Goal: Task Accomplishment & Management: Complete application form

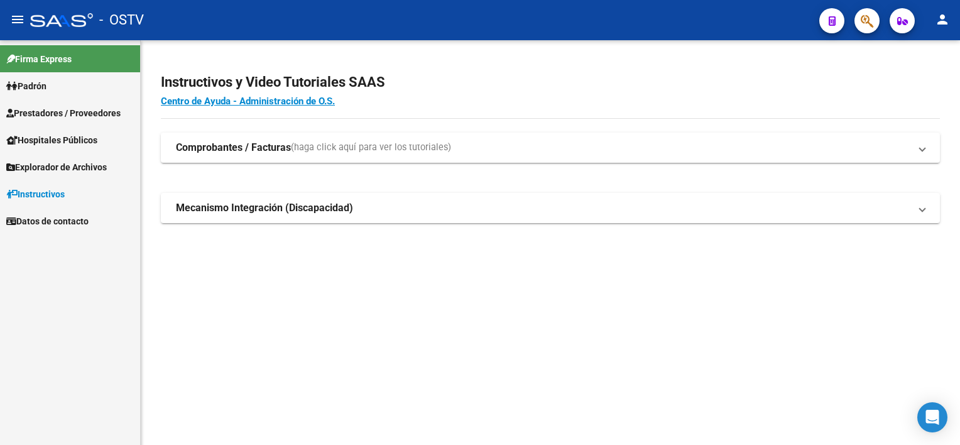
click at [45, 114] on span "Prestadores / Proveedores" at bounding box center [63, 113] width 114 height 14
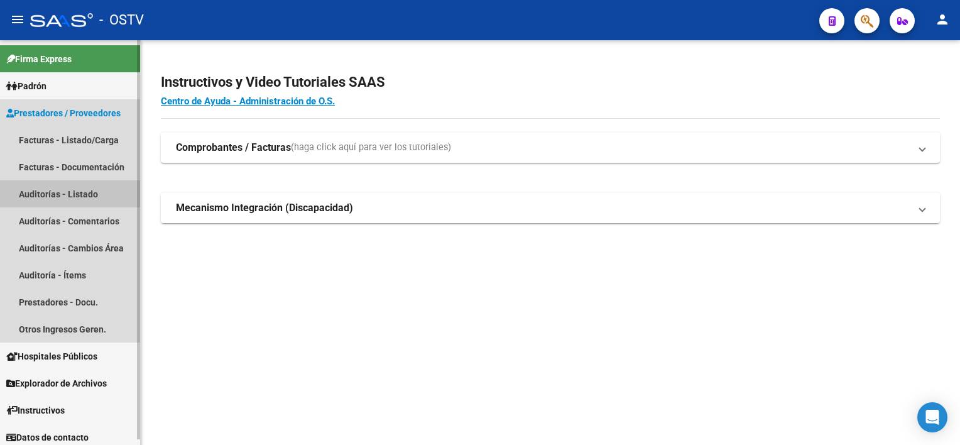
click at [48, 190] on link "Auditorías - Listado" at bounding box center [70, 193] width 140 height 27
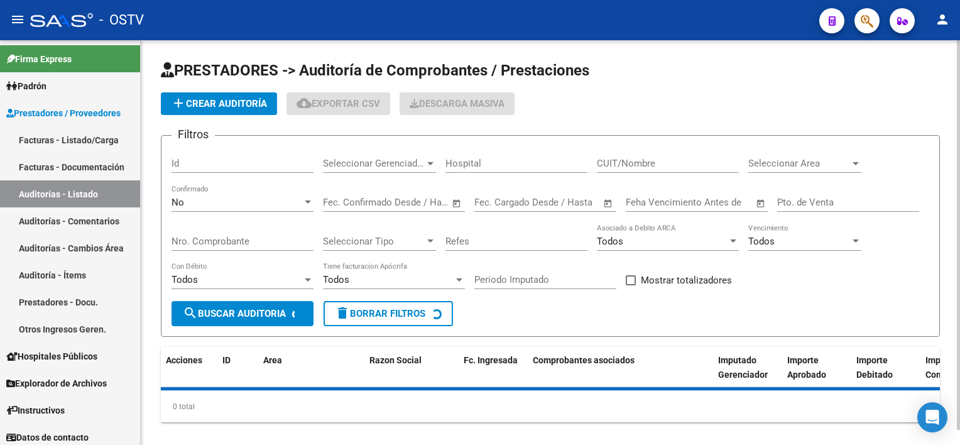
click at [249, 237] on input "Nro. Comprobante" at bounding box center [242, 241] width 142 height 11
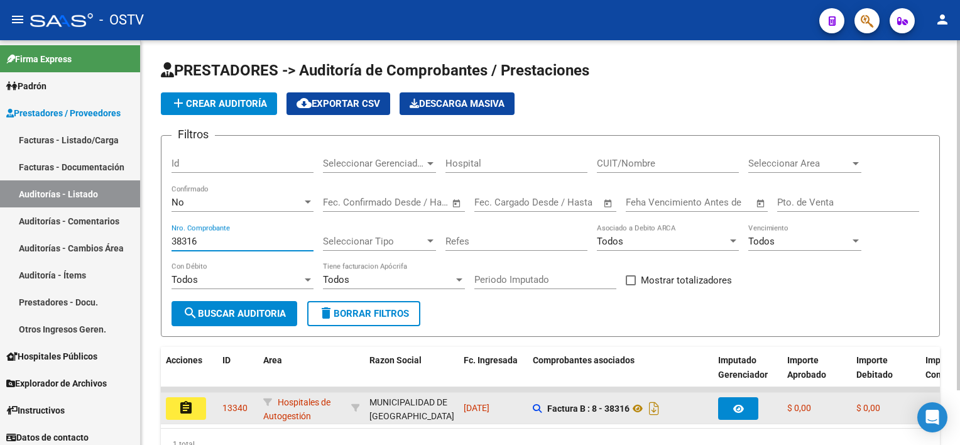
type input "38316"
click at [178, 406] on button "assignment" at bounding box center [186, 408] width 40 height 23
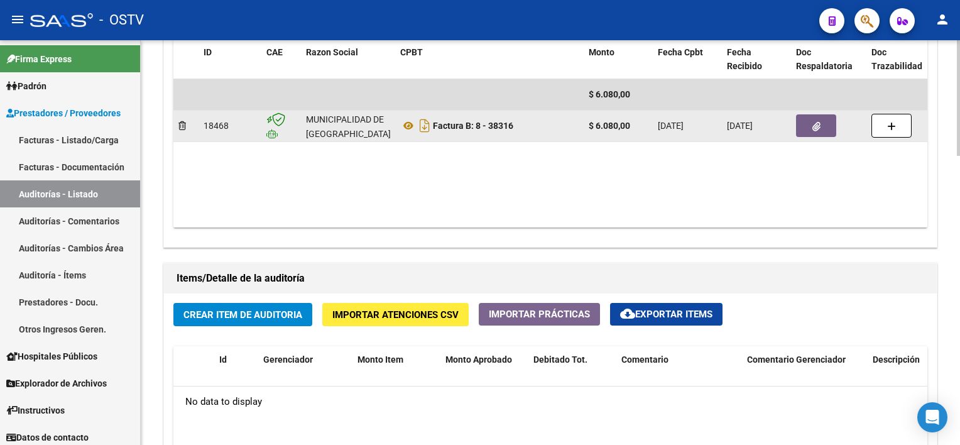
scroll to position [691, 0]
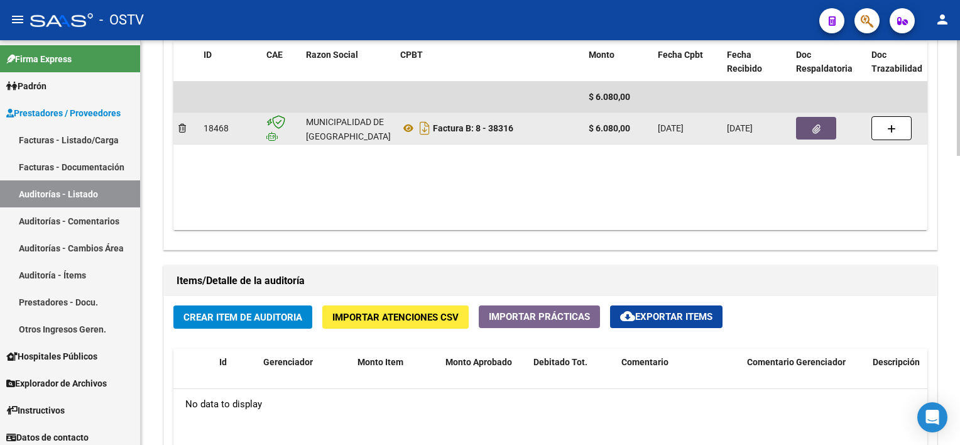
click at [811, 121] on button "button" at bounding box center [816, 128] width 40 height 23
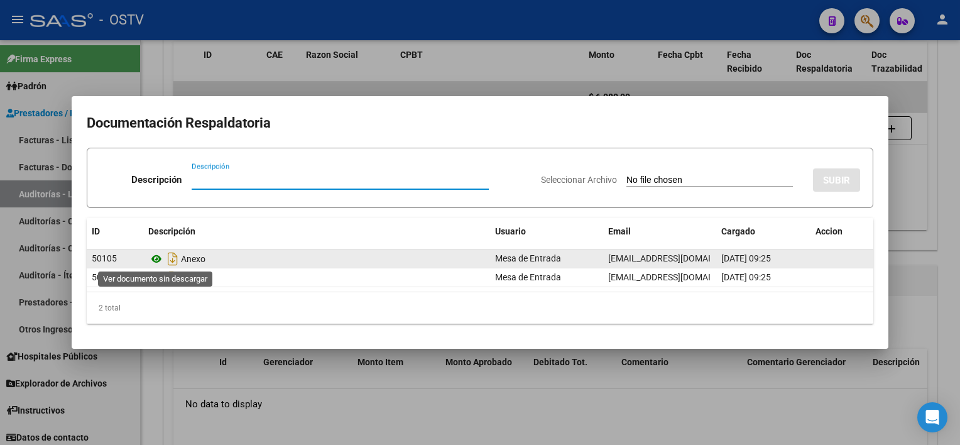
click at [159, 259] on icon at bounding box center [156, 258] width 16 height 15
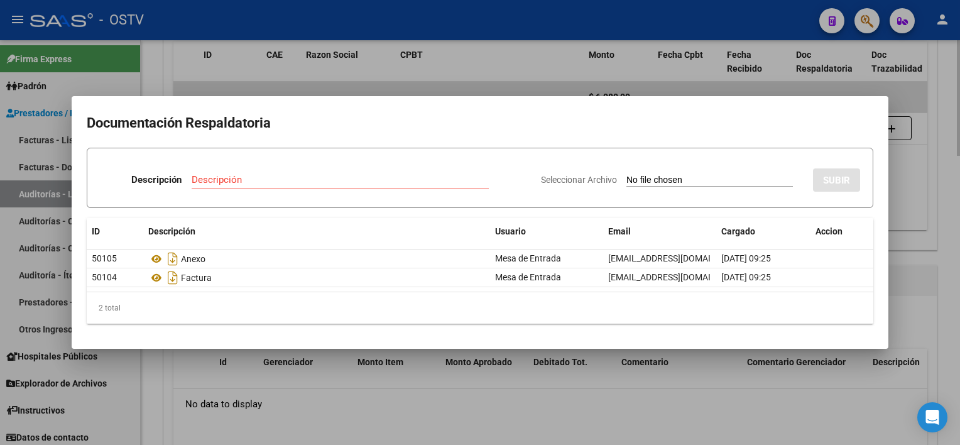
drag, startPoint x: 408, startPoint y: 419, endPoint x: 347, endPoint y: 395, distance: 65.4
click at [405, 418] on div at bounding box center [480, 222] width 960 height 445
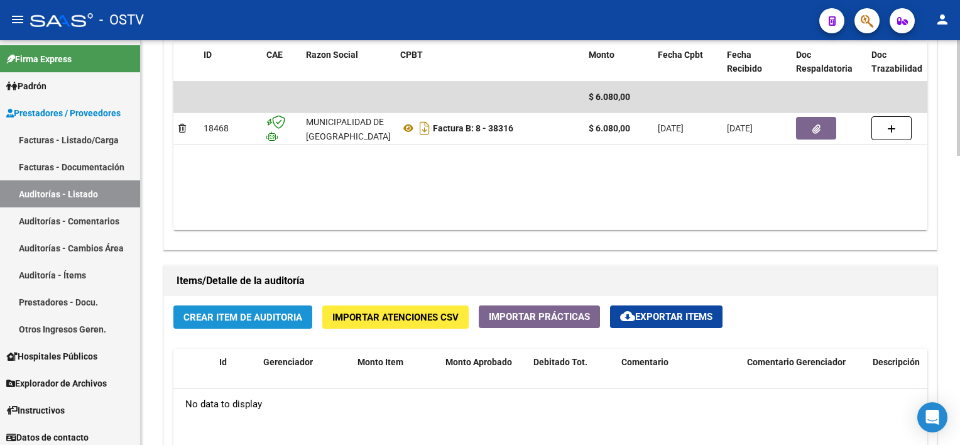
click at [261, 324] on button "Crear Item de Auditoria" at bounding box center [242, 316] width 139 height 23
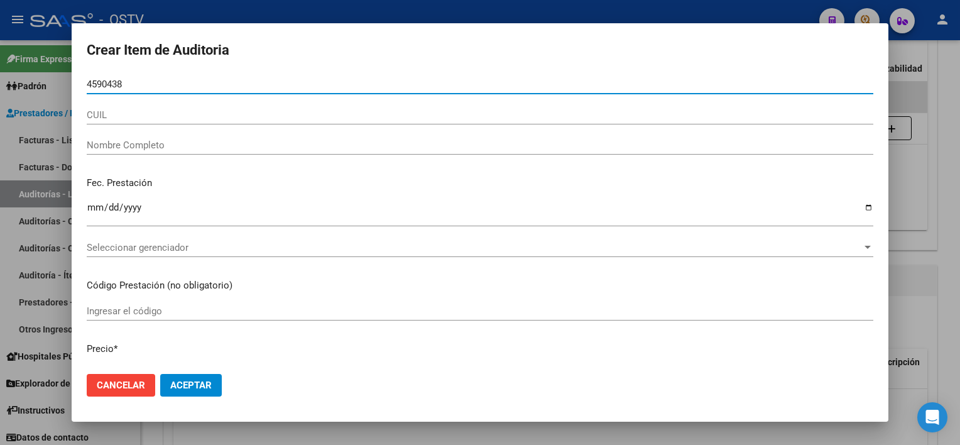
type input "45904381"
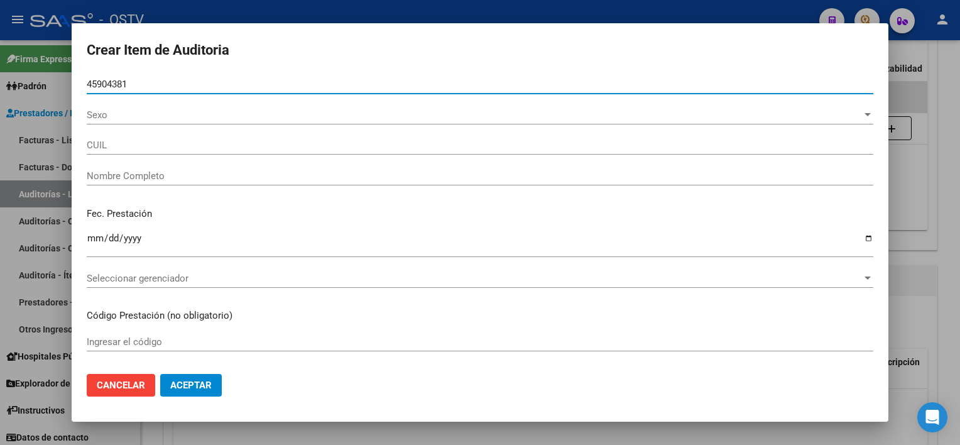
type input "27459043816"
type input "[PERSON_NAME]"
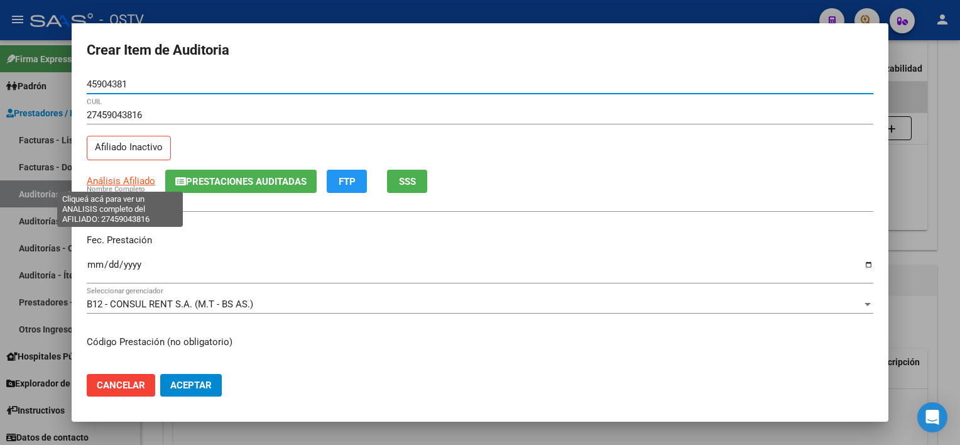
type input "45904381"
click at [121, 181] on span "Análisis Afiliado" at bounding box center [121, 180] width 68 height 11
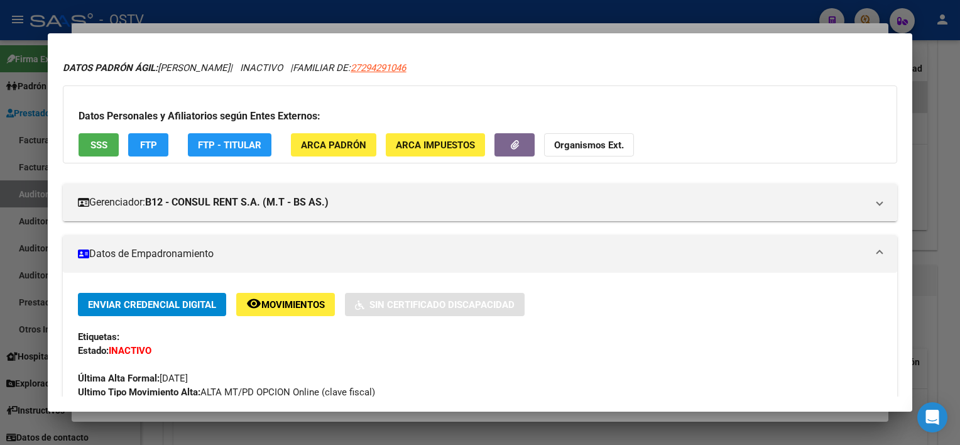
scroll to position [0, 0]
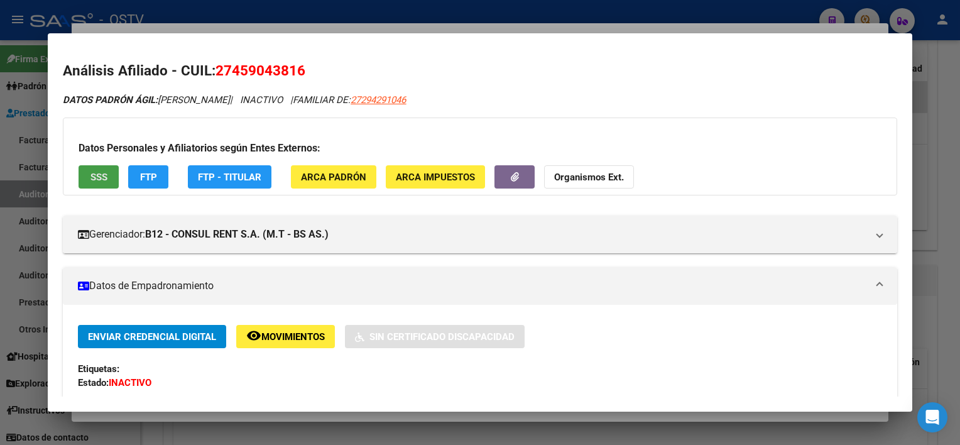
click at [86, 175] on button "SSS" at bounding box center [99, 176] width 40 height 23
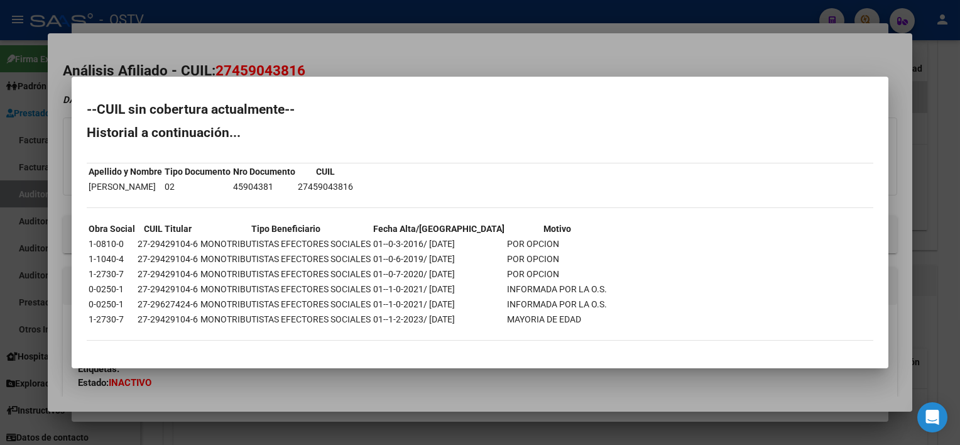
drag, startPoint x: 118, startPoint y: 269, endPoint x: 572, endPoint y: 318, distance: 456.7
click at [572, 318] on table "Obra Social CUIL Titular Tipo Beneficiario Fecha Alta/Baja Motivo 1-0810-0 27-2…" at bounding box center [348, 273] width 522 height 107
drag, startPoint x: 572, startPoint y: 318, endPoint x: 465, endPoint y: 334, distance: 108.6
click at [466, 334] on div "--CUIL sin cobertura actualmente-- Historial a continuación... Apellido y Nombr…" at bounding box center [480, 228] width 786 height 250
drag, startPoint x: 362, startPoint y: 319, endPoint x: 536, endPoint y: 322, distance: 174.6
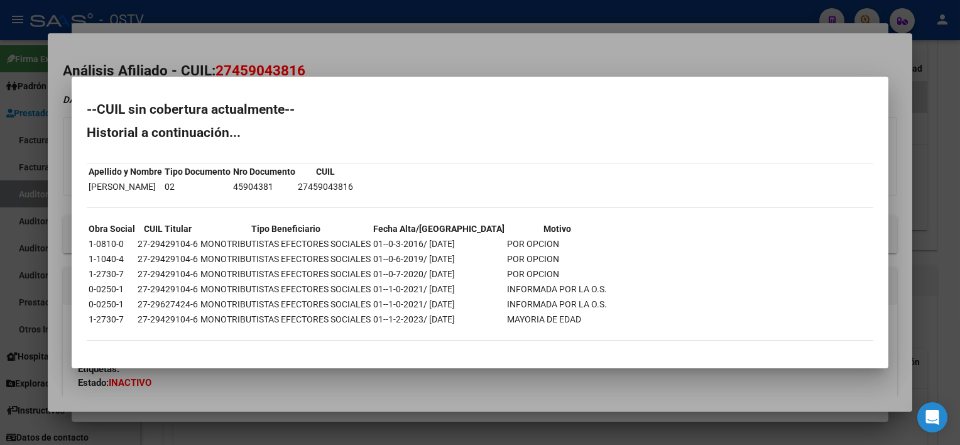
click at [536, 322] on tr "1-2730-7 27-29429104-6 MONOTRIBUTISTAS EFECTORES SOCIALES 01--1-2-2023/ 31-01-2…" at bounding box center [347, 319] width 519 height 14
click at [433, 387] on div at bounding box center [480, 222] width 960 height 445
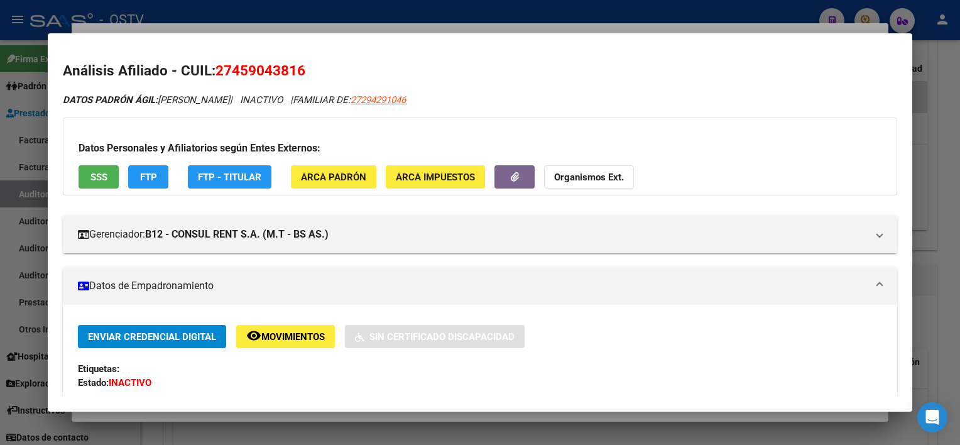
click at [422, 440] on div at bounding box center [480, 222] width 960 height 445
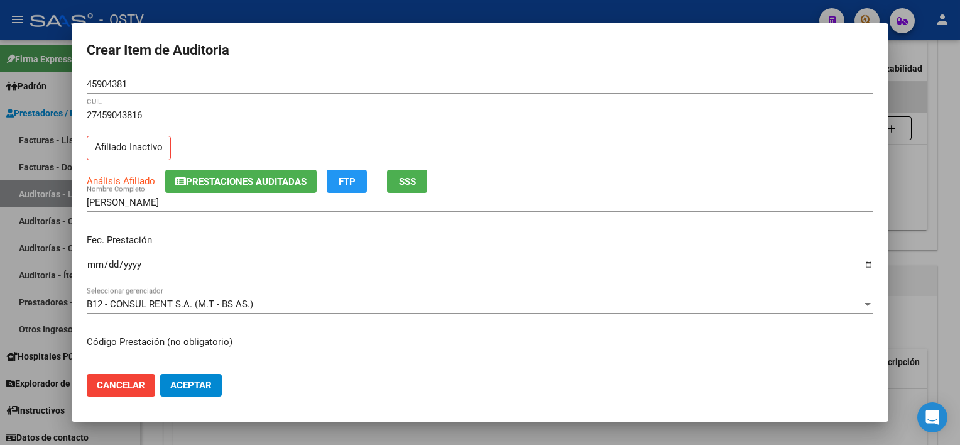
click at [422, 440] on div at bounding box center [480, 222] width 960 height 445
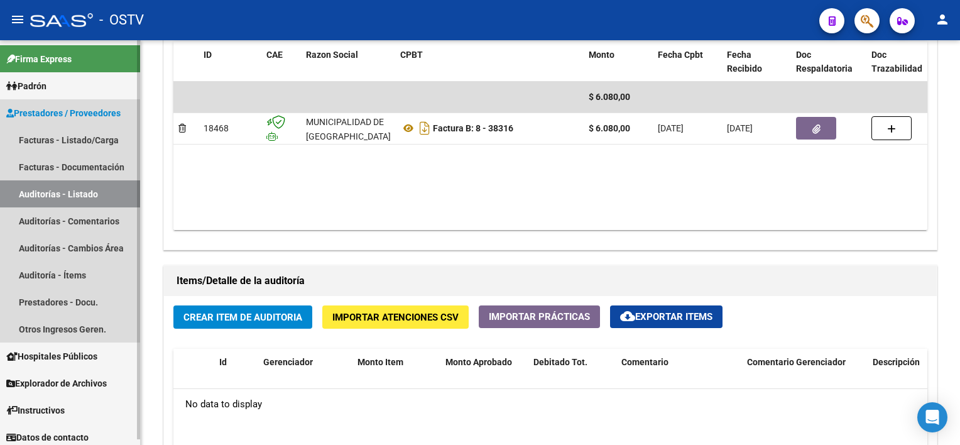
click at [63, 206] on link "Auditorías - Listado" at bounding box center [70, 193] width 140 height 27
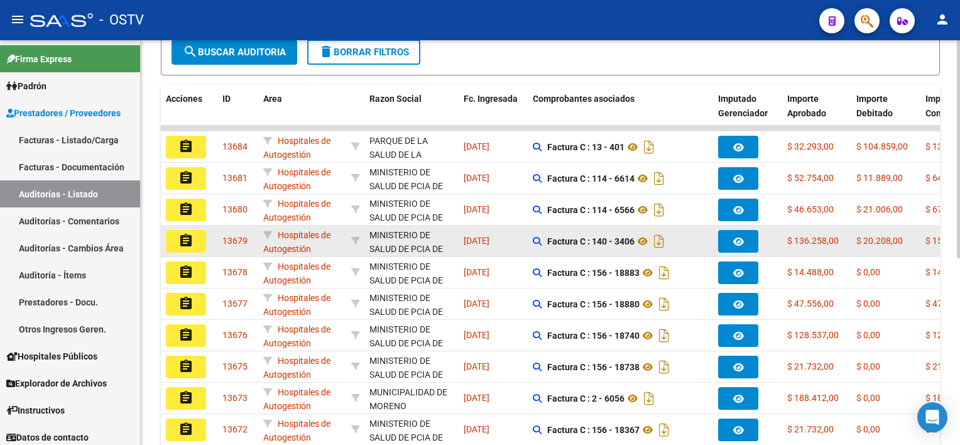
scroll to position [31, 0]
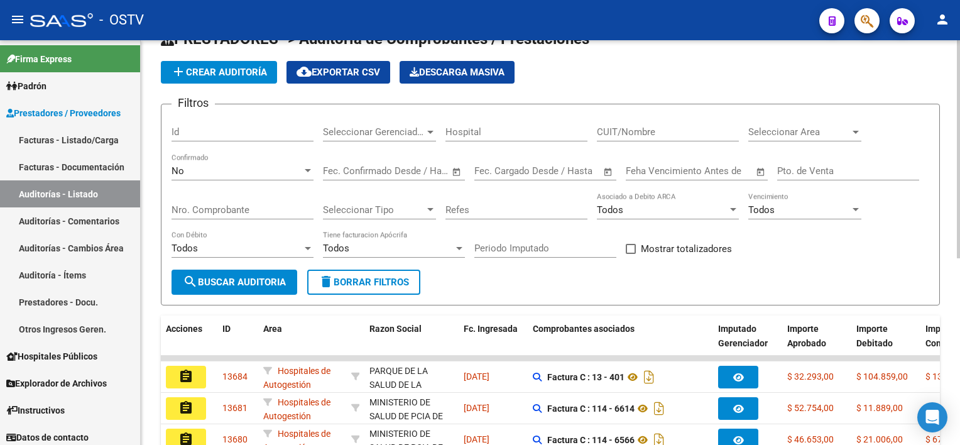
click at [261, 205] on input "Nro. Comprobante" at bounding box center [242, 209] width 142 height 11
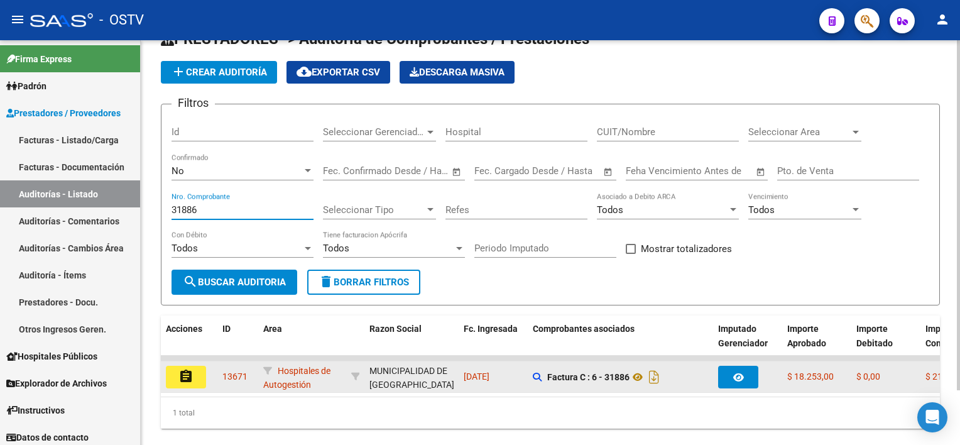
type input "31886"
click at [193, 382] on button "assignment" at bounding box center [186, 377] width 40 height 23
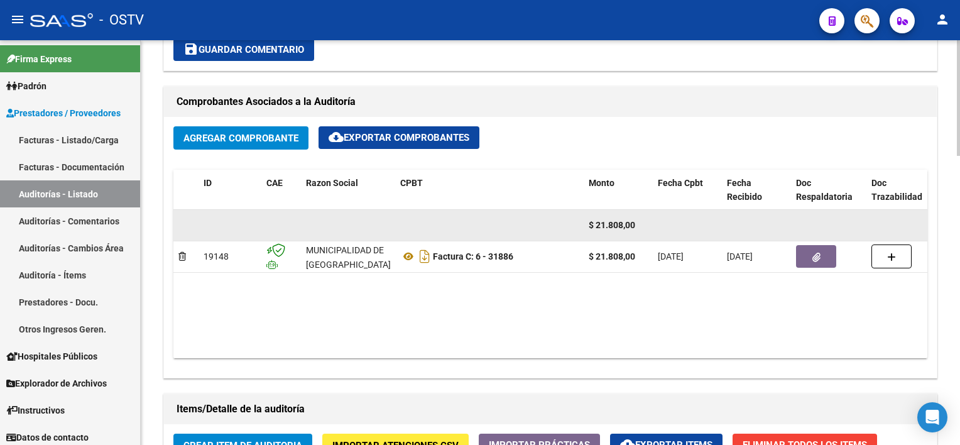
scroll to position [565, 0]
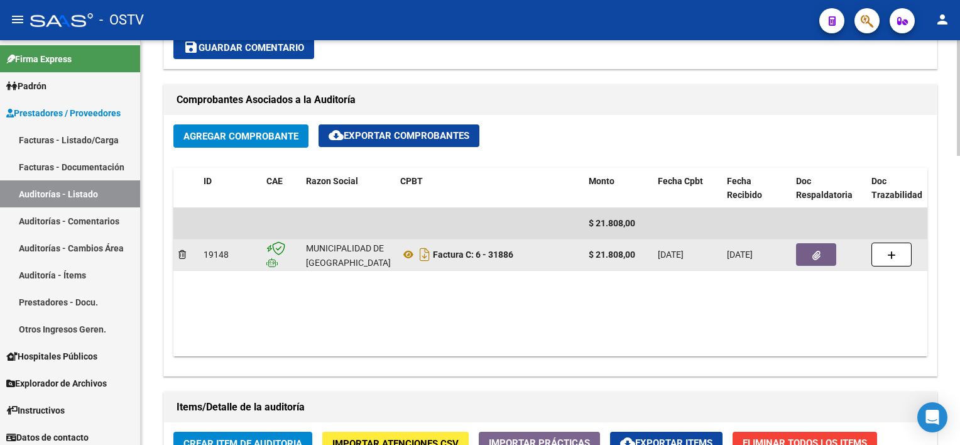
click at [810, 255] on button "button" at bounding box center [816, 254] width 40 height 23
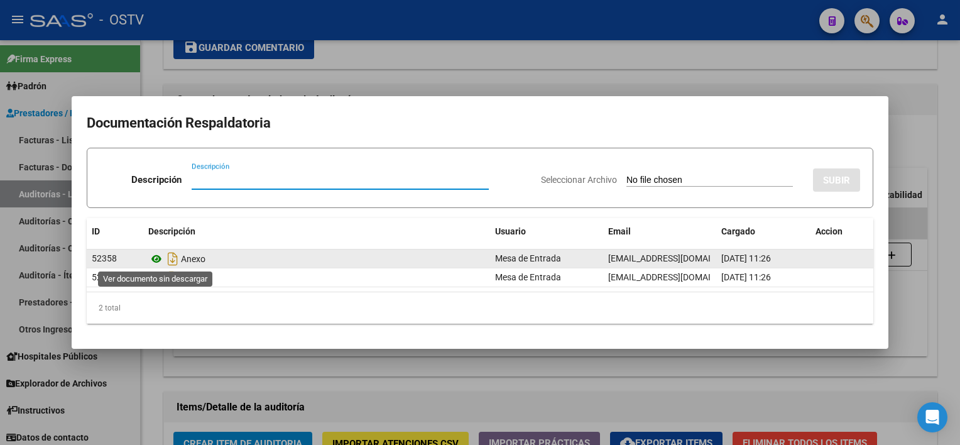
click at [156, 256] on icon at bounding box center [156, 258] width 16 height 15
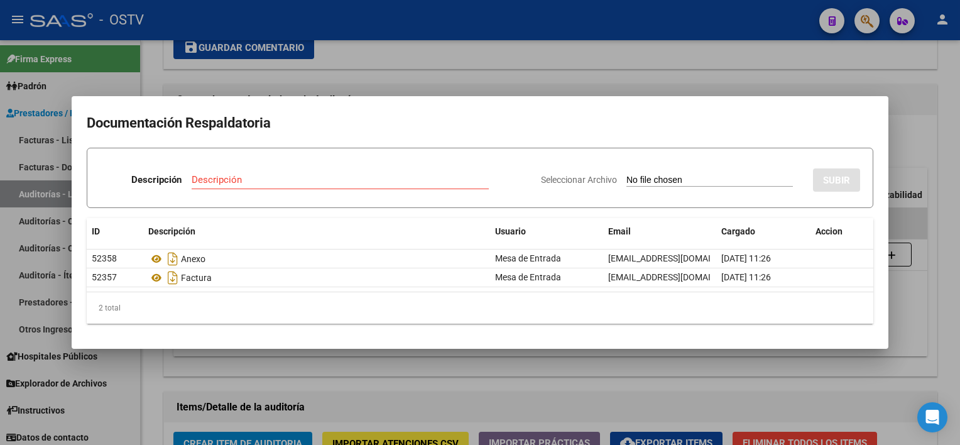
click at [443, 364] on div at bounding box center [480, 222] width 960 height 445
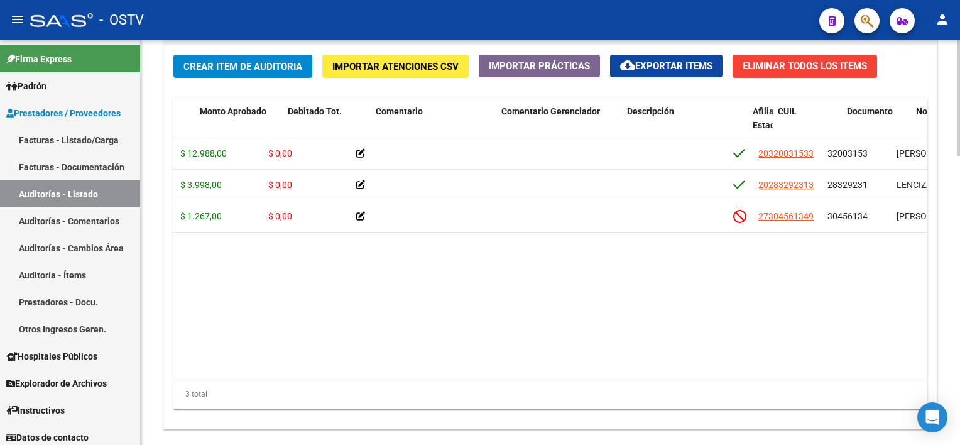
scroll to position [0, 231]
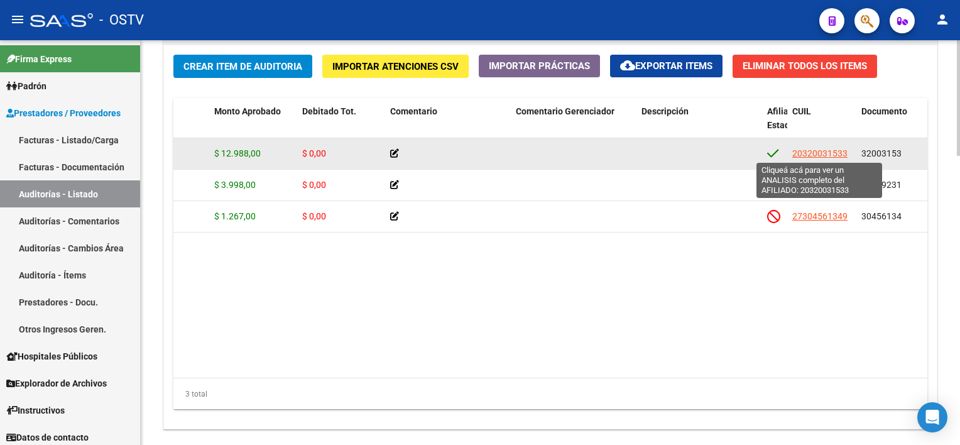
click at [818, 153] on span "20320031533" at bounding box center [819, 153] width 55 height 10
type textarea "20320031533"
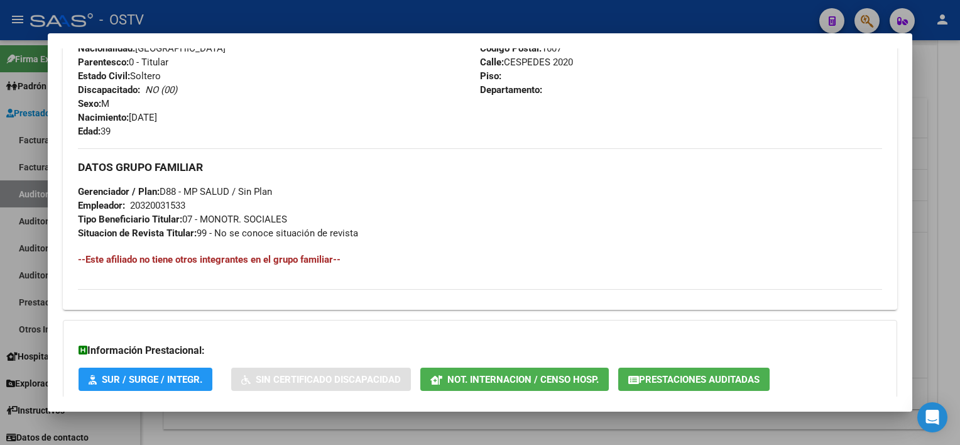
scroll to position [593, 0]
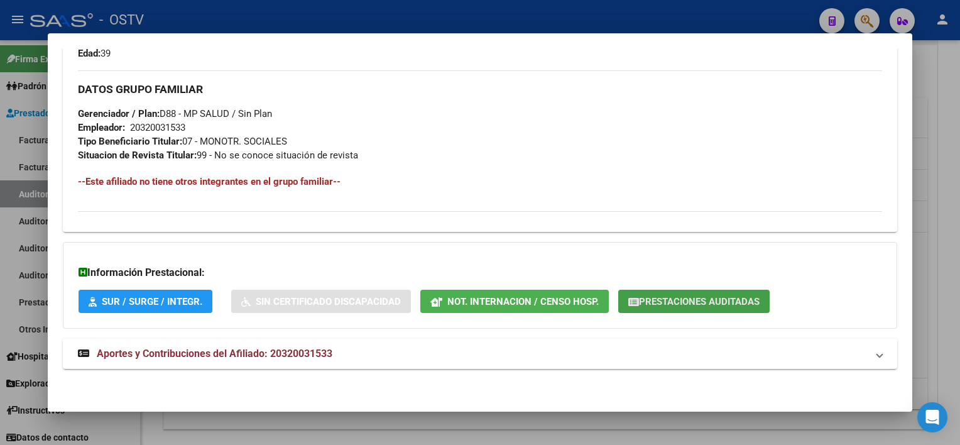
click at [666, 298] on span "Prestaciones Auditadas" at bounding box center [699, 301] width 121 height 11
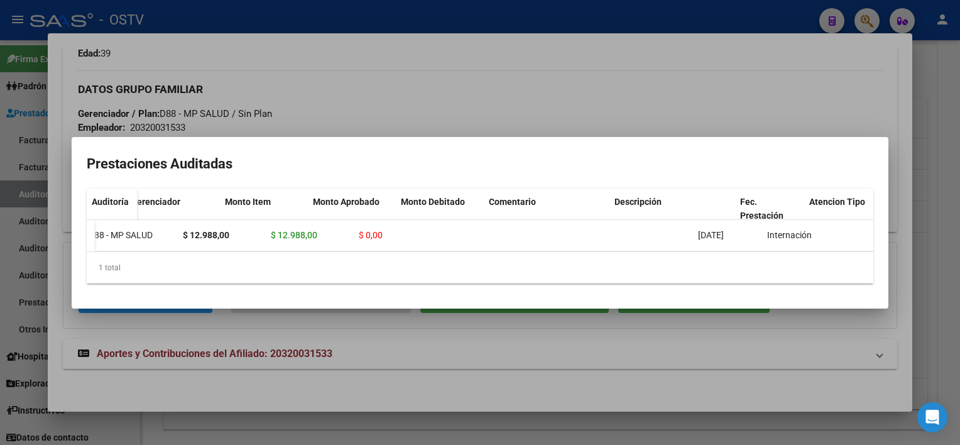
scroll to position [0, 0]
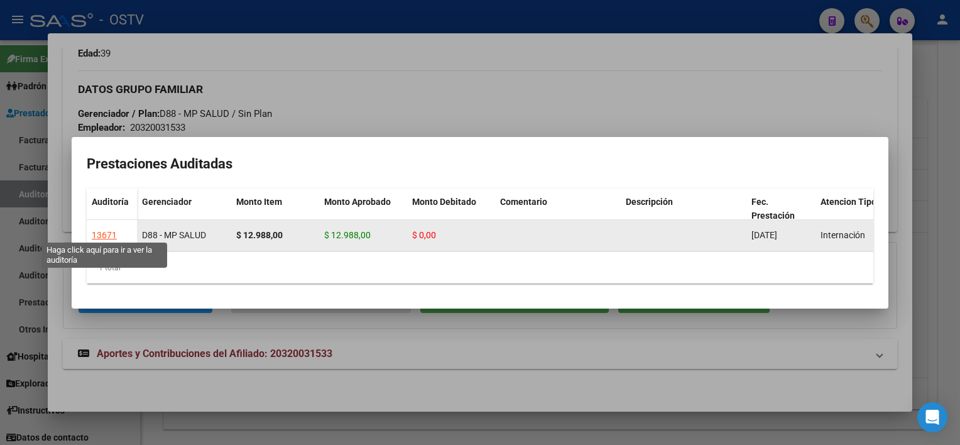
click at [98, 232] on div "13671" at bounding box center [104, 235] width 25 height 14
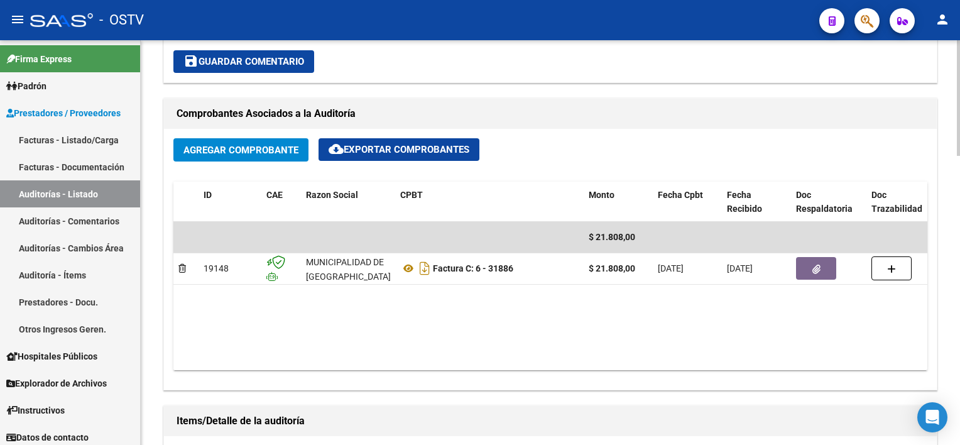
scroll to position [440, 0]
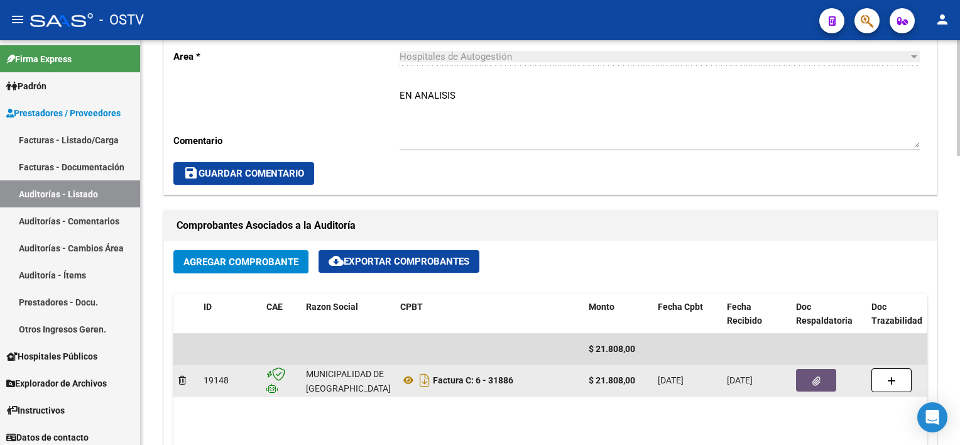
click at [819, 384] on icon "button" at bounding box center [816, 380] width 8 height 9
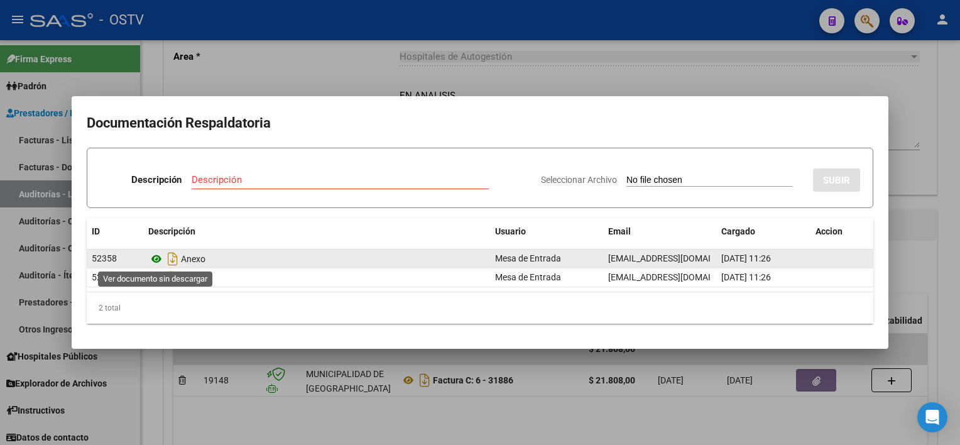
click at [153, 259] on icon at bounding box center [156, 258] width 16 height 15
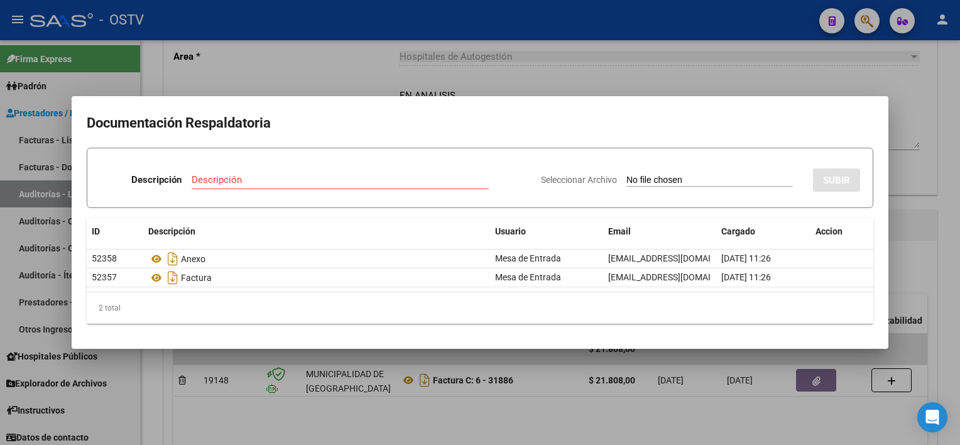
click at [501, 365] on div at bounding box center [480, 222] width 960 height 445
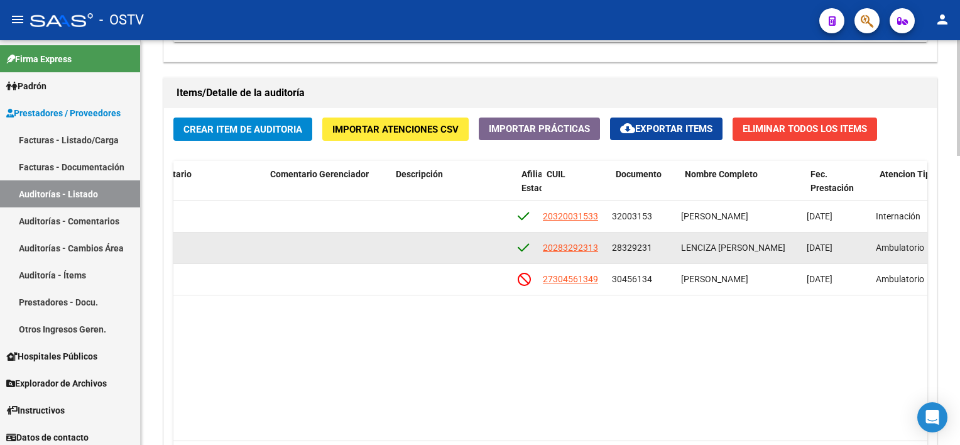
scroll to position [0, 477]
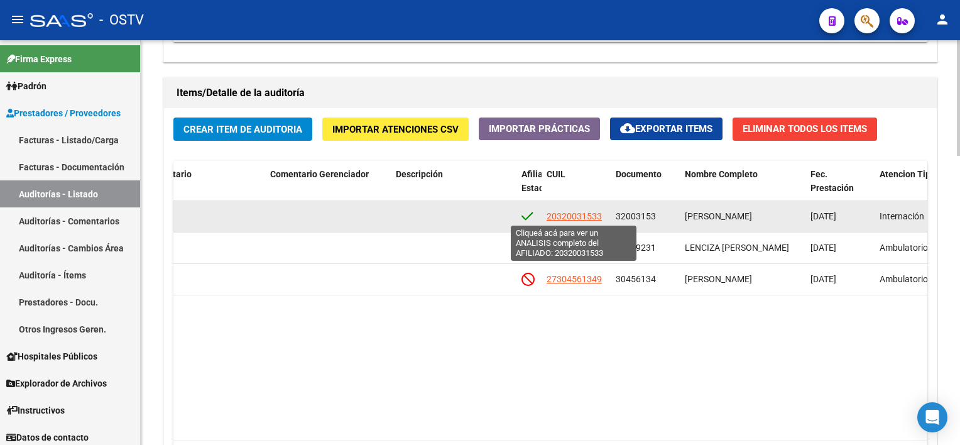
click at [578, 212] on span "20320031533" at bounding box center [573, 216] width 55 height 10
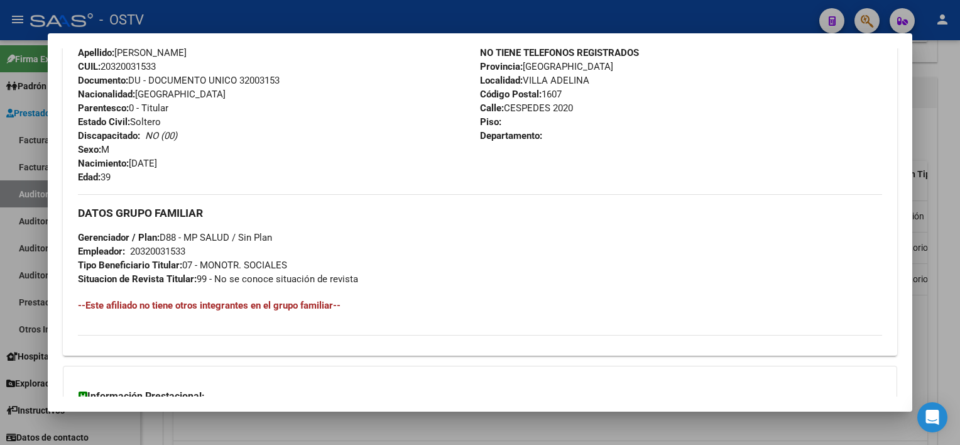
scroll to position [593, 0]
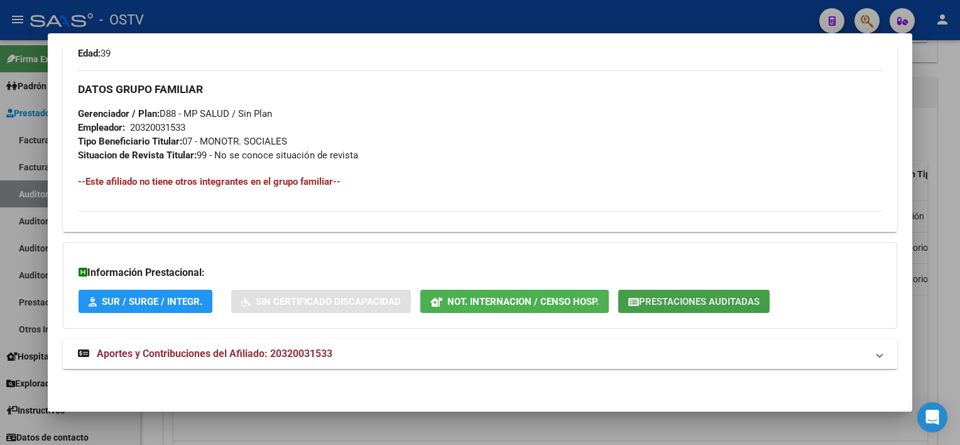
click at [659, 304] on span "Prestaciones Auditadas" at bounding box center [699, 301] width 121 height 11
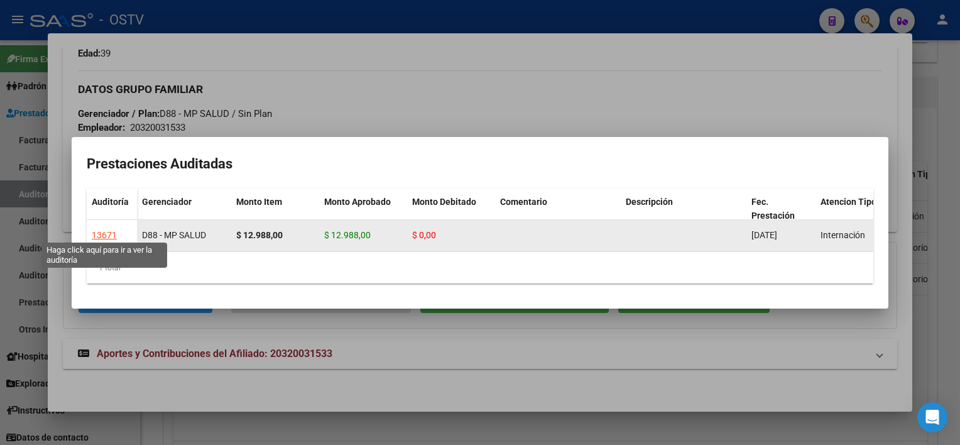
click at [100, 229] on div "13671" at bounding box center [104, 235] width 25 height 14
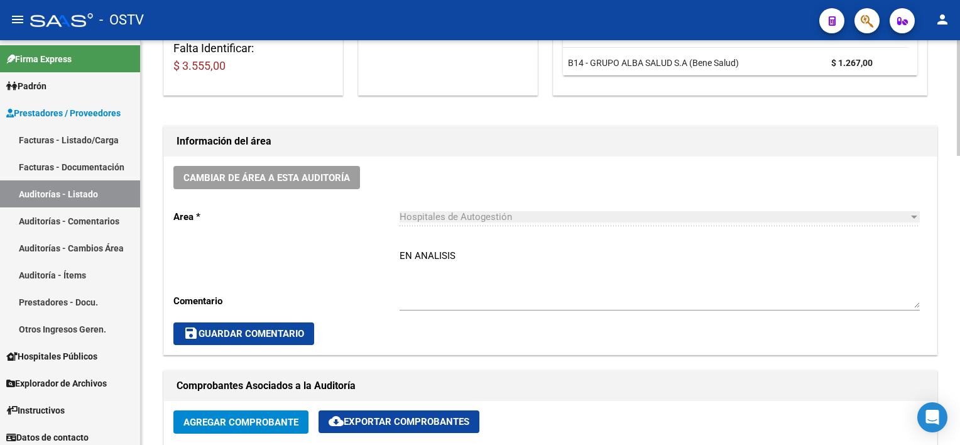
scroll to position [0, 0]
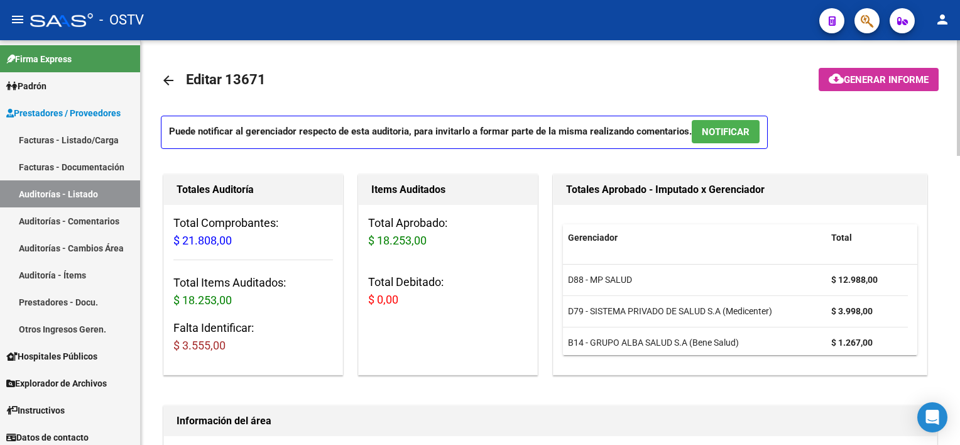
drag, startPoint x: 176, startPoint y: 347, endPoint x: 244, endPoint y: 346, distance: 67.8
click at [244, 346] on h3 "Falta Identificar: $ 3.555,00" at bounding box center [253, 336] width 160 height 35
click at [169, 77] on mat-icon "arrow_back" at bounding box center [168, 80] width 15 height 15
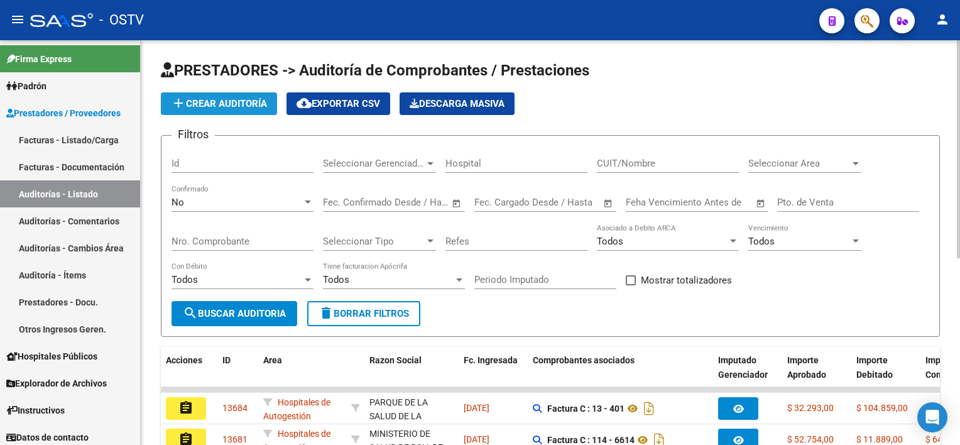
click at [185, 93] on button "add Crear Auditoría" at bounding box center [219, 103] width 116 height 23
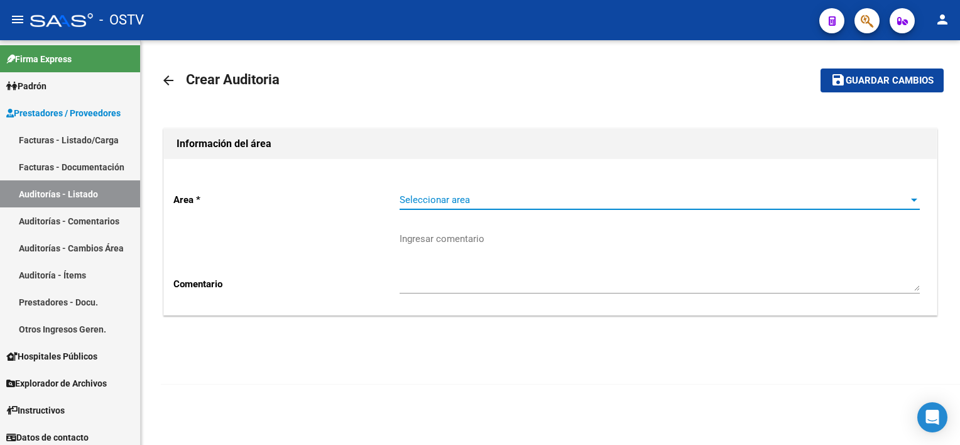
click at [493, 194] on span "Seleccionar area" at bounding box center [653, 199] width 509 height 11
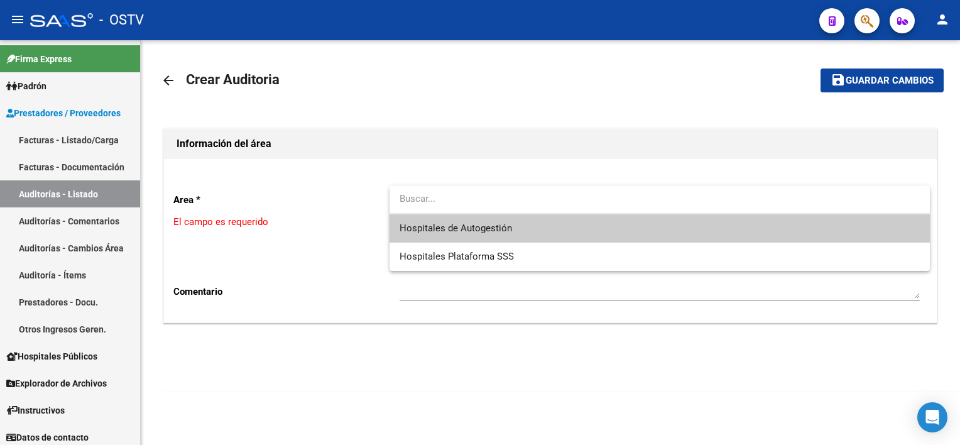
click at [484, 221] on span "Hospitales de Autogestión" at bounding box center [659, 228] width 520 height 28
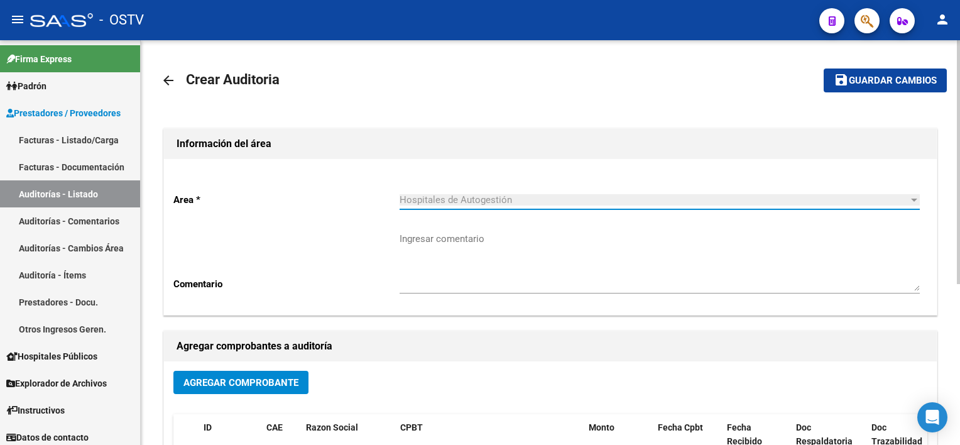
click at [268, 392] on button "Agregar Comprobante" at bounding box center [240, 382] width 135 height 23
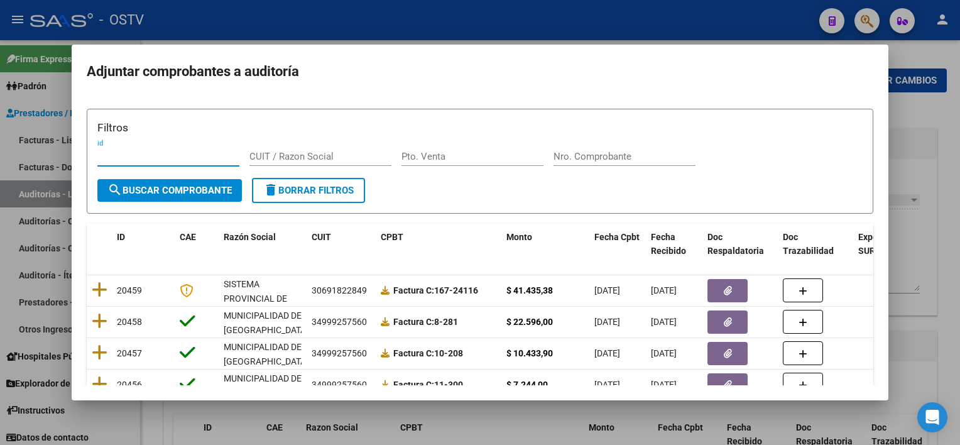
click at [666, 163] on div "Nro. Comprobante" at bounding box center [624, 156] width 142 height 19
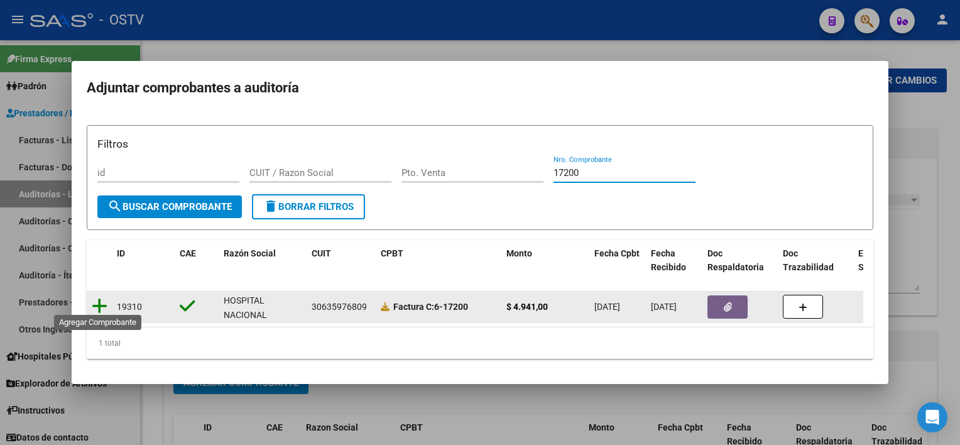
type input "17200"
click at [92, 304] on icon at bounding box center [100, 306] width 16 height 18
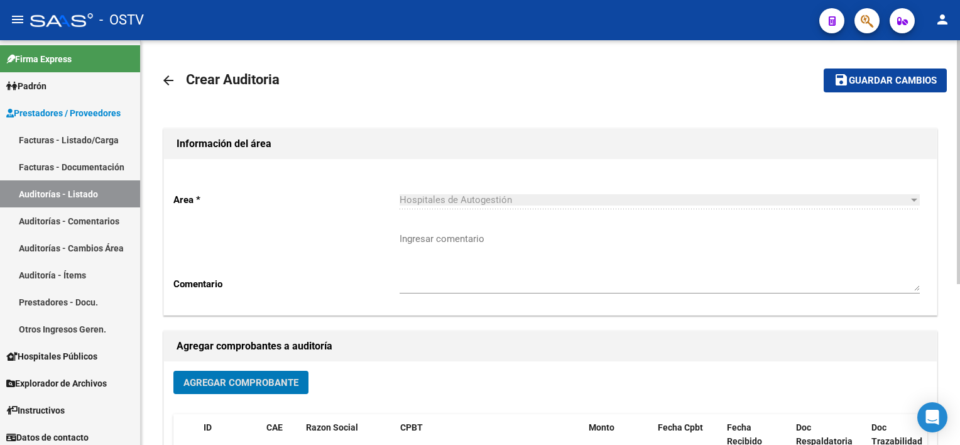
click at [905, 75] on span "Guardar cambios" at bounding box center [892, 80] width 88 height 11
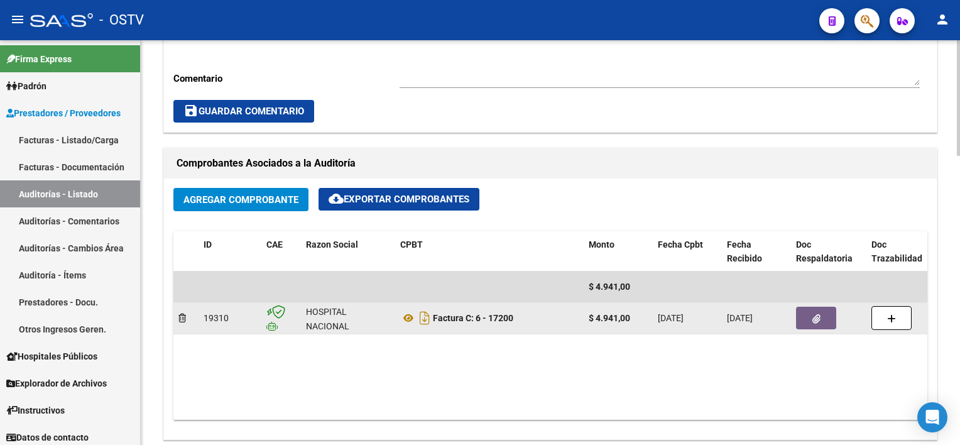
scroll to position [502, 0]
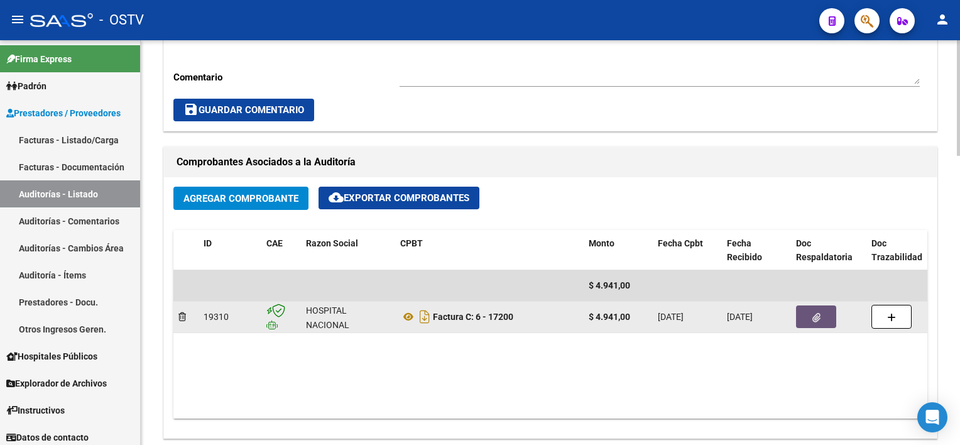
click at [821, 324] on button "button" at bounding box center [816, 316] width 40 height 23
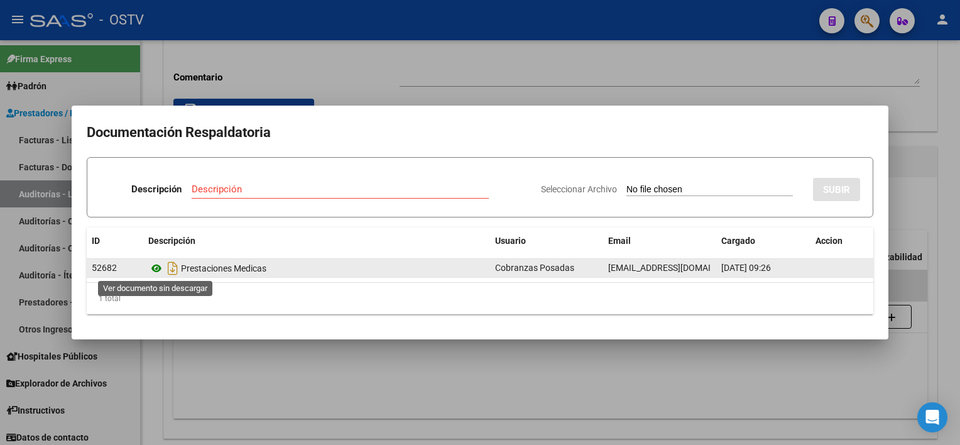
click at [158, 267] on icon at bounding box center [156, 268] width 16 height 15
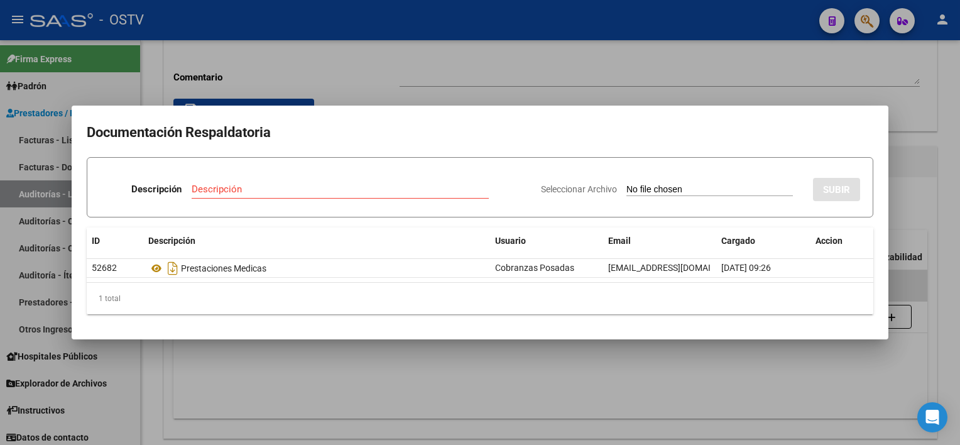
click at [357, 377] on div at bounding box center [480, 222] width 960 height 445
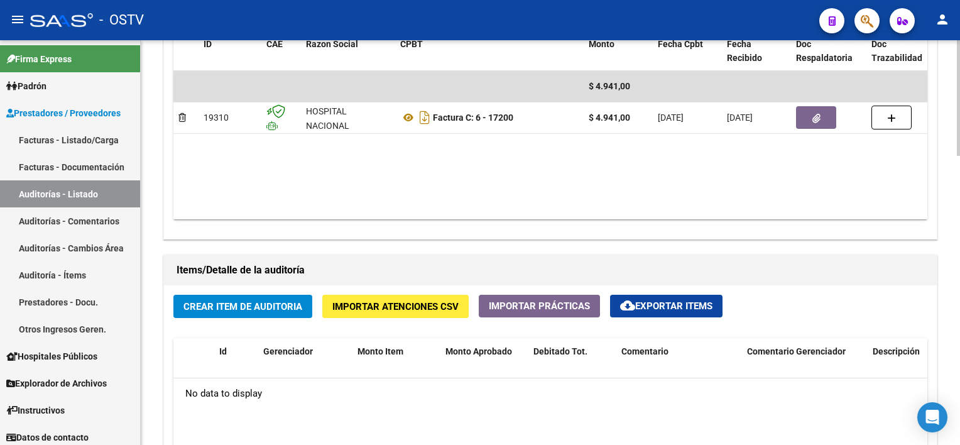
scroll to position [754, 0]
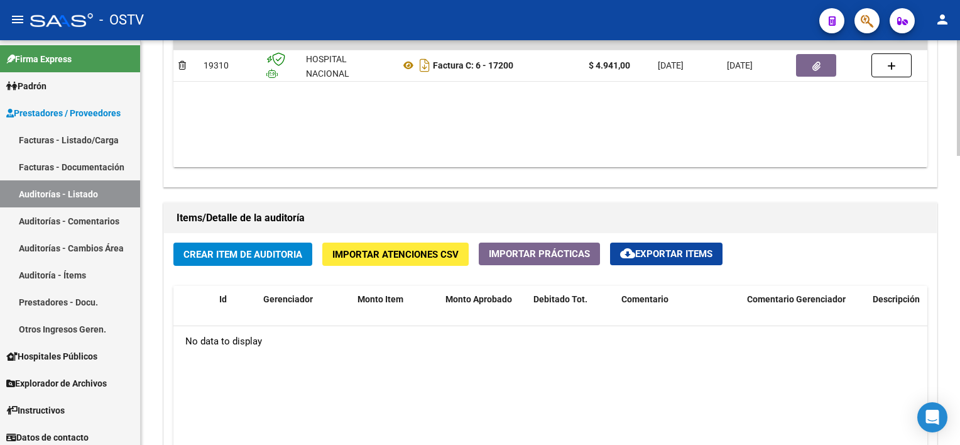
click at [263, 250] on span "Crear Item de Auditoria" at bounding box center [242, 254] width 119 height 11
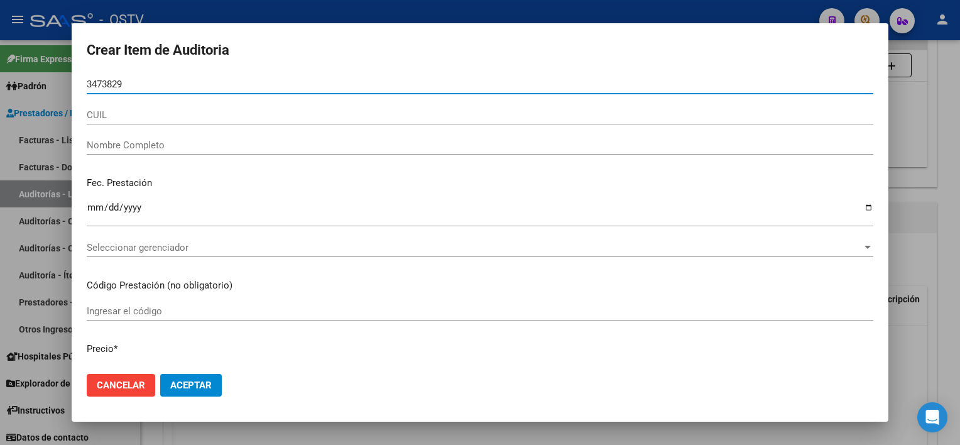
type input "34738298"
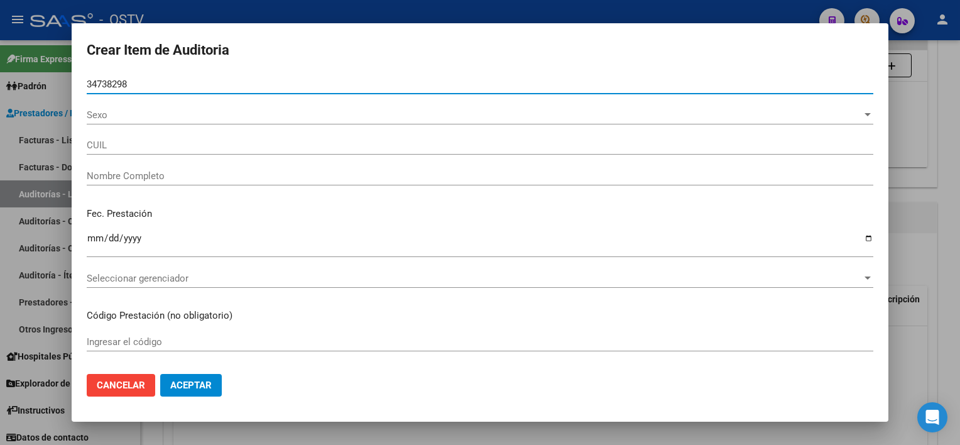
type input "27347382987"
type input "ARGA??ARAZ NATALIA SOLEDAD"
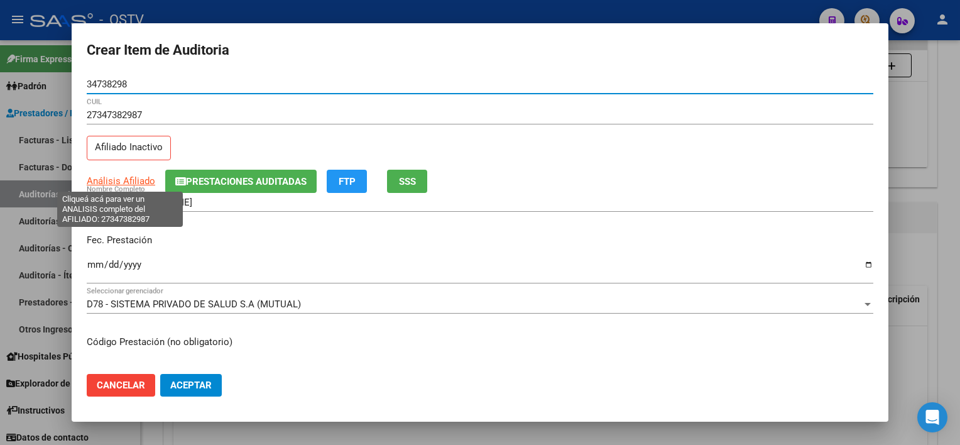
type input "34738298"
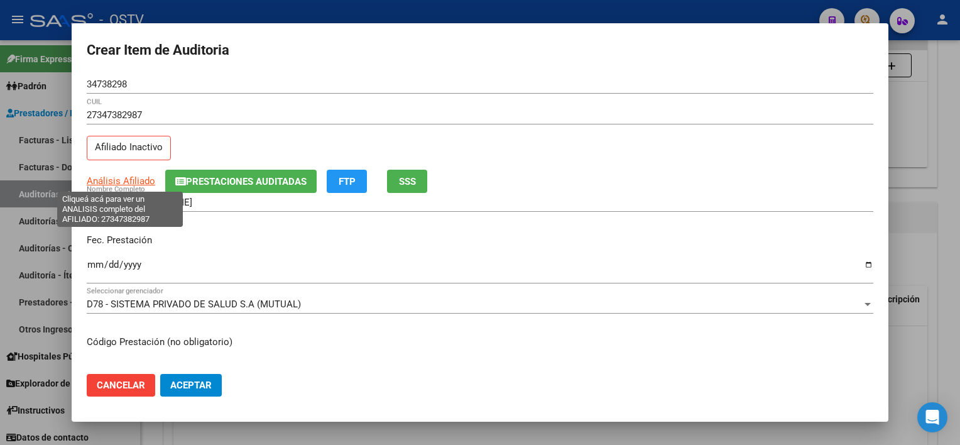
click at [106, 178] on span "Análisis Afiliado" at bounding box center [121, 180] width 68 height 11
type textarea "27347382987"
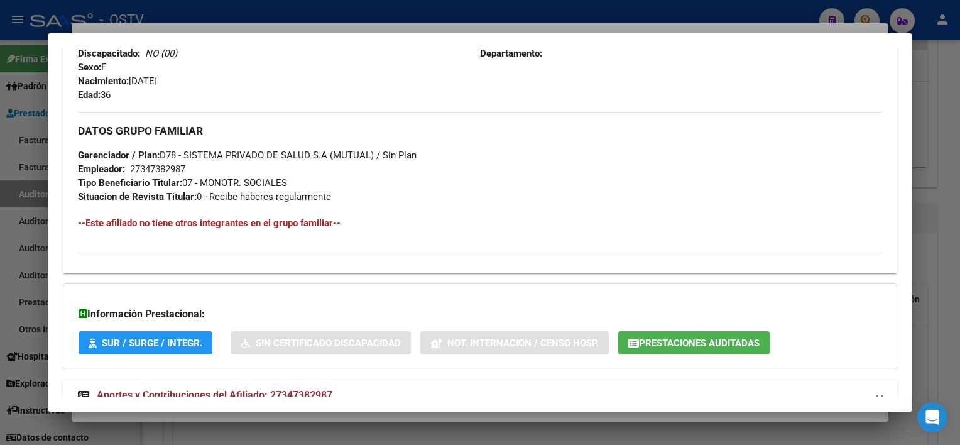
scroll to position [607, 0]
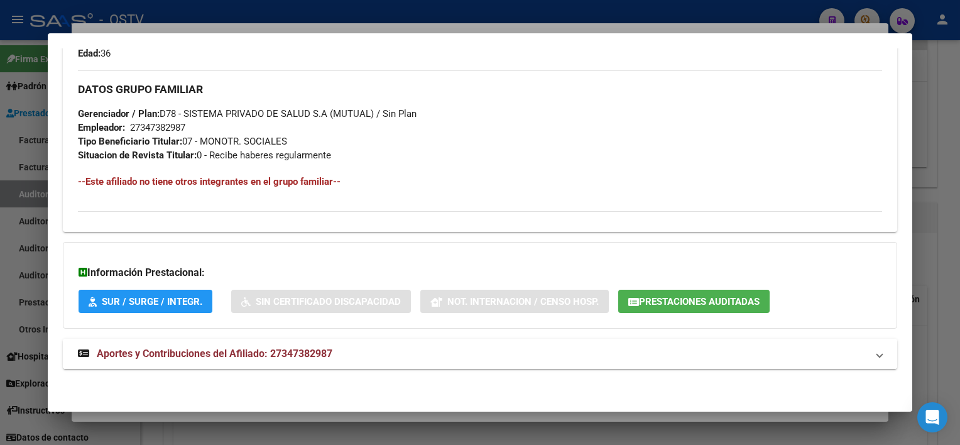
click at [353, 359] on mat-panel-title "Aportes y Contribuciones del Afiliado: 27347382987" at bounding box center [472, 353] width 788 height 15
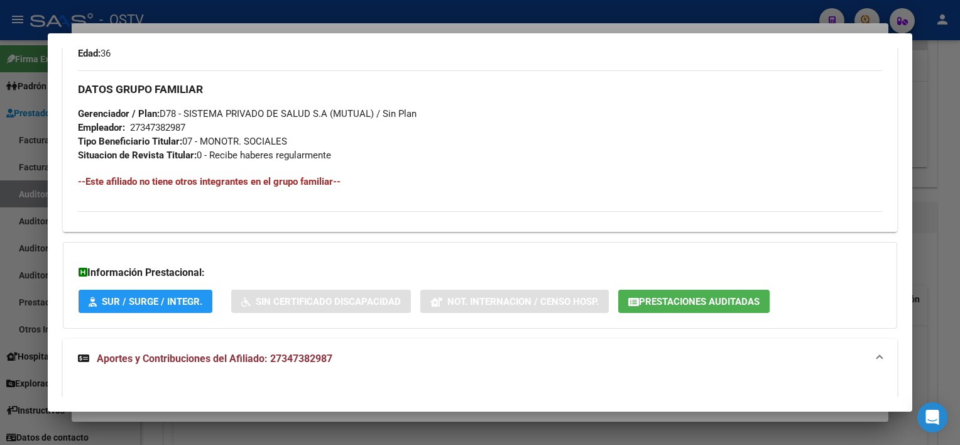
click at [694, 299] on span "Prestaciones Auditadas" at bounding box center [699, 301] width 121 height 11
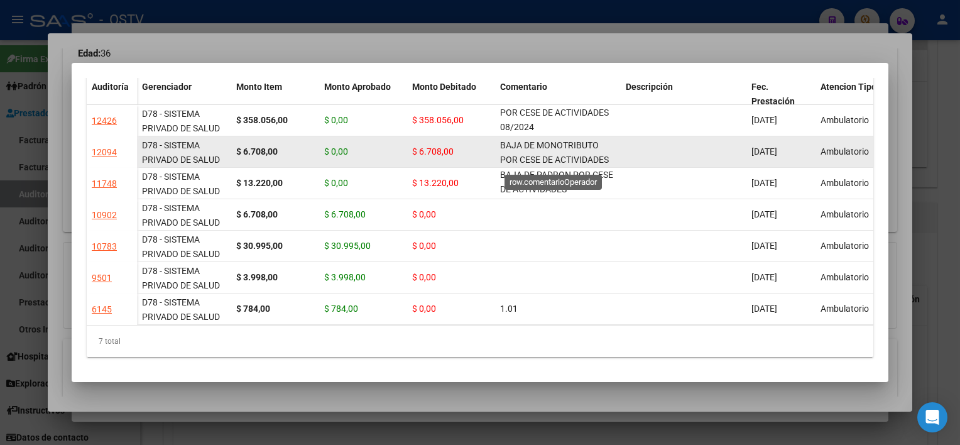
scroll to position [16, 0]
drag, startPoint x: 501, startPoint y: 133, endPoint x: 618, endPoint y: 157, distance: 119.8
click at [618, 157] on datatable-body-cell "BAJA DE MONOTRIBUTO POR CESE DE ACTIVIDADES 08/2024" at bounding box center [558, 151] width 126 height 31
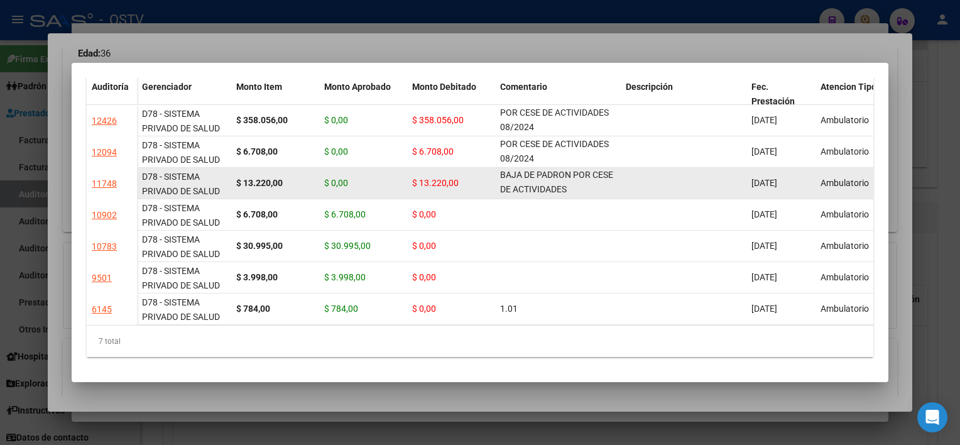
copy span "BAJA DE MONOTRIBUTO POR CESE DE ACTIVIDADES 08/2024"
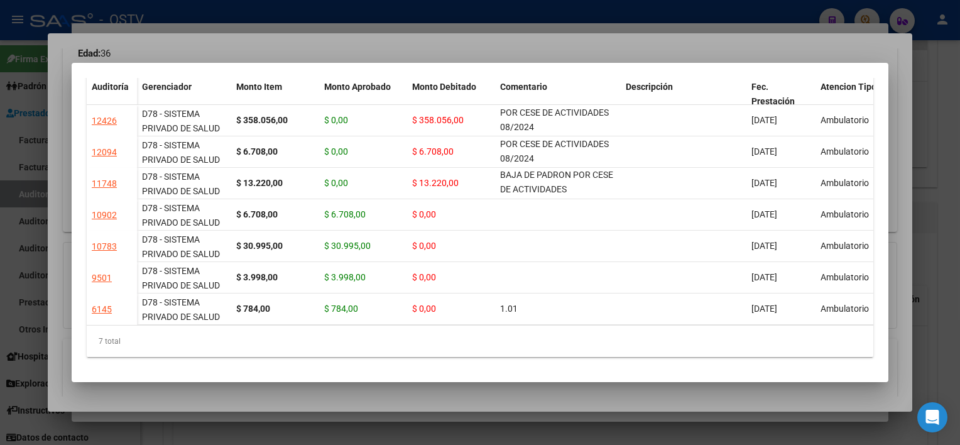
click at [551, 406] on div at bounding box center [480, 222] width 960 height 445
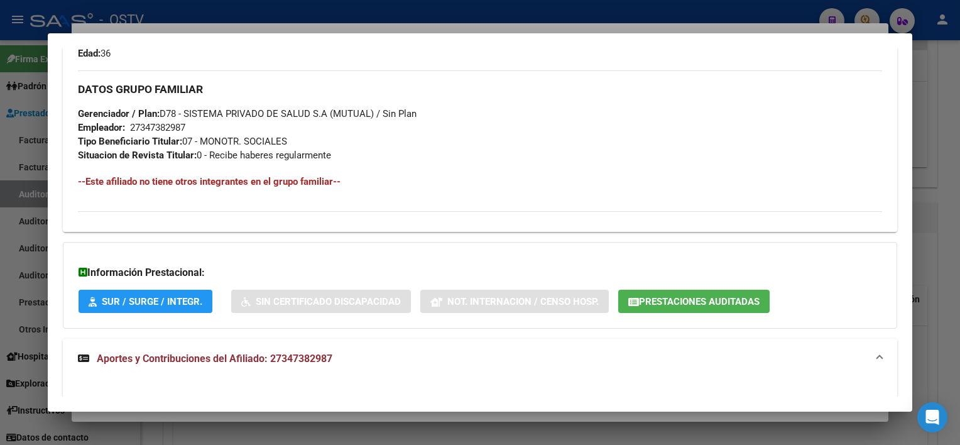
click at [546, 416] on div at bounding box center [480, 222] width 960 height 445
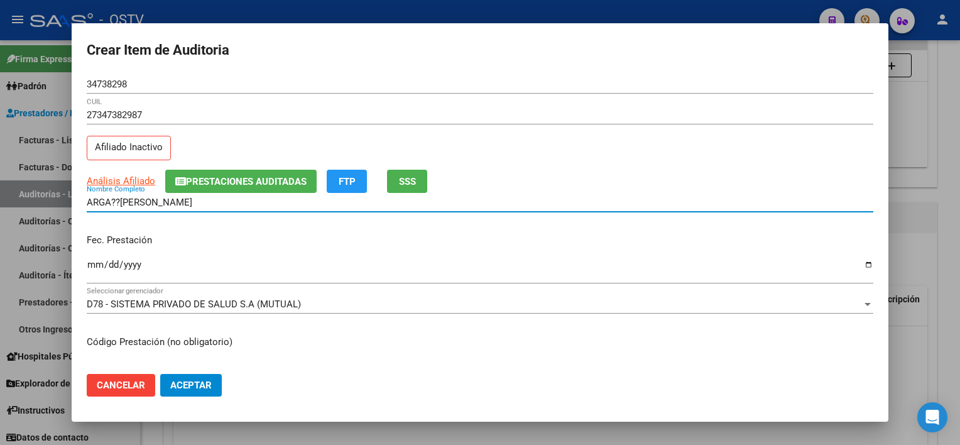
click at [256, 202] on input "ARGA??ARAZ NATALIA SOLEDAD" at bounding box center [480, 202] width 786 height 11
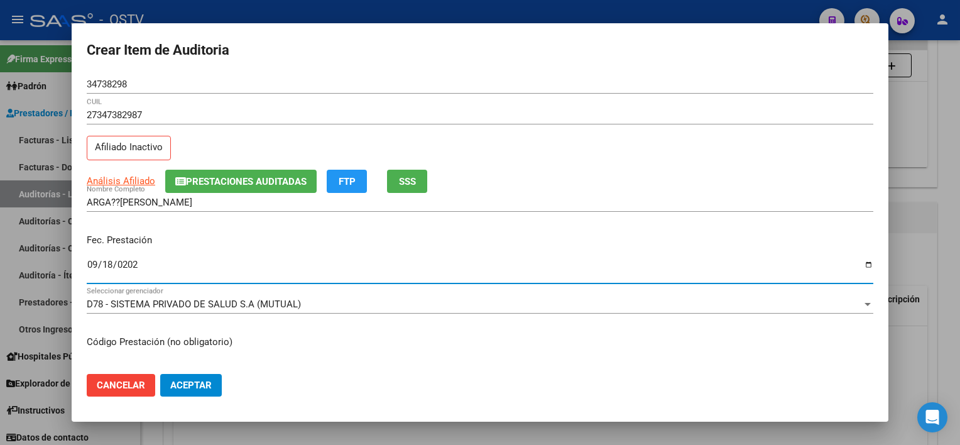
type input "2024-09-18"
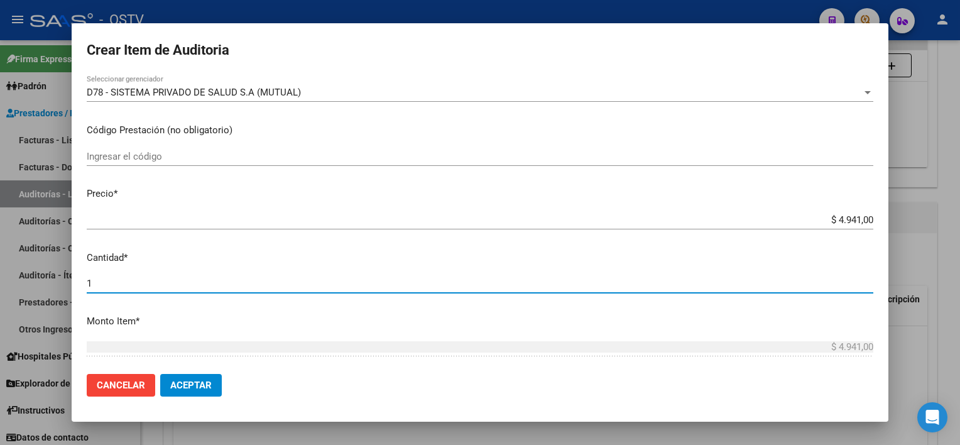
scroll to position [403, 0]
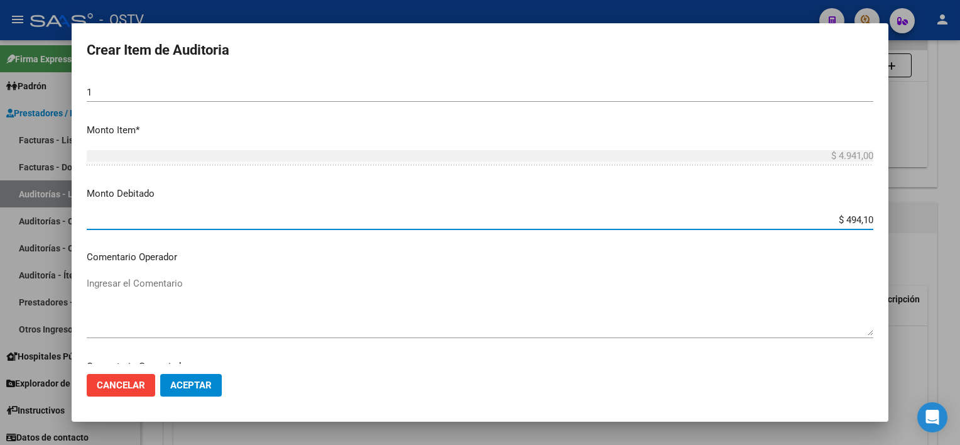
type input "$ 4.941,00"
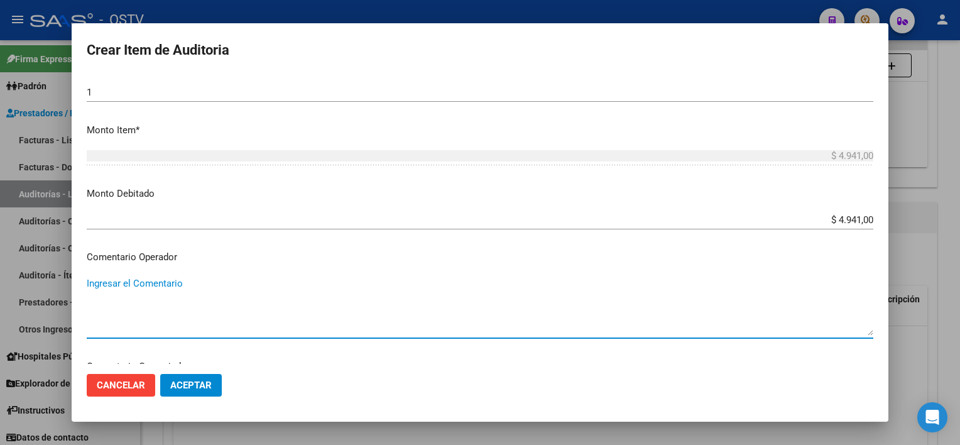
paste textarea "BAJA DE MONOTRIBUTO POR CESE DE ACTIVIDADES 08/2024"
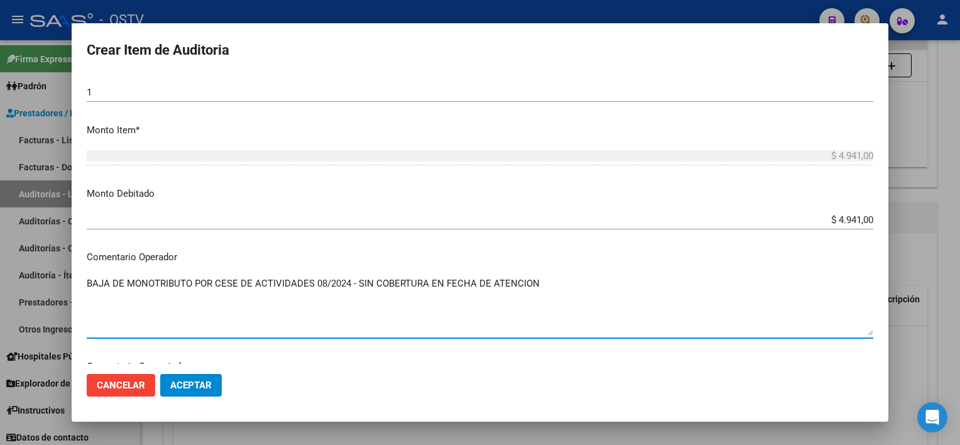
type textarea "BAJA DE MONOTRIBUTO POR CESE DE ACTIVIDADES 08/2024 - SIN COBERTURA EN FECHA DE…"
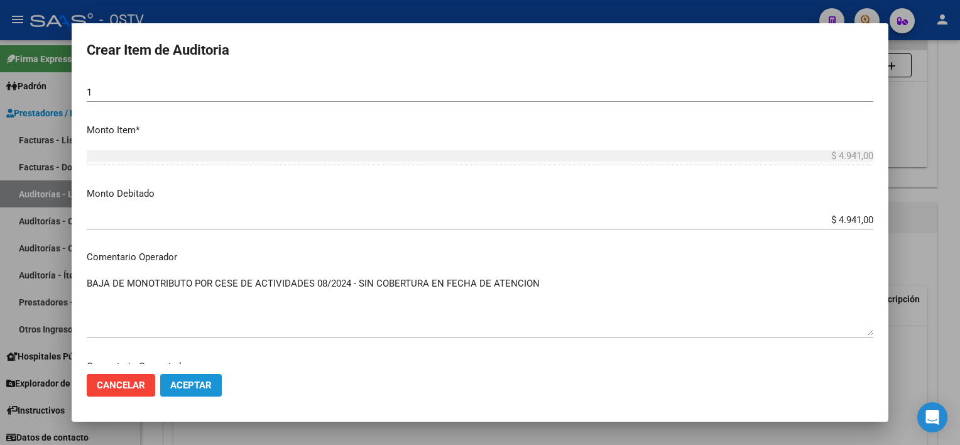
click at [186, 381] on span "Aceptar" at bounding box center [190, 384] width 41 height 11
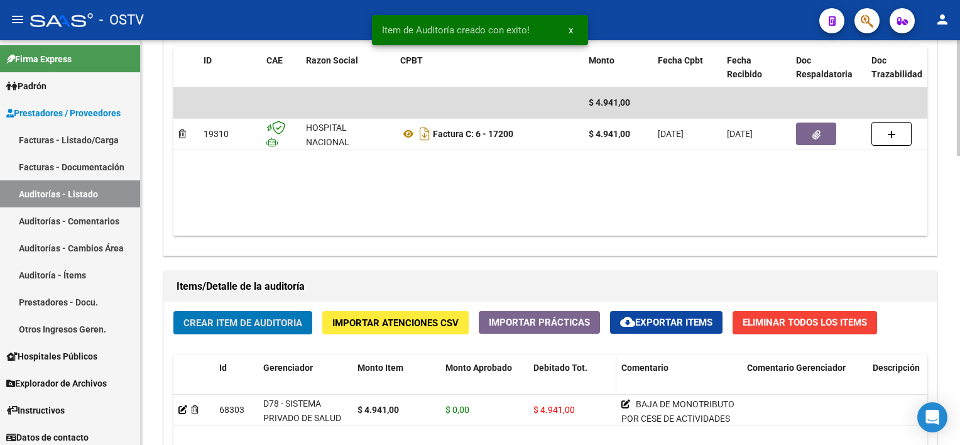
scroll to position [566, 0]
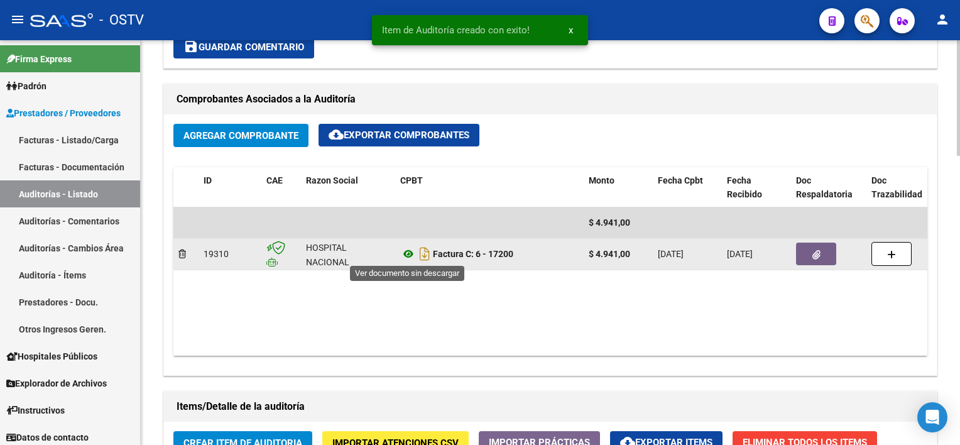
click at [409, 254] on icon at bounding box center [408, 253] width 16 height 15
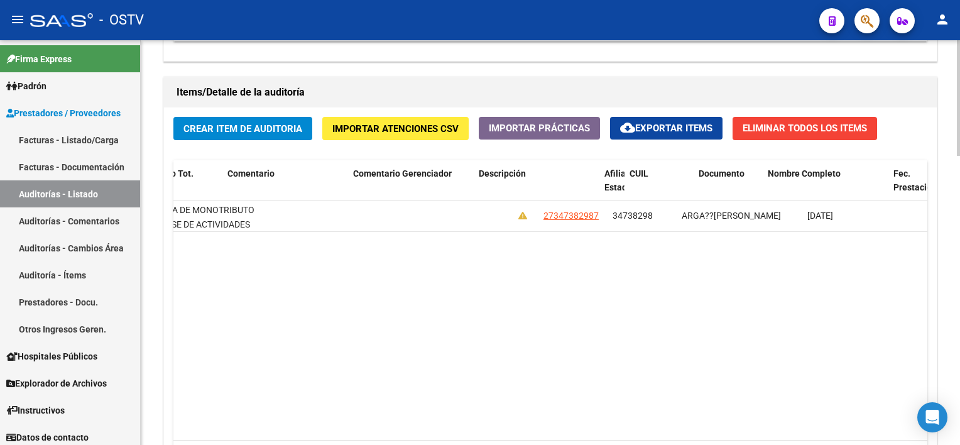
scroll to position [0, 533]
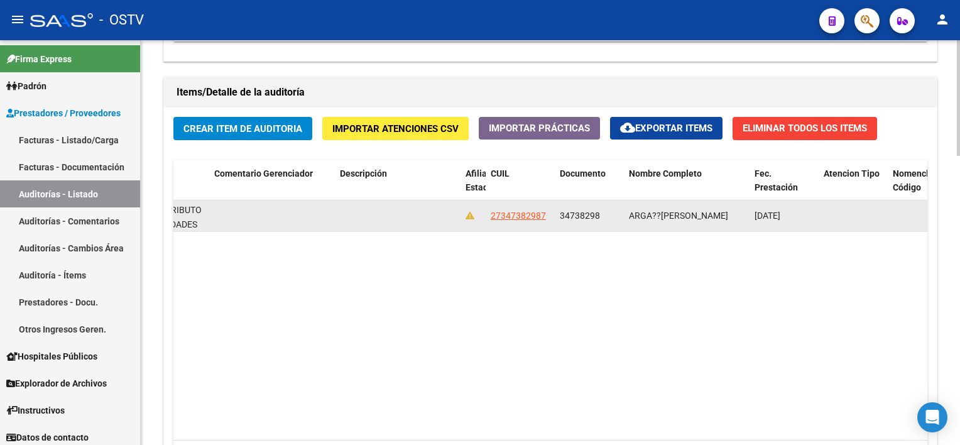
drag, startPoint x: 490, startPoint y: 215, endPoint x: 545, endPoint y: 219, distance: 55.4
click at [545, 219] on div "27347382987" at bounding box center [519, 215] width 59 height 14
copy span "27347382987"
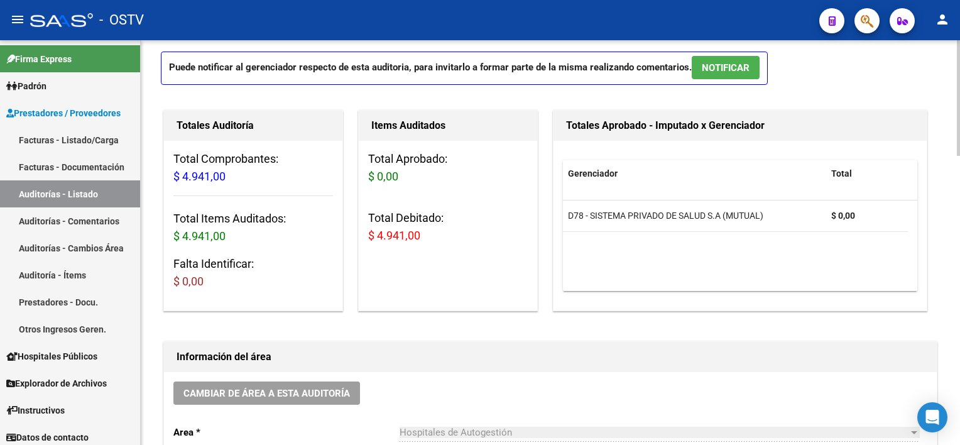
scroll to position [0, 0]
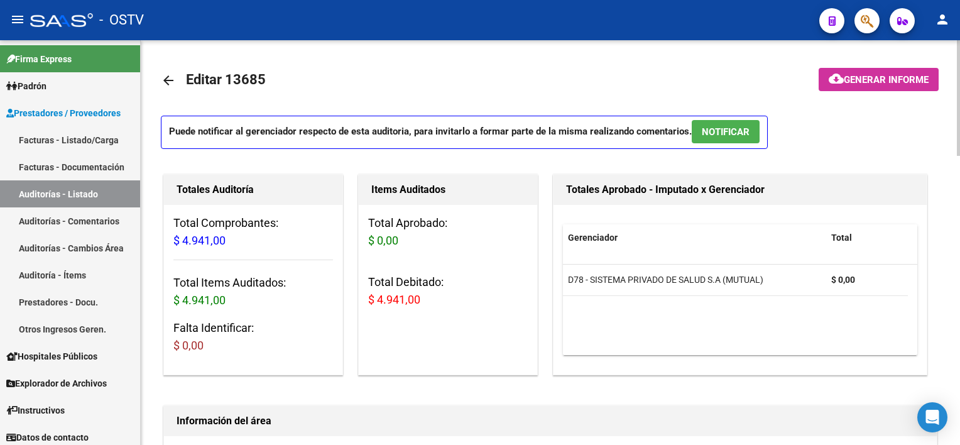
click at [846, 80] on span "Generar informe" at bounding box center [885, 79] width 85 height 11
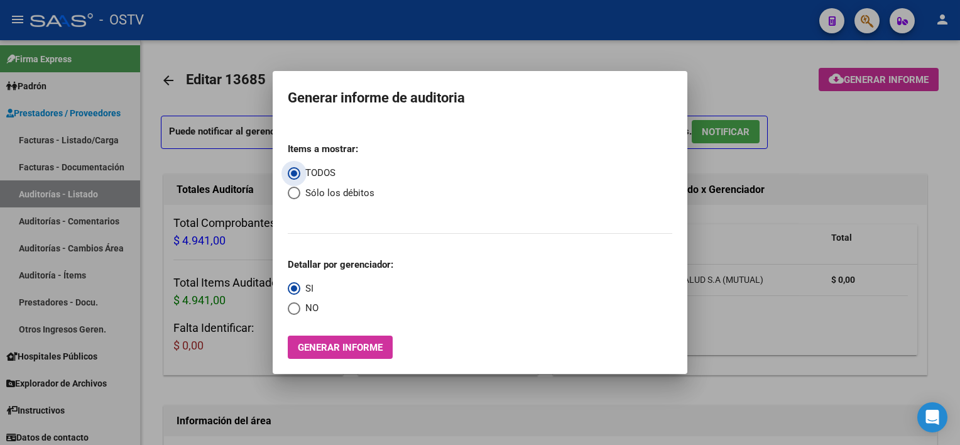
click at [320, 193] on span "Sólo los débitos" at bounding box center [337, 193] width 74 height 14
click at [300, 193] on input "Sólo los débitos" at bounding box center [294, 193] width 13 height 13
radio input "true"
drag, startPoint x: 314, startPoint y: 305, endPoint x: 314, endPoint y: 326, distance: 20.7
click at [314, 306] on span "NO" at bounding box center [309, 308] width 18 height 14
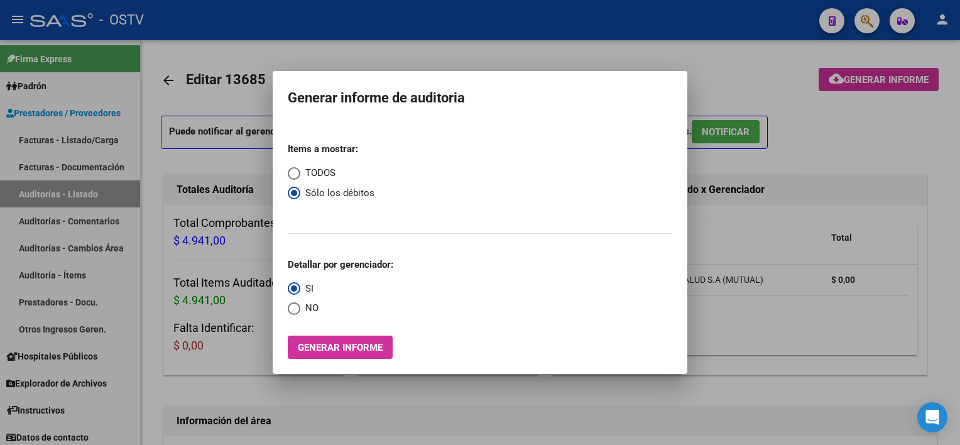
click at [300, 306] on input "NO" at bounding box center [294, 308] width 13 height 13
radio input "true"
click at [315, 347] on span "Generar informe" at bounding box center [340, 347] width 85 height 11
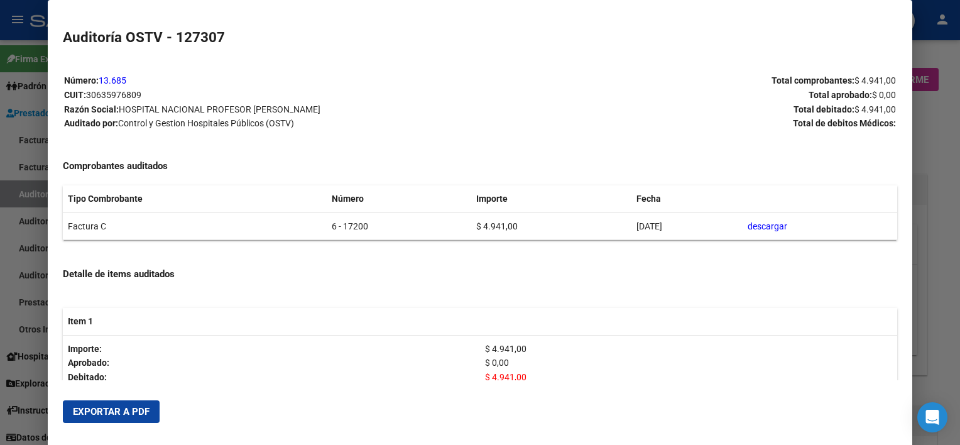
click at [101, 410] on span "Exportar a PDF" at bounding box center [111, 411] width 77 height 11
click at [941, 248] on div at bounding box center [480, 222] width 960 height 445
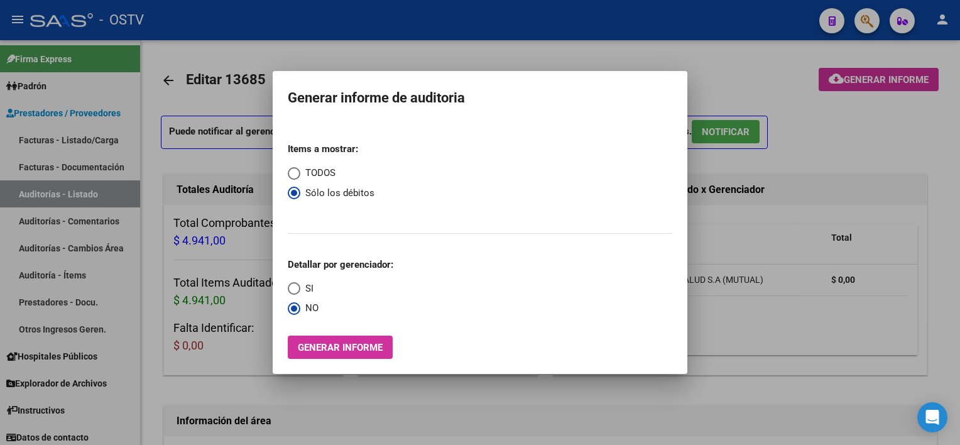
click at [941, 248] on div at bounding box center [480, 222] width 960 height 445
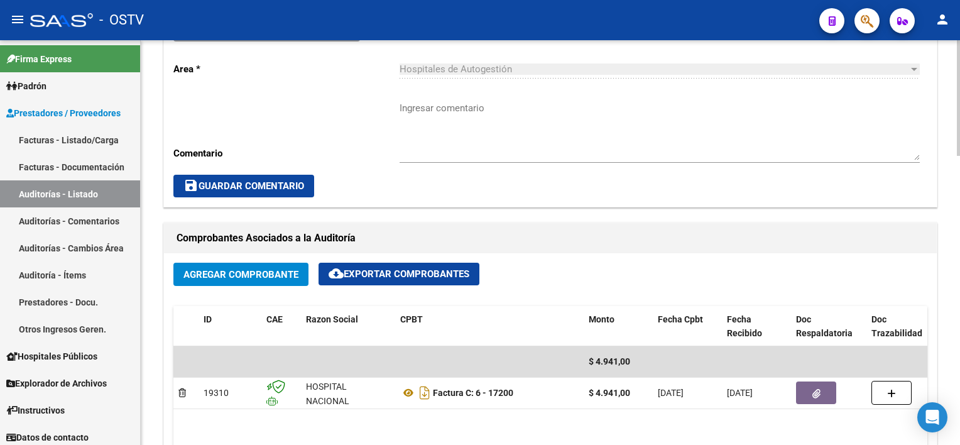
scroll to position [440, 0]
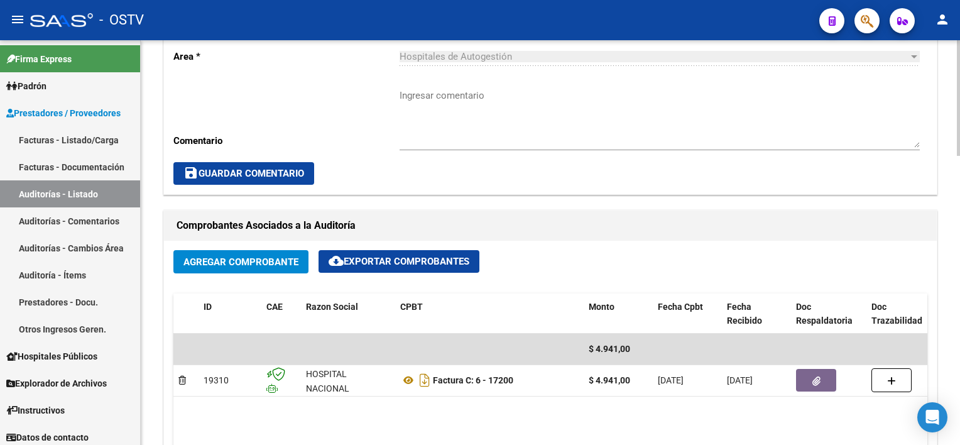
click at [553, 171] on div "save Guardar Comentario" at bounding box center [550, 173] width 754 height 23
click at [509, 123] on textarea "Ingresar comentario" at bounding box center [659, 118] width 520 height 59
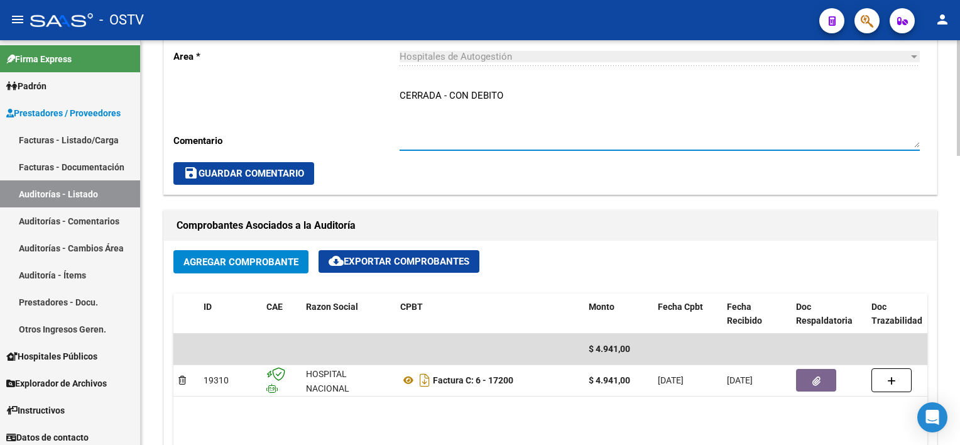
type textarea "CERRADA - CON DEBITO"
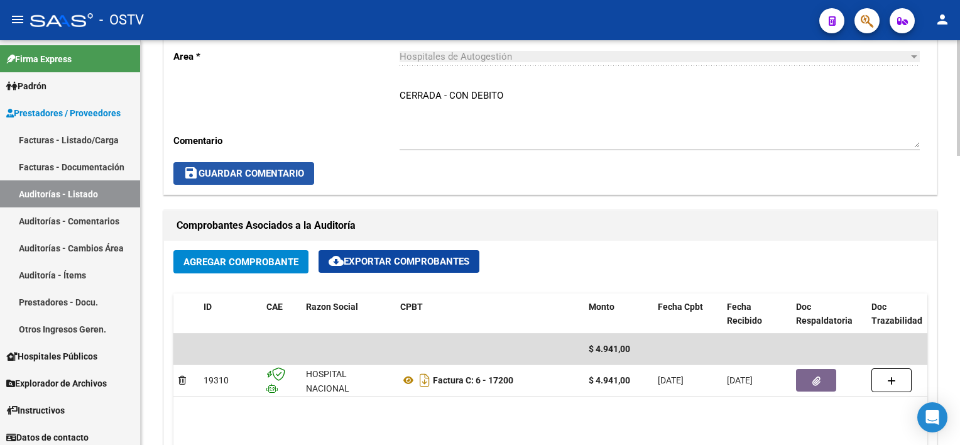
click at [264, 171] on span "save Guardar Comentario" at bounding box center [243, 173] width 121 height 11
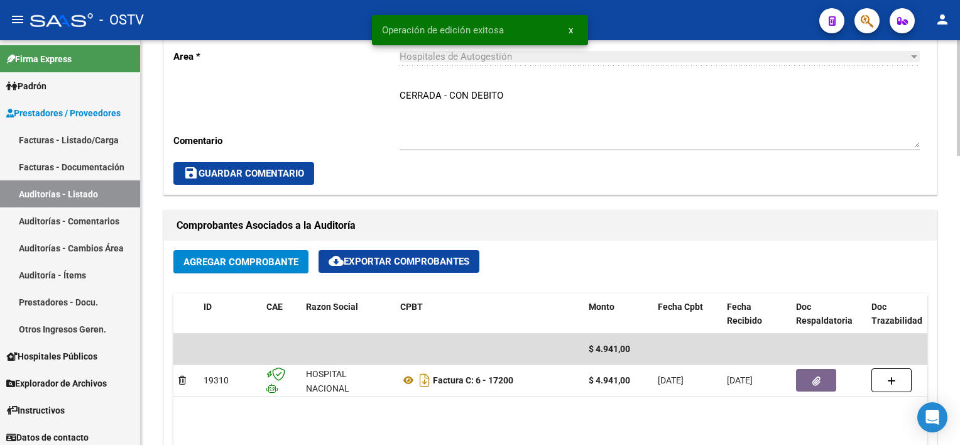
scroll to position [565, 0]
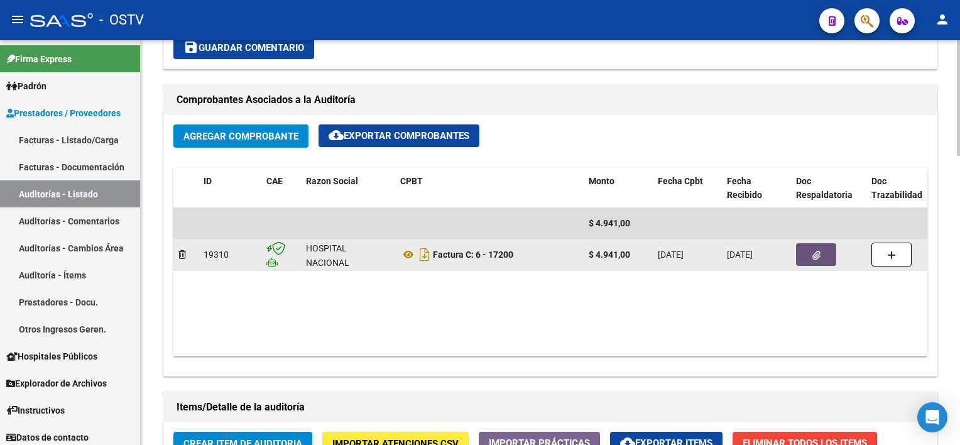
click at [806, 257] on button "button" at bounding box center [816, 254] width 40 height 23
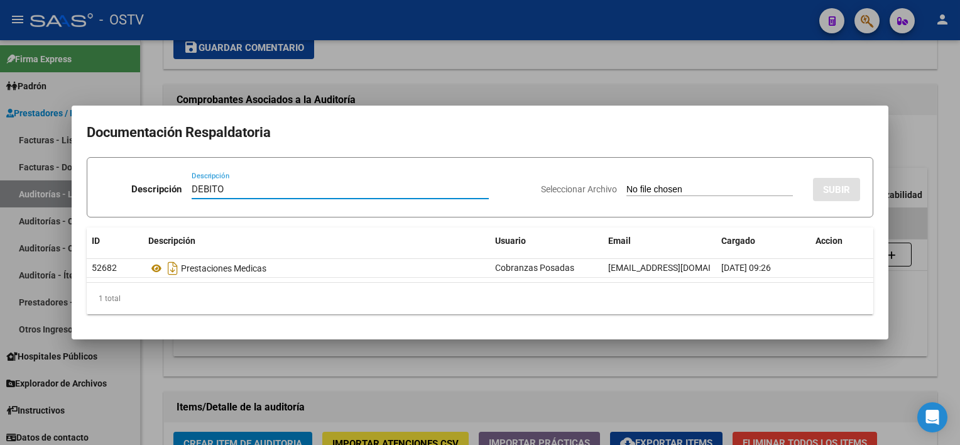
type input "DEBITO"
click at [658, 181] on div "Seleccionar Archivo SUBIR" at bounding box center [700, 187] width 319 height 38
click at [660, 188] on input "Seleccionar Archivo" at bounding box center [709, 190] width 166 height 12
type input "C:\fakepath\DEBITO FC 6-17200.pdf"
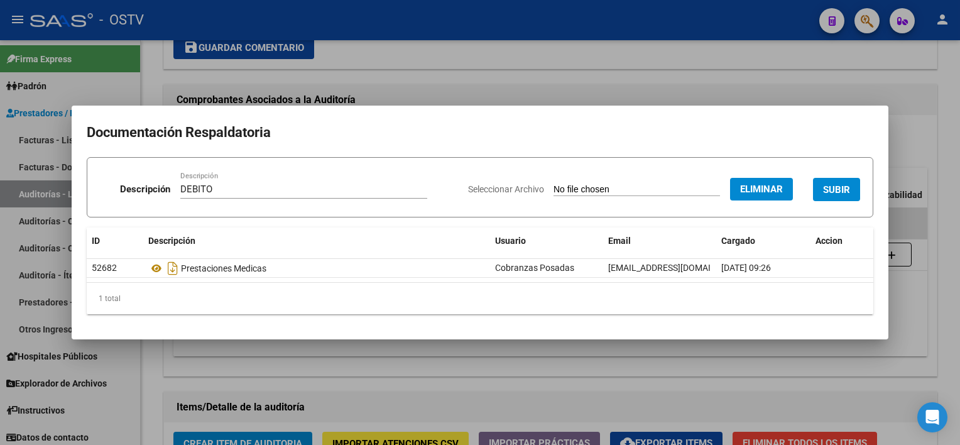
click at [842, 190] on span "SUBIR" at bounding box center [836, 189] width 27 height 11
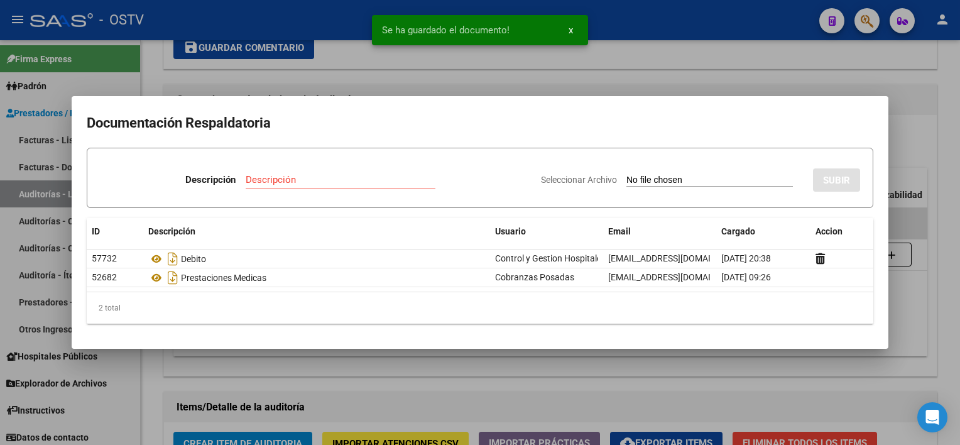
click at [658, 380] on div at bounding box center [480, 222] width 960 height 445
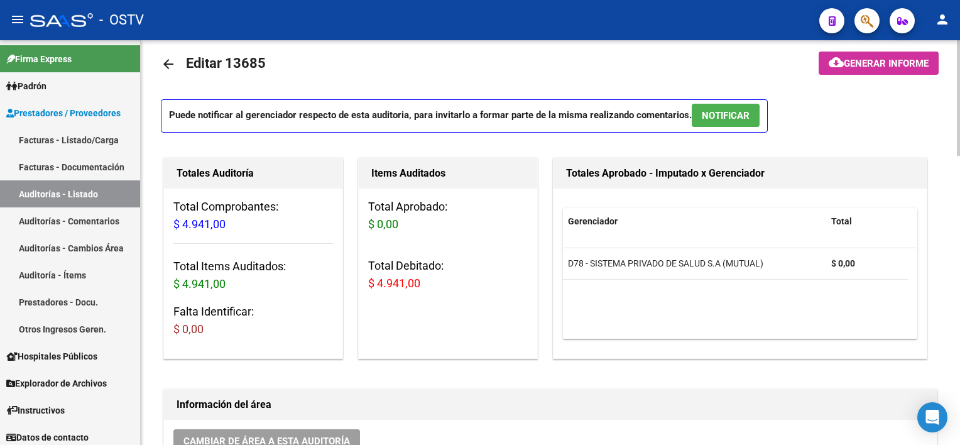
scroll to position [0, 0]
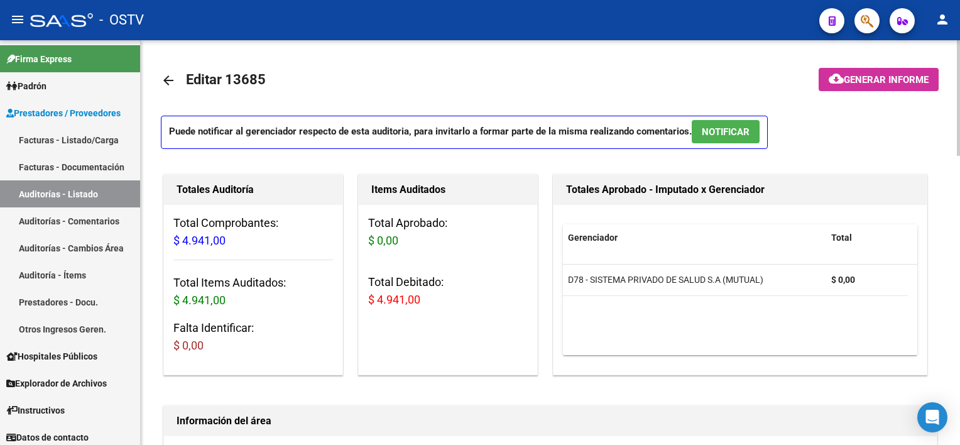
click at [173, 82] on mat-icon "arrow_back" at bounding box center [168, 80] width 15 height 15
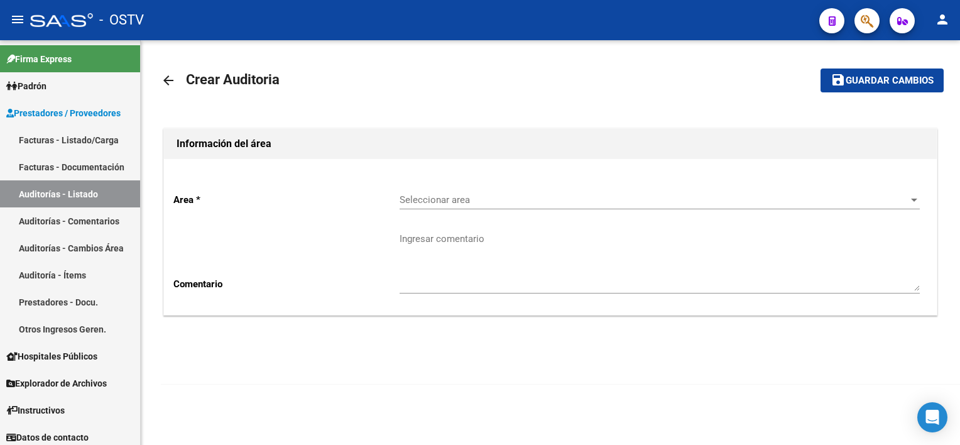
click at [416, 201] on span "Seleccionar area" at bounding box center [653, 199] width 509 height 11
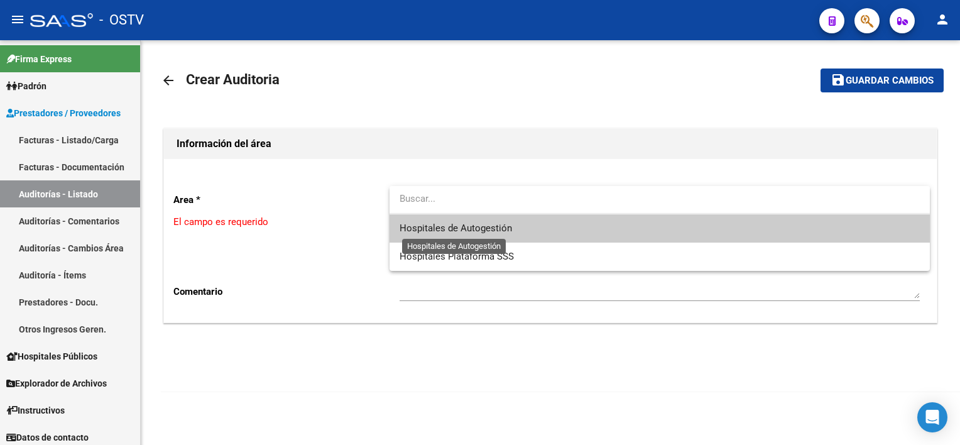
click at [420, 227] on span "Hospitales de Autogestión" at bounding box center [455, 227] width 112 height 11
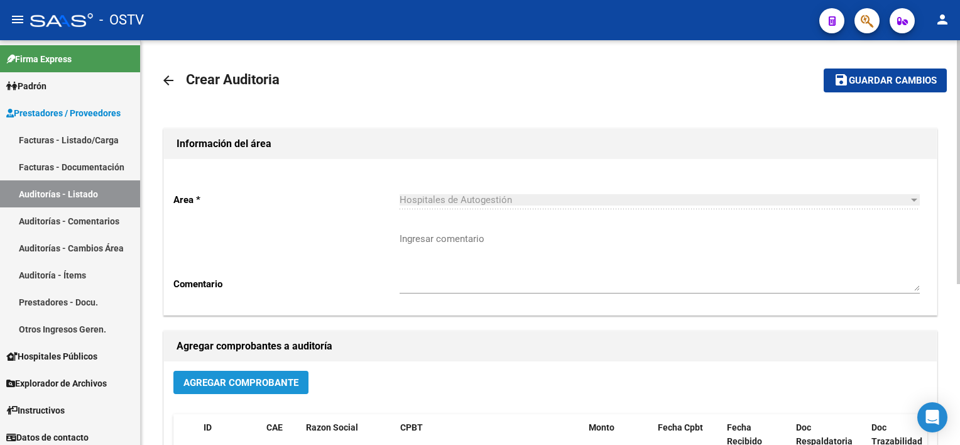
click at [269, 387] on span "Agregar Comprobante" at bounding box center [240, 382] width 115 height 11
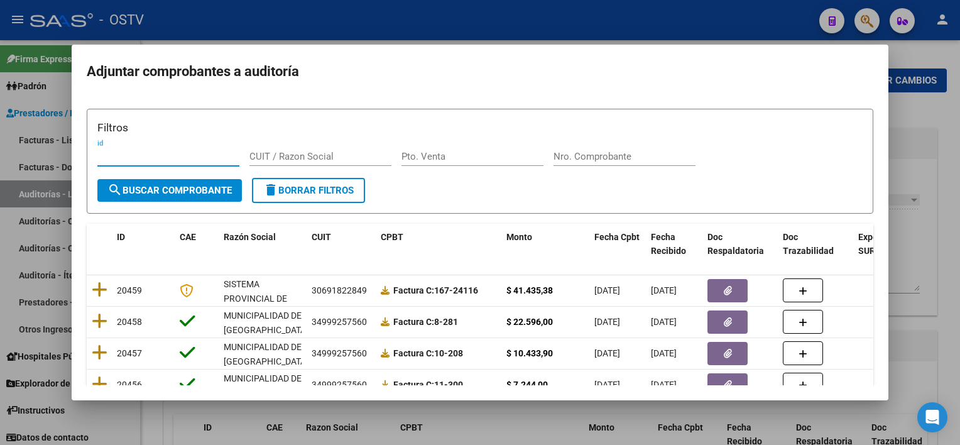
click at [622, 153] on input "Nro. Comprobante" at bounding box center [624, 156] width 142 height 11
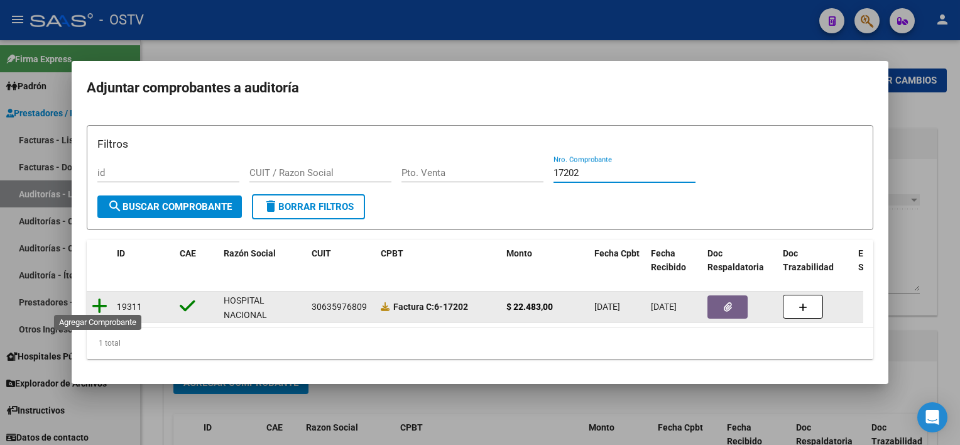
type input "17202"
click at [95, 305] on icon at bounding box center [100, 306] width 16 height 18
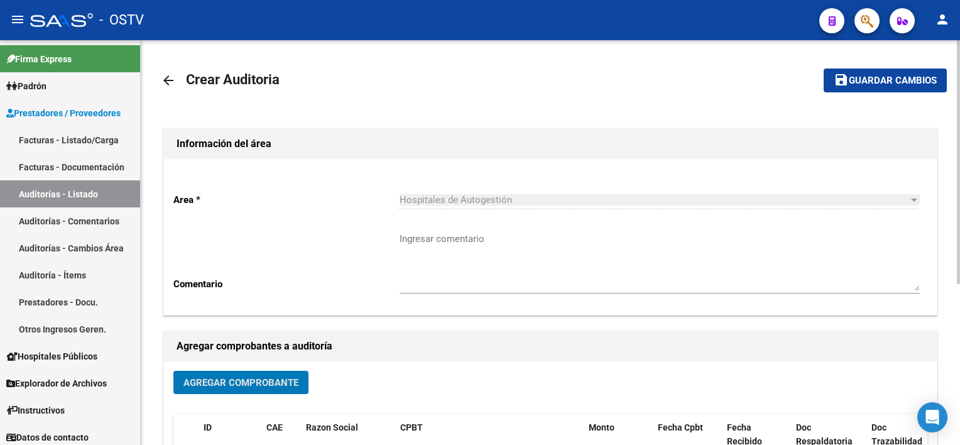
click at [909, 85] on span "Guardar cambios" at bounding box center [892, 80] width 88 height 11
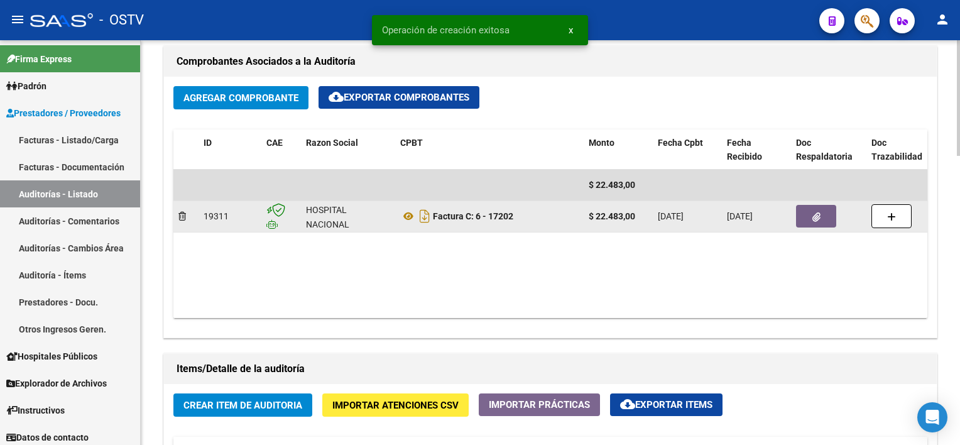
scroll to position [628, 0]
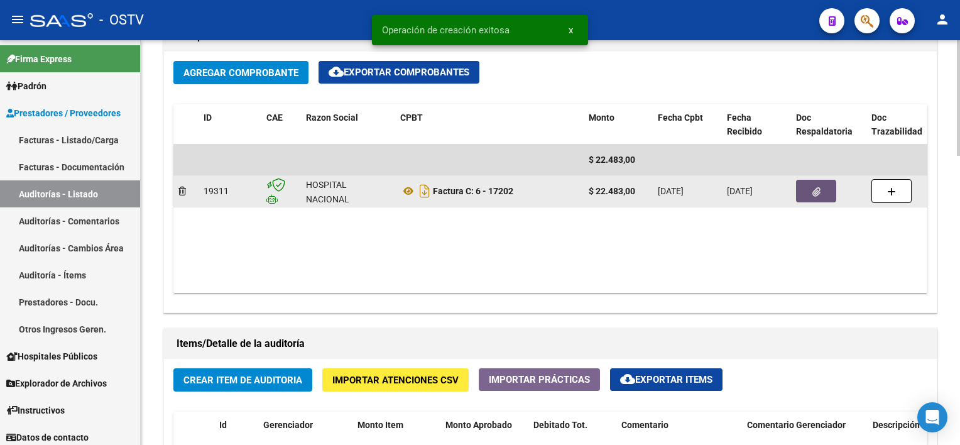
click at [806, 192] on button "button" at bounding box center [816, 191] width 40 height 23
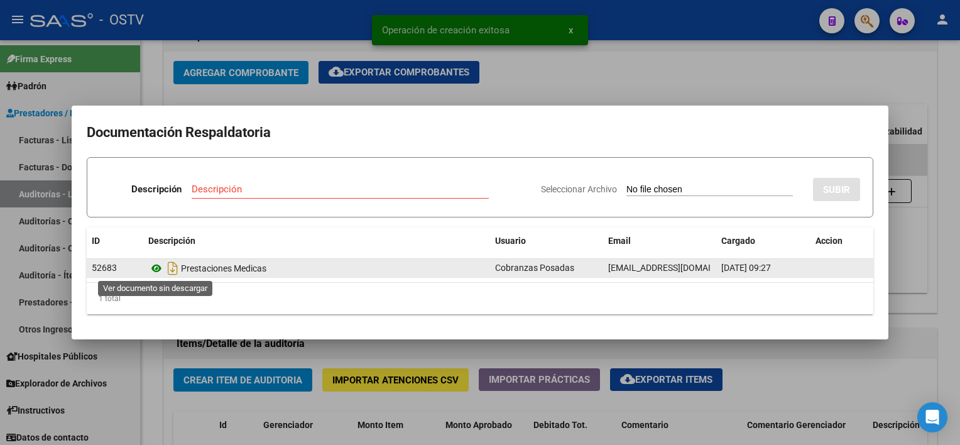
click at [159, 269] on icon at bounding box center [156, 268] width 16 height 15
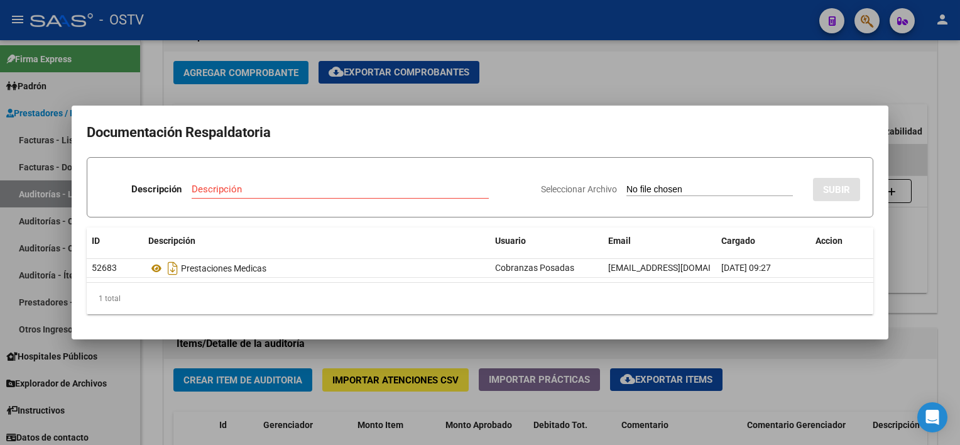
click at [361, 357] on div at bounding box center [480, 222] width 960 height 445
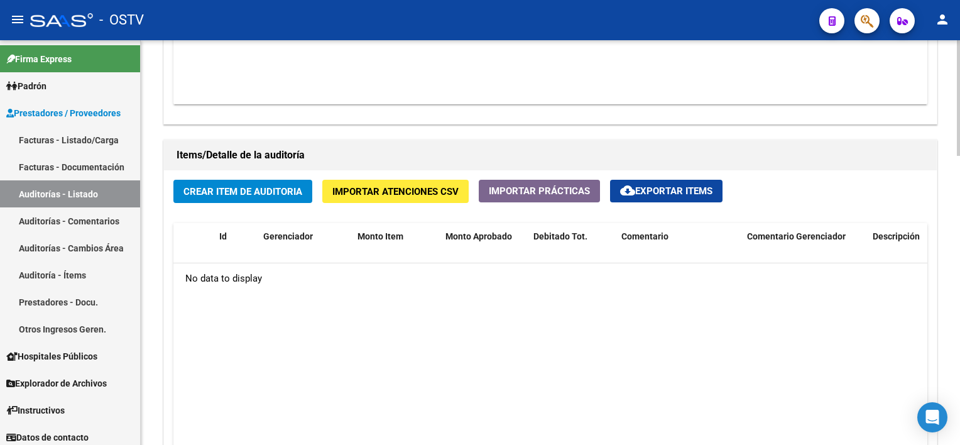
scroll to position [942, 0]
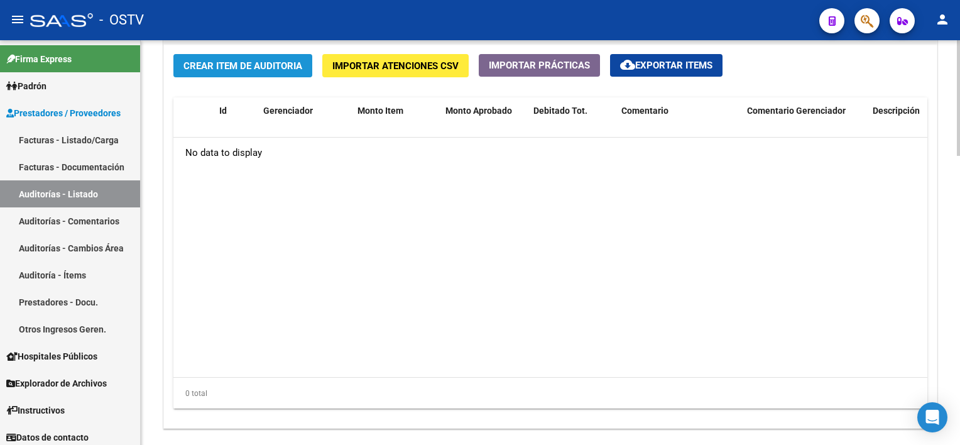
click at [254, 68] on span "Crear Item de Auditoria" at bounding box center [242, 65] width 119 height 11
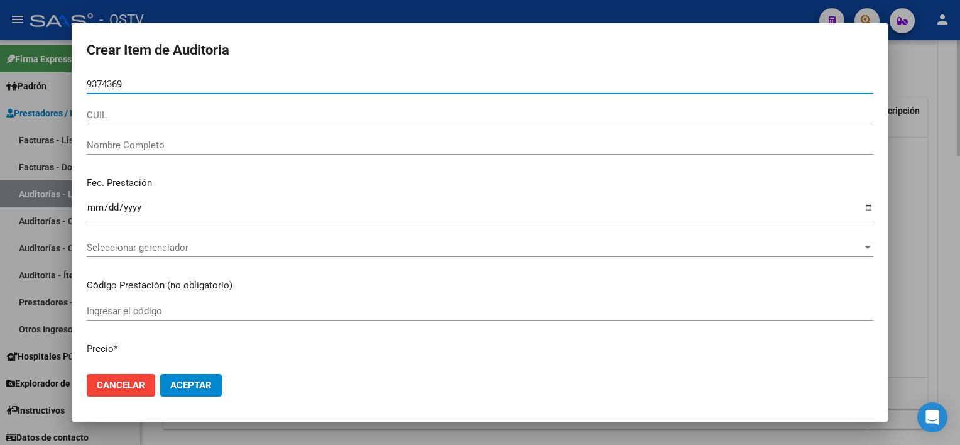
type input "93743691"
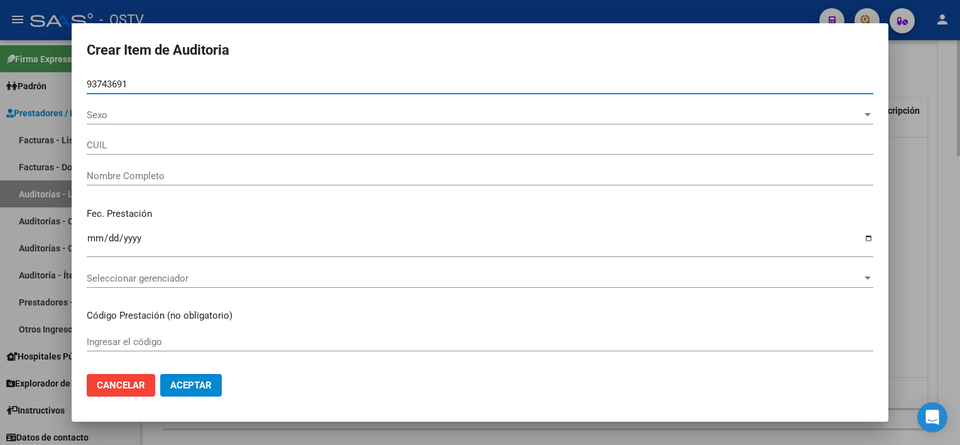
type input "20937436913"
type input "SALINAS BAREIRO LIBRADO RAMON"
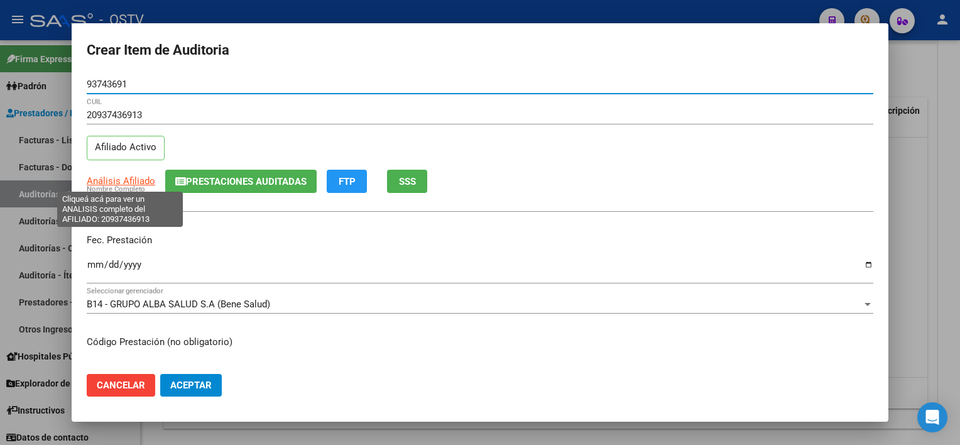
type input "93743691"
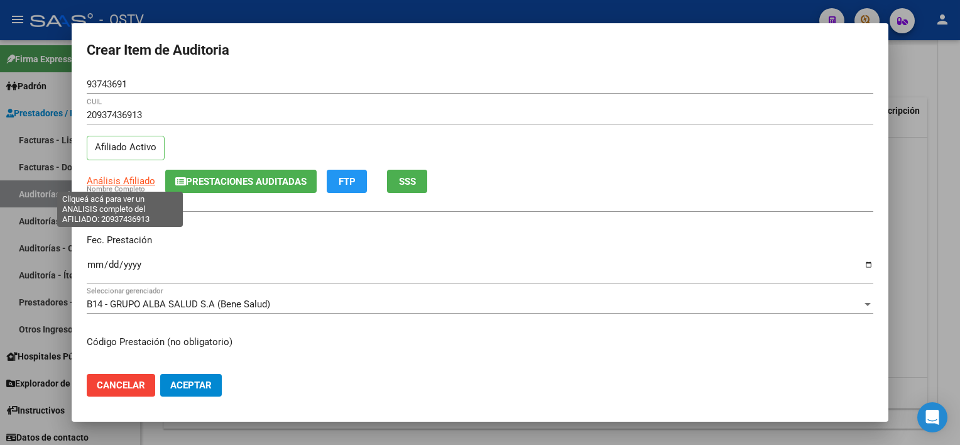
click at [123, 180] on span "Análisis Afiliado" at bounding box center [121, 180] width 68 height 11
type textarea "20937436913"
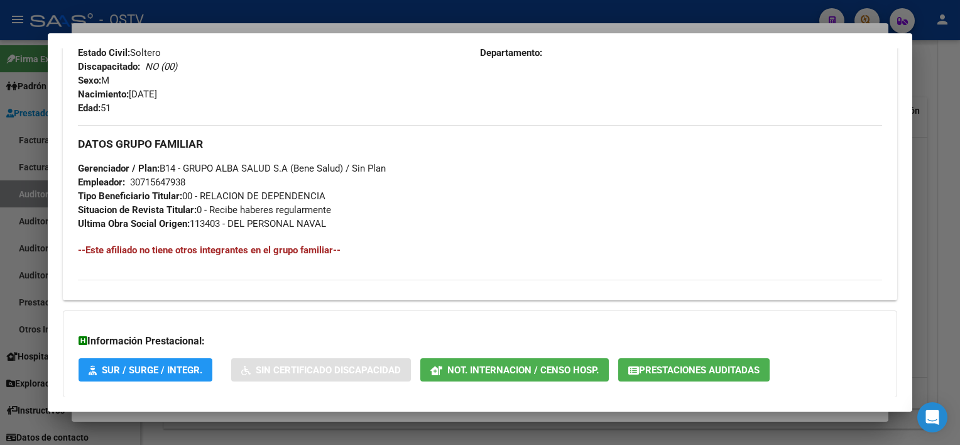
scroll to position [593, 0]
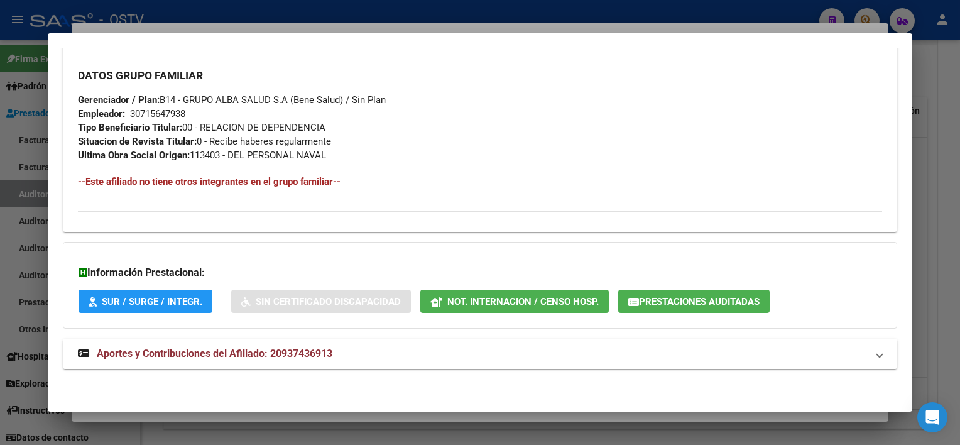
click at [301, 362] on mat-expansion-panel-header "Aportes y Contribuciones del Afiliado: 20937436913" at bounding box center [479, 353] width 833 height 30
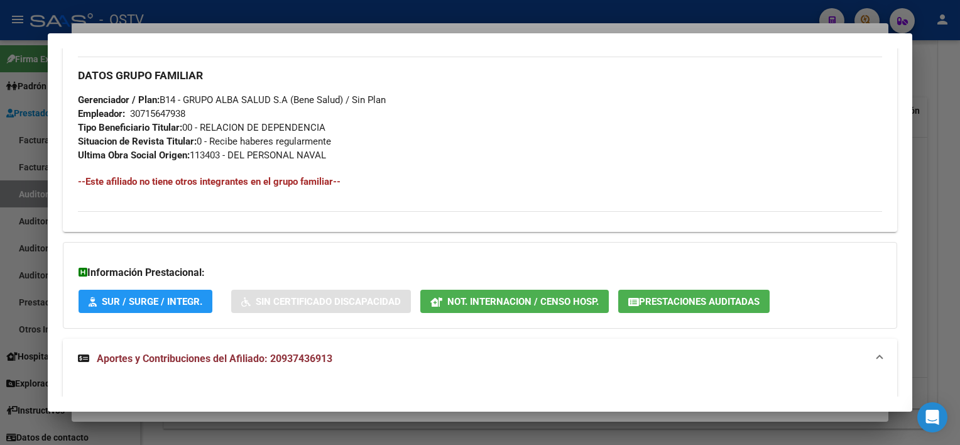
click at [737, 292] on button "Prestaciones Auditadas" at bounding box center [693, 301] width 151 height 23
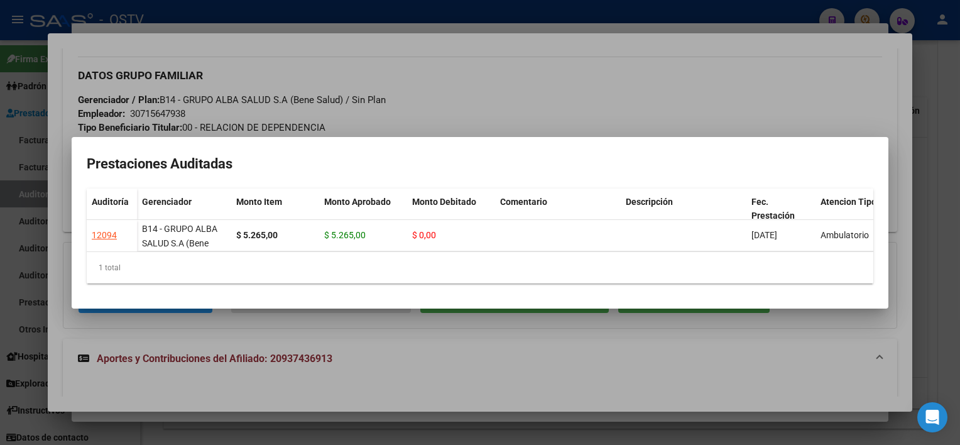
click at [663, 308] on mat-dialog-container "Prestaciones Auditadas Auditoría Gerenciador Monto Item Monto Aprobado Monto De…" at bounding box center [480, 222] width 816 height 171
click at [642, 360] on div at bounding box center [480, 222] width 960 height 445
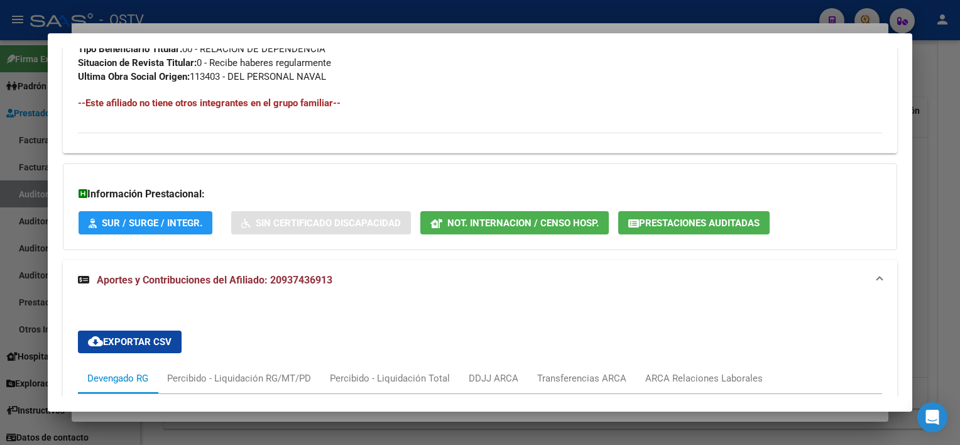
scroll to position [907, 0]
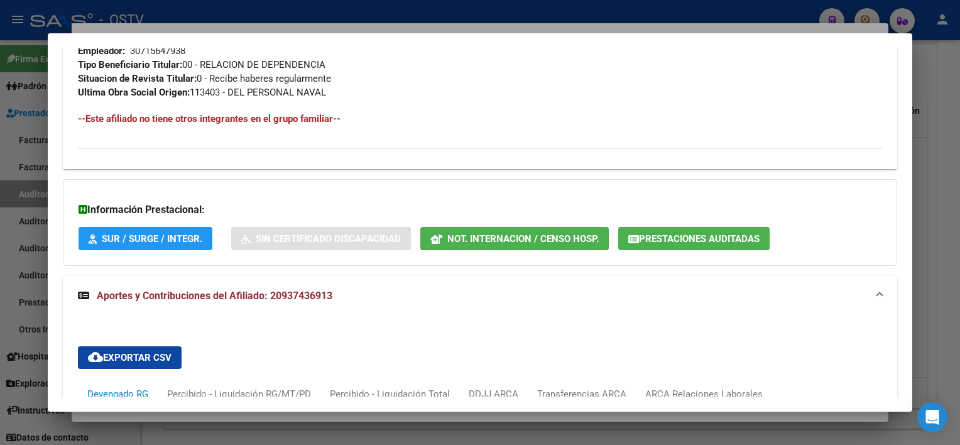
click at [417, 289] on mat-panel-title "Aportes y Contribuciones del Afiliado: 20937436913" at bounding box center [472, 295] width 788 height 15
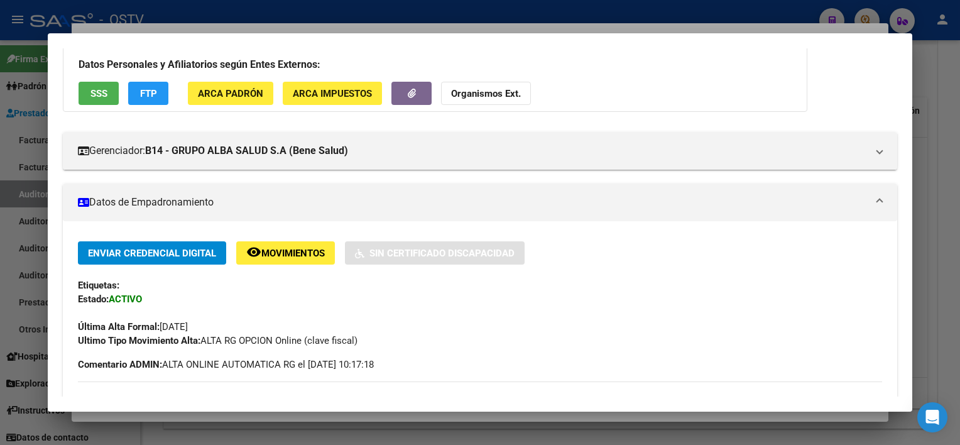
scroll to position [0, 0]
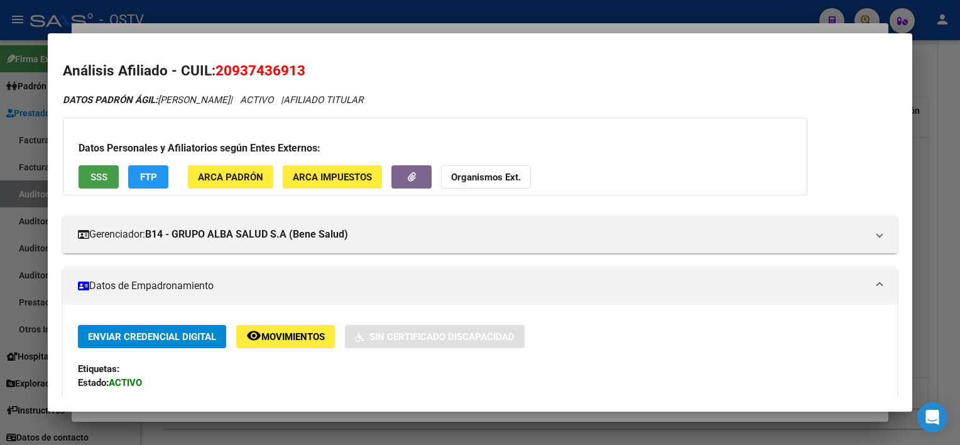
click at [112, 177] on button "SSS" at bounding box center [99, 176] width 40 height 23
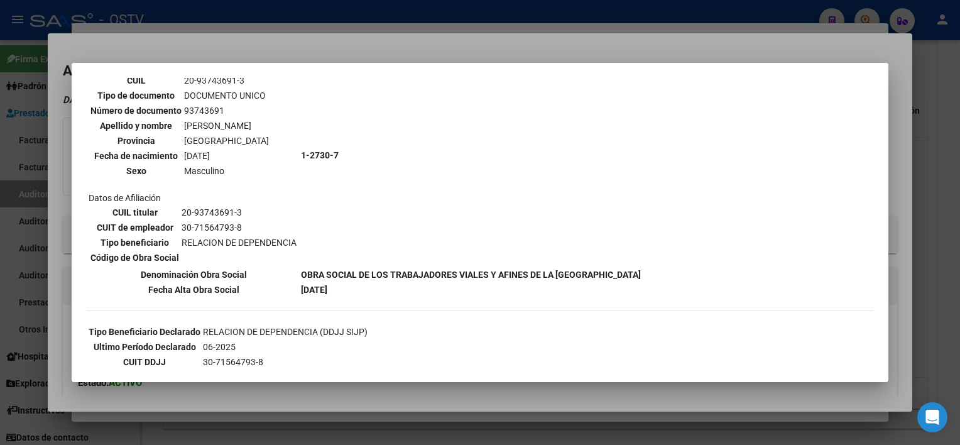
scroll to position [58, 0]
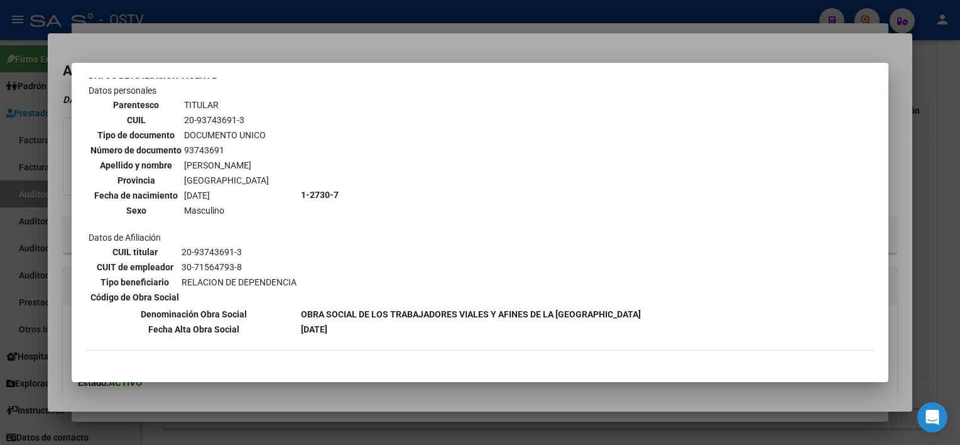
click at [315, 399] on div at bounding box center [480, 222] width 960 height 445
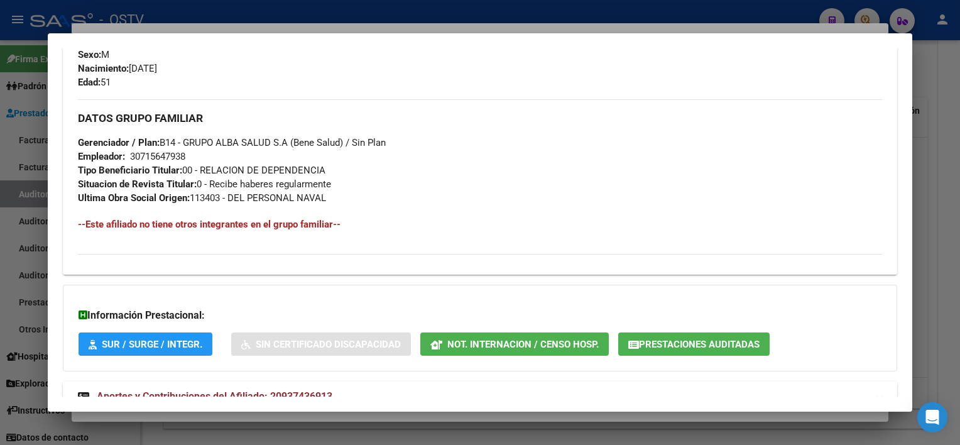
scroll to position [593, 0]
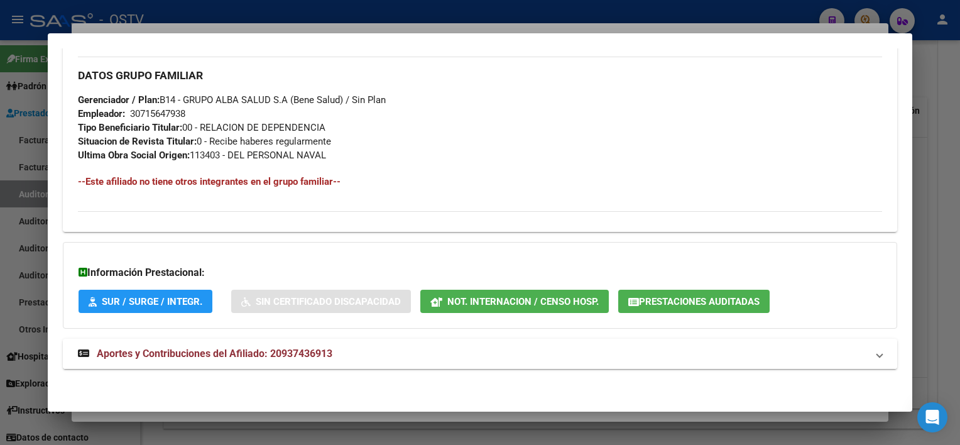
click at [303, 348] on span "Aportes y Contribuciones del Afiliado: 20937436913" at bounding box center [215, 353] width 236 height 12
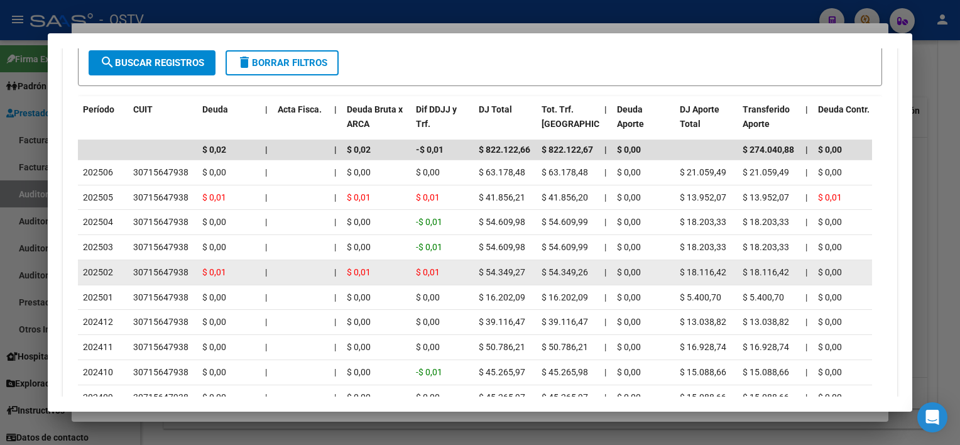
scroll to position [1095, 0]
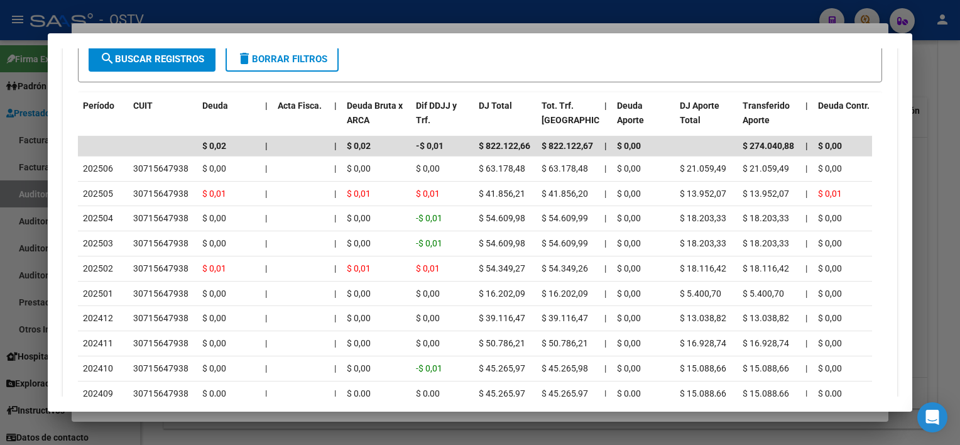
click at [374, 419] on div at bounding box center [480, 222] width 960 height 445
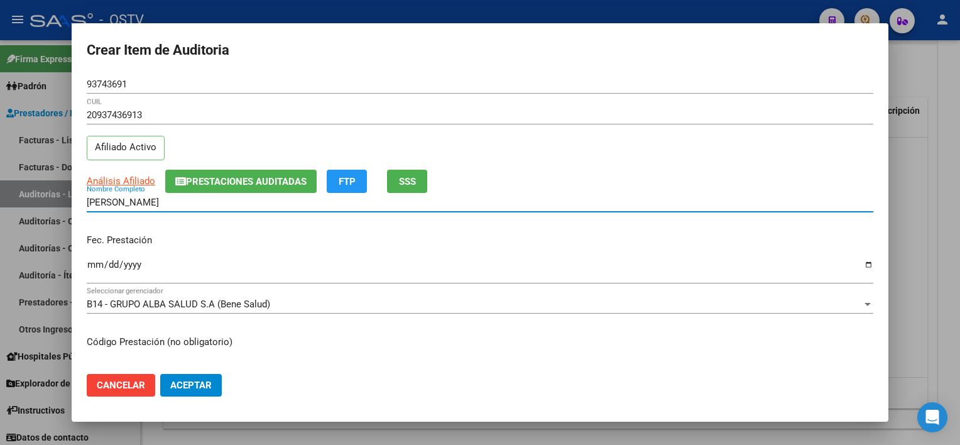
click at [261, 205] on input "SALINAS BAREIRO LIBRADO RAMON" at bounding box center [480, 202] width 786 height 11
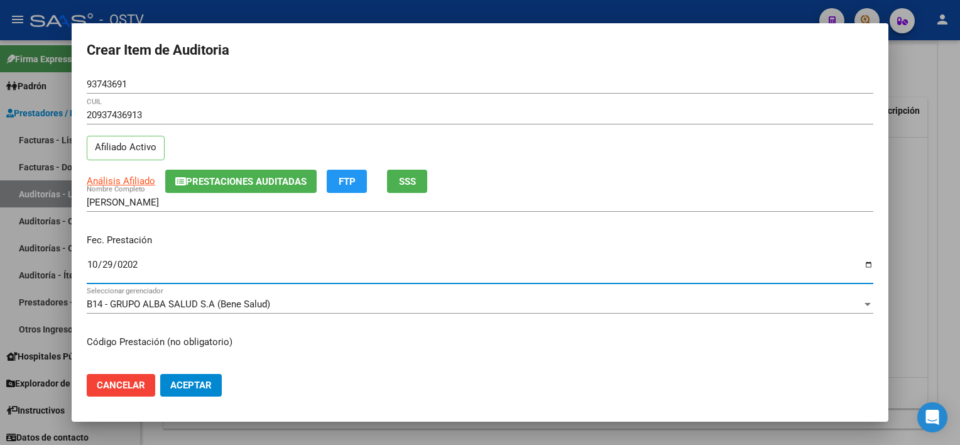
type input "2024-10-29"
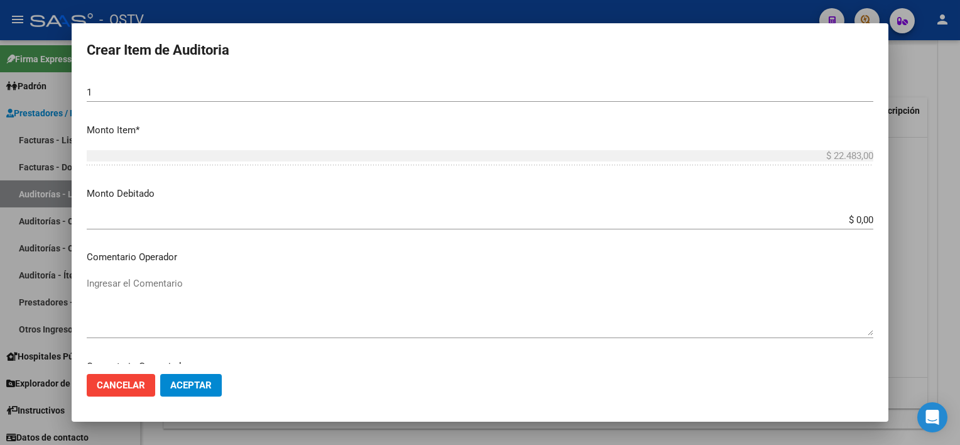
scroll to position [684, 0]
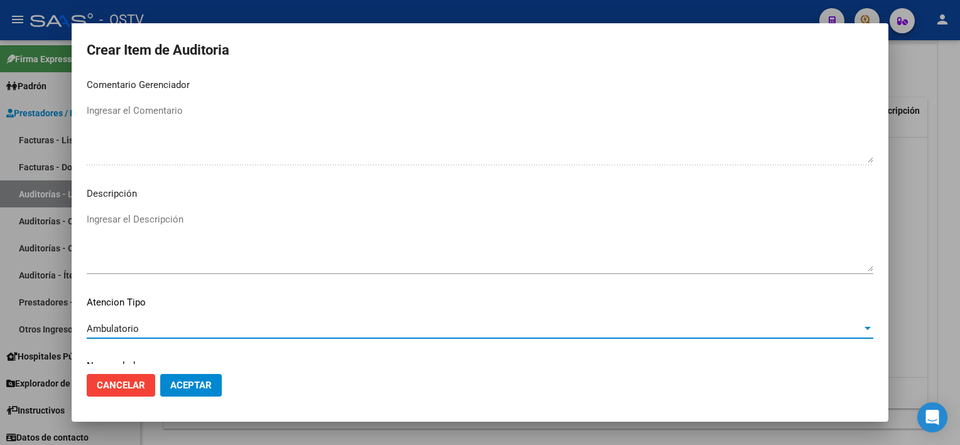
click at [208, 391] on button "Aceptar" at bounding box center [191, 385] width 62 height 23
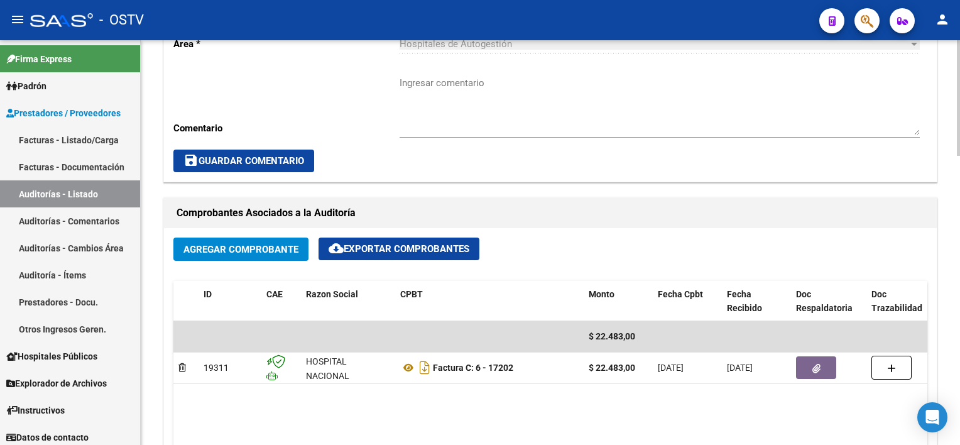
scroll to position [440, 0]
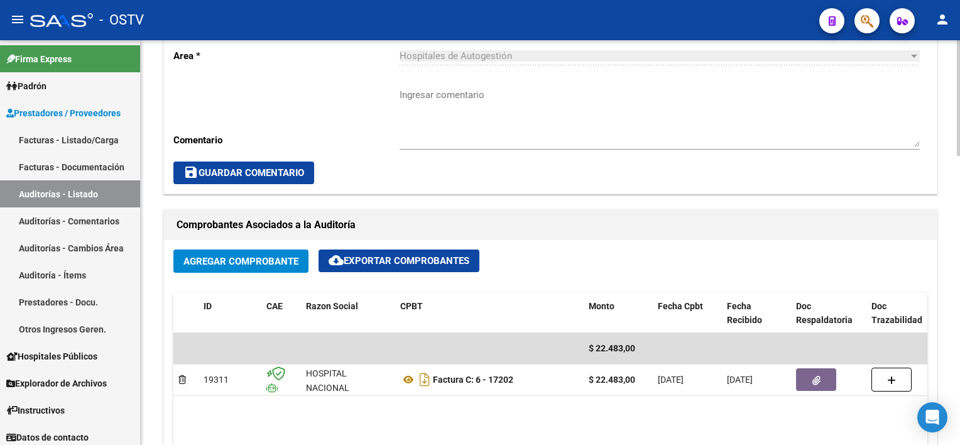
click at [479, 127] on textarea "Ingresar comentario" at bounding box center [659, 117] width 520 height 59
type textarea "CERRADA"
click at [251, 165] on button "save Guardar Comentario" at bounding box center [243, 172] width 141 height 23
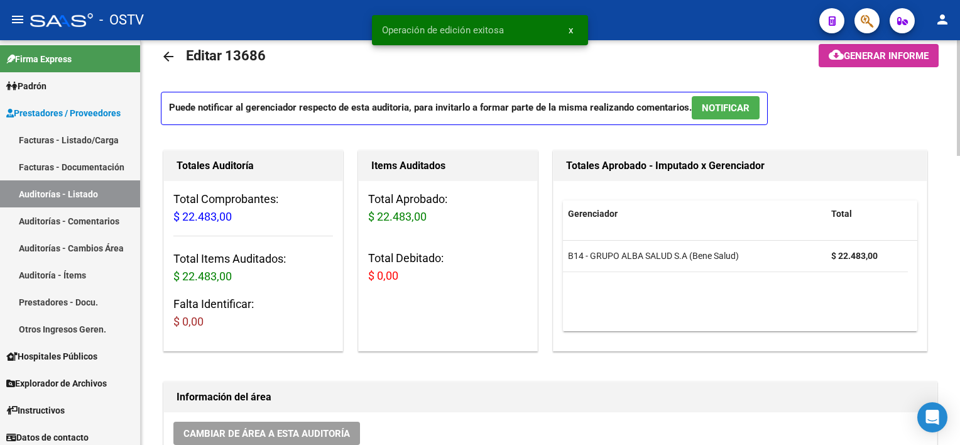
scroll to position [1, 0]
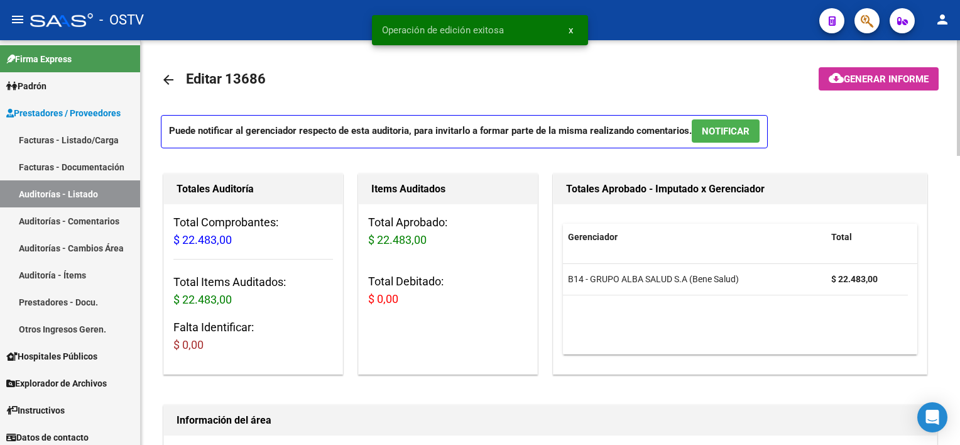
click at [169, 75] on mat-icon "arrow_back" at bounding box center [168, 79] width 15 height 15
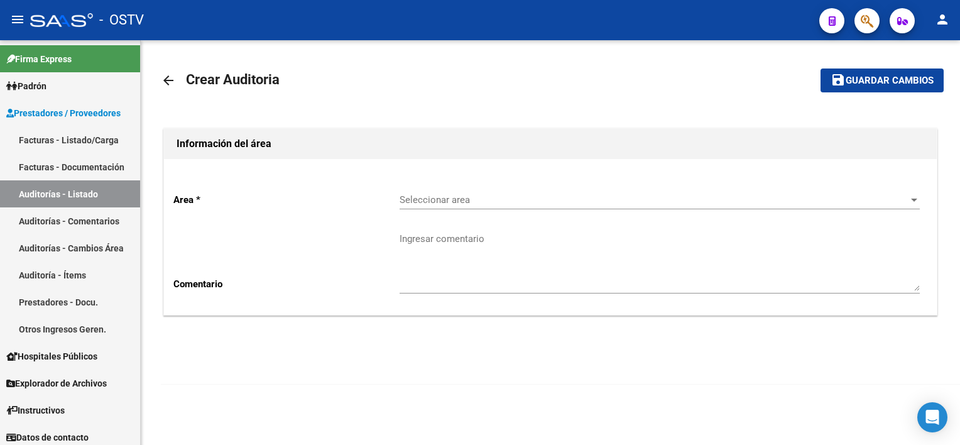
click at [440, 204] on span "Seleccionar area" at bounding box center [653, 199] width 509 height 11
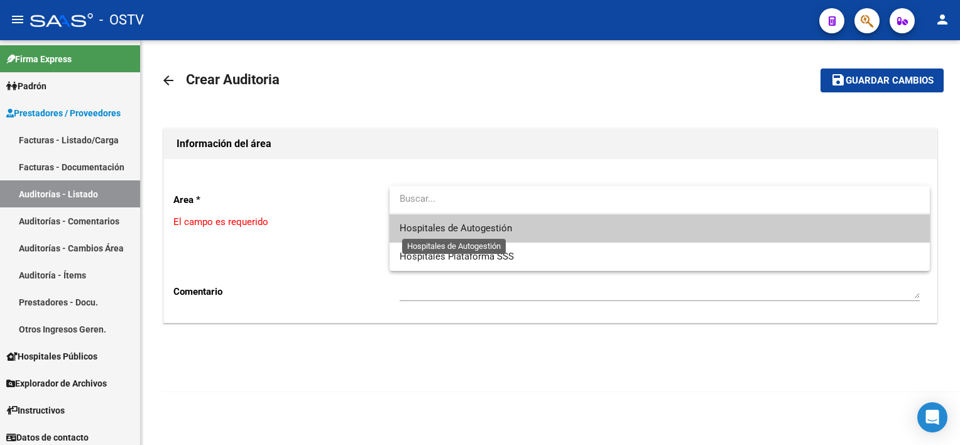
click at [434, 229] on span "Hospitales de Autogestión" at bounding box center [455, 227] width 112 height 11
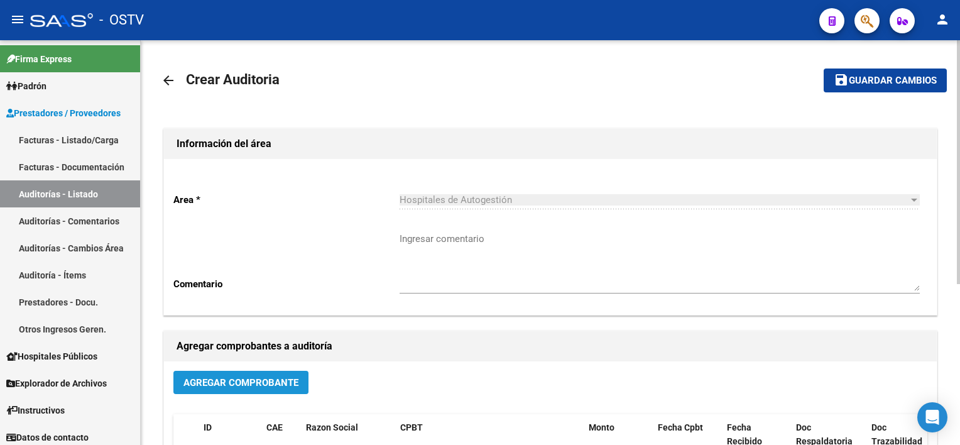
click at [267, 377] on span "Agregar Comprobante" at bounding box center [240, 382] width 115 height 11
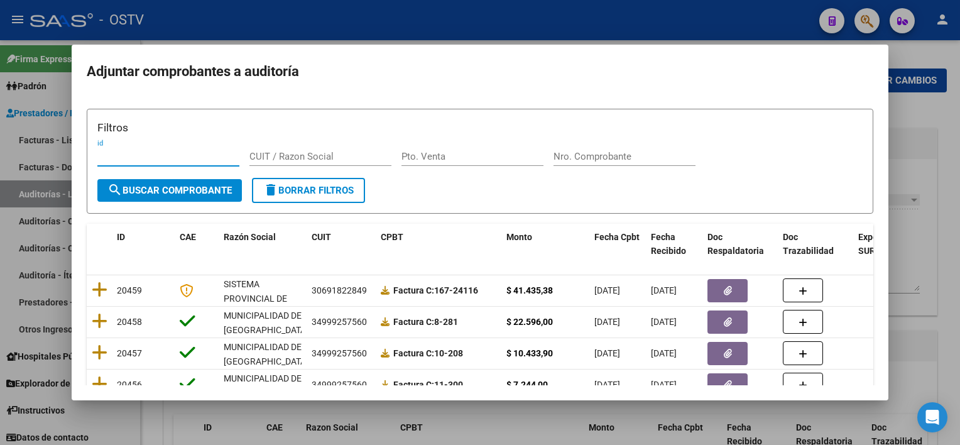
click at [623, 158] on input "Nro. Comprobante" at bounding box center [624, 156] width 142 height 11
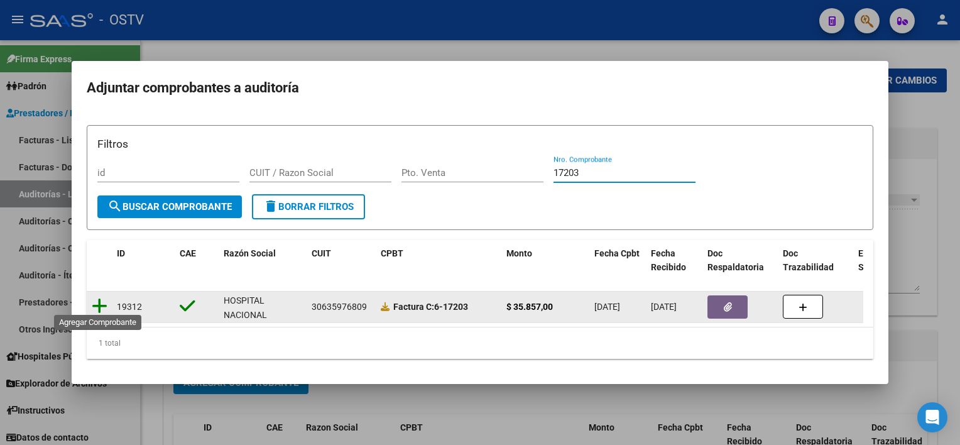
type input "17203"
click at [94, 304] on icon at bounding box center [100, 306] width 16 height 18
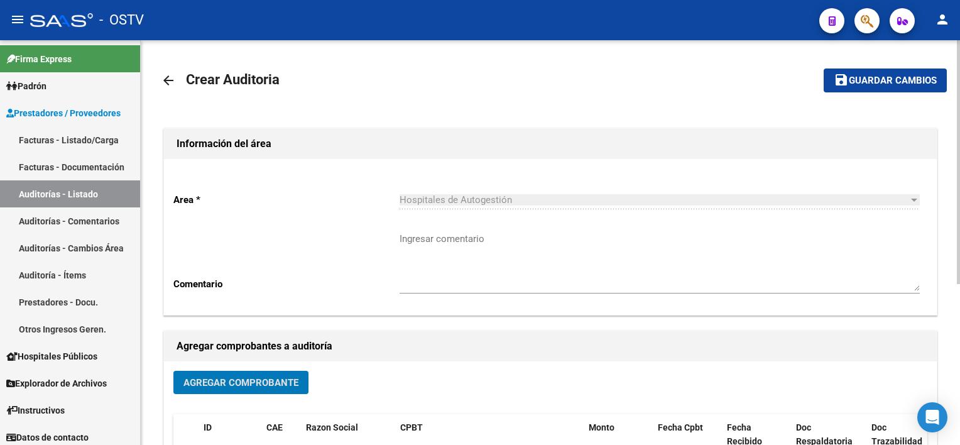
click at [862, 82] on span "Guardar cambios" at bounding box center [892, 80] width 88 height 11
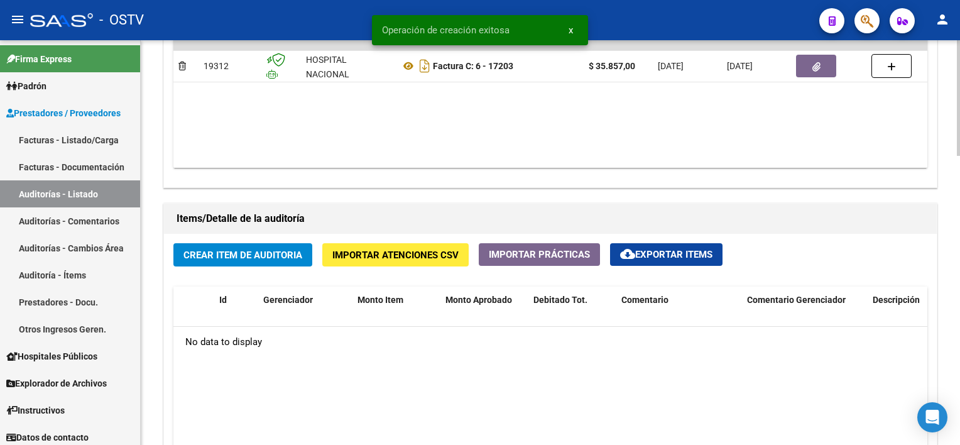
scroll to position [754, 0]
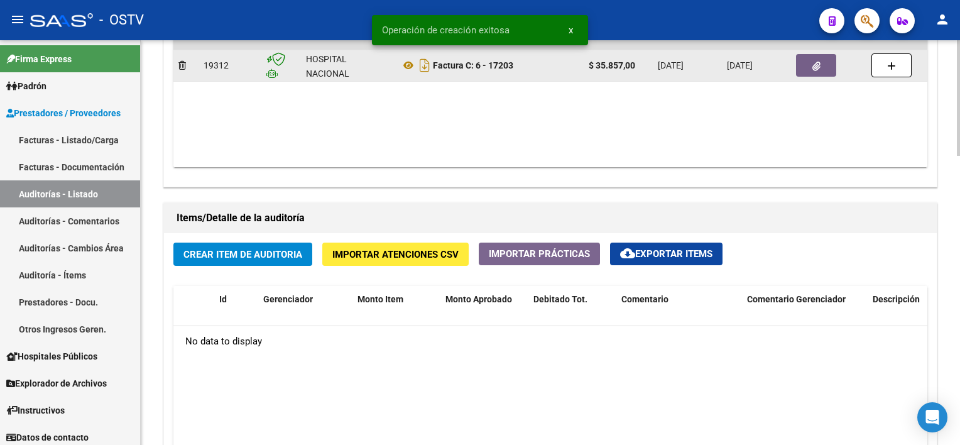
click at [813, 66] on icon "button" at bounding box center [816, 66] width 8 height 9
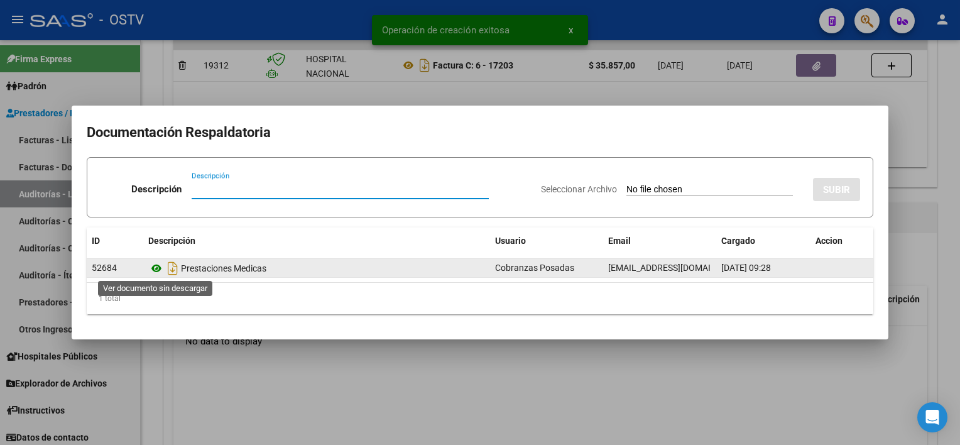
click at [156, 266] on icon at bounding box center [156, 268] width 16 height 15
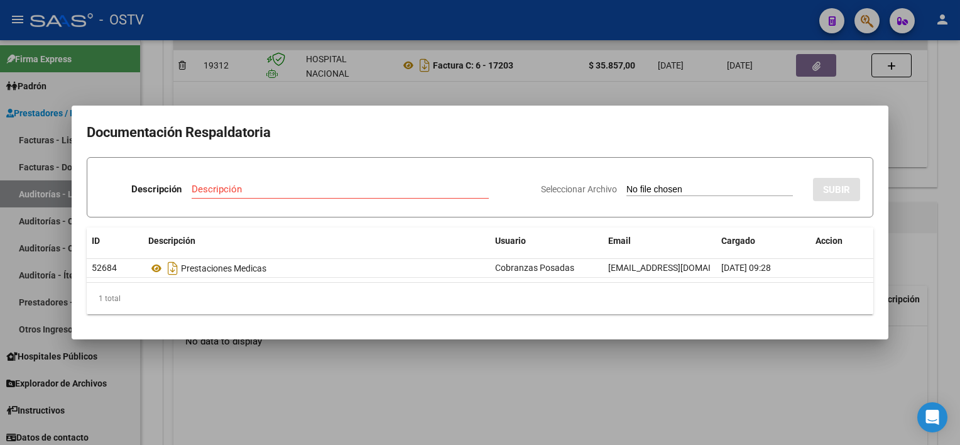
click at [314, 433] on div at bounding box center [480, 222] width 960 height 445
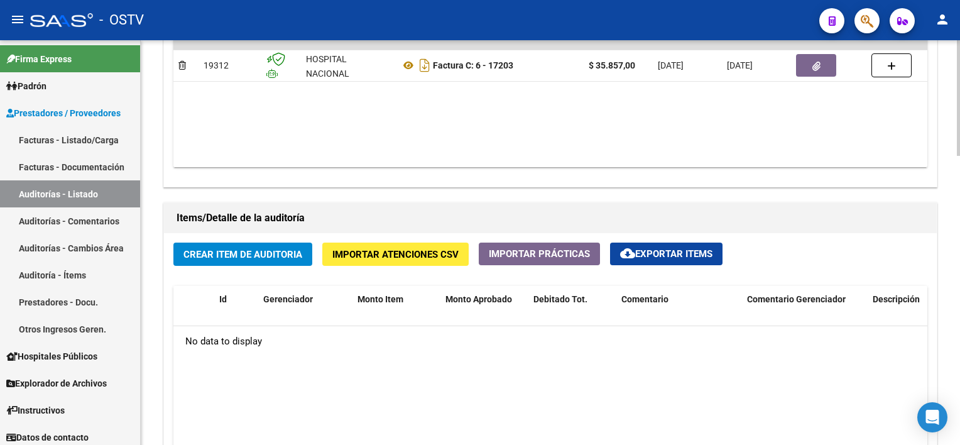
click at [254, 264] on button "Crear Item de Auditoria" at bounding box center [242, 253] width 139 height 23
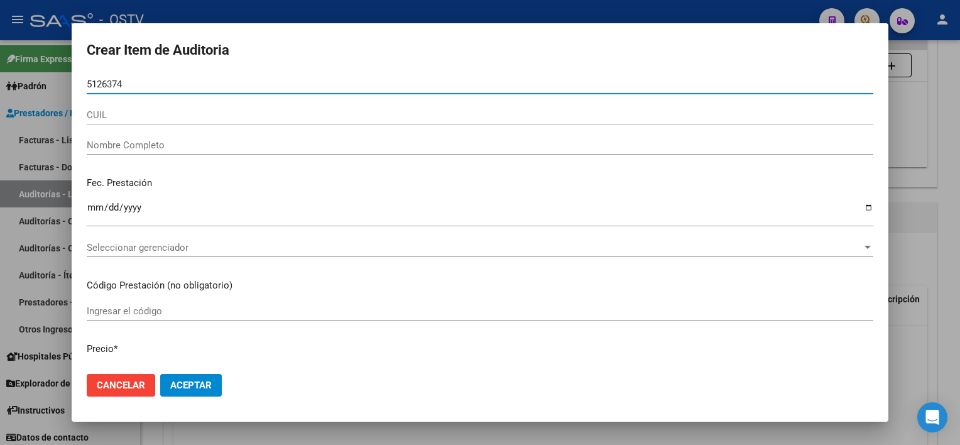
type input "51263745"
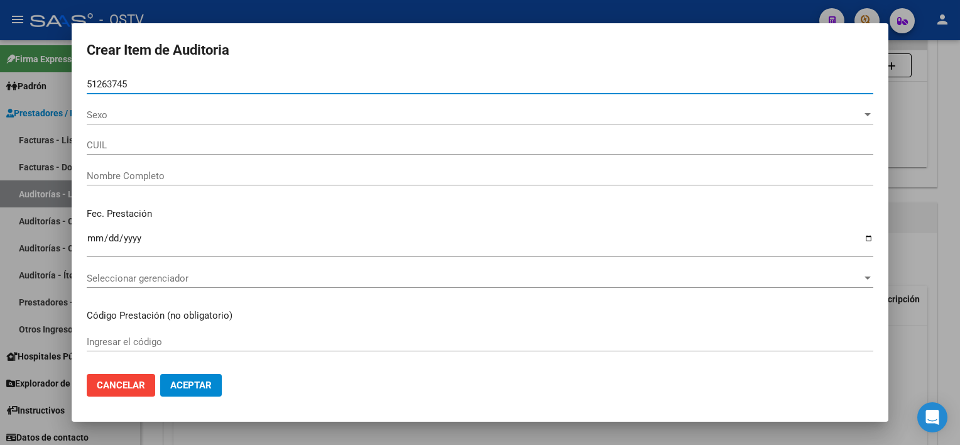
type input "27512637456"
type input "LINAREZ PERALTA ZAIRA"
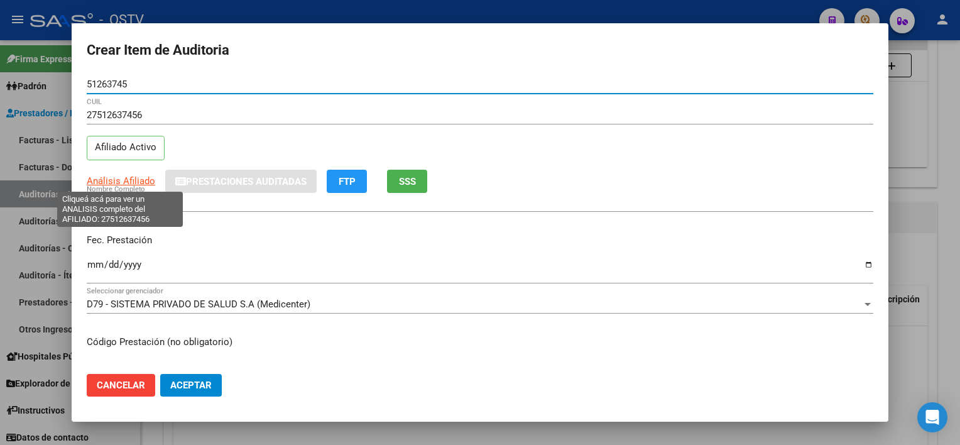
type input "51263745"
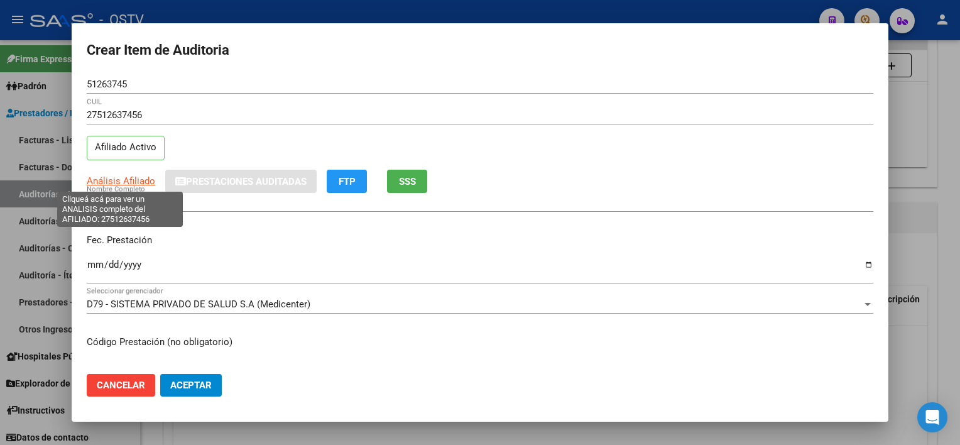
click at [134, 176] on span "Análisis Afiliado" at bounding box center [121, 180] width 68 height 11
type textarea "27512637456"
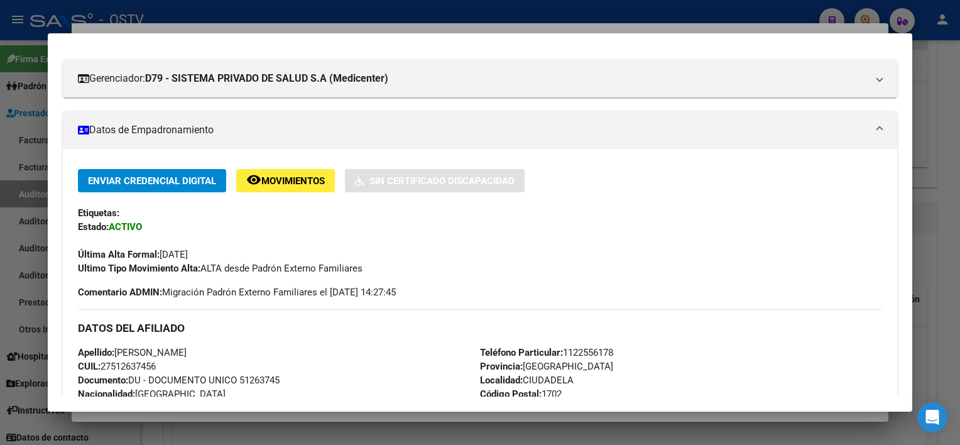
scroll to position [188, 0]
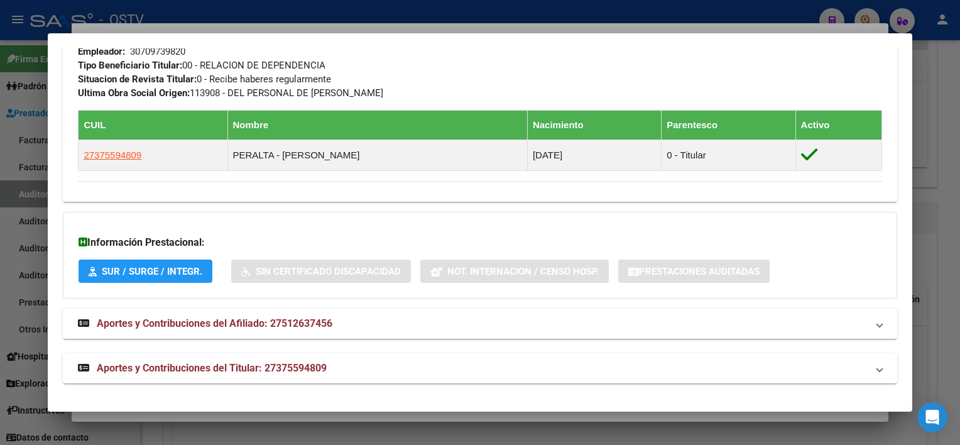
click at [305, 372] on span "Aportes y Contribuciones del Titular: 27375594809" at bounding box center [212, 368] width 230 height 12
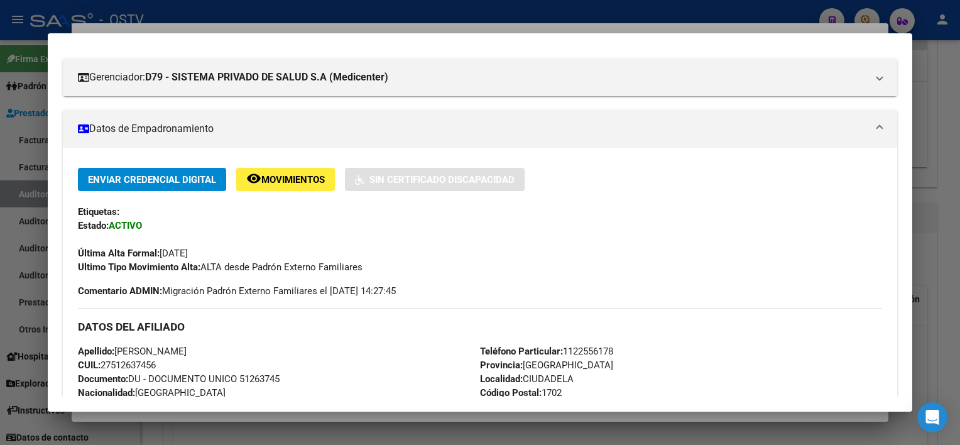
scroll to position [0, 0]
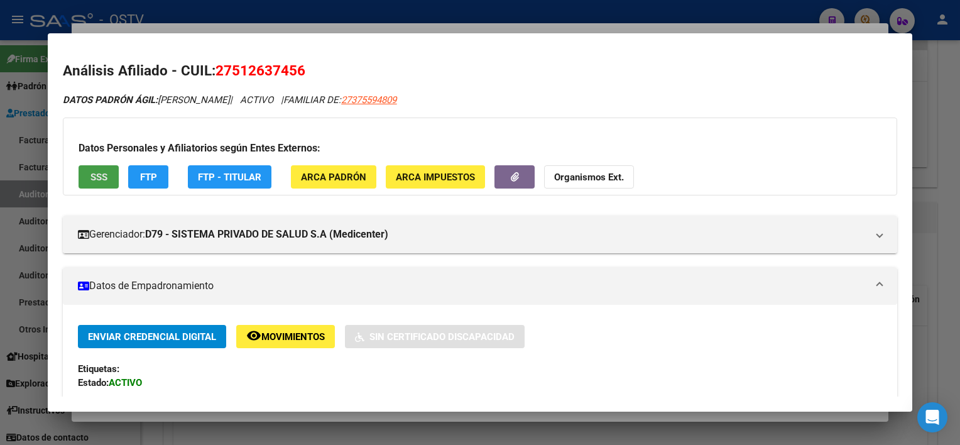
click at [103, 176] on span "SSS" at bounding box center [98, 176] width 17 height 11
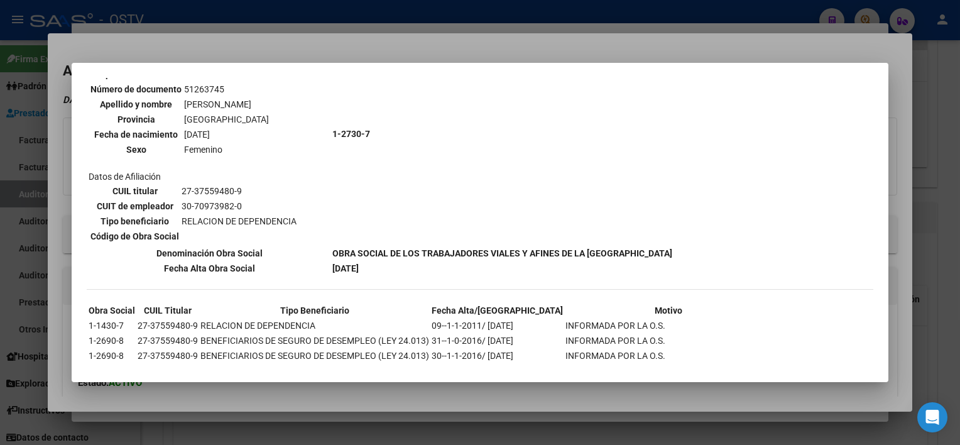
scroll to position [556, 0]
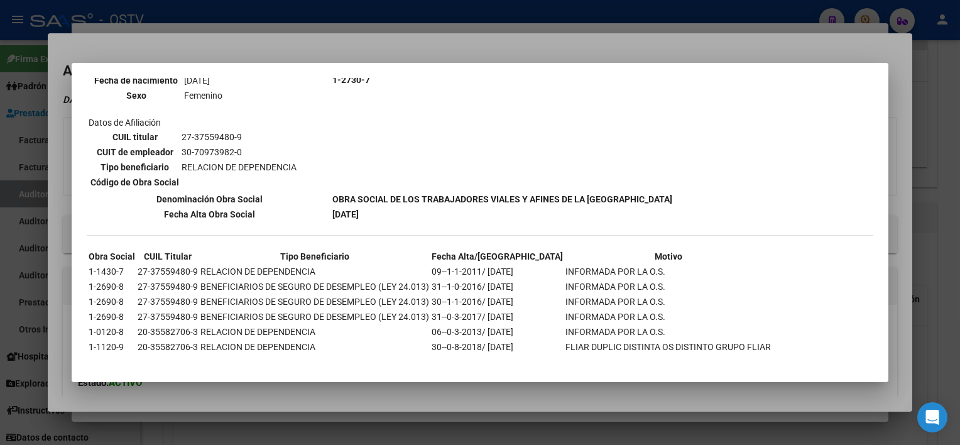
click at [468, 401] on div at bounding box center [480, 222] width 960 height 445
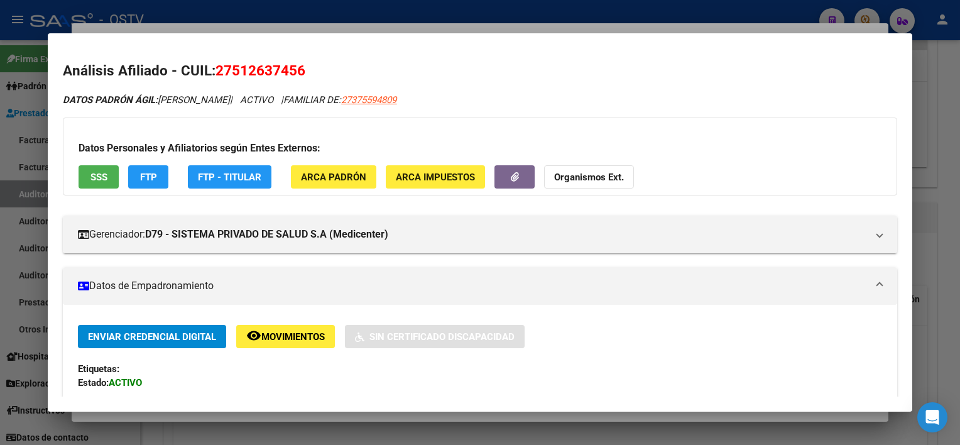
click at [467, 419] on div at bounding box center [480, 222] width 960 height 445
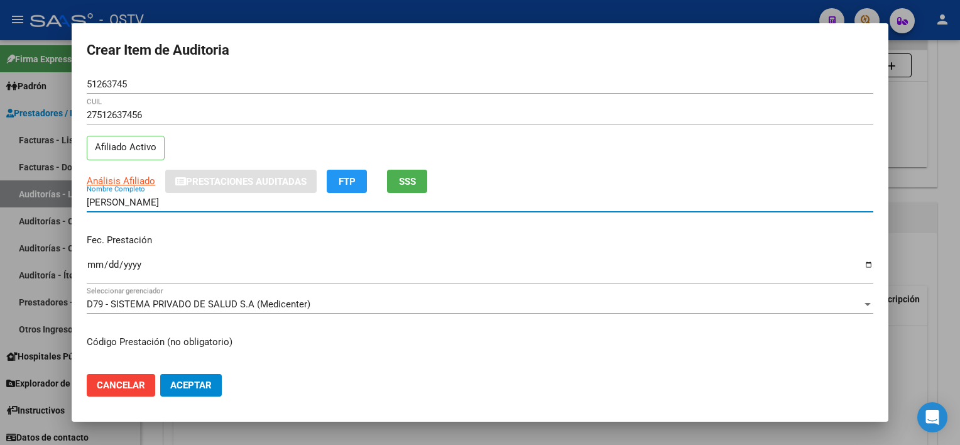
click at [221, 206] on input "LINAREZ PERALTA ZAIRA" at bounding box center [480, 202] width 786 height 11
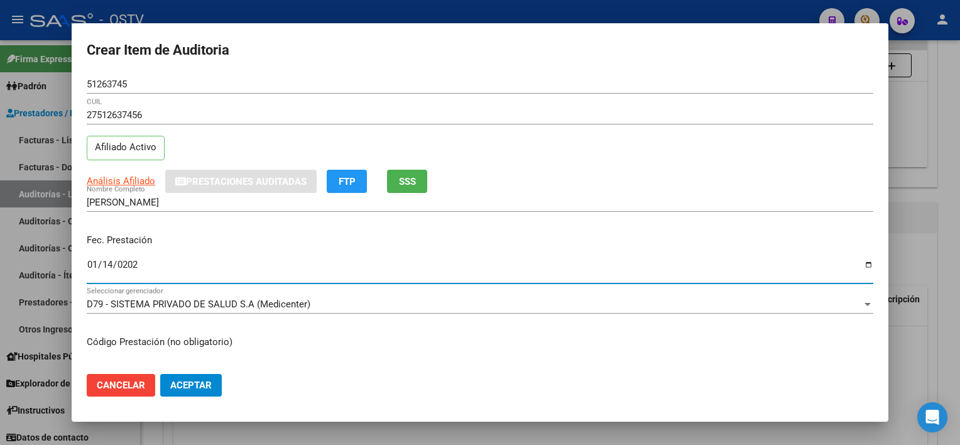
type input "2025-01-14"
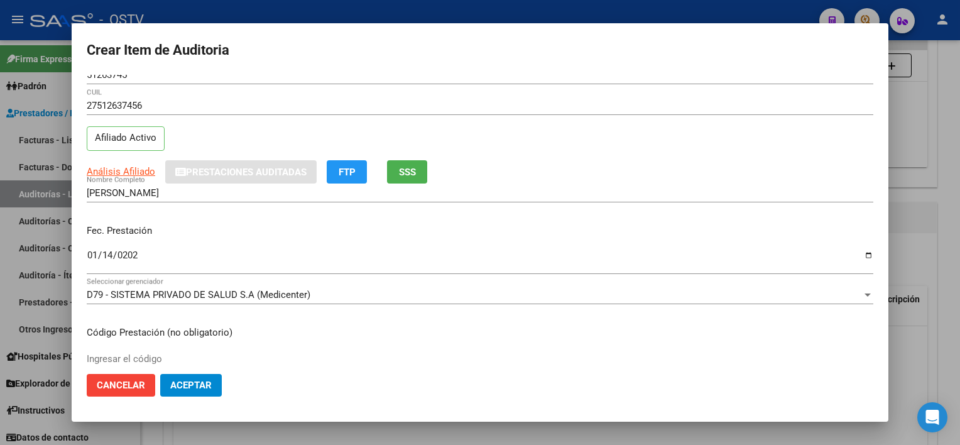
scroll to position [212, 0]
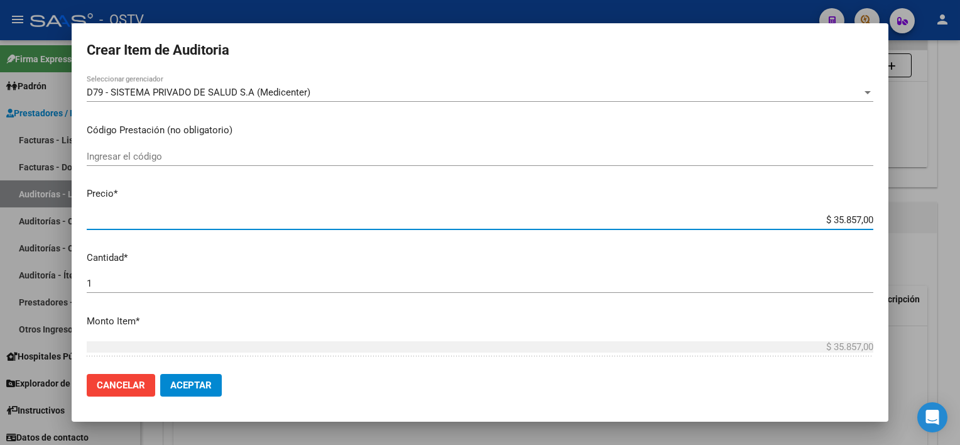
type input "$ 0,03"
type input "$ 0,39"
type input "$ 3,99"
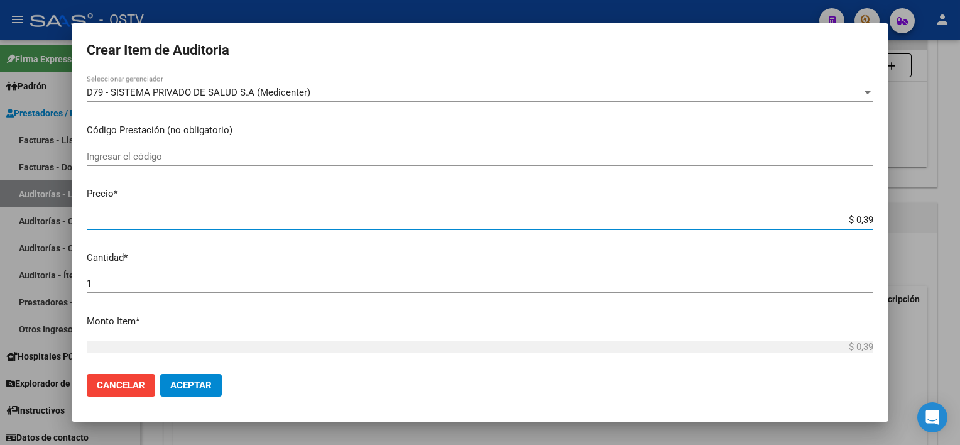
type input "$ 3,99"
type input "$ 39,98"
type input "$ 399,80"
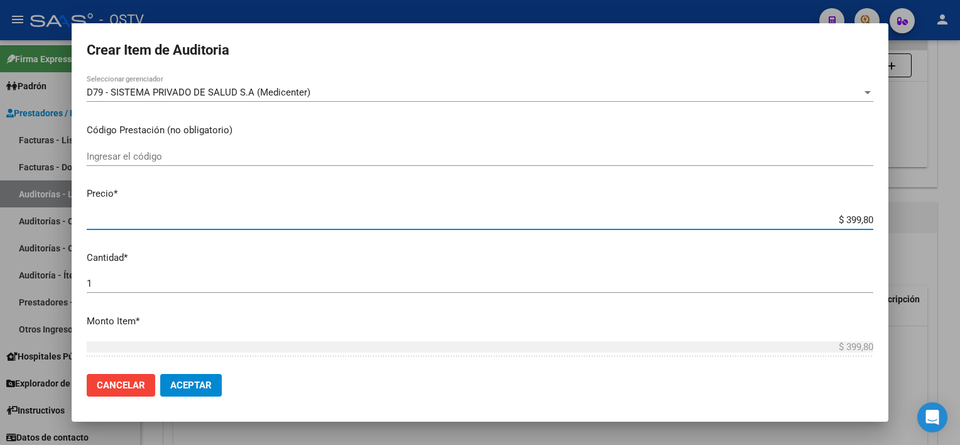
type input "$ 3.998,00"
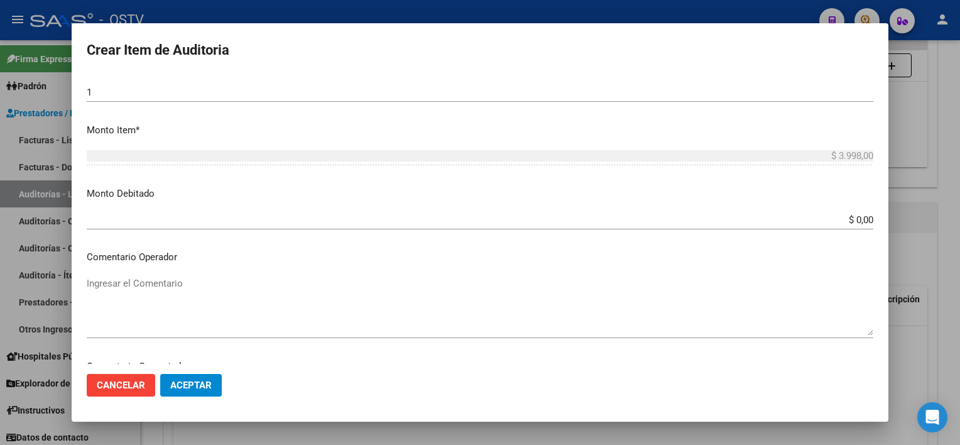
scroll to position [684, 0]
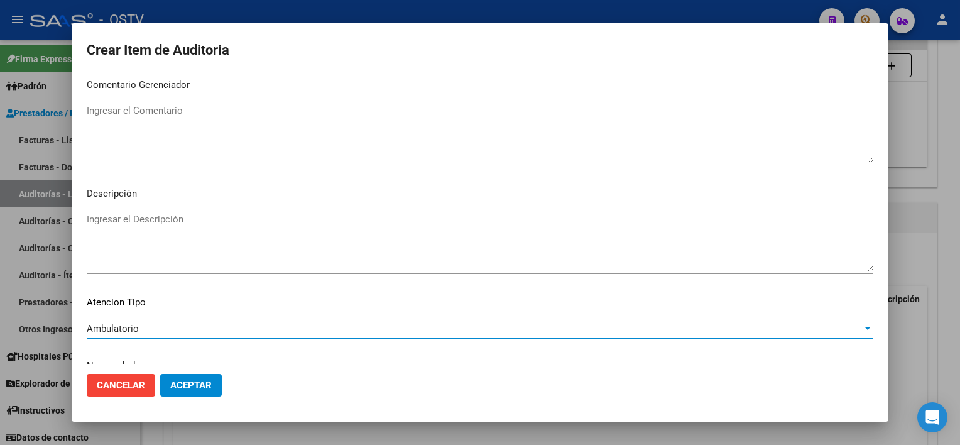
click at [203, 393] on button "Aceptar" at bounding box center [191, 385] width 62 height 23
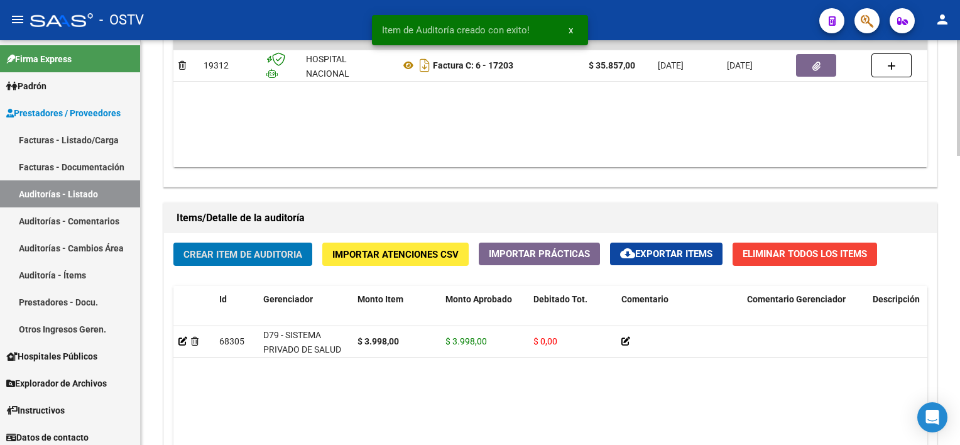
scroll to position [754, 0]
click at [259, 257] on span "Crear Item de Auditoria" at bounding box center [242, 254] width 119 height 11
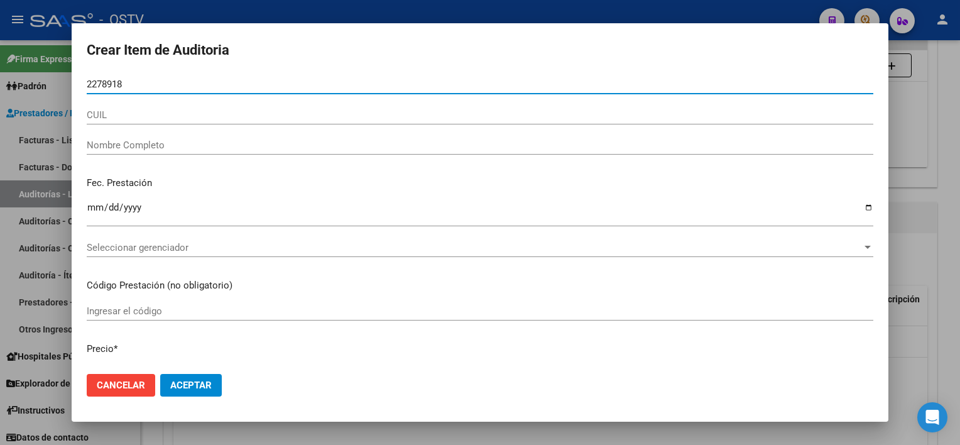
type input "22789189"
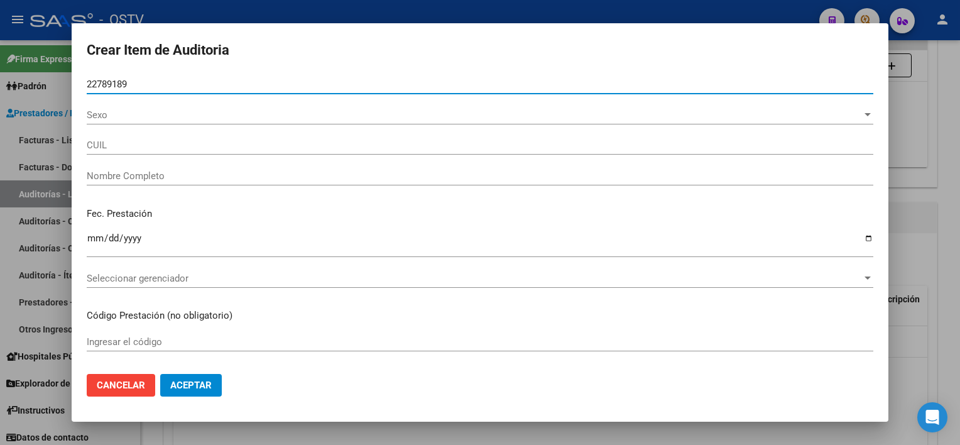
type input "27227891896"
type input "YERIO ELSA BEATRIZ"
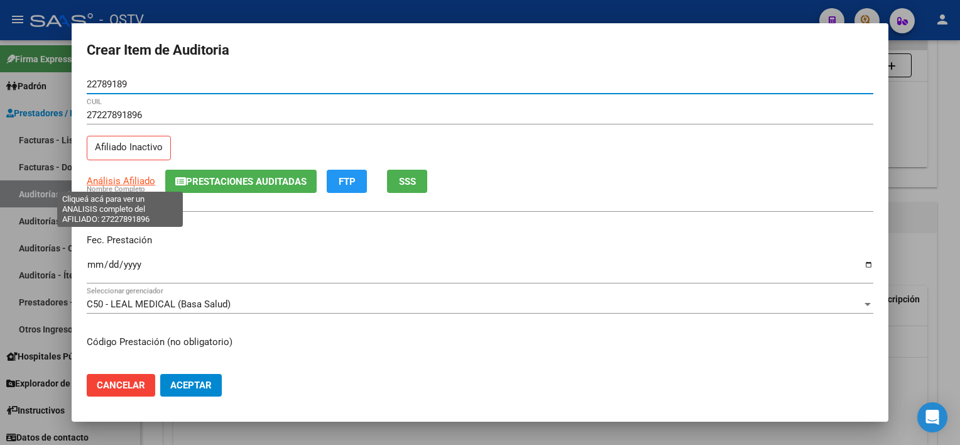
type input "22789189"
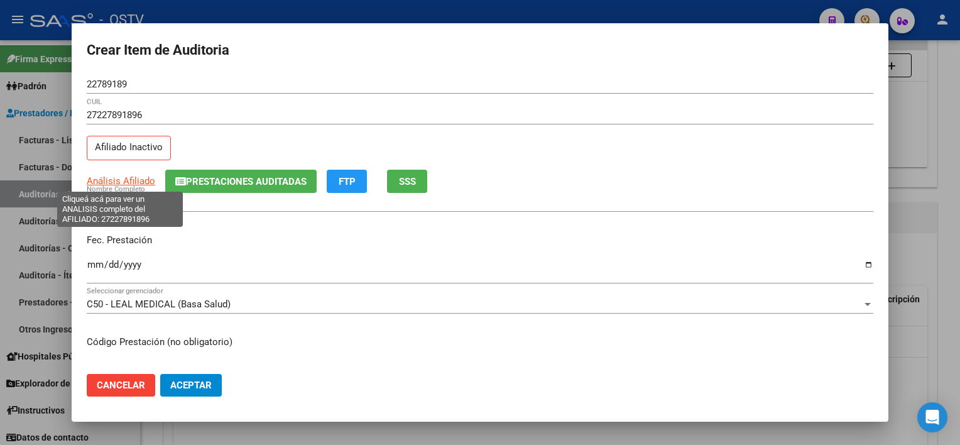
click at [149, 183] on span "Análisis Afiliado" at bounding box center [121, 180] width 68 height 11
type textarea "27227891896"
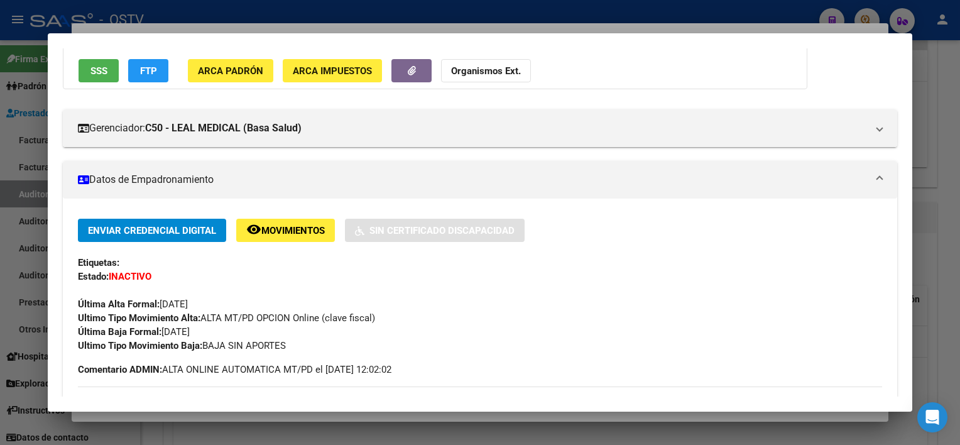
scroll to position [126, 0]
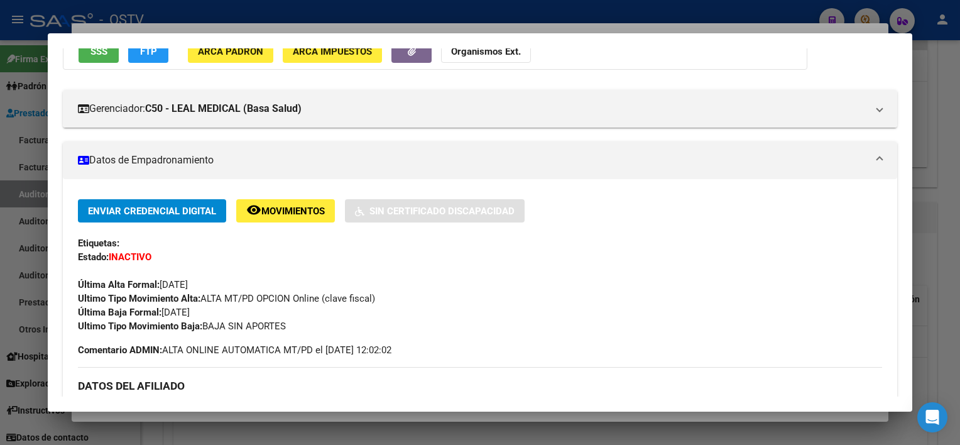
click at [108, 56] on button "SSS" at bounding box center [99, 51] width 40 height 23
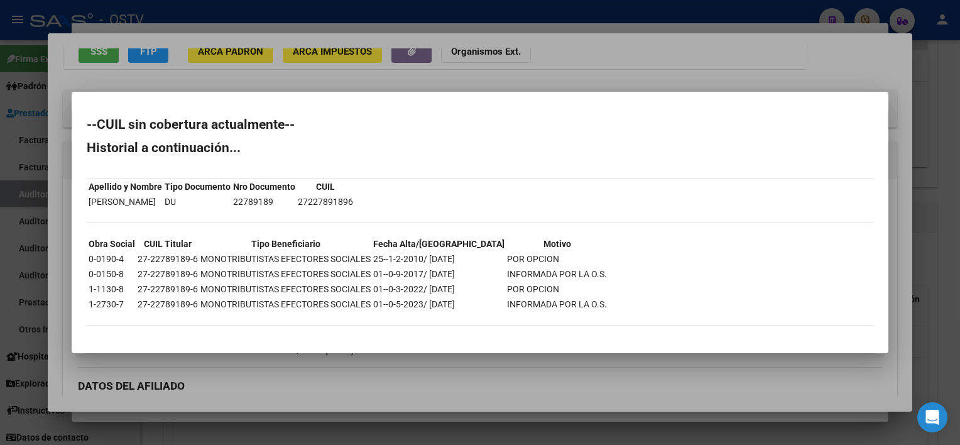
drag, startPoint x: 400, startPoint y: 302, endPoint x: 607, endPoint y: 306, distance: 206.7
click at [607, 306] on div "--CUIL sin cobertura actualmente-- Historial a continuación... Apellido y Nombr…" at bounding box center [480, 228] width 786 height 220
drag, startPoint x: 607, startPoint y: 306, endPoint x: 550, endPoint y: 367, distance: 83.5
click at [550, 366] on div at bounding box center [480, 222] width 960 height 445
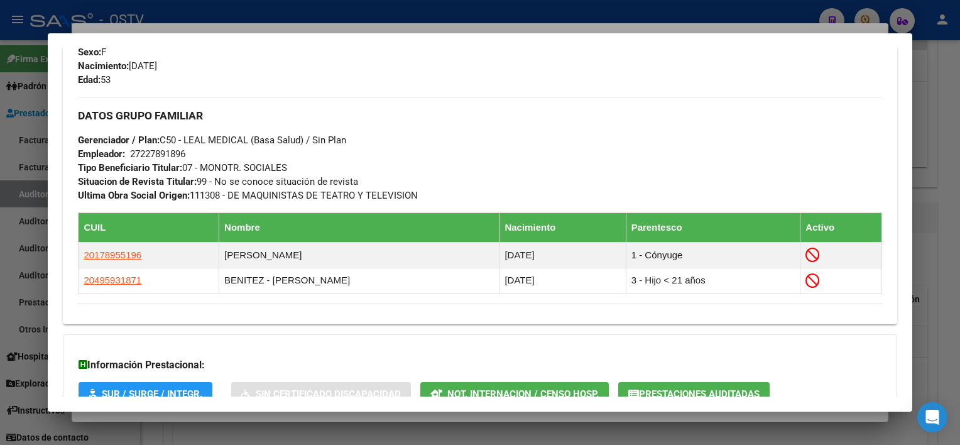
scroll to position [672, 0]
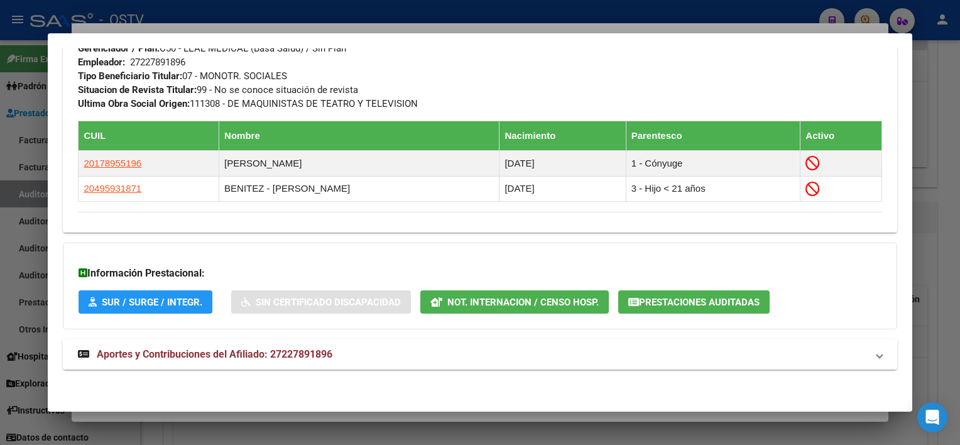
click at [326, 352] on span "Aportes y Contribuciones del Afiliado: 27227891896" at bounding box center [215, 354] width 236 height 12
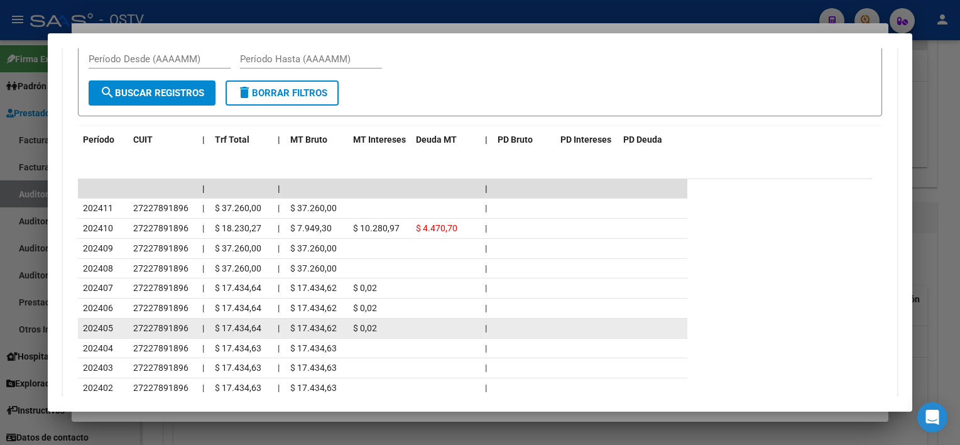
scroll to position [919, 0]
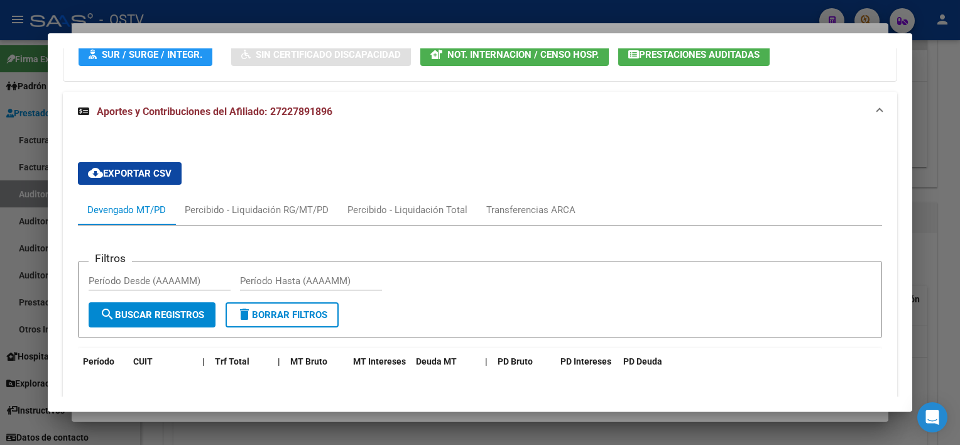
click at [646, 58] on span "Prestaciones Auditadas" at bounding box center [699, 54] width 121 height 11
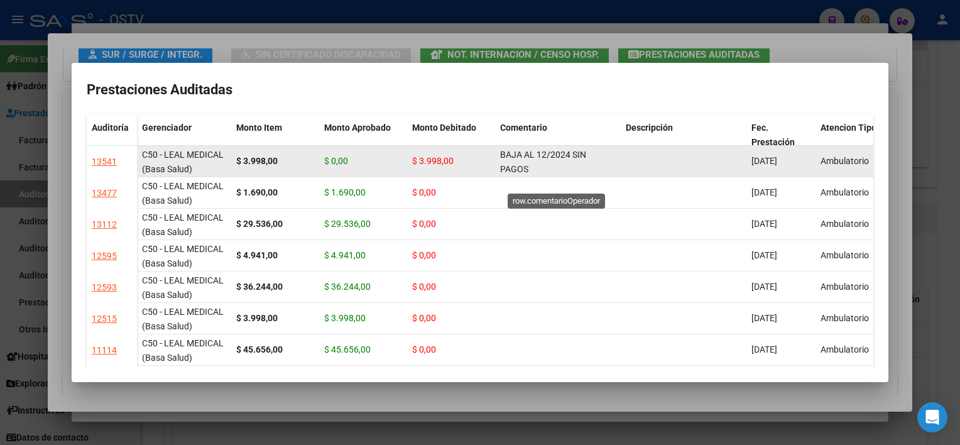
scroll to position [16, 0]
drag, startPoint x: 501, startPoint y: 153, endPoint x: 615, endPoint y: 171, distance: 116.3
click at [615, 171] on datatable-body-cell "BAJA AL 12/2024 SIN PAGOS CORRESPONDIENTES PARA COBERTURA" at bounding box center [558, 161] width 126 height 31
copy span "BAJA AL 12/2024 SIN PAGOS CORRESPONDIENTES PARA COBERTURA"
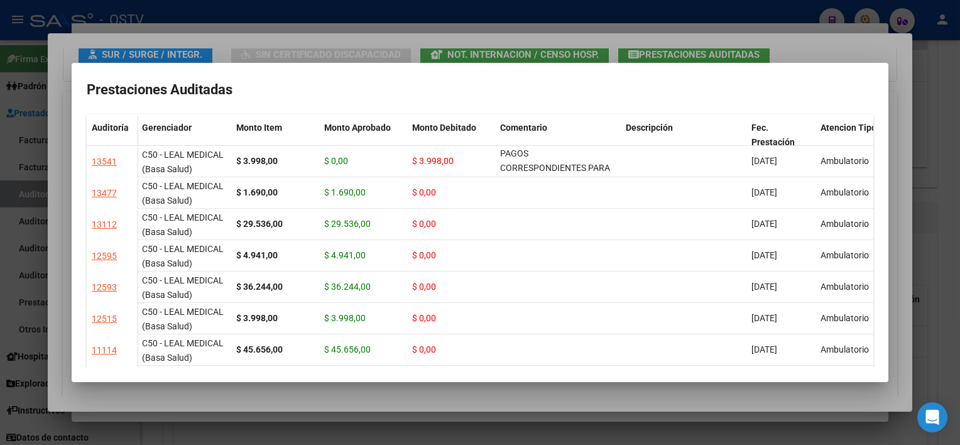
click at [509, 394] on div at bounding box center [480, 222] width 960 height 445
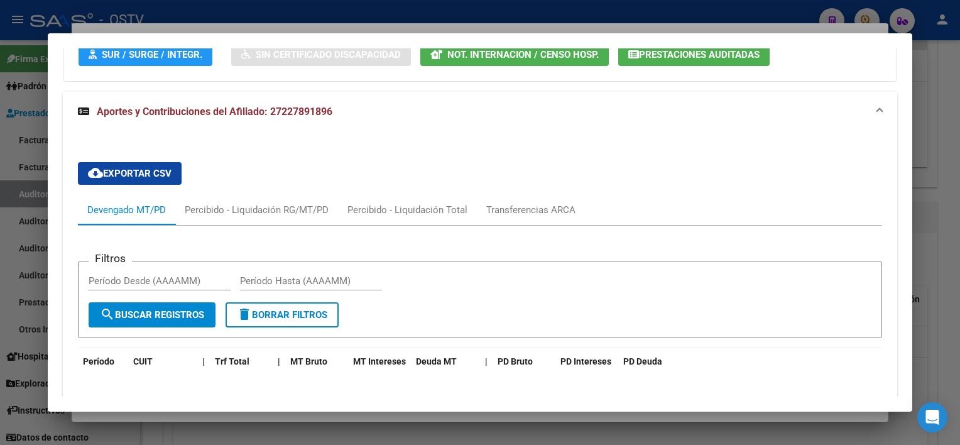
scroll to position [912, 0]
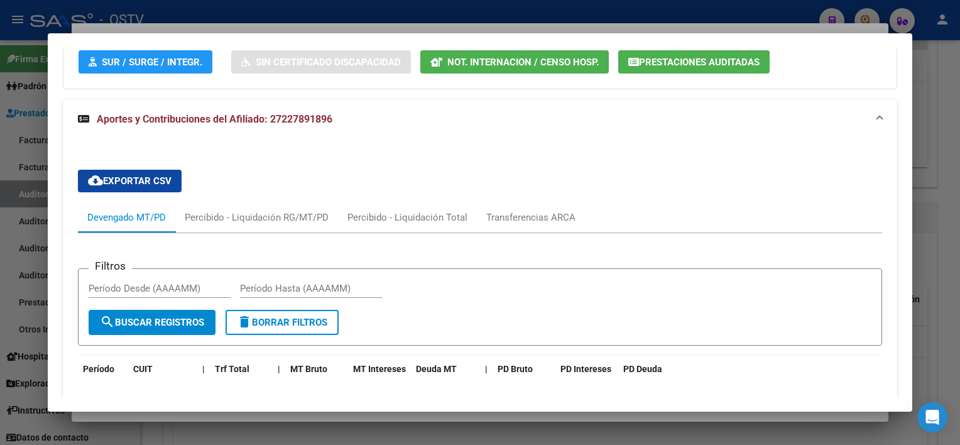
click at [418, 414] on div at bounding box center [480, 222] width 960 height 445
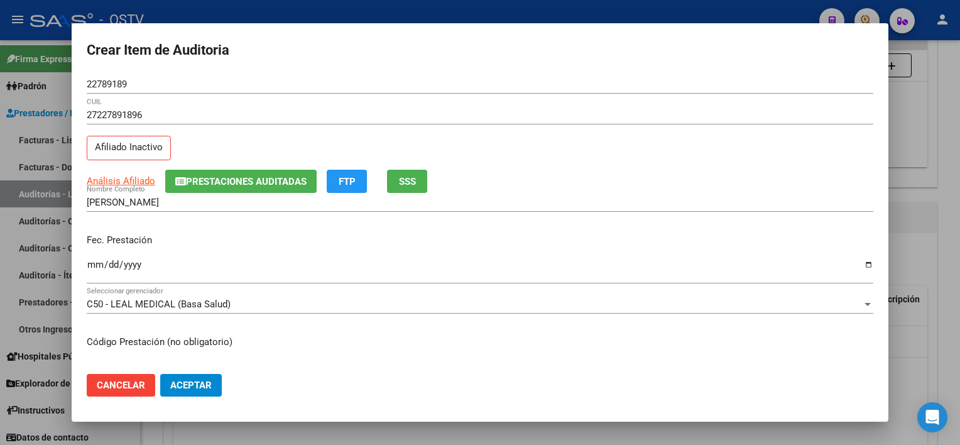
click at [215, 208] on div "YERIO ELSA BEATRIZ Nombre Completo" at bounding box center [480, 202] width 786 height 19
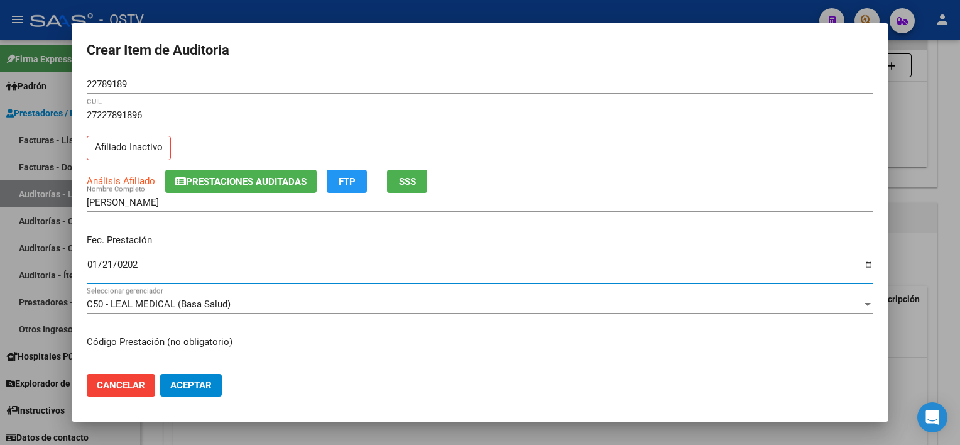
type input "2025-01-21"
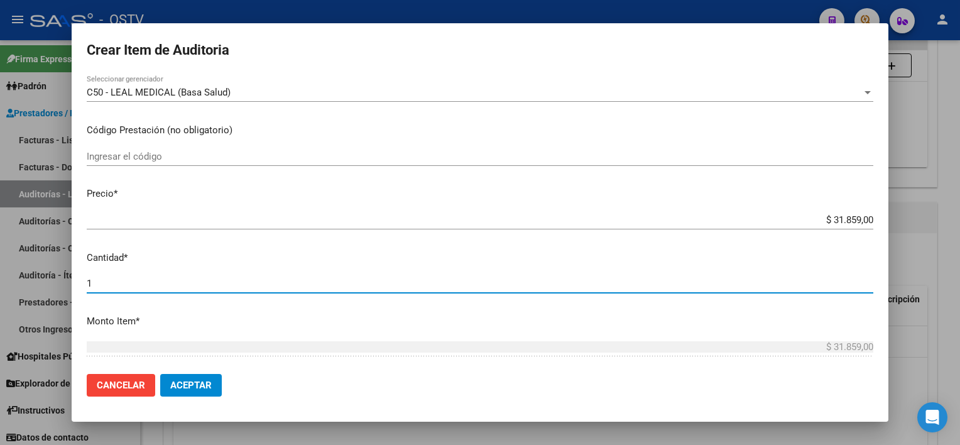
scroll to position [403, 0]
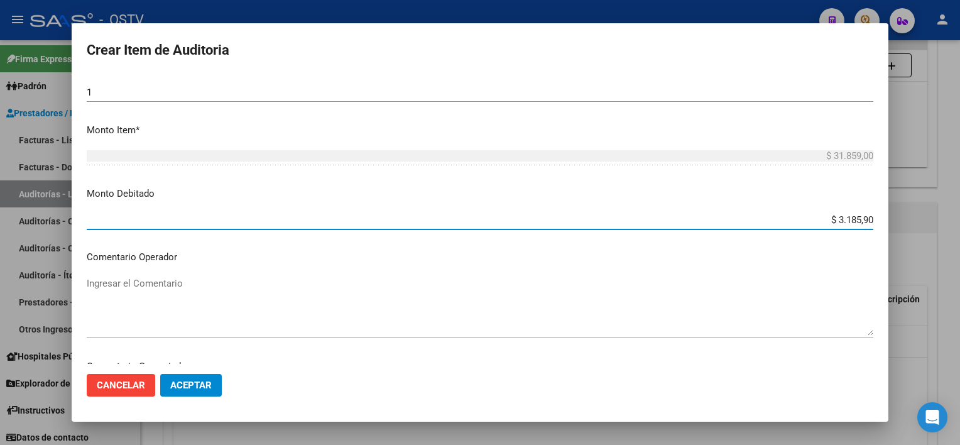
type input "$ 31.859,00"
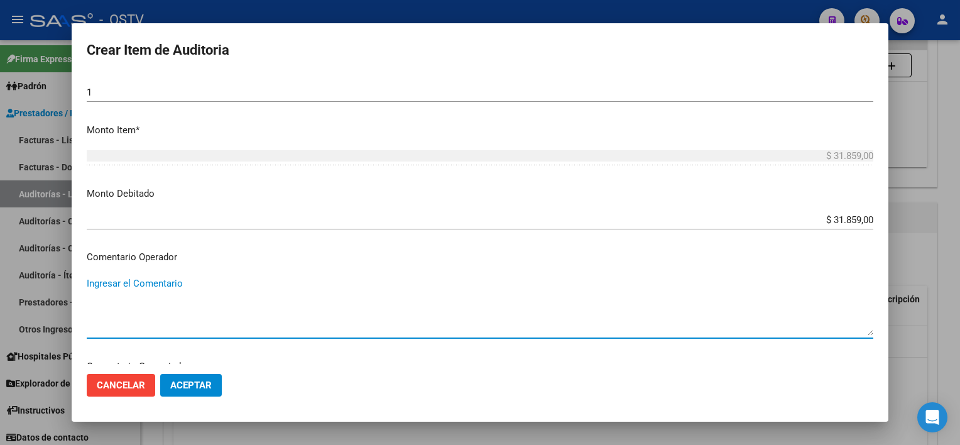
paste textarea "BAJA AL 12/2024 SIN PAGOS CORRESPONDIENTES PARA COBERTURA"
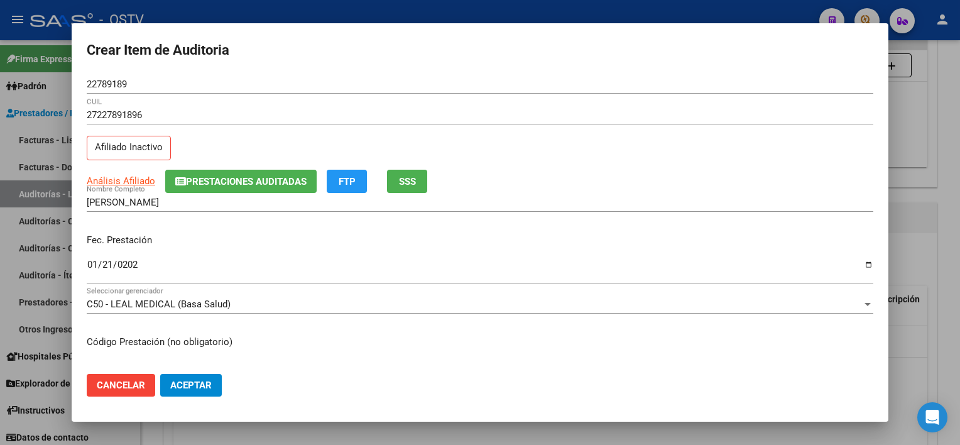
type textarea "BAJA AL 12/2024 SIN PAGOS CORRESPONDIENTES PARA COBERTURA"
click at [417, 181] on button "SSS" at bounding box center [407, 181] width 40 height 23
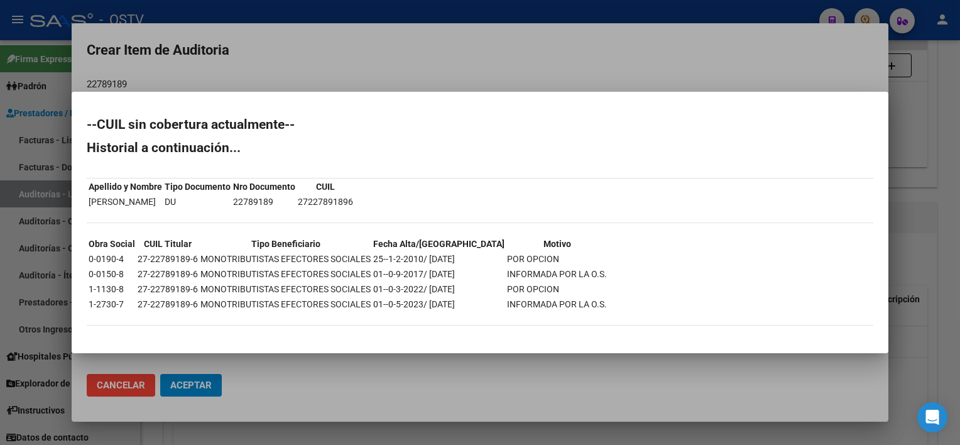
click at [515, 384] on div at bounding box center [480, 222] width 960 height 445
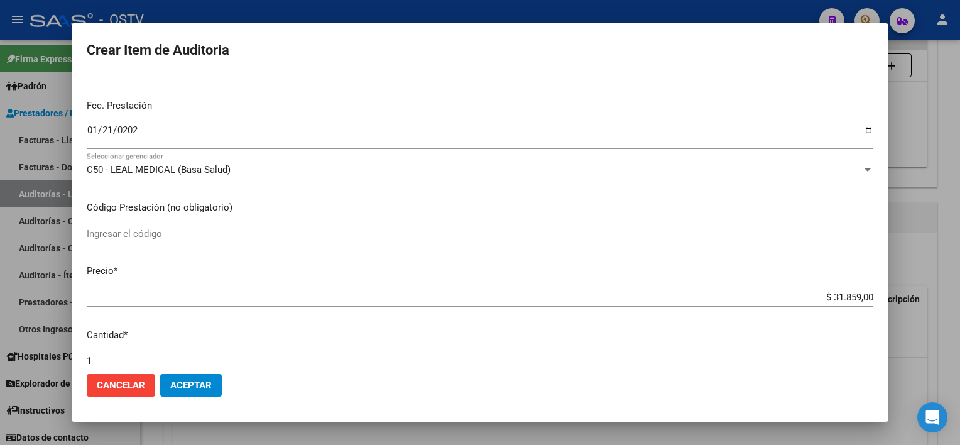
scroll to position [314, 0]
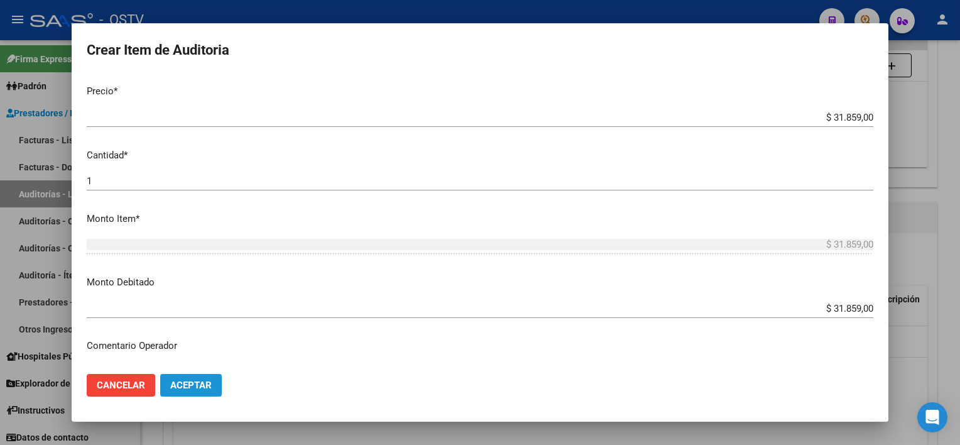
click at [202, 387] on span "Aceptar" at bounding box center [190, 384] width 41 height 11
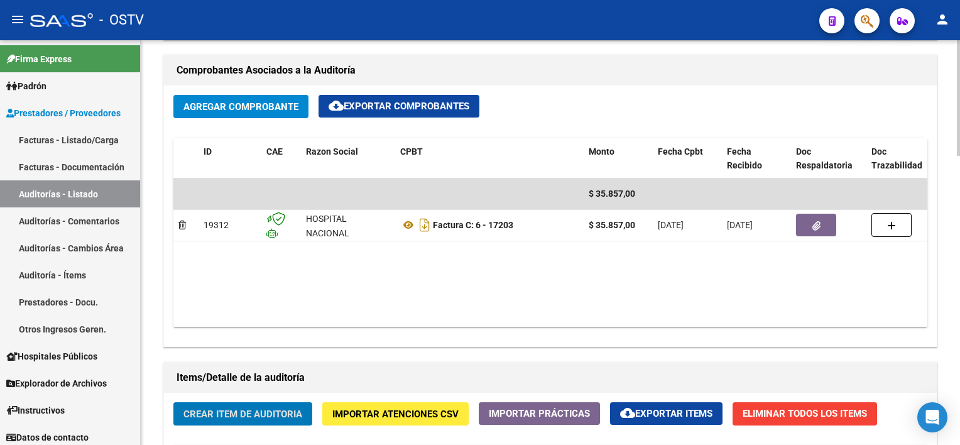
scroll to position [566, 0]
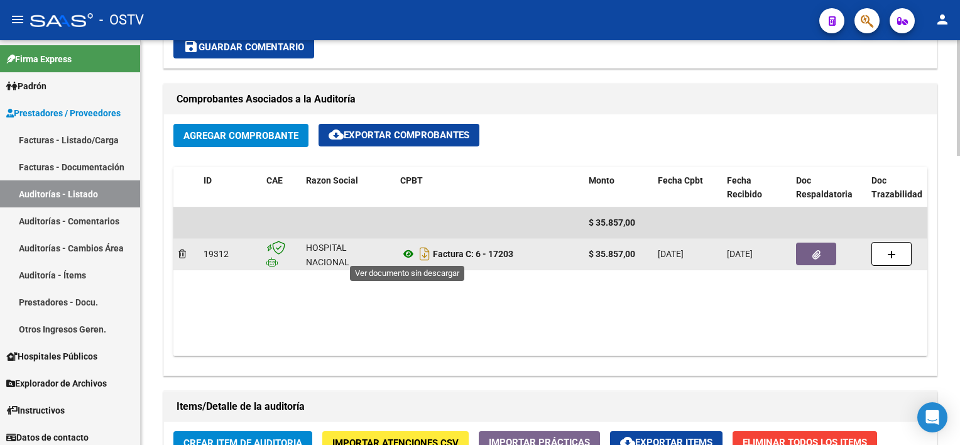
click at [406, 254] on icon at bounding box center [408, 253] width 16 height 15
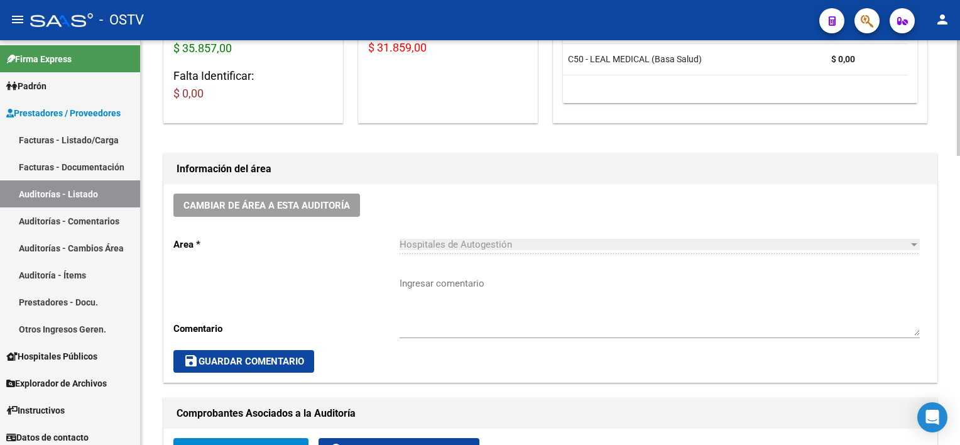
scroll to position [1, 0]
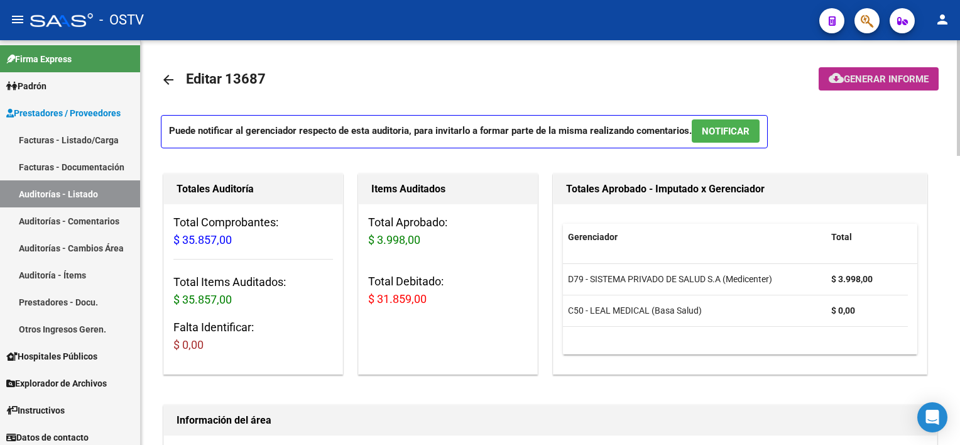
click at [864, 87] on button "cloud_download Generar informe" at bounding box center [878, 78] width 120 height 23
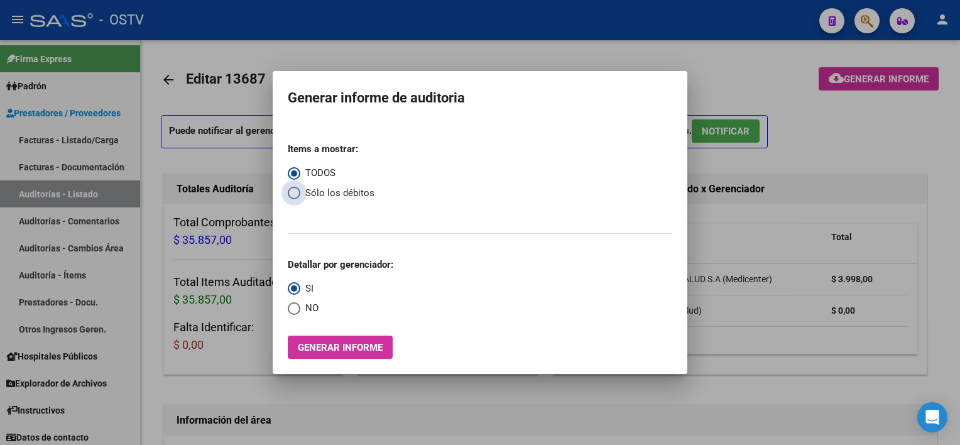
click at [344, 192] on span "Sólo los débitos" at bounding box center [337, 193] width 74 height 14
click at [300, 192] on input "Sólo los débitos" at bounding box center [294, 193] width 13 height 13
radio input "true"
drag, startPoint x: 295, startPoint y: 308, endPoint x: 295, endPoint y: 333, distance: 24.5
click at [295, 309] on span "Select an option" at bounding box center [294, 308] width 13 height 13
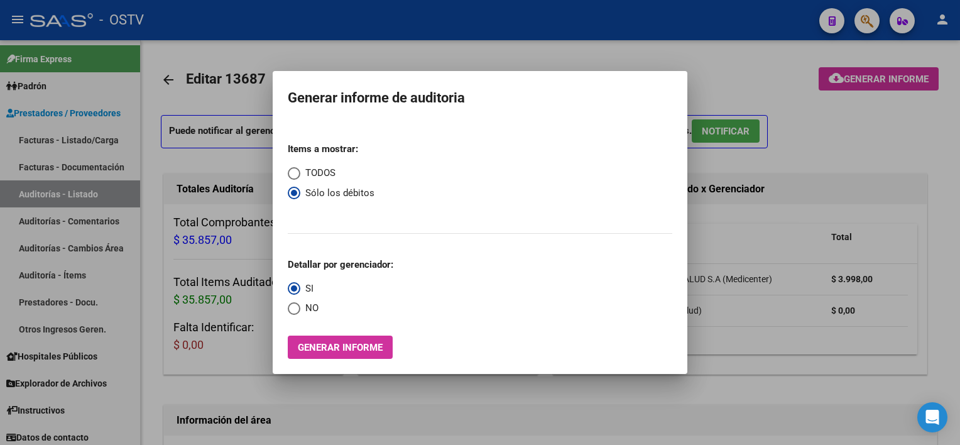
click at [295, 309] on input "NO" at bounding box center [294, 308] width 13 height 13
radio input "true"
click at [296, 342] on button "Generar informe" at bounding box center [340, 346] width 105 height 23
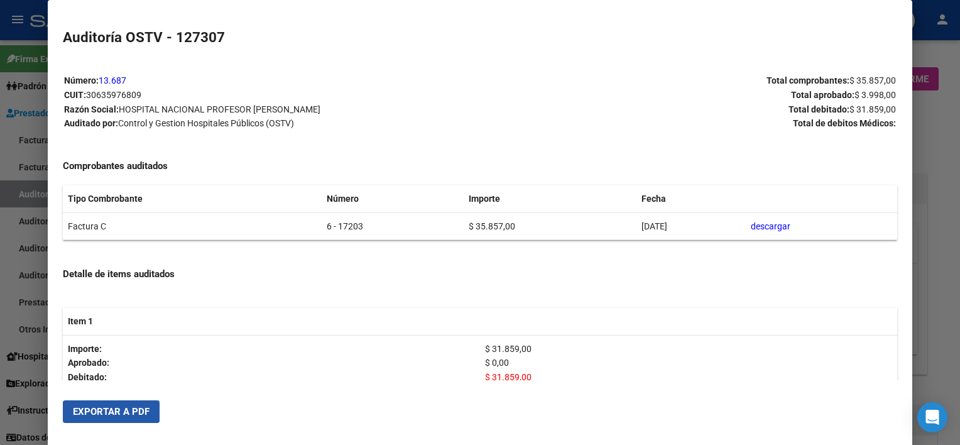
click at [133, 412] on span "Exportar a PDF" at bounding box center [111, 411] width 77 height 11
click at [934, 234] on div at bounding box center [480, 222] width 960 height 445
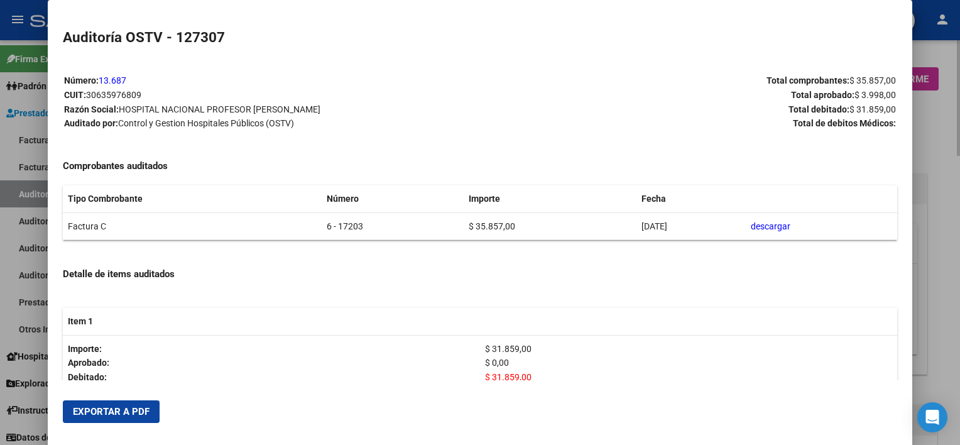
click at [934, 234] on div at bounding box center [480, 222] width 960 height 445
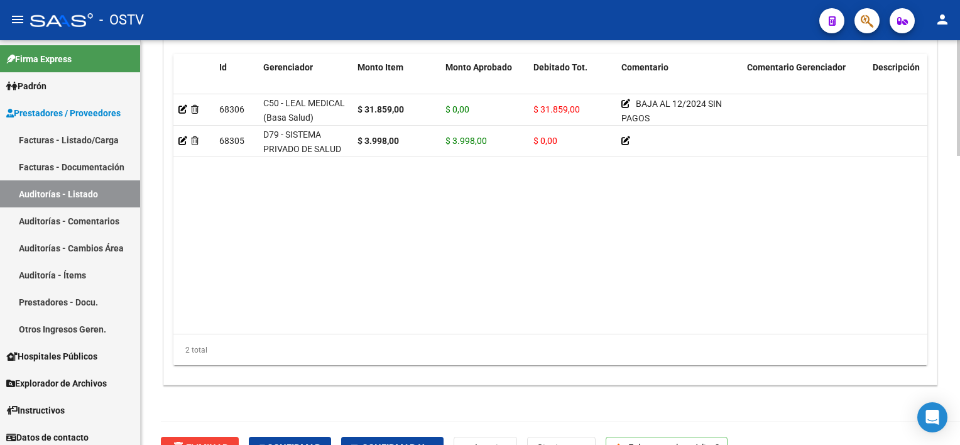
scroll to position [1005, 0]
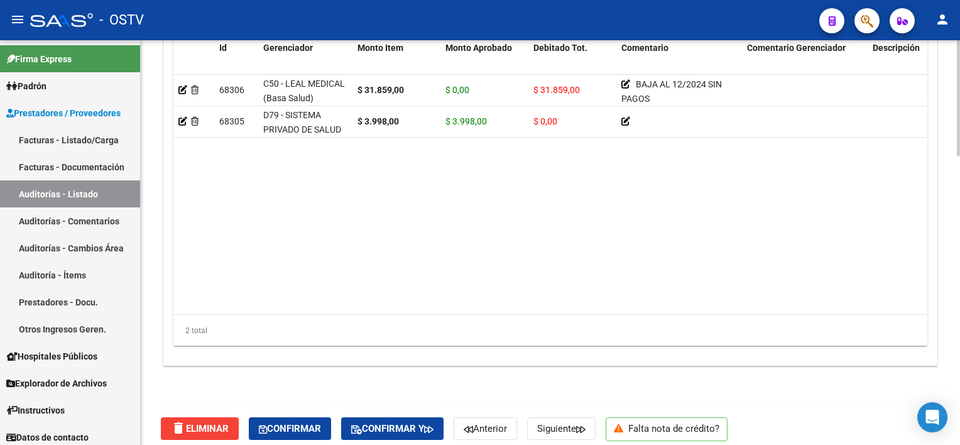
drag, startPoint x: 472, startPoint y: 301, endPoint x: 478, endPoint y: 304, distance: 6.5
click at [478, 304] on datatable-body "68306 C50 - LEAL MEDICAL (Basa Salud) $ 31.859,00 $ 0,00 $ 31.859,00 BAJA AL 12…" at bounding box center [550, 195] width 754 height 240
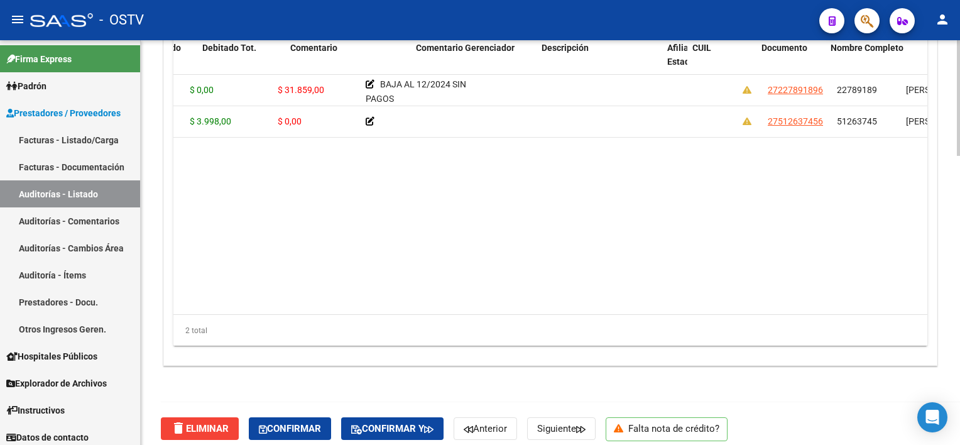
scroll to position [0, 387]
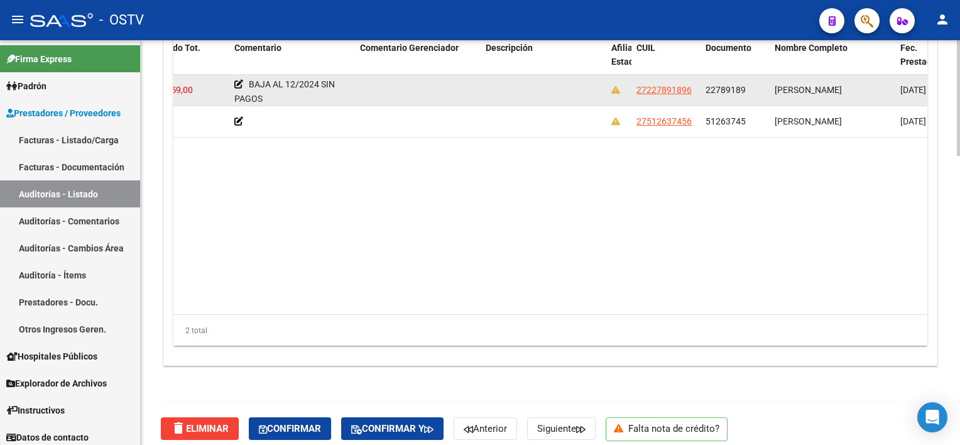
click at [673, 94] on app-link-go-to "27227891896" at bounding box center [663, 90] width 55 height 14
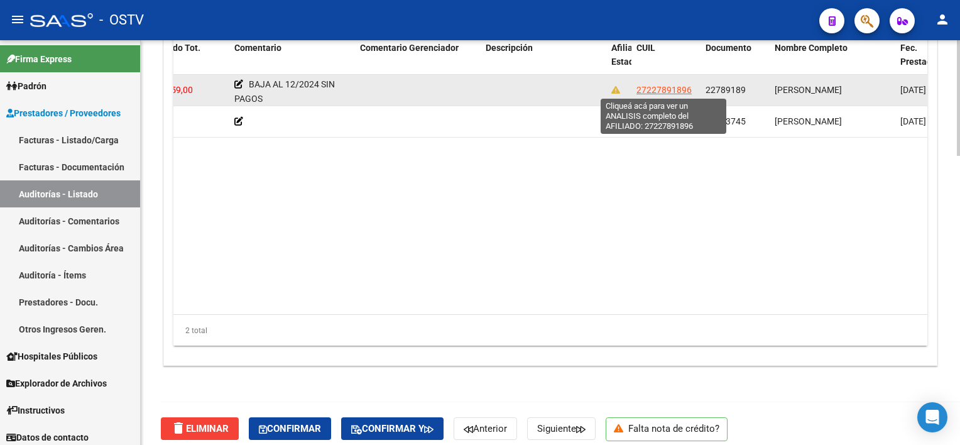
click at [669, 85] on span "27227891896" at bounding box center [663, 90] width 55 height 10
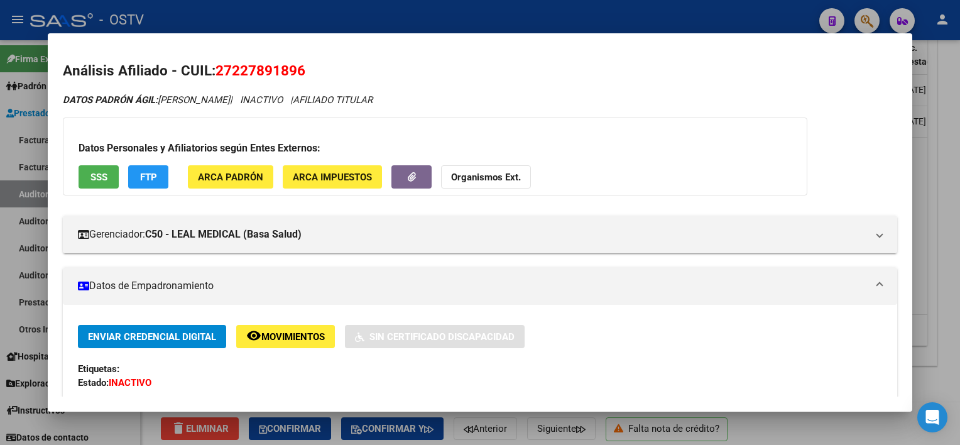
drag, startPoint x: 218, startPoint y: 68, endPoint x: 352, endPoint y: 65, distance: 134.4
click at [352, 65] on h2 "Análisis Afiliado - CUIL: 27227891896" at bounding box center [479, 70] width 833 height 21
copy span "27227891896"
click at [938, 322] on div at bounding box center [480, 222] width 960 height 445
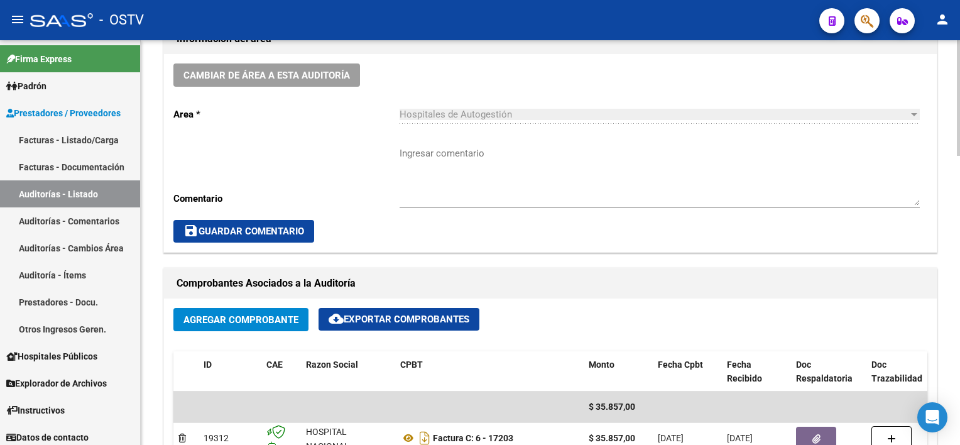
scroll to position [377, 0]
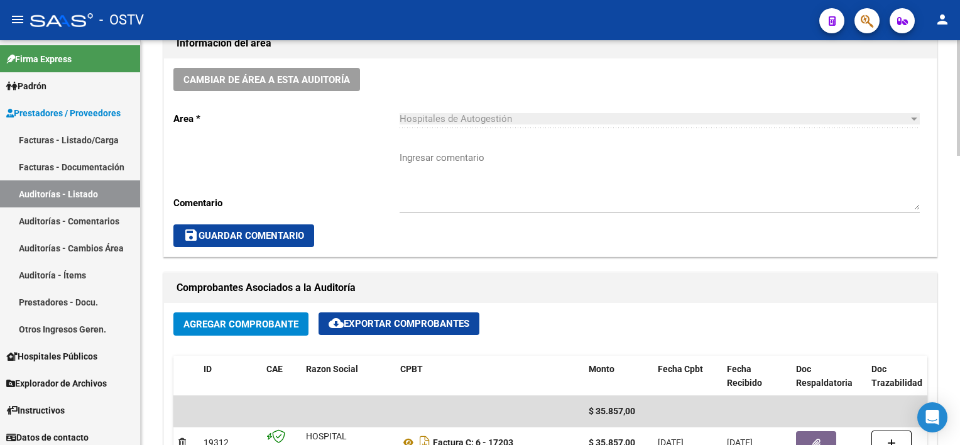
click at [437, 163] on textarea "Ingresar comentario" at bounding box center [659, 180] width 520 height 59
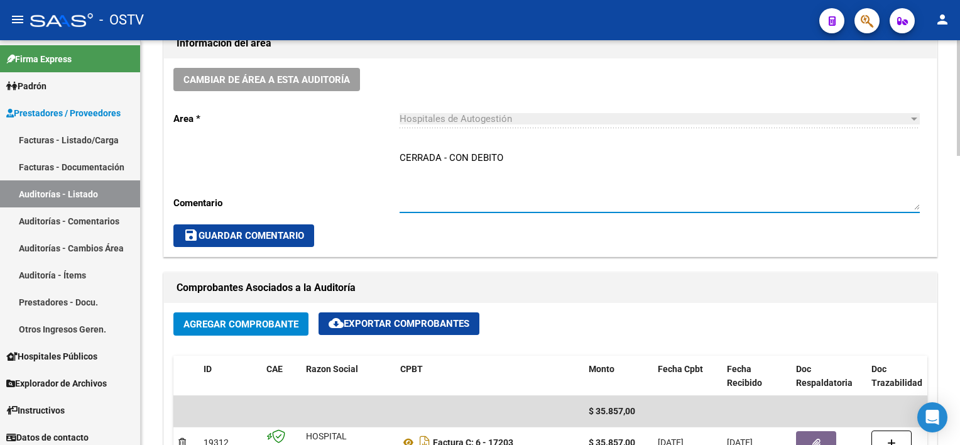
type textarea "CERRADA - CON DEBITO"
click at [274, 236] on span "save Guardar Comentario" at bounding box center [243, 235] width 121 height 11
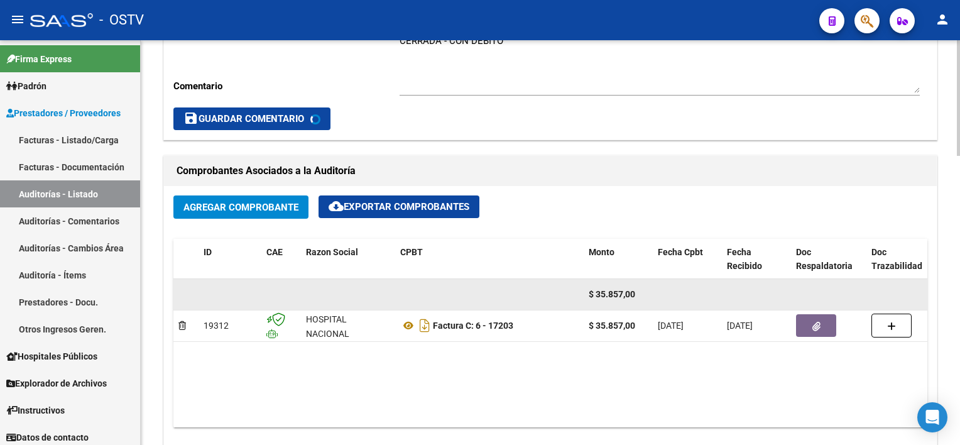
scroll to position [503, 0]
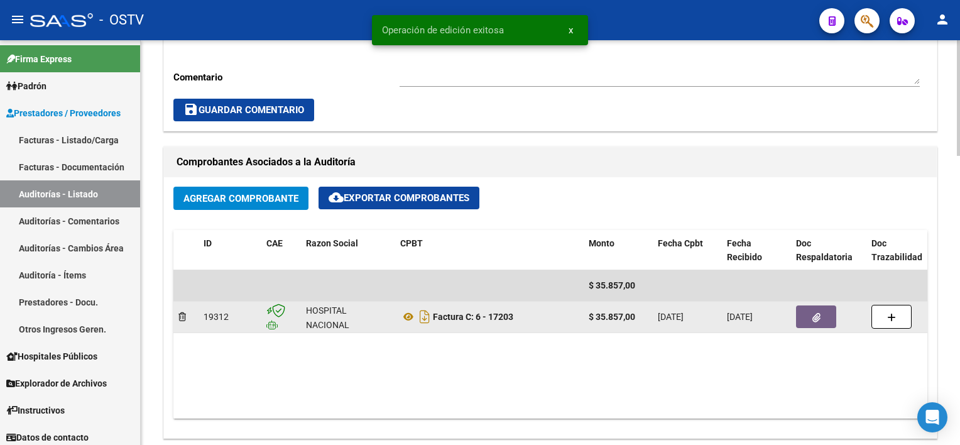
click at [821, 322] on button "button" at bounding box center [816, 316] width 40 height 23
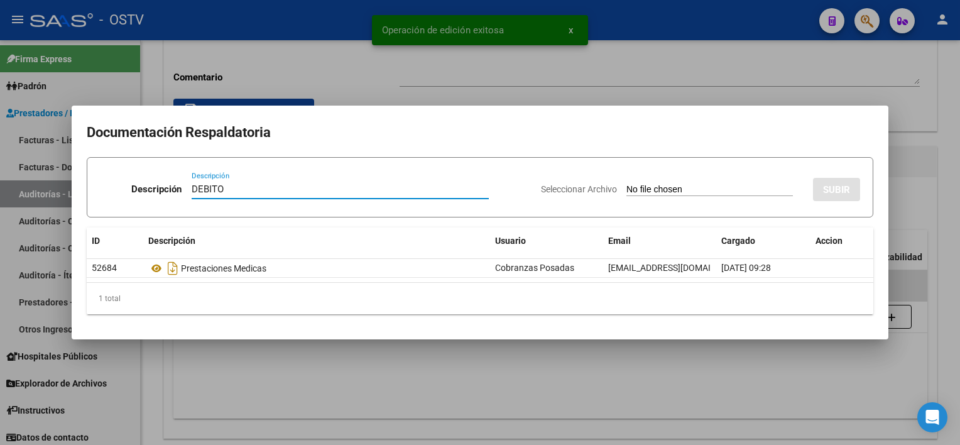
type input "DEBITO"
click at [673, 188] on input "Seleccionar Archivo" at bounding box center [709, 190] width 166 height 12
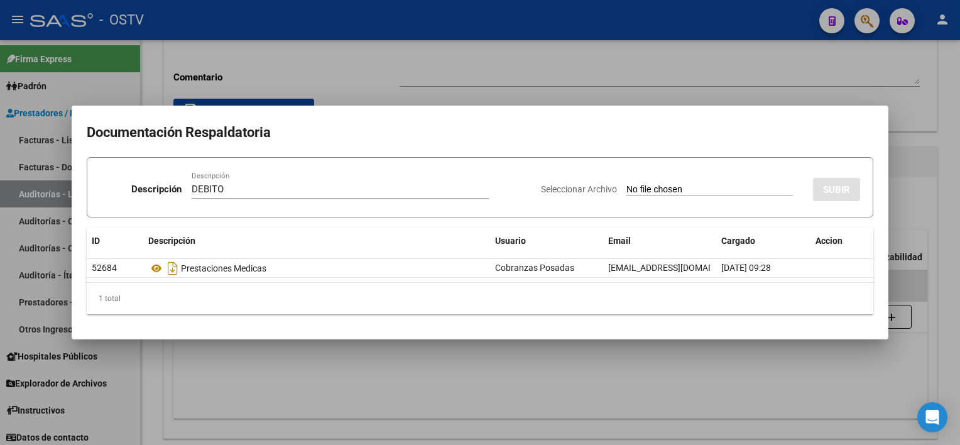
type input "C:\fakepath\DEBITO FC 6-17203.pdf"
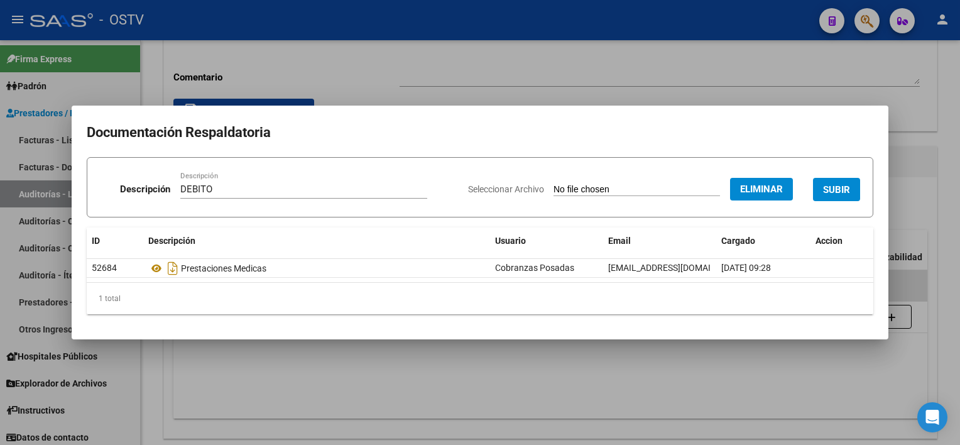
click at [843, 185] on span "SUBIR" at bounding box center [836, 189] width 27 height 11
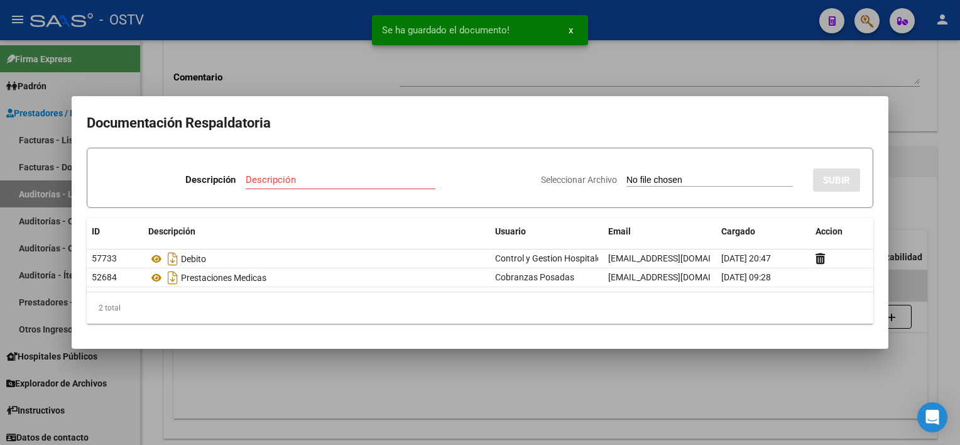
click at [848, 385] on div at bounding box center [480, 222] width 960 height 445
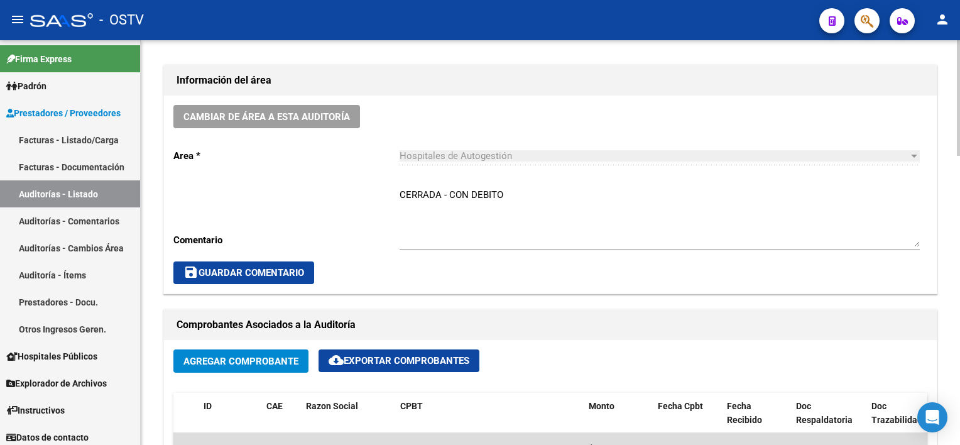
scroll to position [315, 0]
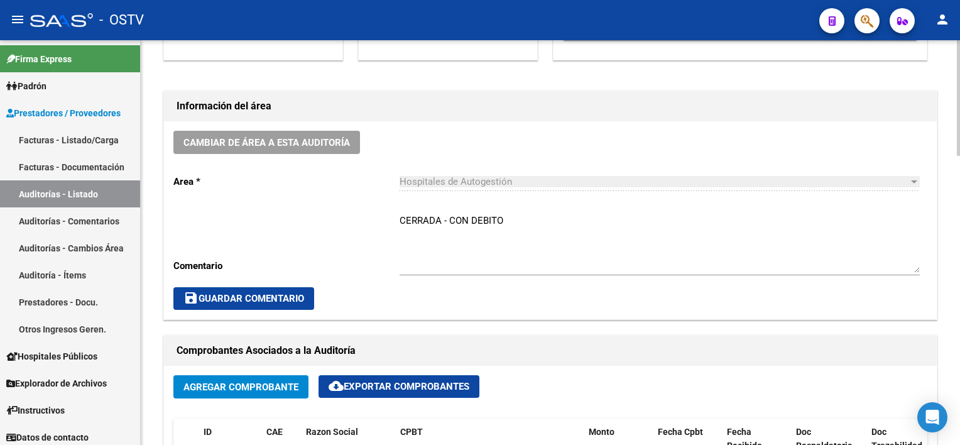
click at [241, 302] on span "save Guardar Comentario" at bounding box center [243, 298] width 121 height 11
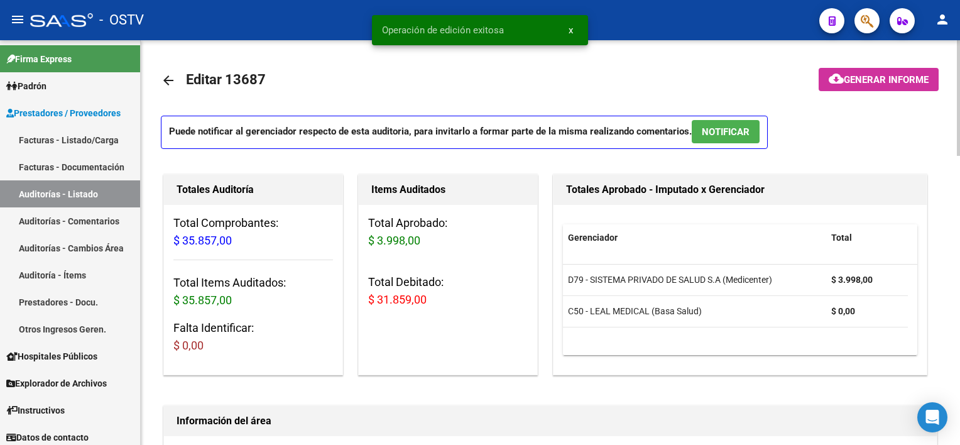
scroll to position [0, 0]
click at [171, 77] on mat-icon "arrow_back" at bounding box center [168, 80] width 15 height 15
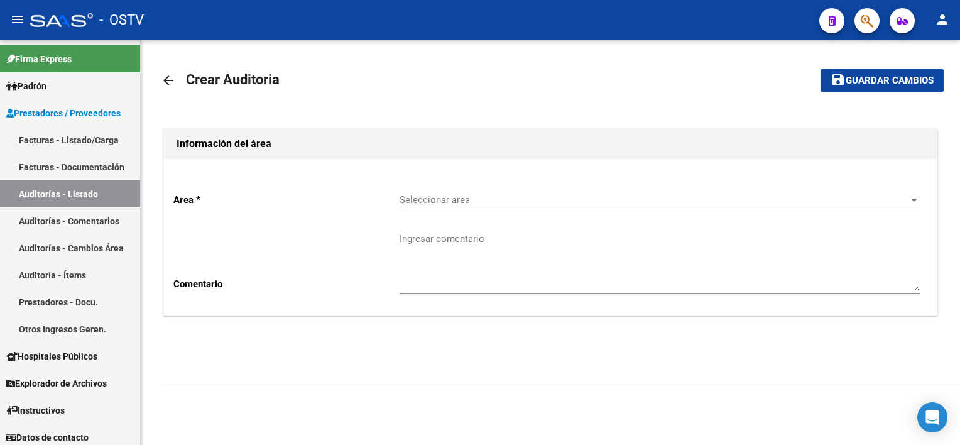
click at [441, 210] on div "Seleccionar area Seleccionar area" at bounding box center [659, 201] width 520 height 39
click at [439, 201] on span "Seleccionar area" at bounding box center [653, 199] width 509 height 11
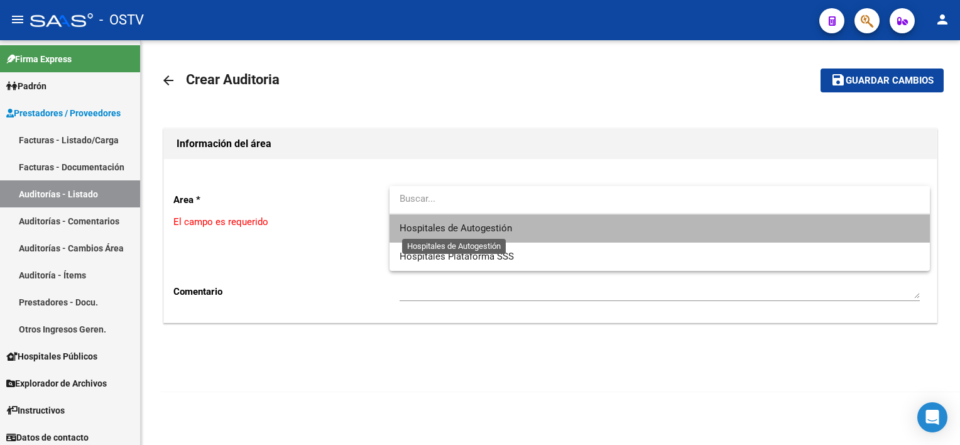
click at [425, 227] on span "Hospitales de Autogestión" at bounding box center [455, 227] width 112 height 11
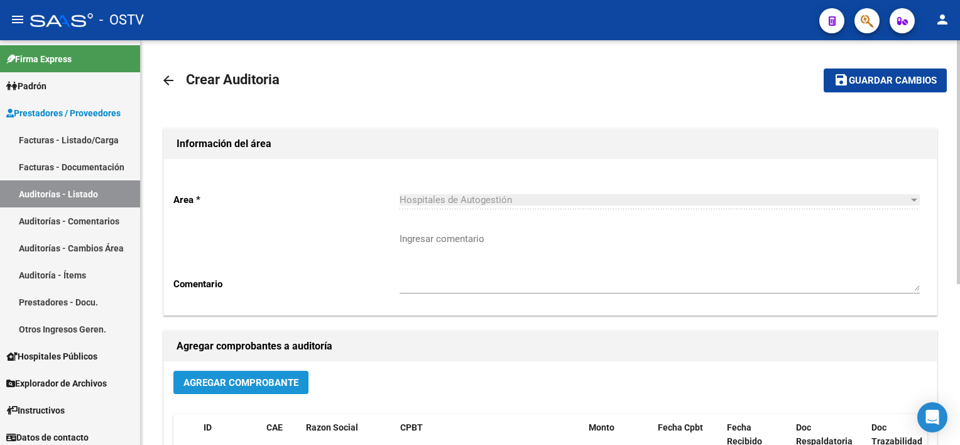
click at [287, 377] on span "Agregar Comprobante" at bounding box center [240, 382] width 115 height 11
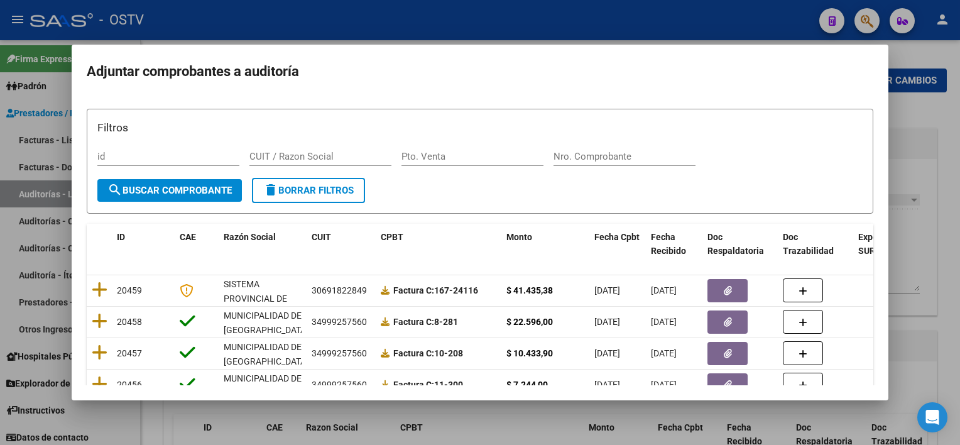
click at [607, 161] on div "Nro. Comprobante" at bounding box center [624, 156] width 142 height 19
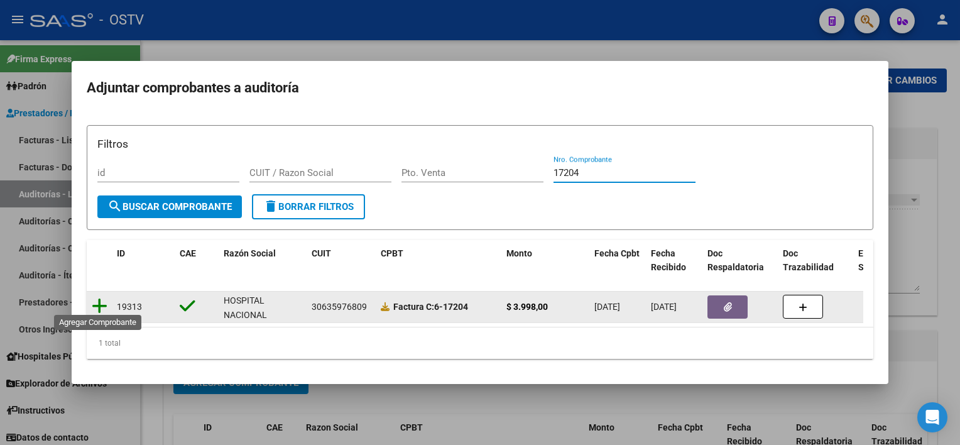
type input "17204"
click at [103, 297] on icon at bounding box center [100, 306] width 16 height 18
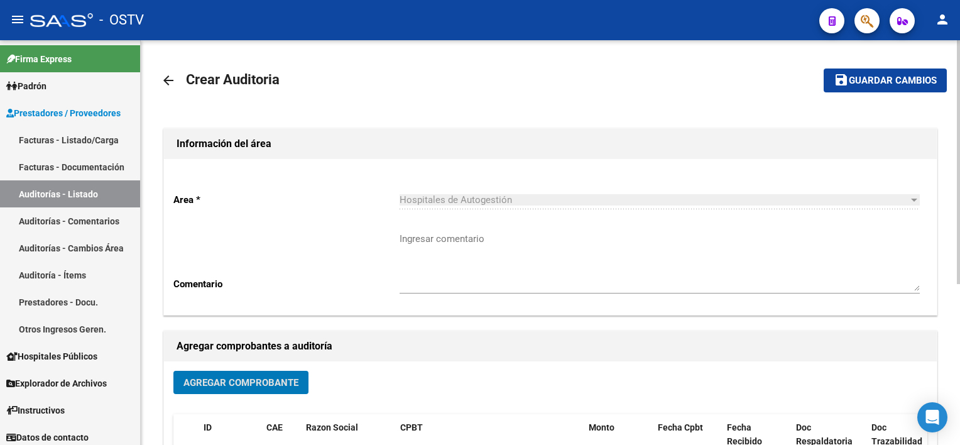
click at [867, 79] on span "Guardar cambios" at bounding box center [892, 80] width 88 height 11
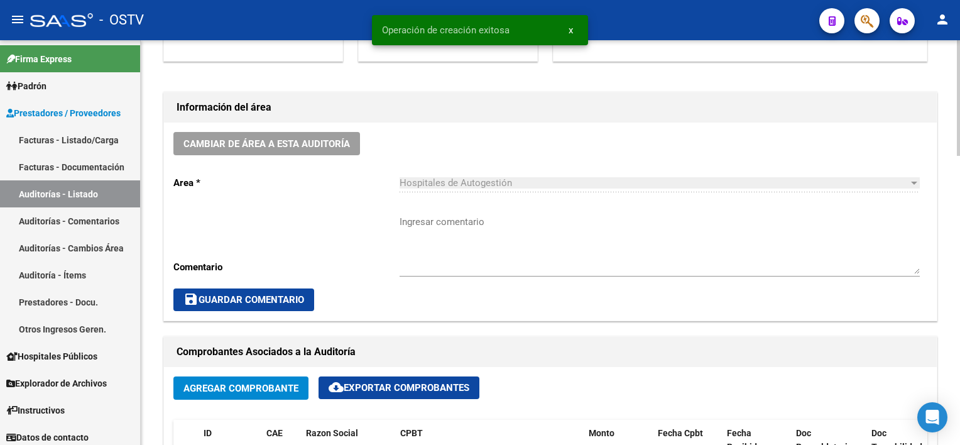
scroll to position [502, 0]
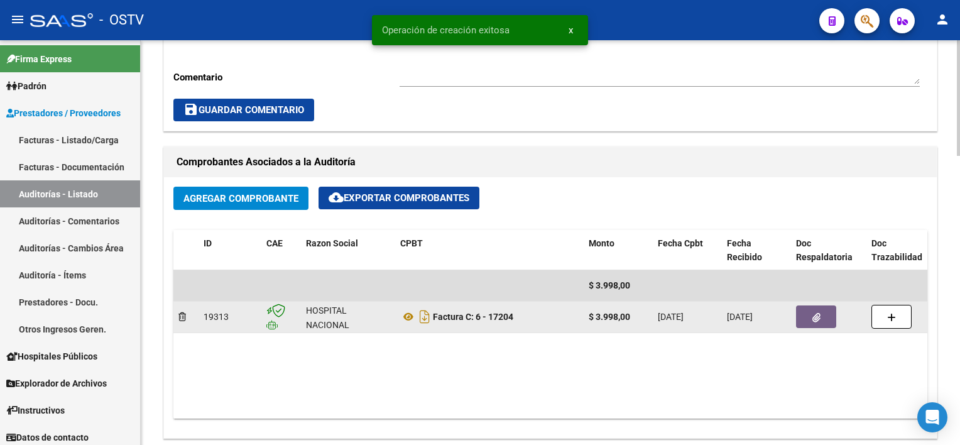
click at [809, 317] on button "button" at bounding box center [816, 316] width 40 height 23
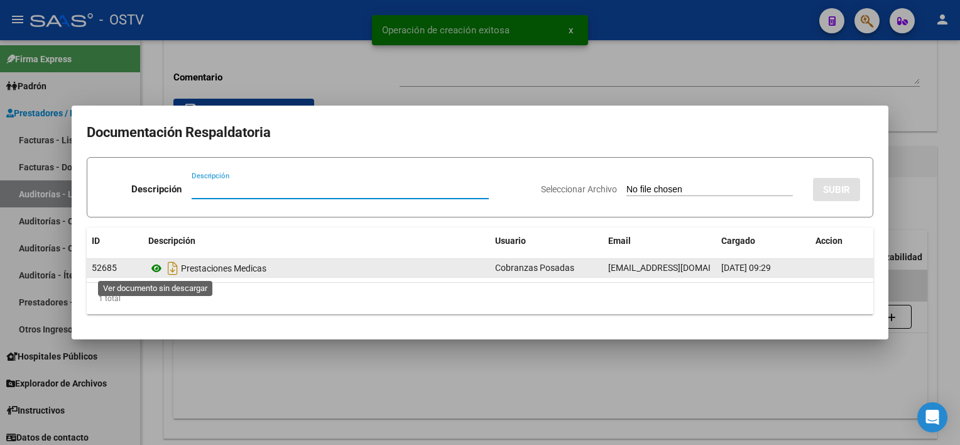
click at [154, 268] on icon at bounding box center [156, 268] width 16 height 15
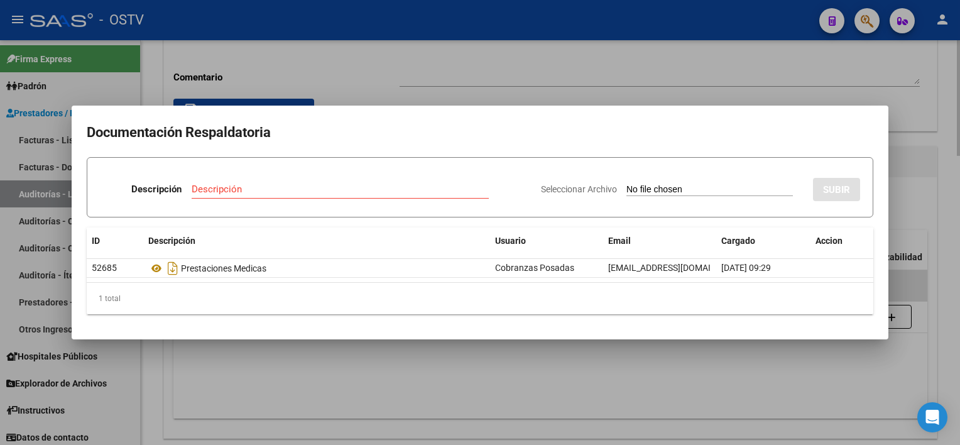
click at [372, 372] on div at bounding box center [480, 222] width 960 height 445
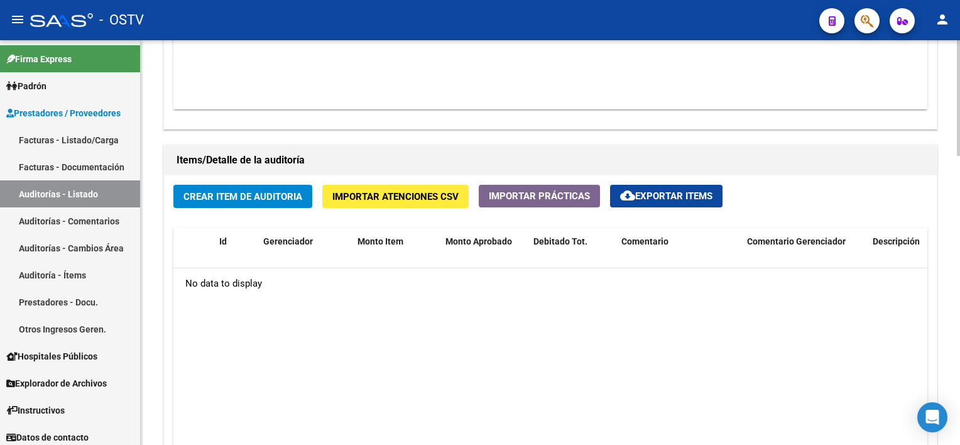
scroll to position [816, 0]
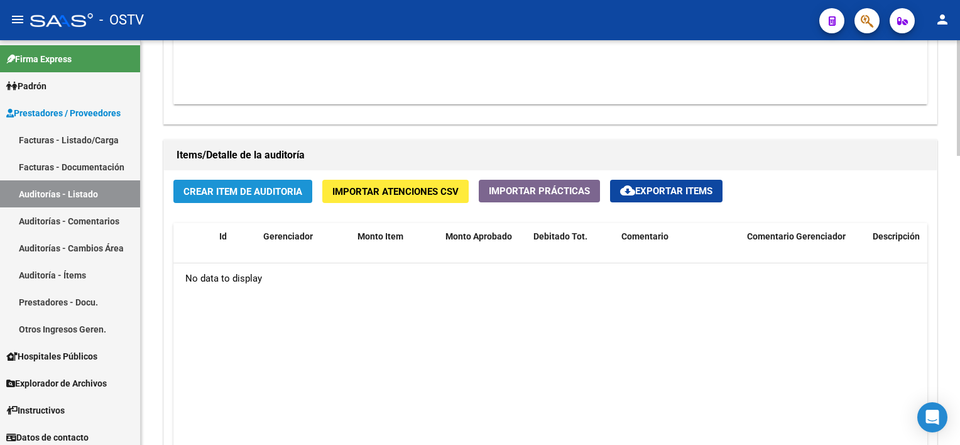
click at [268, 191] on span "Crear Item de Auditoria" at bounding box center [242, 191] width 119 height 11
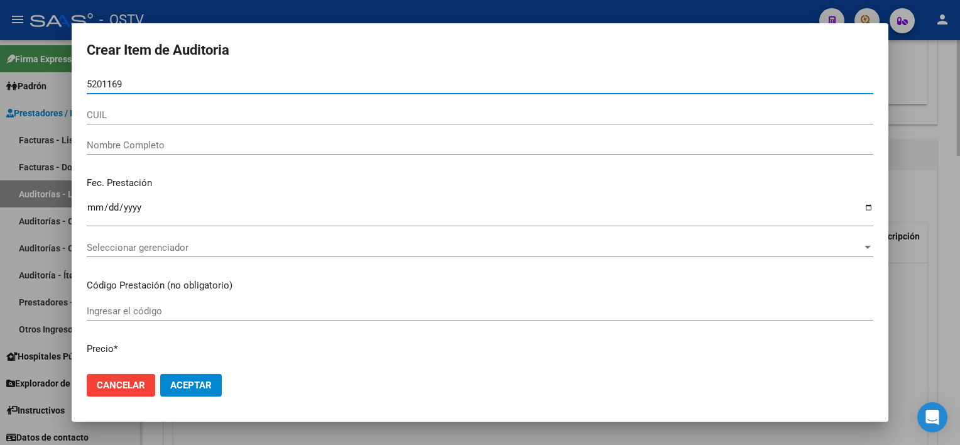
type input "52011696"
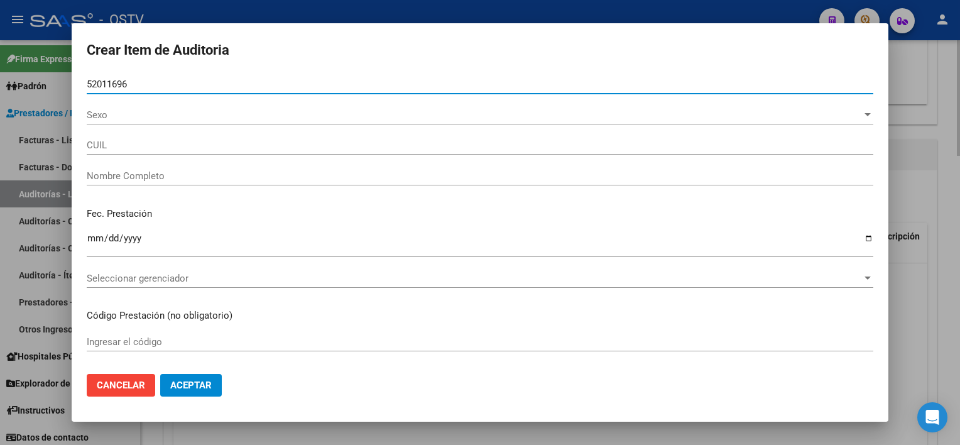
type input "20520116967"
type input "GARCIA THIAGO AGUSTIN -"
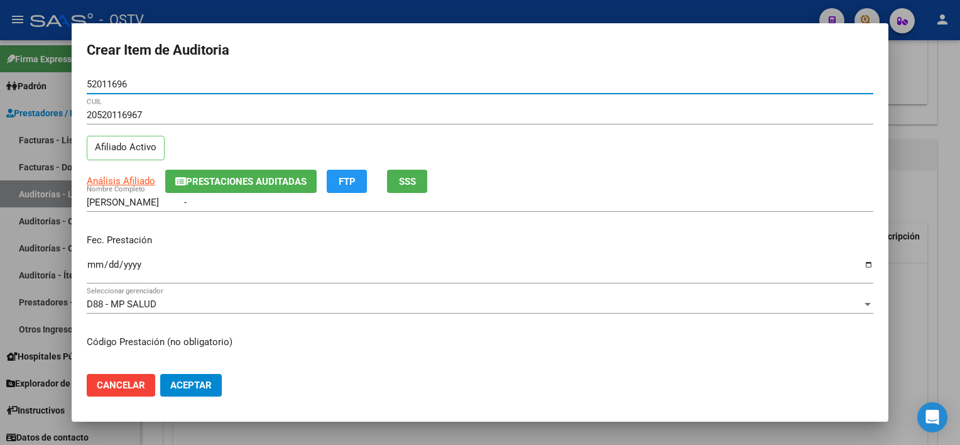
type input "52011696"
click at [120, 177] on span "Análisis Afiliado" at bounding box center [121, 180] width 68 height 11
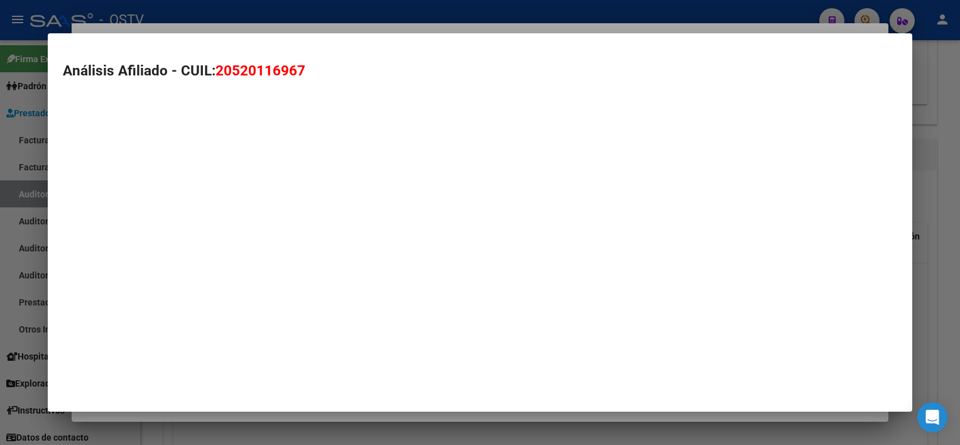
type textarea "20520116967"
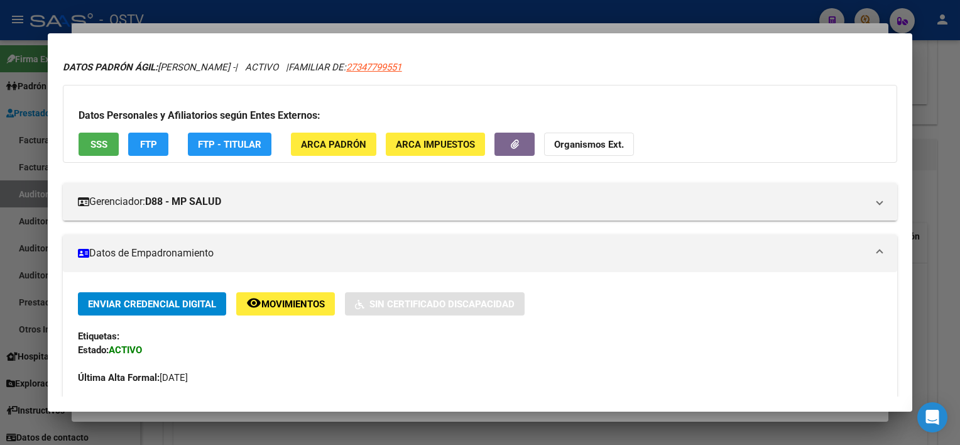
scroll to position [0, 0]
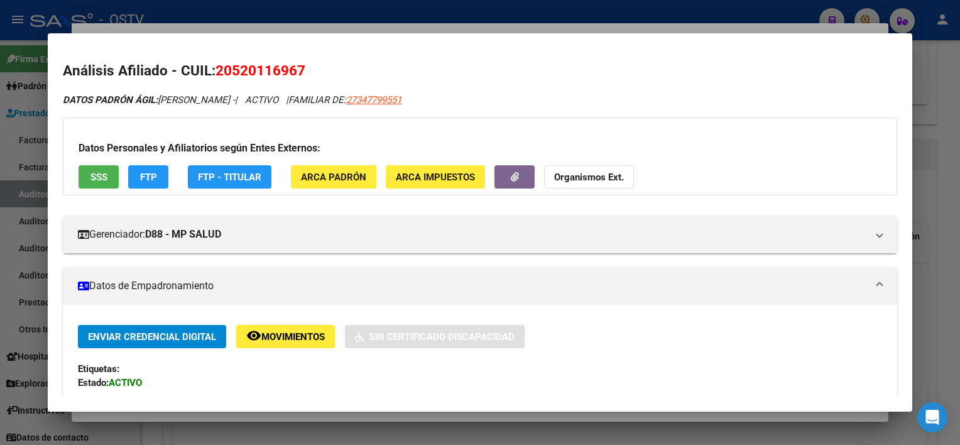
click at [72, 182] on div "Datos Personales y Afiliatorios según Entes Externos: SSS FTP FTP - Titular ARC…" at bounding box center [479, 156] width 833 height 78
click at [84, 173] on button "SSS" at bounding box center [99, 176] width 40 height 23
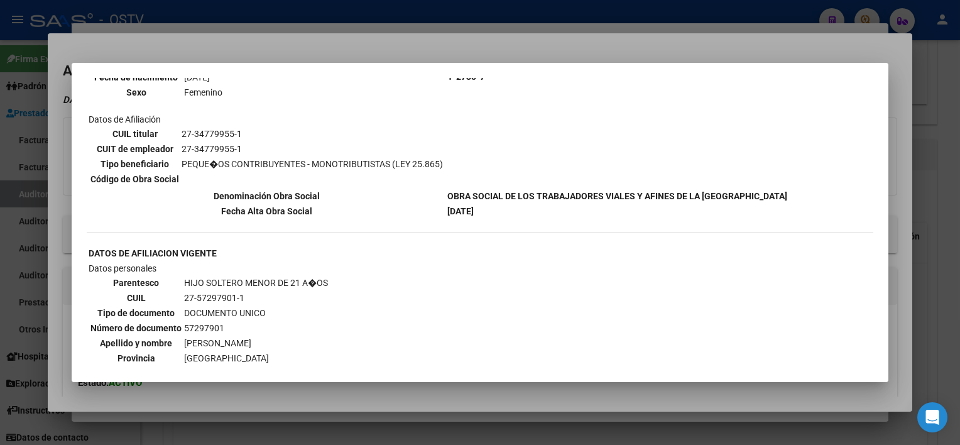
scroll to position [816, 0]
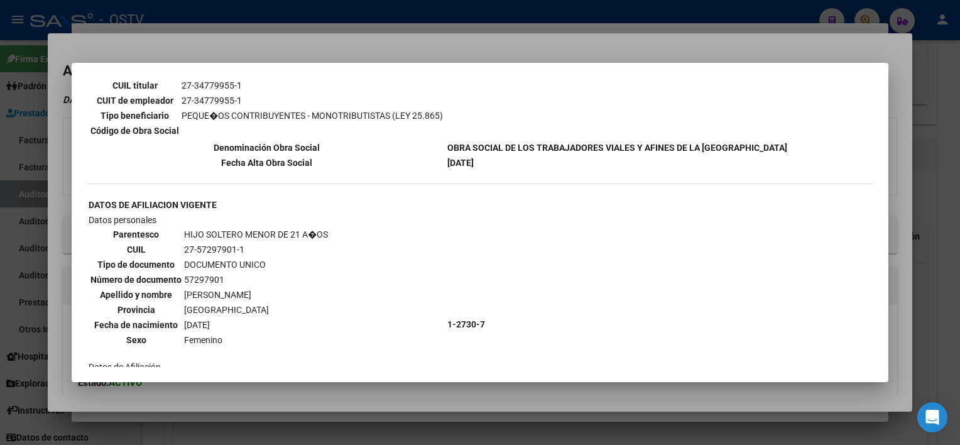
click at [485, 394] on div at bounding box center [480, 222] width 960 height 445
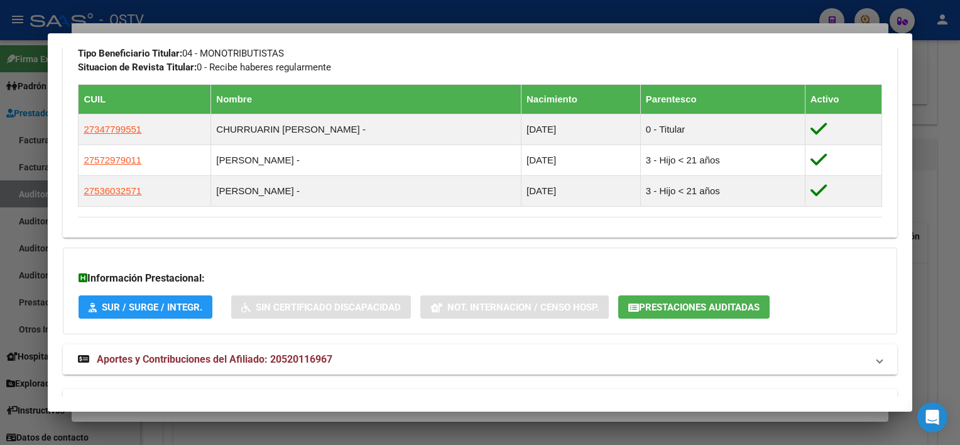
scroll to position [703, 0]
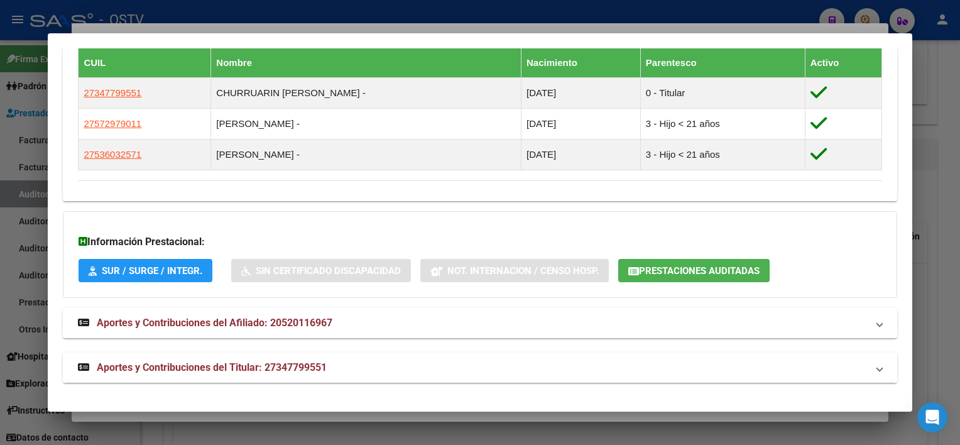
click at [445, 367] on mat-panel-title "Aportes y Contribuciones del Titular: 27347799551" at bounding box center [472, 367] width 788 height 15
click at [712, 274] on span "Prestaciones Auditadas" at bounding box center [699, 270] width 121 height 11
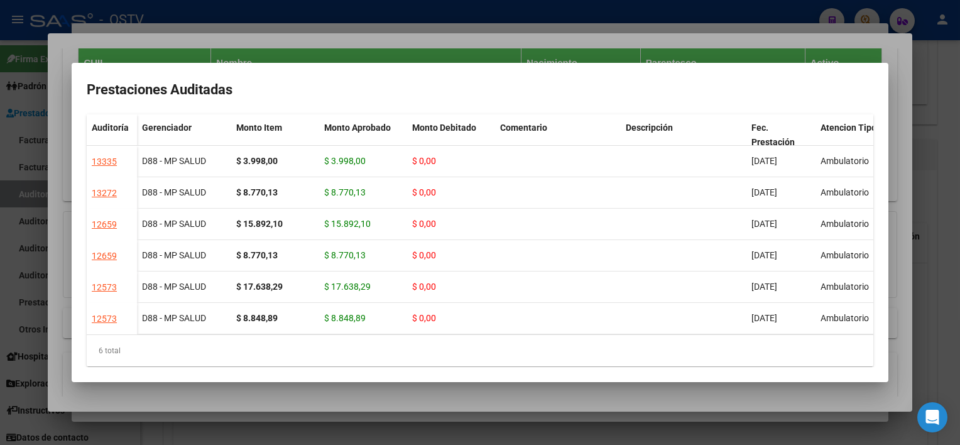
click at [648, 397] on div at bounding box center [480, 222] width 960 height 445
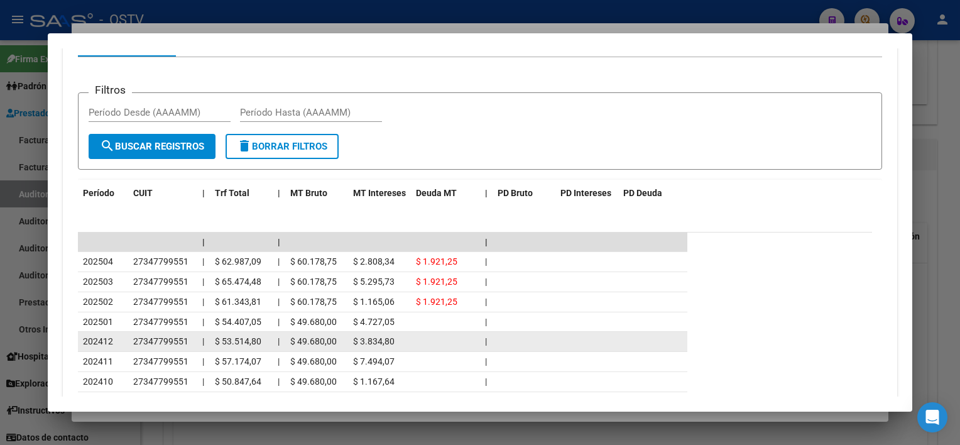
scroll to position [1206, 0]
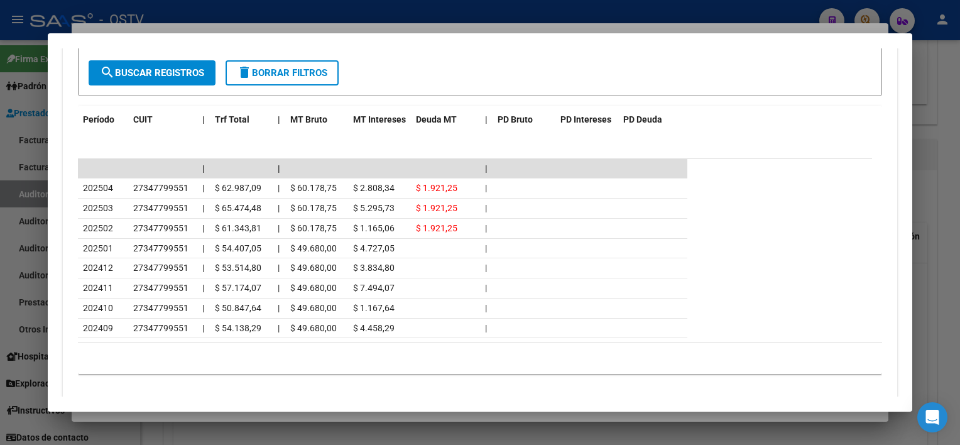
click at [453, 420] on div at bounding box center [480, 222] width 960 height 445
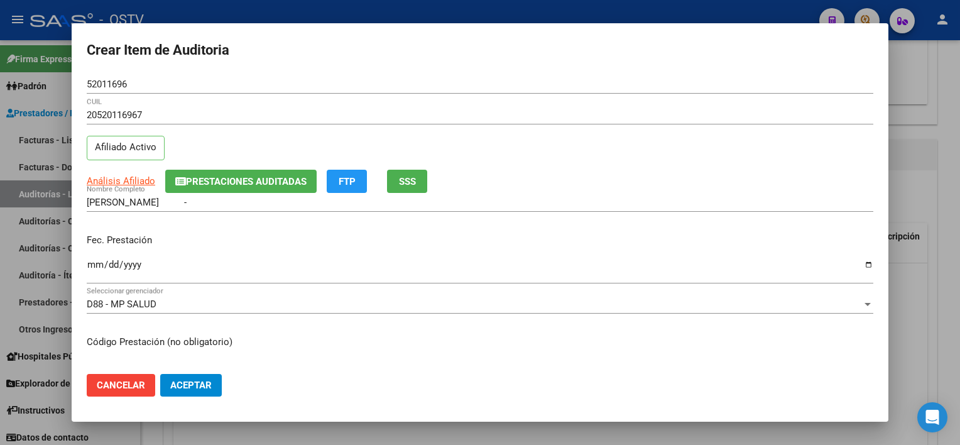
click at [286, 204] on input "GARCIA THIAGO AGUSTIN -" at bounding box center [480, 202] width 786 height 11
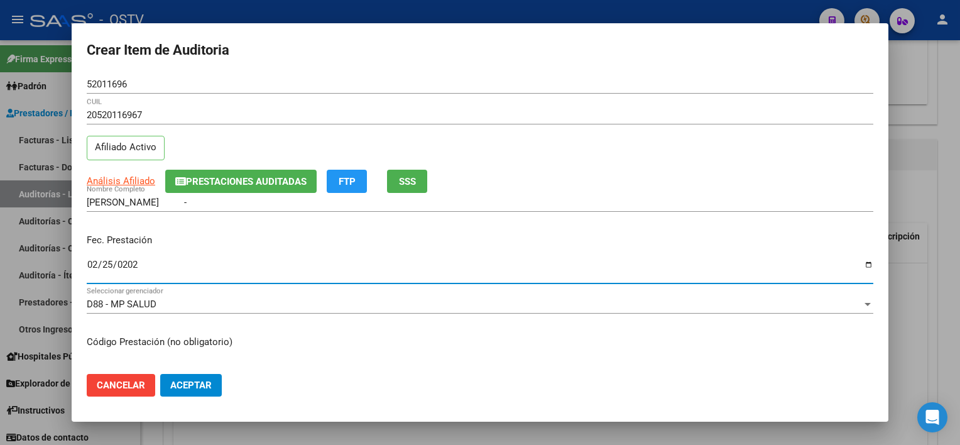
type input "2025-02-25"
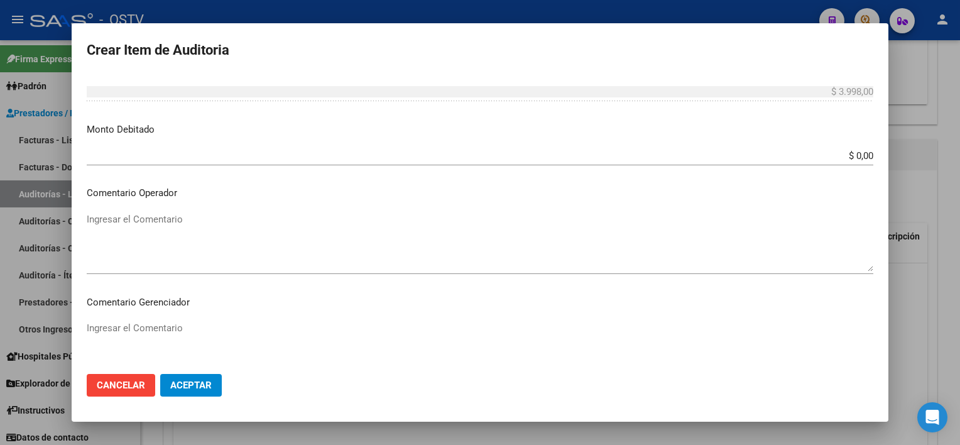
scroll to position [684, 0]
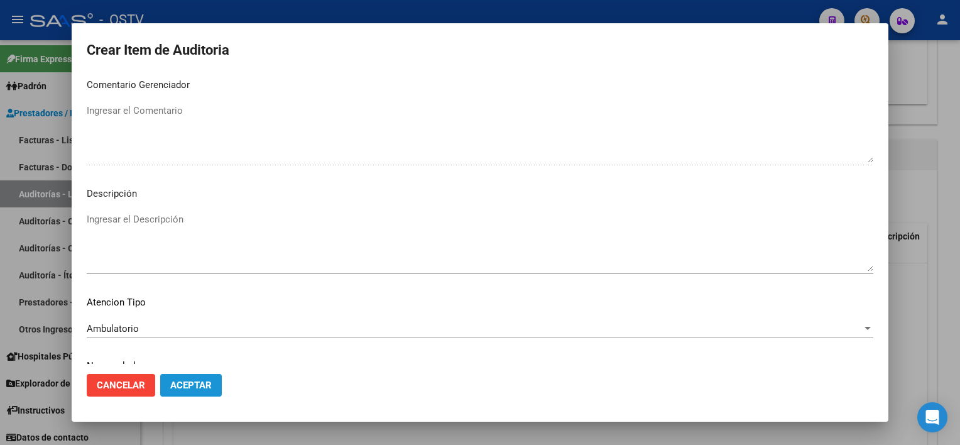
click at [200, 382] on span "Aceptar" at bounding box center [190, 384] width 41 height 11
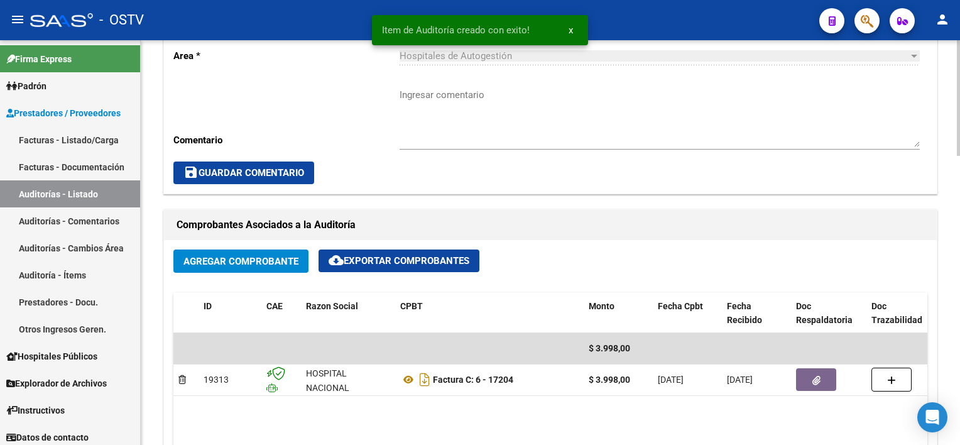
scroll to position [377, 0]
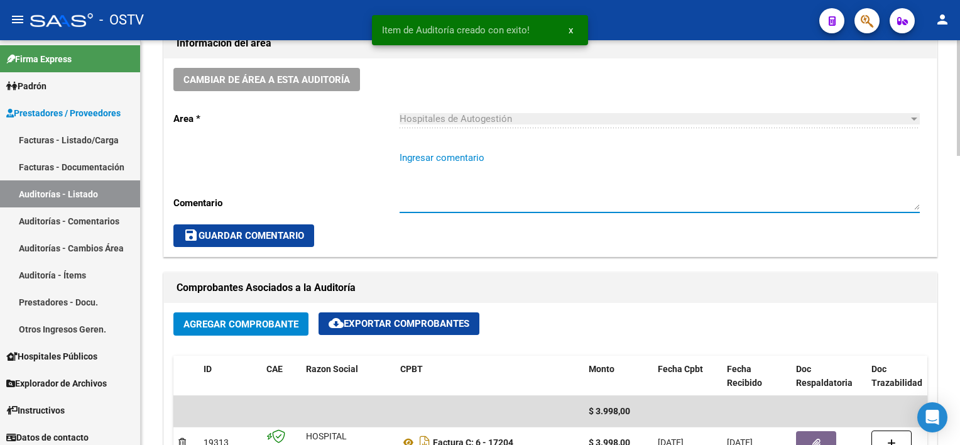
click at [448, 193] on textarea "Ingresar comentario" at bounding box center [659, 180] width 520 height 59
type textarea "CERRADA"
click at [283, 241] on button "save Guardar Comentario" at bounding box center [243, 235] width 141 height 23
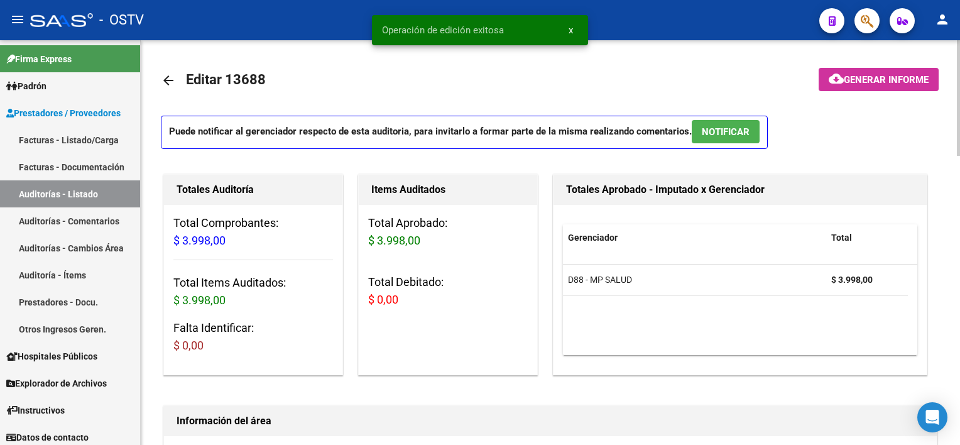
scroll to position [0, 0]
click at [163, 79] on mat-icon "arrow_back" at bounding box center [168, 80] width 15 height 15
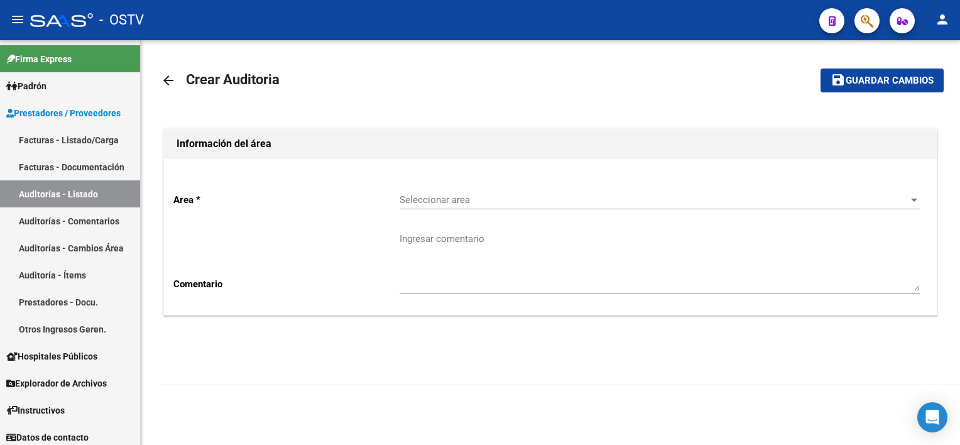
click at [450, 195] on span "Seleccionar area" at bounding box center [653, 199] width 509 height 11
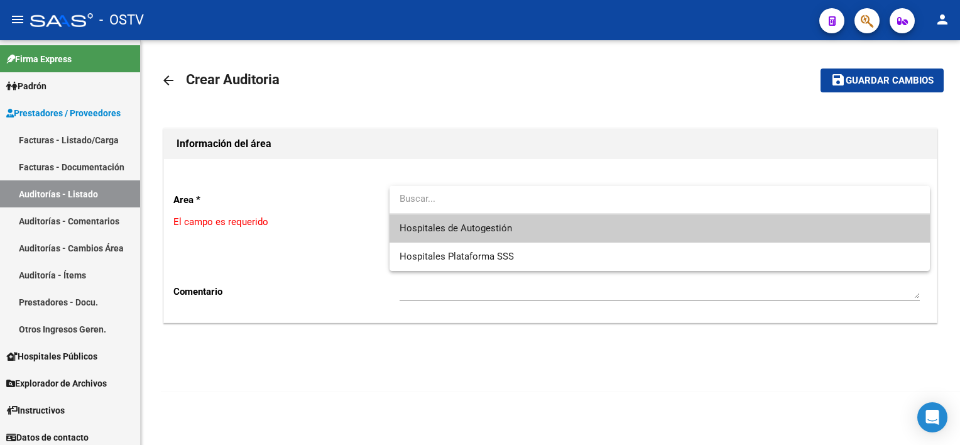
click at [452, 234] on span "Hospitales de Autogestión" at bounding box center [659, 228] width 520 height 28
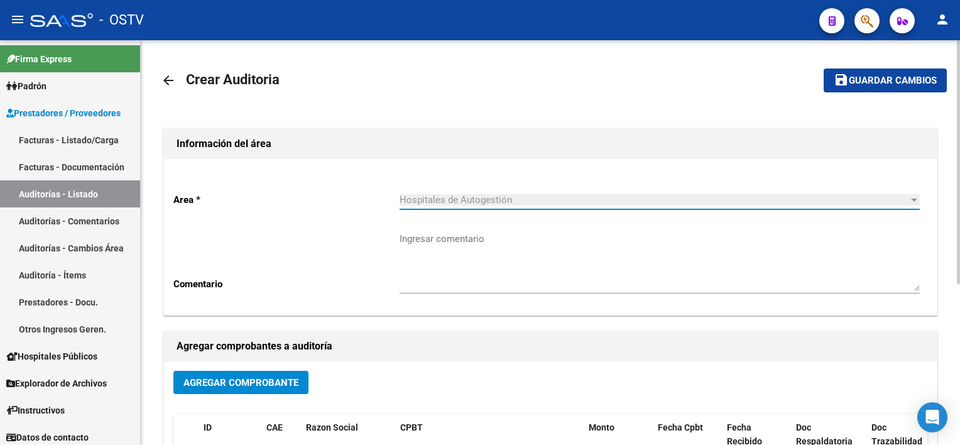
click at [261, 384] on span "Agregar Comprobante" at bounding box center [240, 382] width 115 height 11
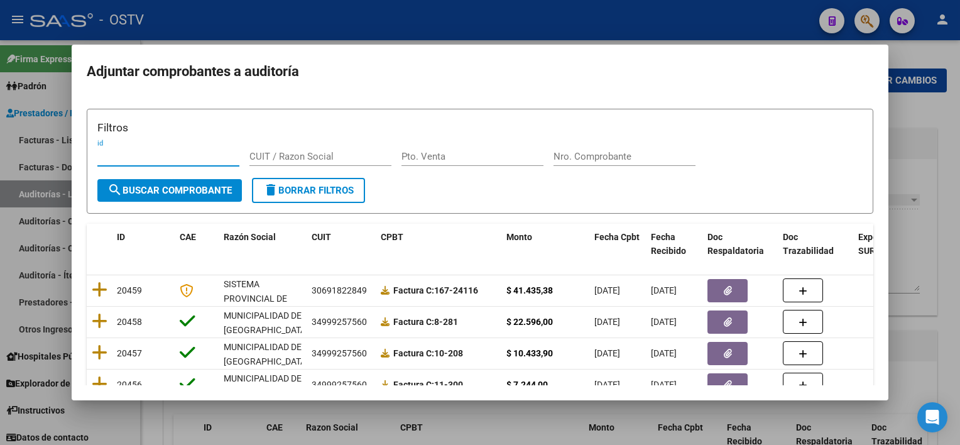
click at [641, 154] on input "Nro. Comprobante" at bounding box center [624, 156] width 142 height 11
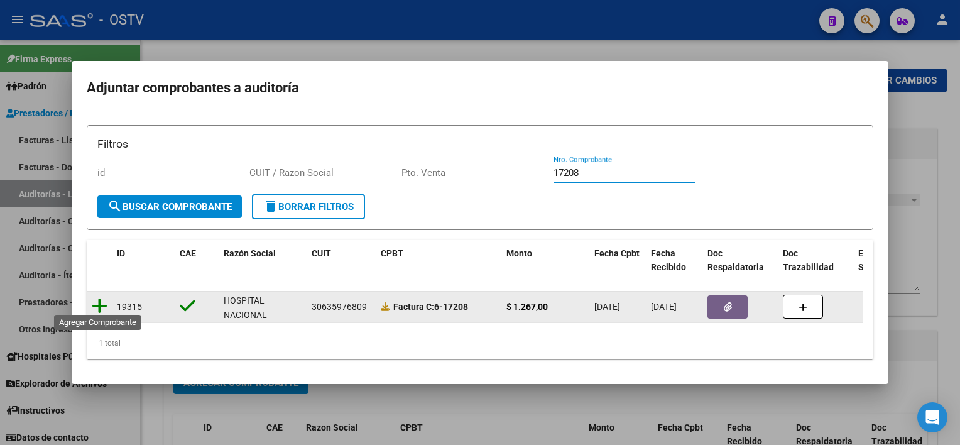
type input "17208"
click at [104, 304] on icon at bounding box center [100, 306] width 16 height 18
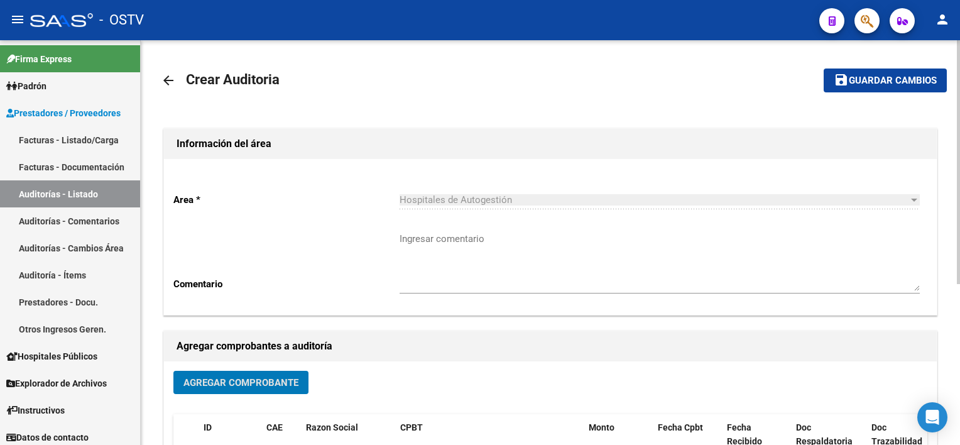
click at [871, 77] on span "Guardar cambios" at bounding box center [892, 80] width 88 height 11
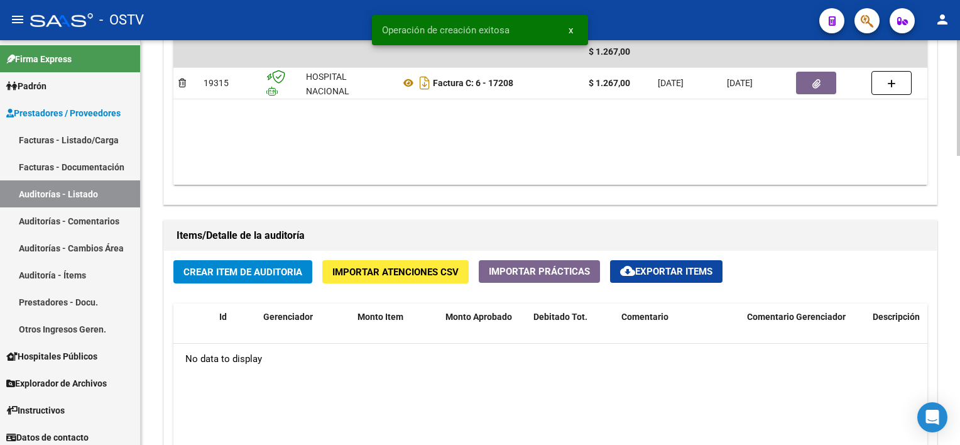
scroll to position [754, 0]
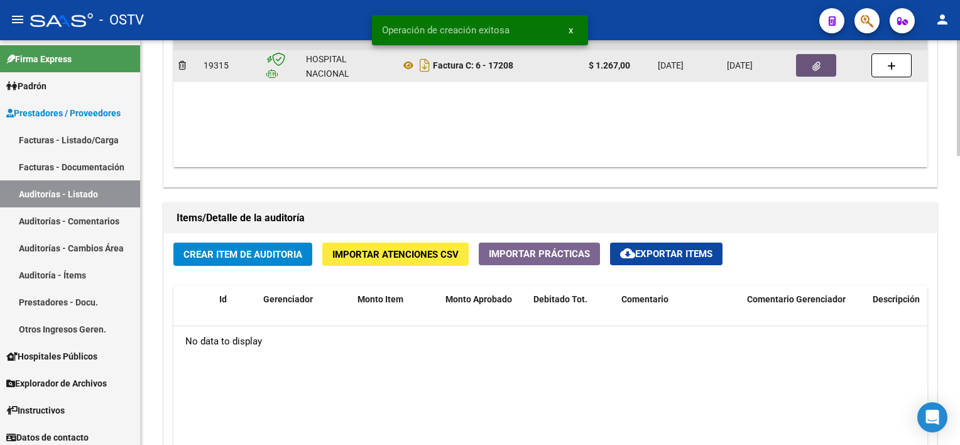
click at [811, 64] on button "button" at bounding box center [816, 65] width 40 height 23
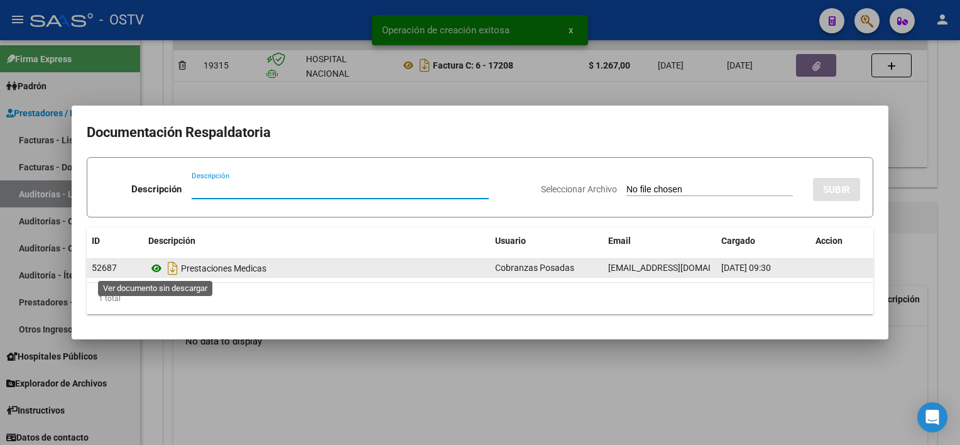
click at [156, 266] on icon at bounding box center [156, 268] width 16 height 15
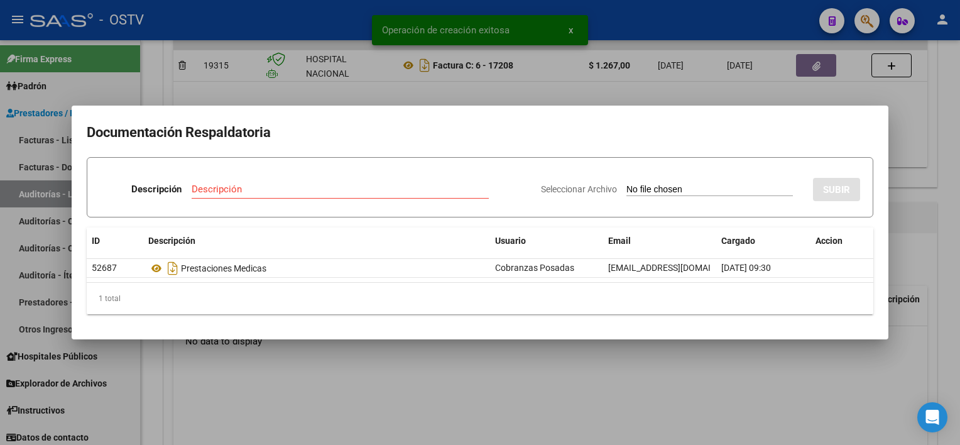
click at [412, 358] on div at bounding box center [480, 222] width 960 height 445
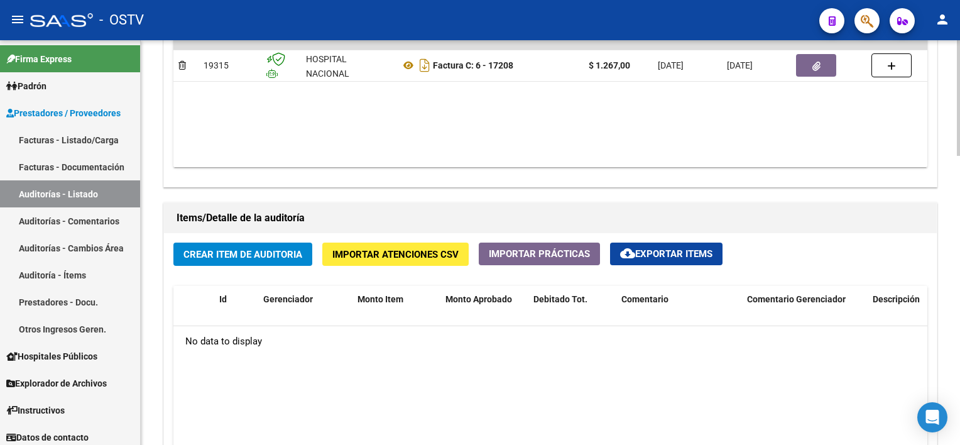
click at [281, 249] on span "Crear Item de Auditoria" at bounding box center [242, 254] width 119 height 11
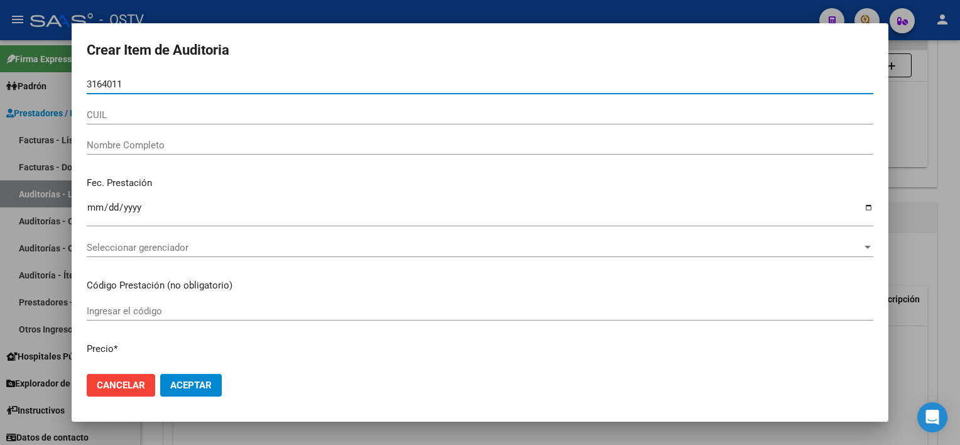
type input "31640114"
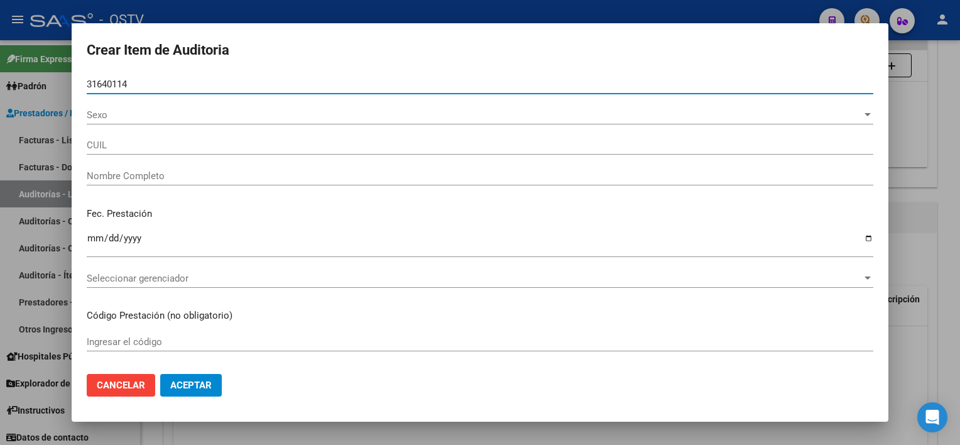
type input "20316401148"
type input "CODEGA DAMIAN EZEQUIEL"
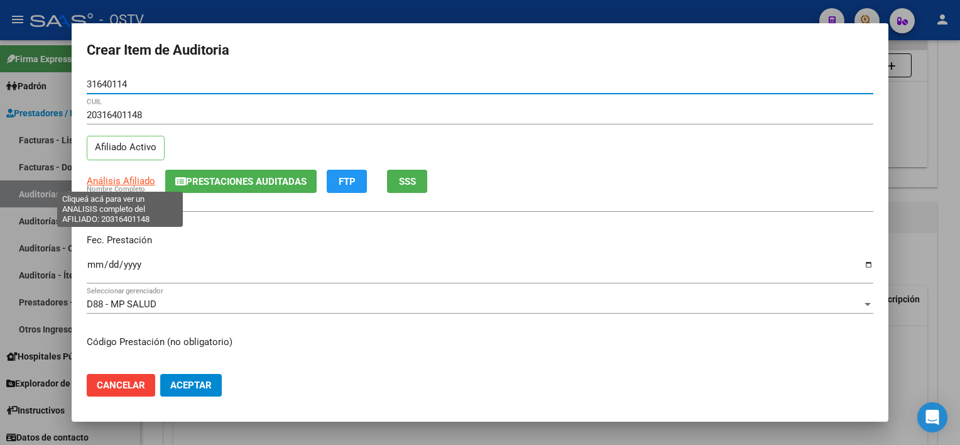
type input "31640114"
click at [128, 178] on span "Análisis Afiliado" at bounding box center [121, 180] width 68 height 11
type textarea "20316401148"
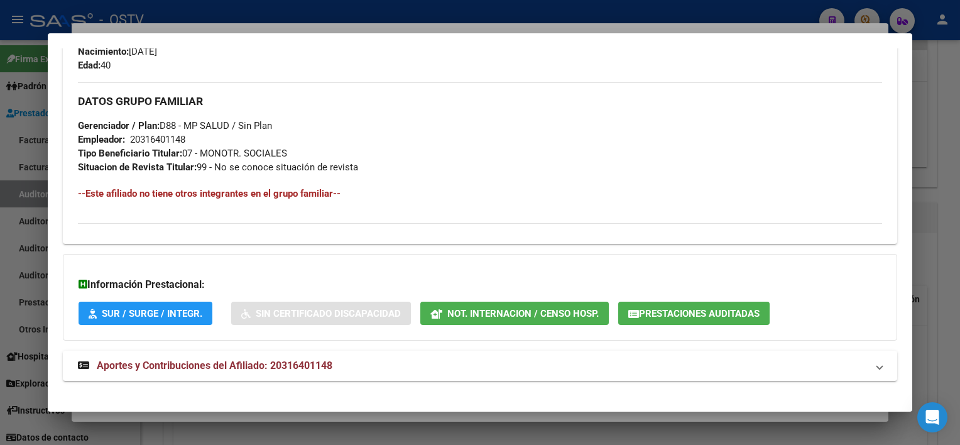
scroll to position [593, 0]
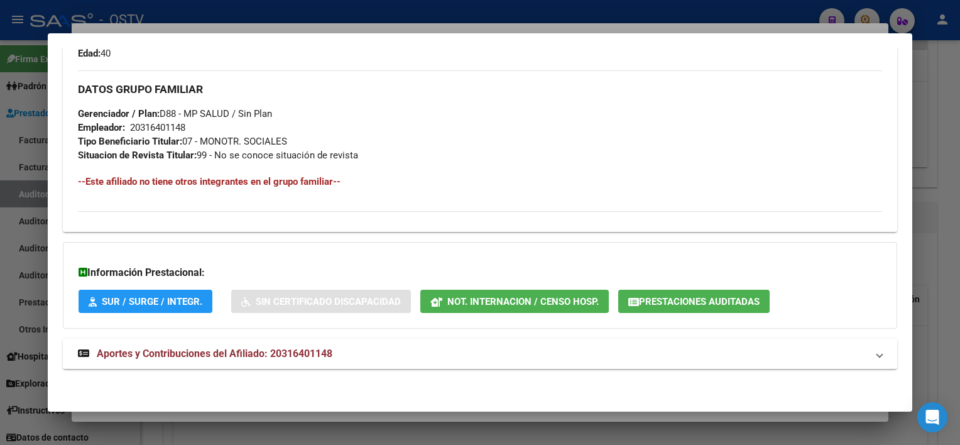
click at [299, 338] on mat-expansion-panel-header "Aportes y Contribuciones del Afiliado: 20316401148" at bounding box center [479, 353] width 833 height 30
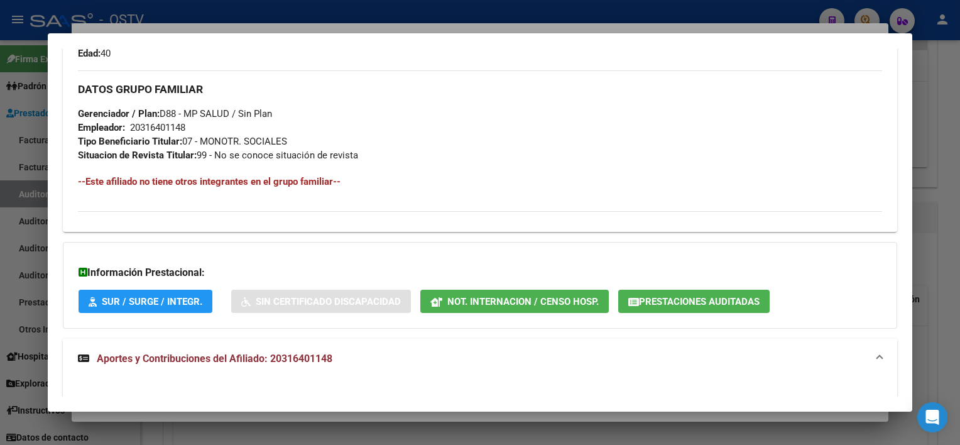
click at [723, 296] on span "Prestaciones Auditadas" at bounding box center [699, 301] width 121 height 11
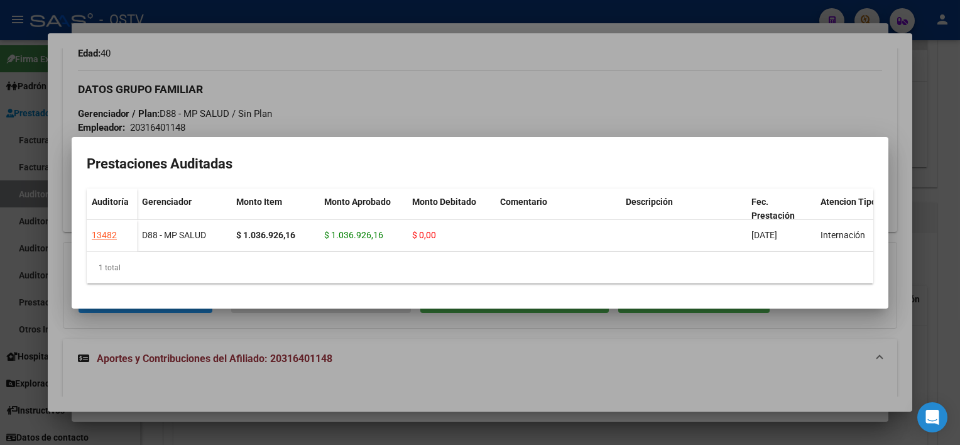
click at [717, 375] on div at bounding box center [480, 222] width 960 height 445
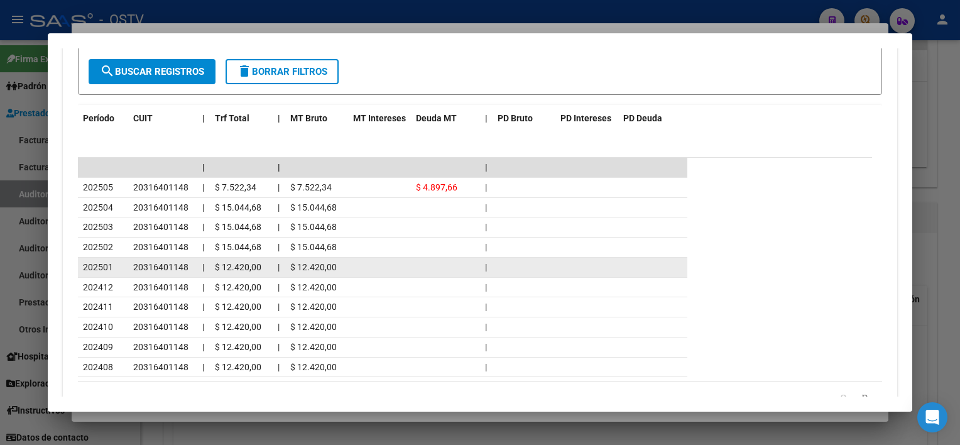
scroll to position [1095, 0]
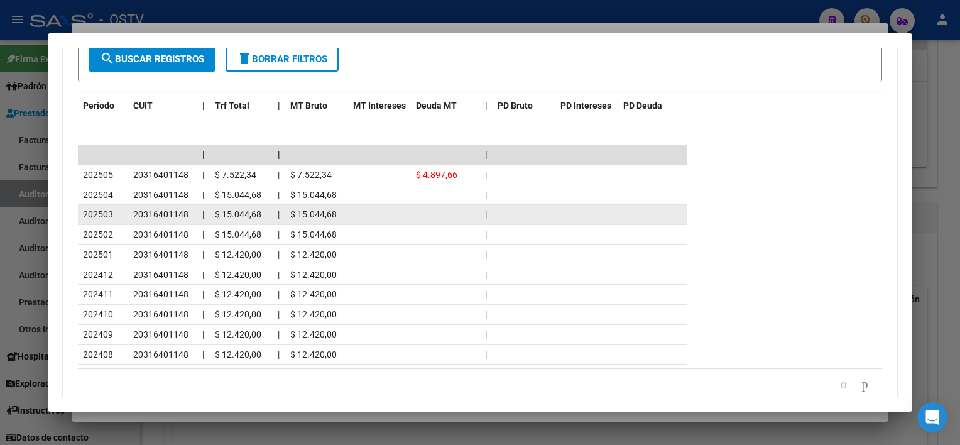
drag, startPoint x: 77, startPoint y: 192, endPoint x: 350, endPoint y: 205, distance: 272.9
click at [350, 205] on div "cloud_download Exportar CSV Devengado MT/PD Percibido - Liquidación RG/MT/PD Pe…" at bounding box center [479, 158] width 833 height 524
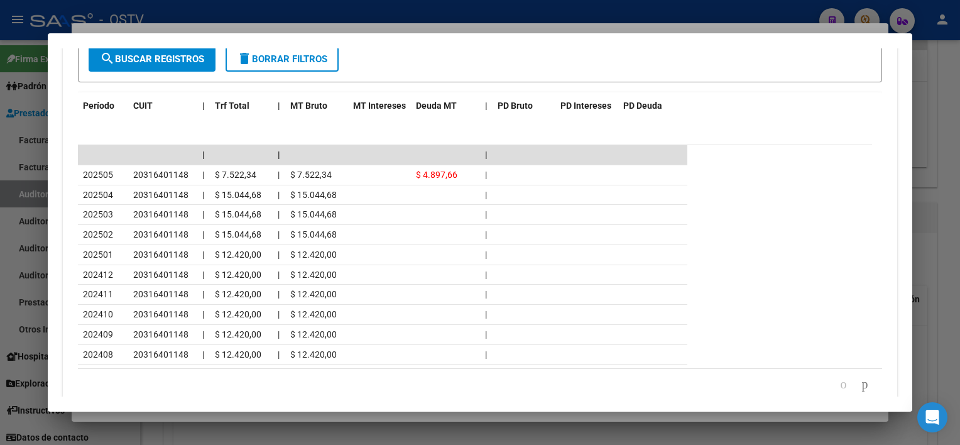
click at [337, 414] on div at bounding box center [480, 222] width 960 height 445
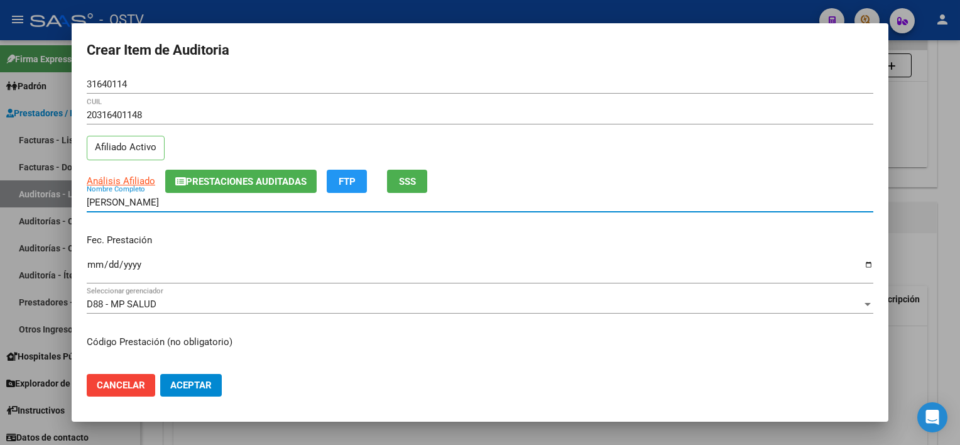
click at [239, 207] on input "CODEGA DAMIAN EZEQUIEL" at bounding box center [480, 202] width 786 height 11
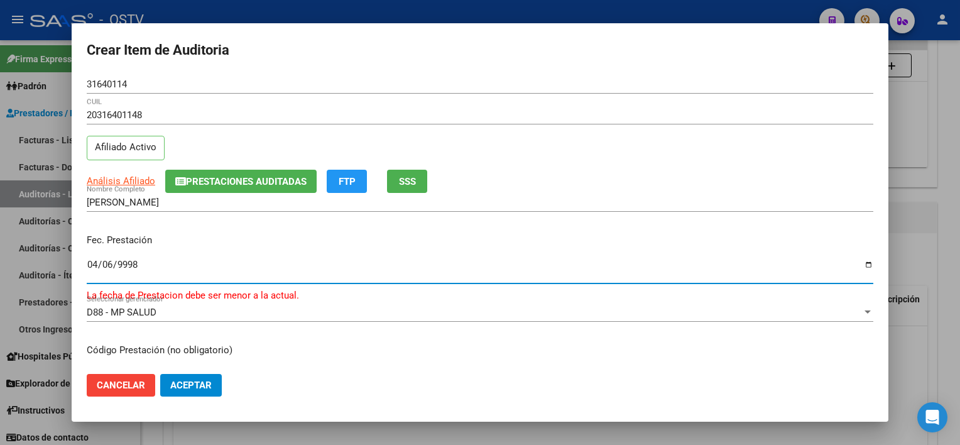
type input "9997-04-06"
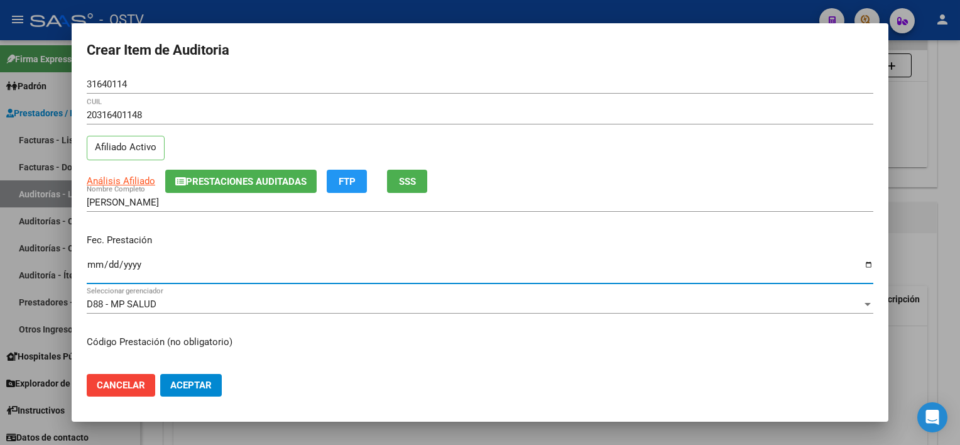
type input "9997-04-03"
type input "2025-04-03"
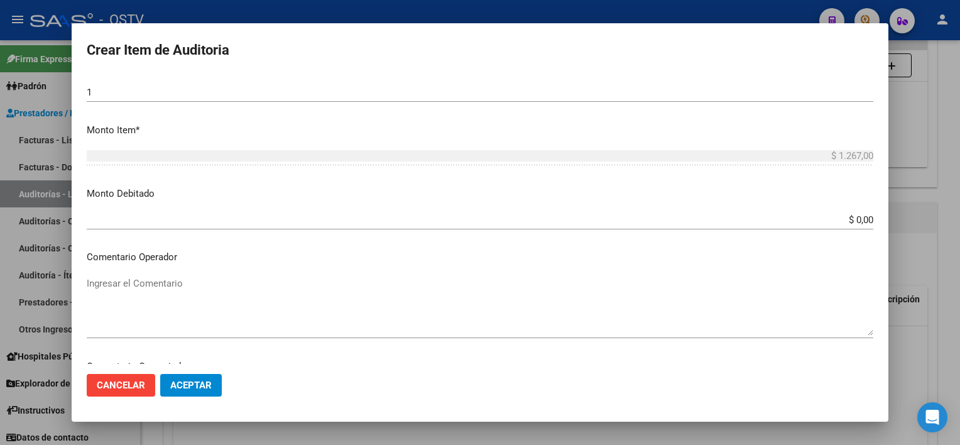
scroll to position [684, 0]
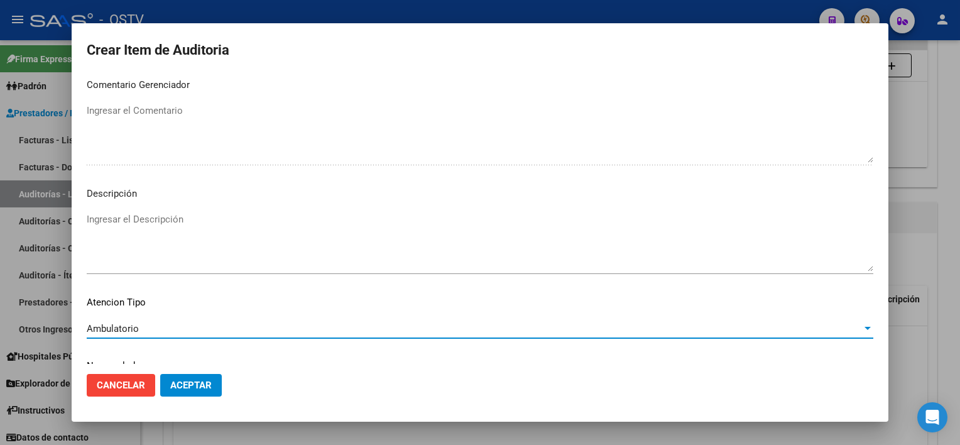
click at [182, 388] on span "Aceptar" at bounding box center [190, 384] width 41 height 11
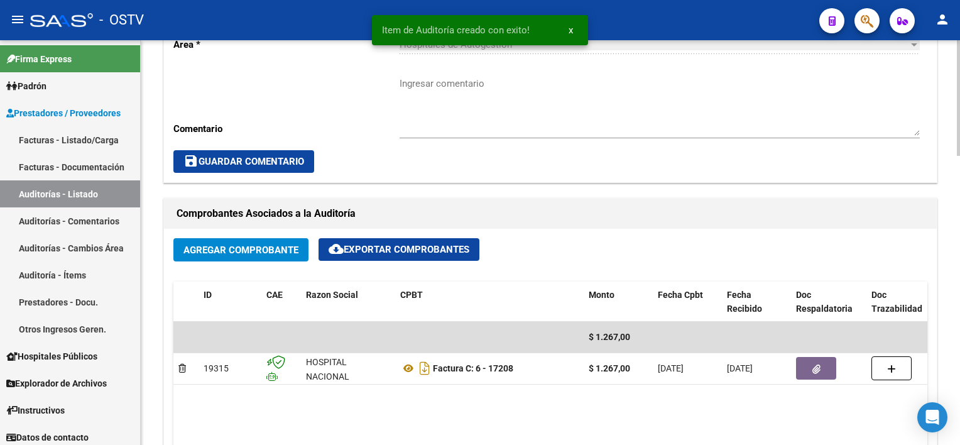
scroll to position [377, 0]
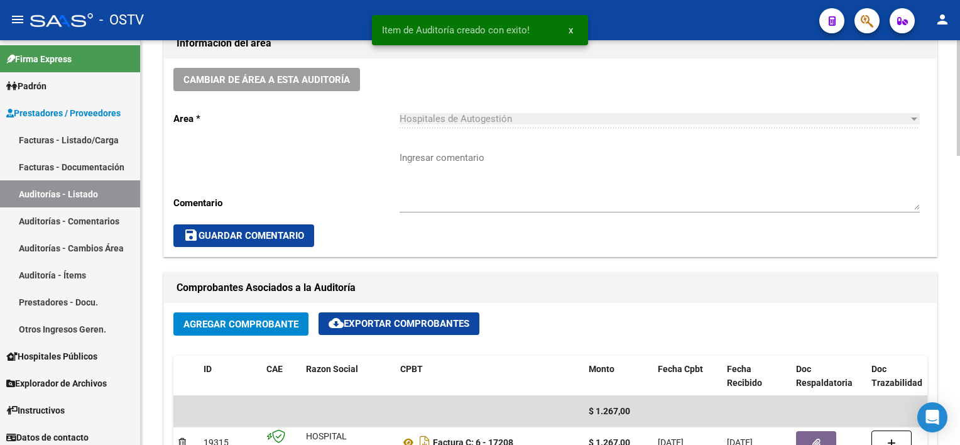
click at [456, 179] on textarea "Ingresar comentario" at bounding box center [659, 180] width 520 height 59
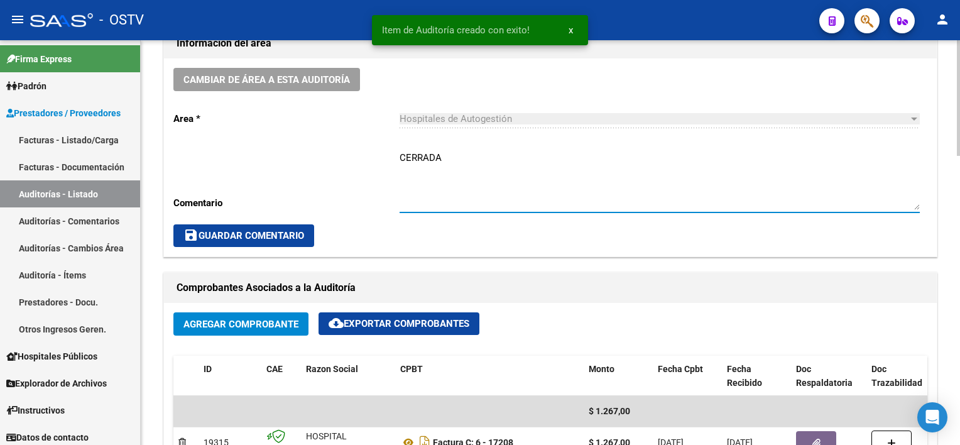
type textarea "CERRADA"
click at [272, 230] on span "save Guardar Comentario" at bounding box center [243, 235] width 121 height 11
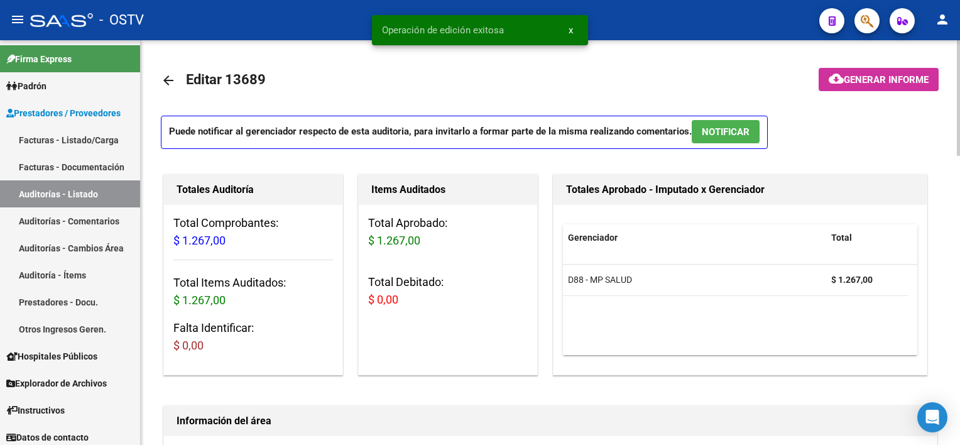
scroll to position [0, 0]
click at [166, 79] on mat-icon "arrow_back" at bounding box center [168, 80] width 15 height 15
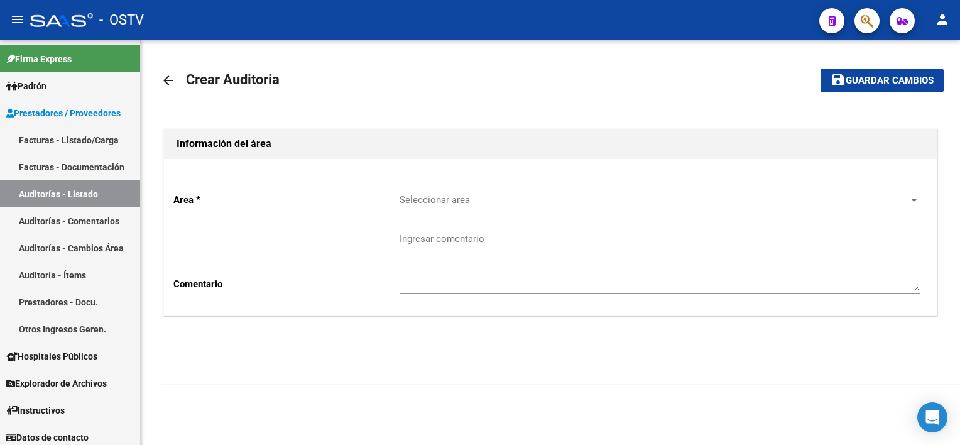
click at [436, 202] on span "Seleccionar area" at bounding box center [653, 199] width 509 height 11
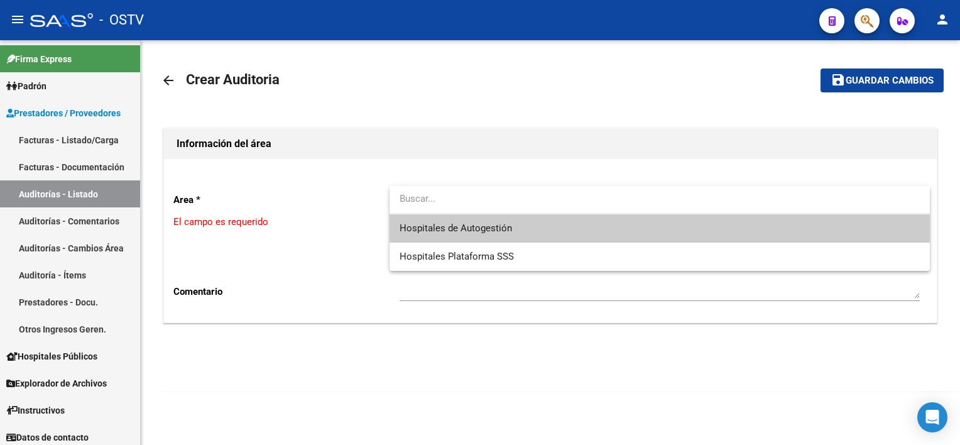
drag, startPoint x: 436, startPoint y: 202, endPoint x: 431, endPoint y: 224, distance: 22.5
click at [431, 224] on span "Hospitales de Autogestión" at bounding box center [455, 227] width 112 height 11
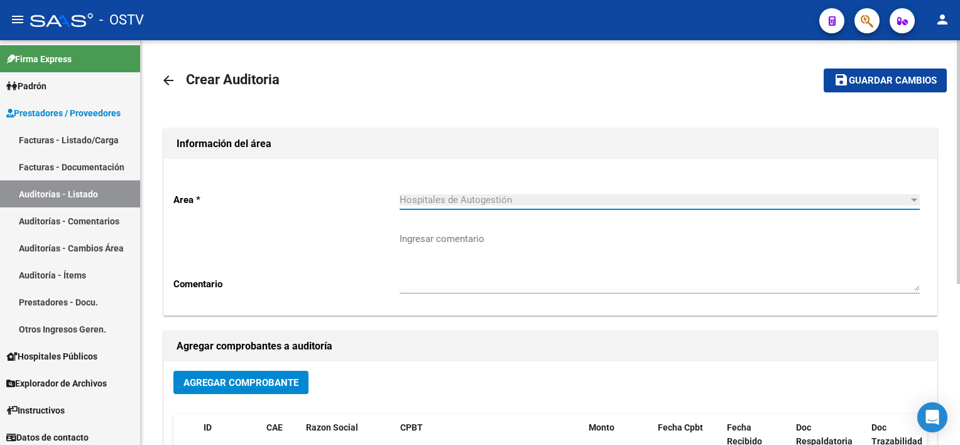
click at [246, 379] on span "Agregar Comprobante" at bounding box center [240, 382] width 115 height 11
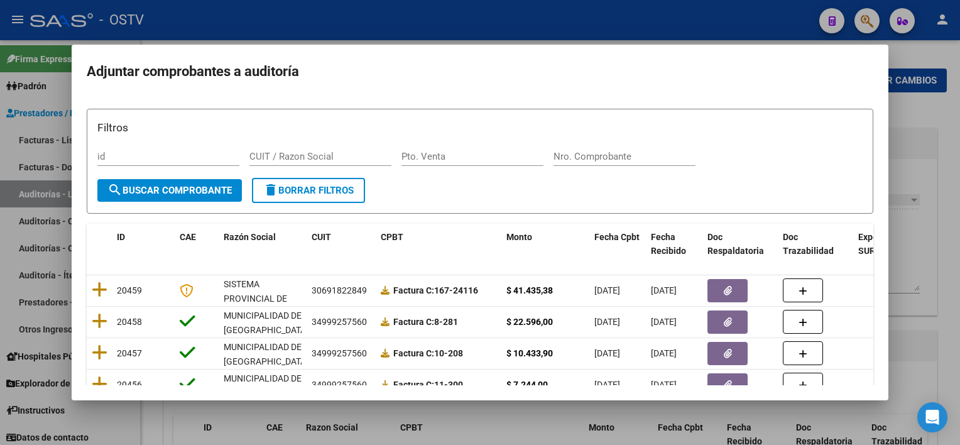
click at [599, 148] on div "Nro. Comprobante" at bounding box center [624, 156] width 142 height 19
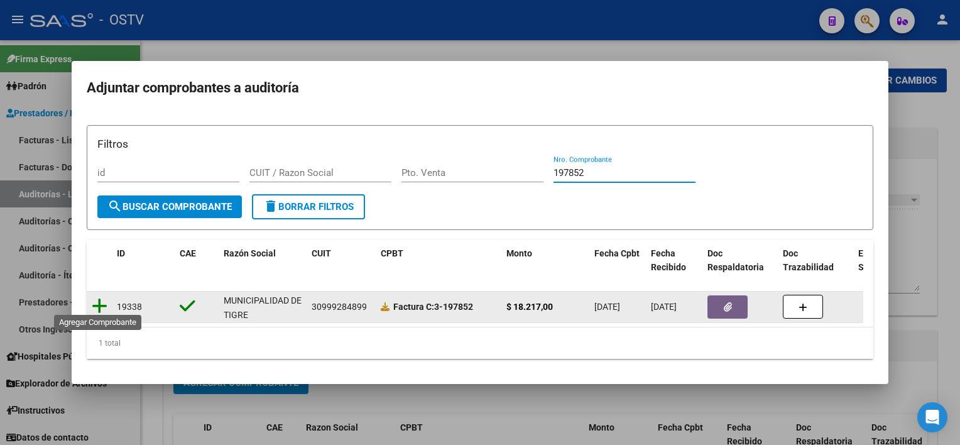
type input "197852"
click at [104, 297] on icon at bounding box center [100, 306] width 16 height 18
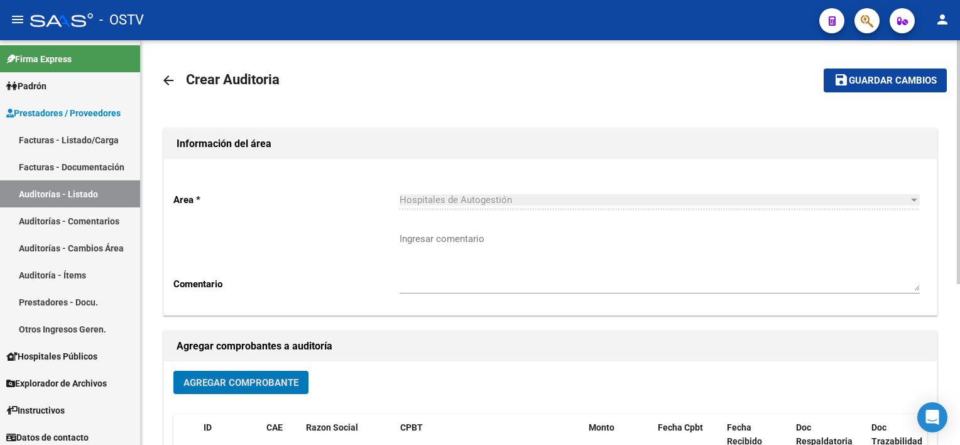
click at [904, 89] on button "save Guardar cambios" at bounding box center [884, 79] width 123 height 23
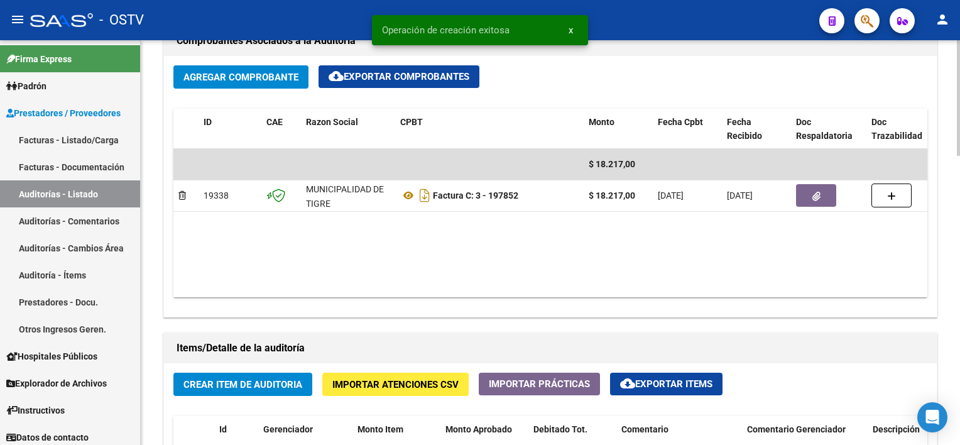
scroll to position [628, 0]
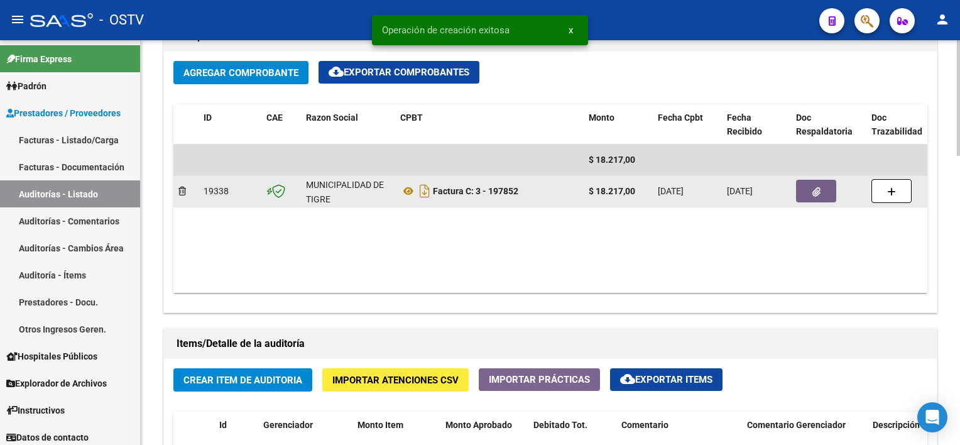
click at [815, 188] on icon "button" at bounding box center [816, 191] width 8 height 9
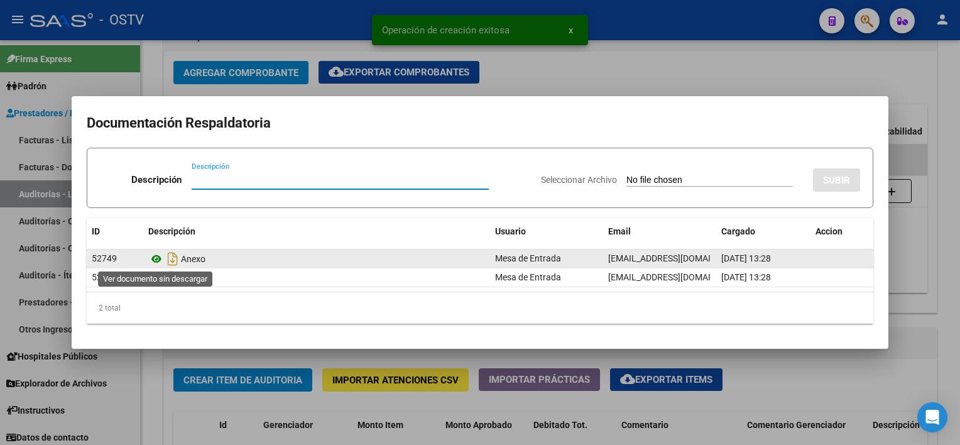
click at [153, 257] on icon at bounding box center [156, 258] width 16 height 15
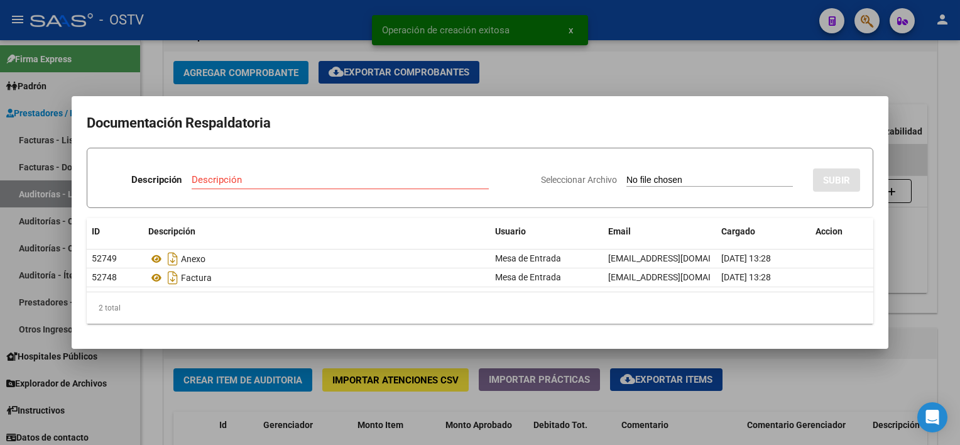
click at [457, 357] on div at bounding box center [480, 222] width 960 height 445
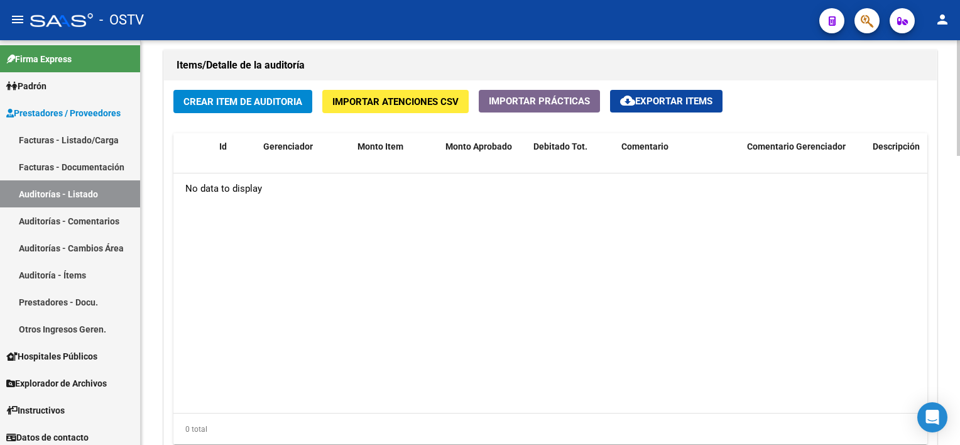
scroll to position [879, 0]
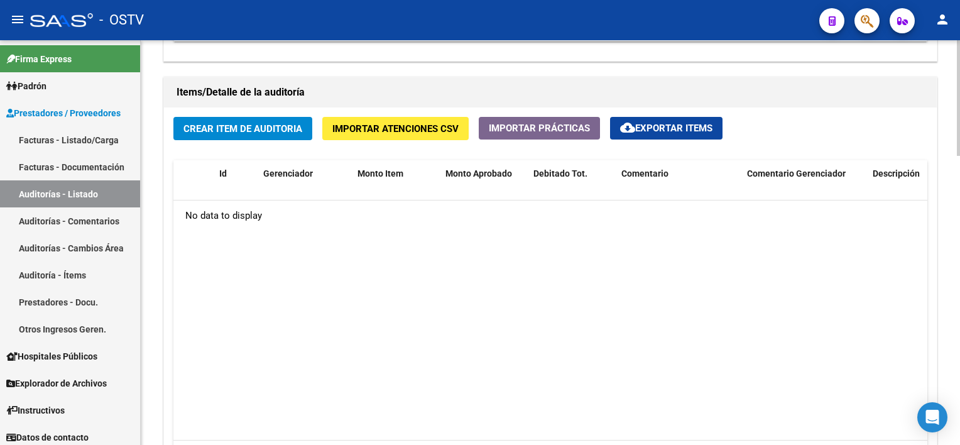
click at [249, 122] on span "Crear Item de Auditoria" at bounding box center [242, 127] width 119 height 11
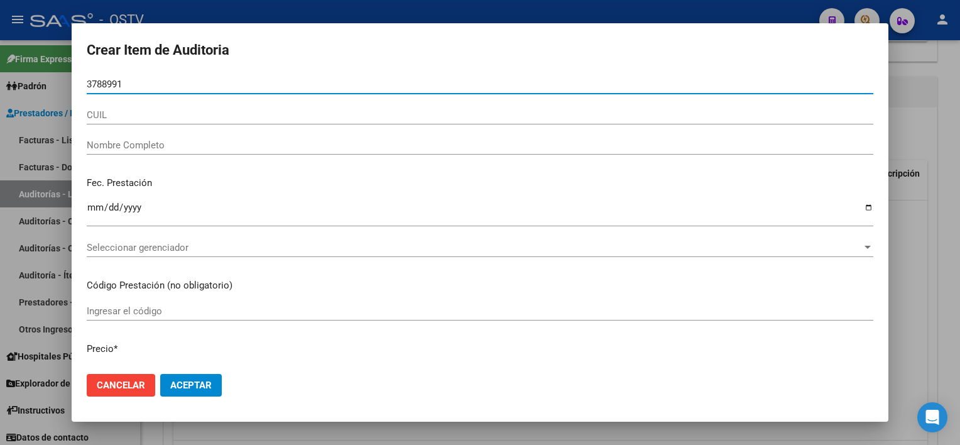
type input "37889916"
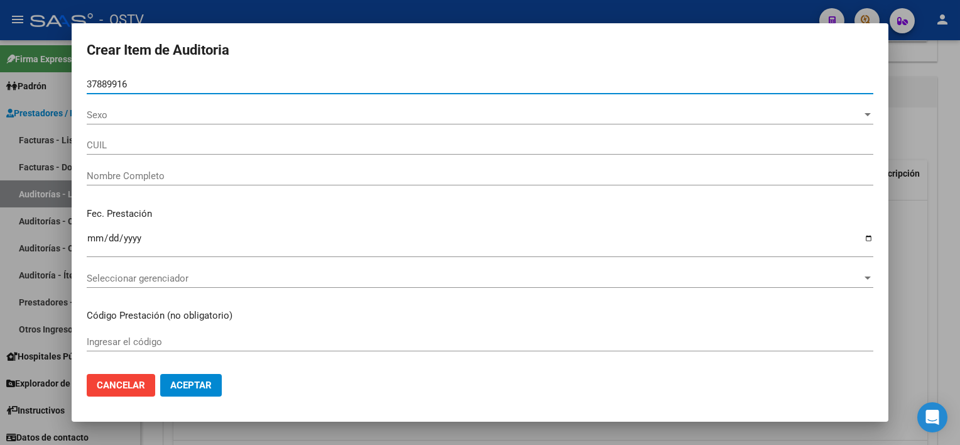
type input "20378899169"
type input "GUTIERREZ WALTER DAINEL"
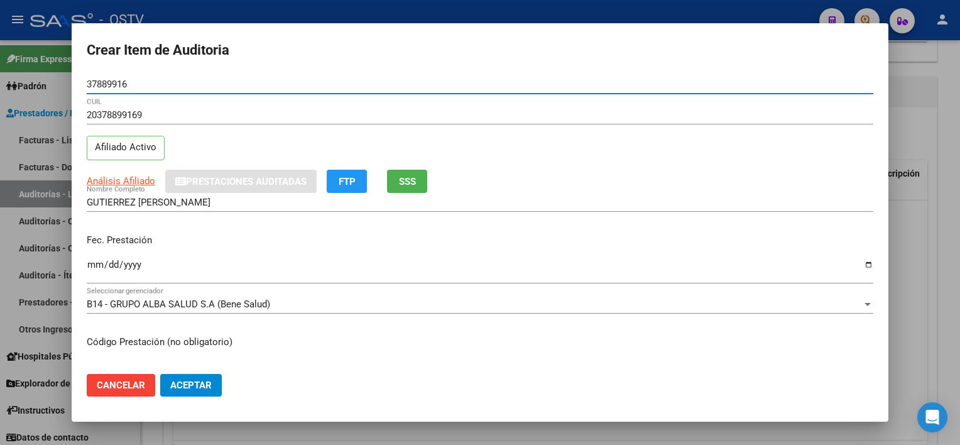
type input "37889916"
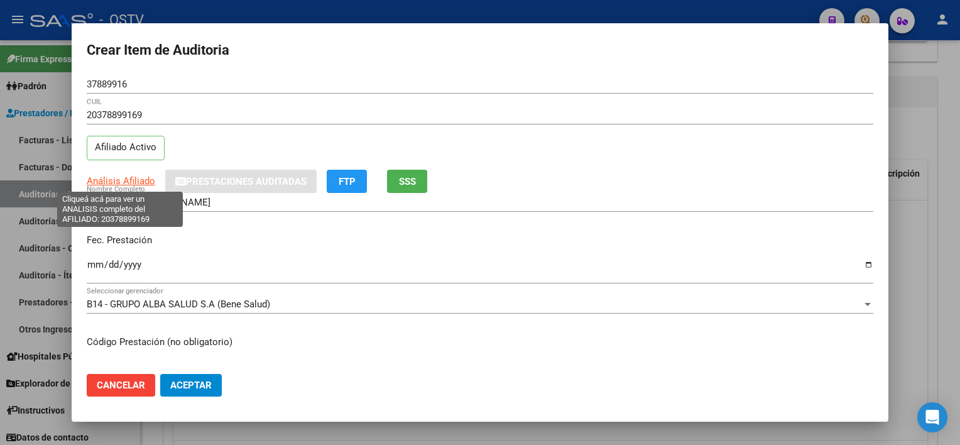
click at [143, 182] on span "Análisis Afiliado" at bounding box center [121, 180] width 68 height 11
type textarea "20378899169"
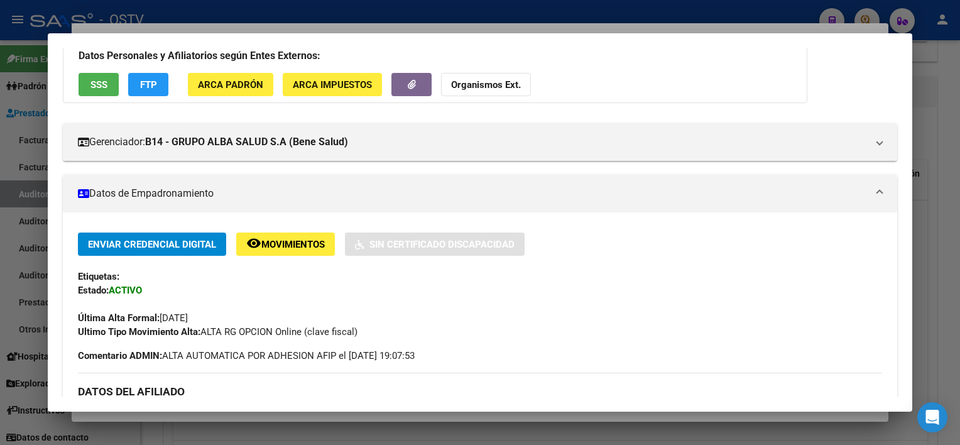
scroll to position [0, 0]
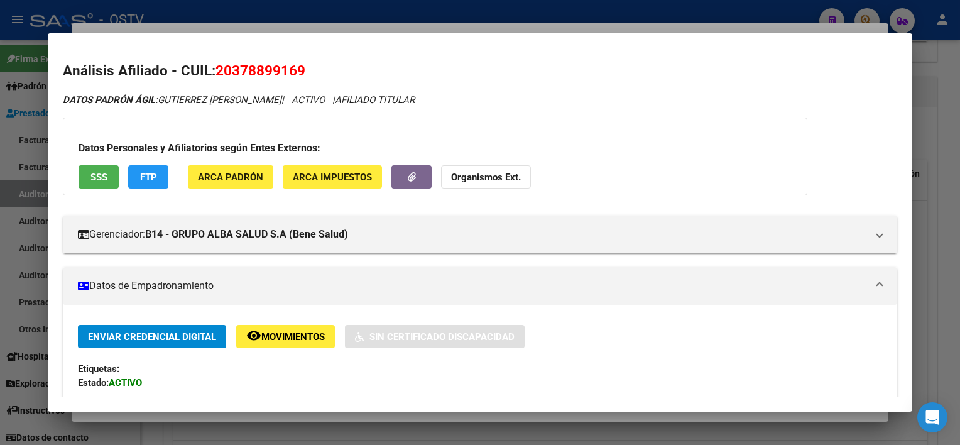
click at [107, 165] on button "SSS" at bounding box center [99, 176] width 40 height 23
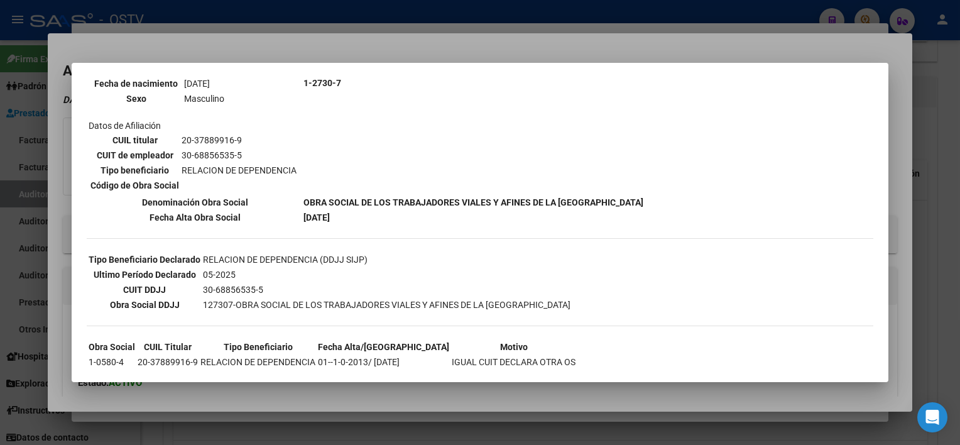
scroll to position [206, 0]
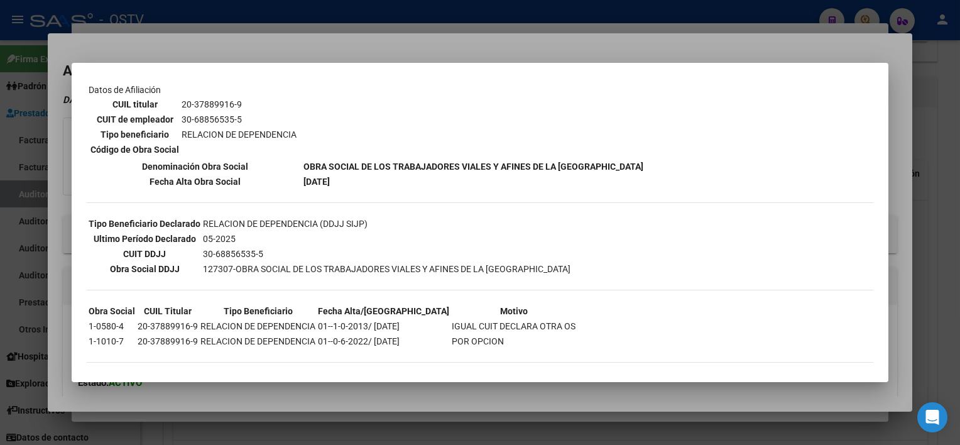
click at [347, 403] on div at bounding box center [480, 222] width 960 height 445
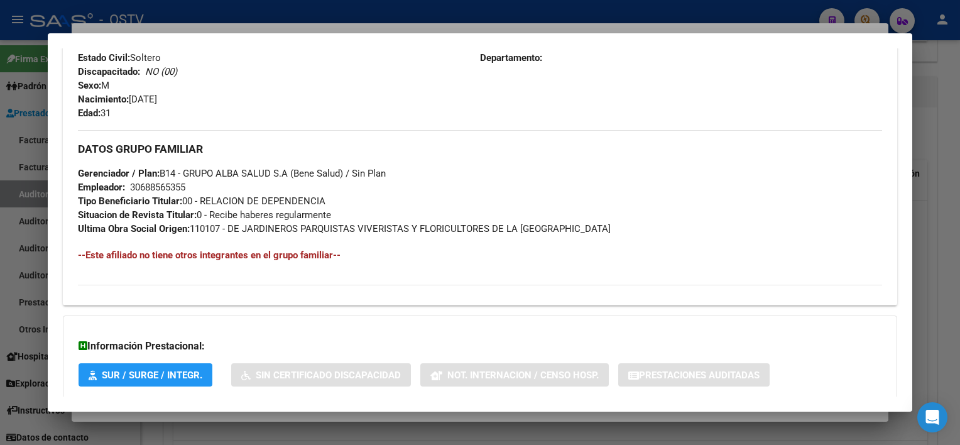
scroll to position [593, 0]
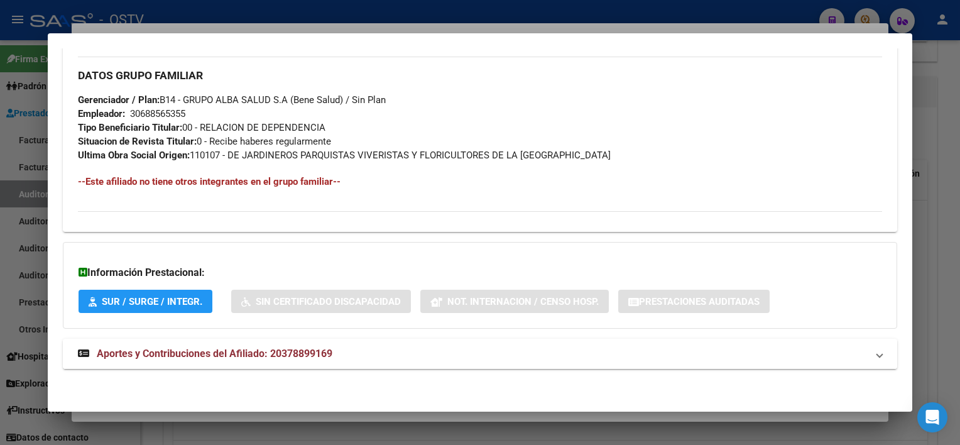
click at [345, 353] on mat-panel-title "Aportes y Contribuciones del Afiliado: 20378899169" at bounding box center [472, 353] width 788 height 15
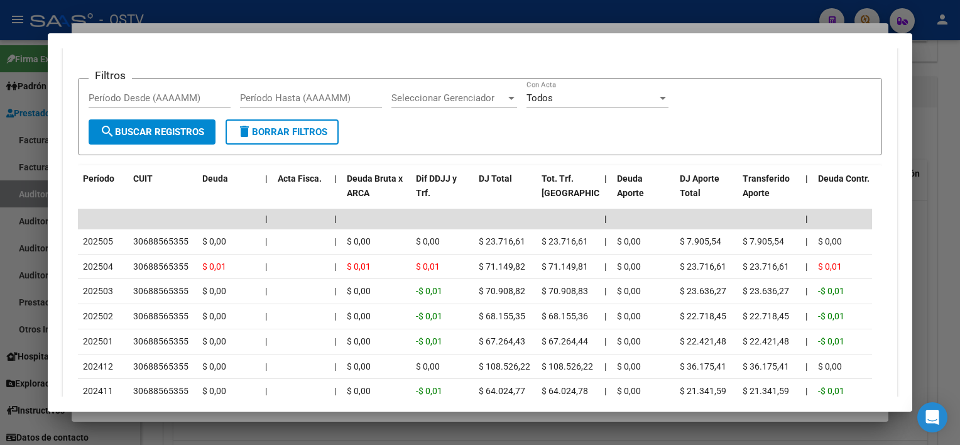
scroll to position [1158, 0]
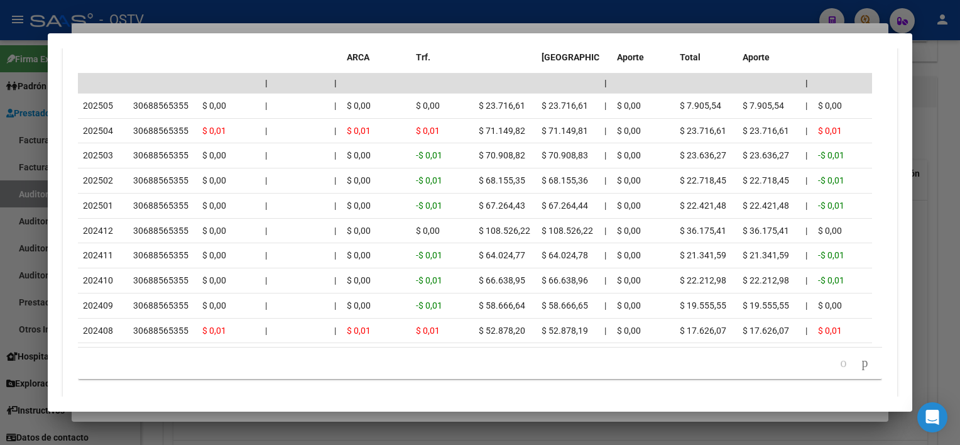
click at [339, 413] on div at bounding box center [480, 222] width 960 height 445
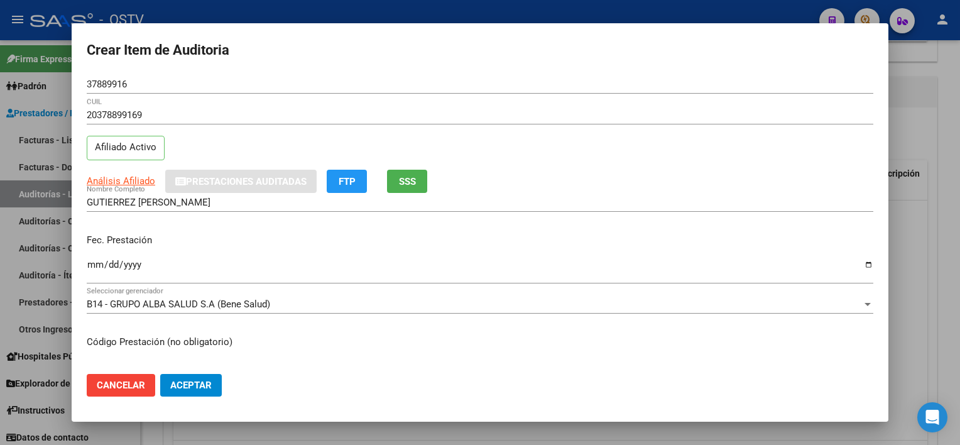
click at [227, 203] on input "GUTIERREZ WALTER DAINEL" at bounding box center [480, 202] width 786 height 11
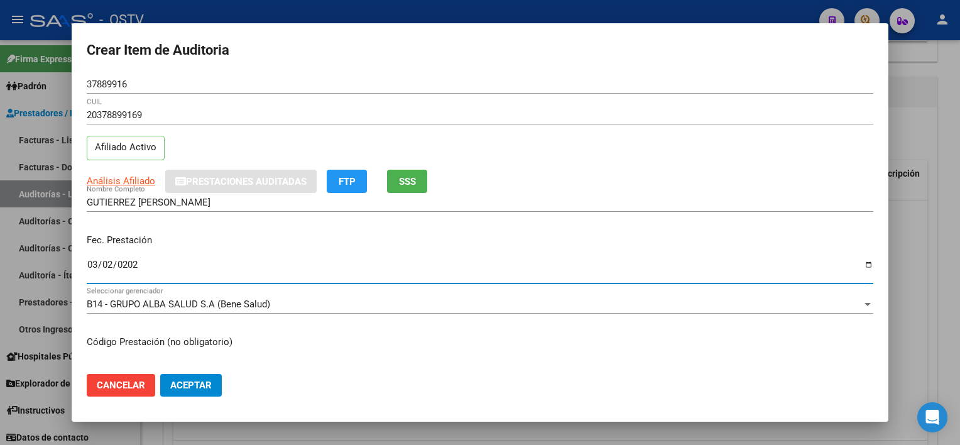
type input "2025-03-02"
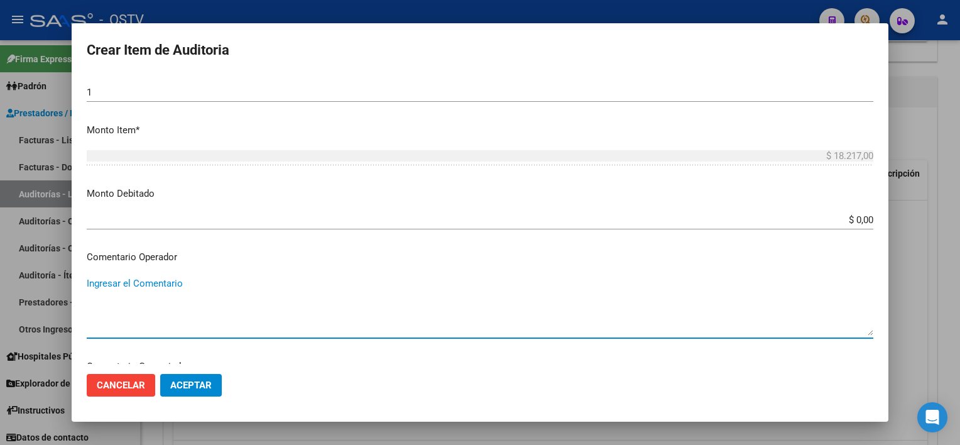
scroll to position [684, 0]
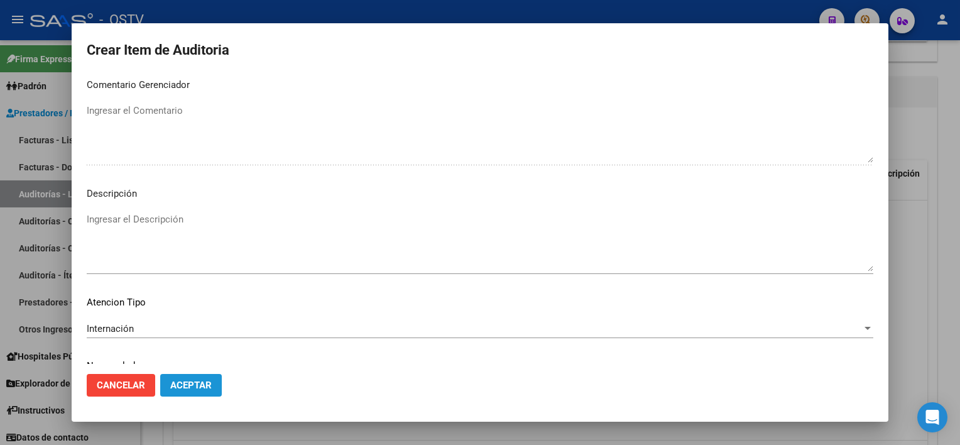
click at [202, 383] on span "Aceptar" at bounding box center [190, 384] width 41 height 11
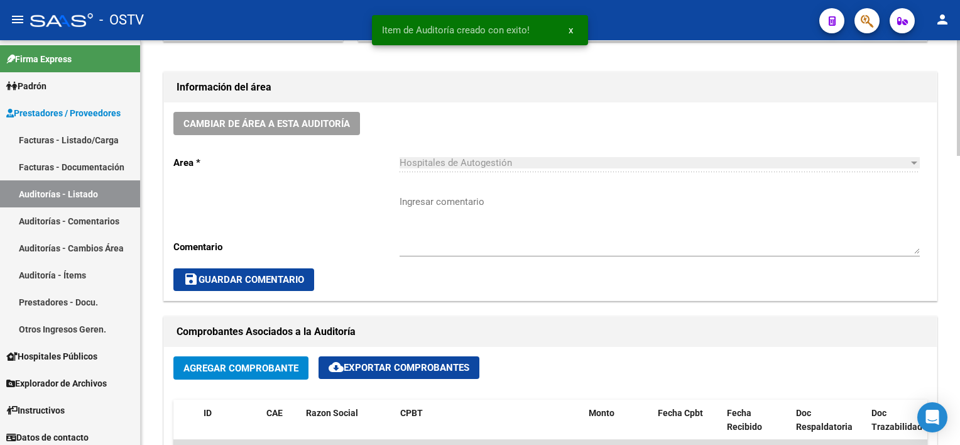
scroll to position [315, 0]
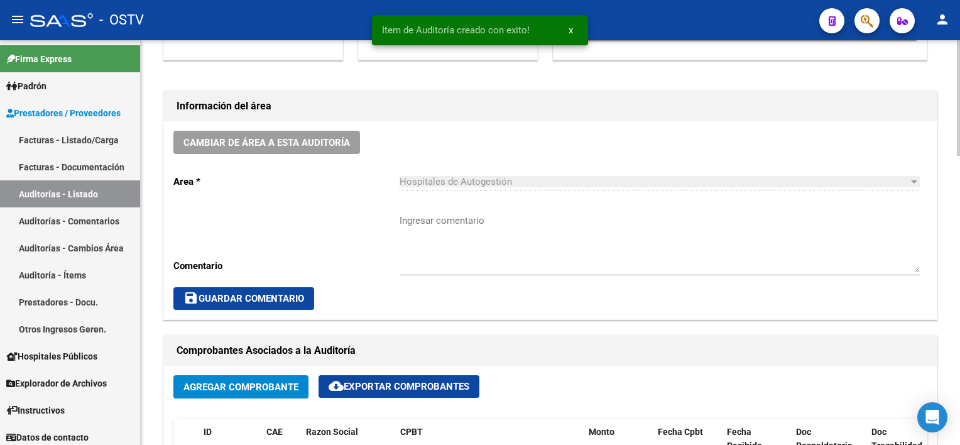
click at [442, 241] on textarea "Ingresar comentario" at bounding box center [659, 243] width 520 height 59
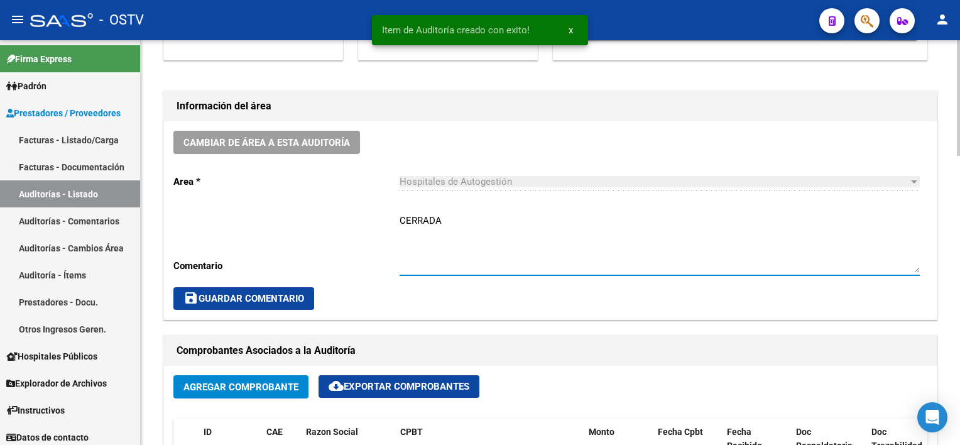
type textarea "CERRADA"
click at [212, 299] on span "save Guardar Comentario" at bounding box center [243, 298] width 121 height 11
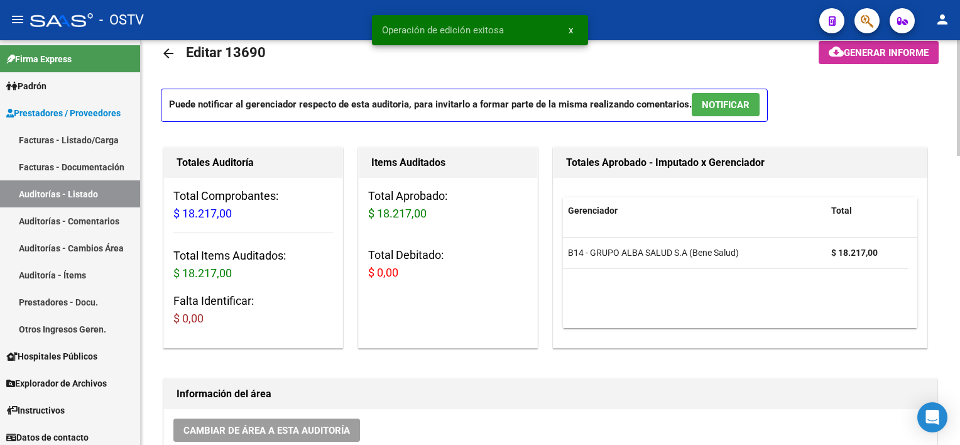
scroll to position [0, 0]
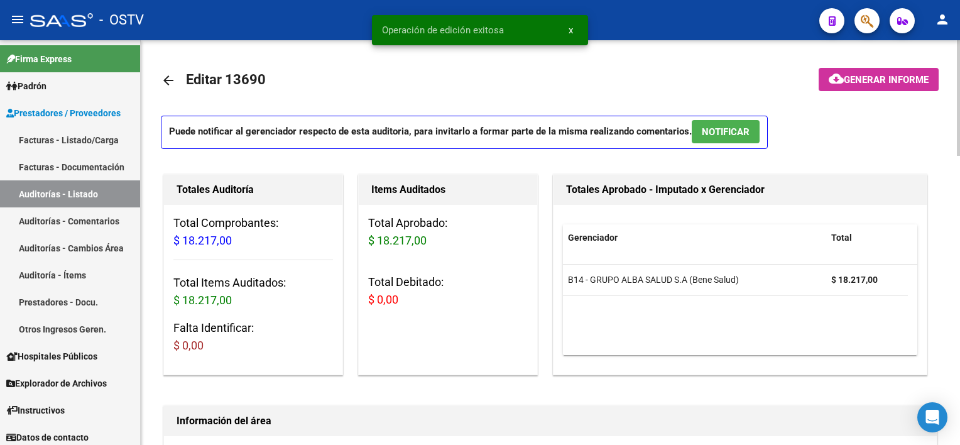
click at [162, 82] on mat-icon "arrow_back" at bounding box center [168, 80] width 15 height 15
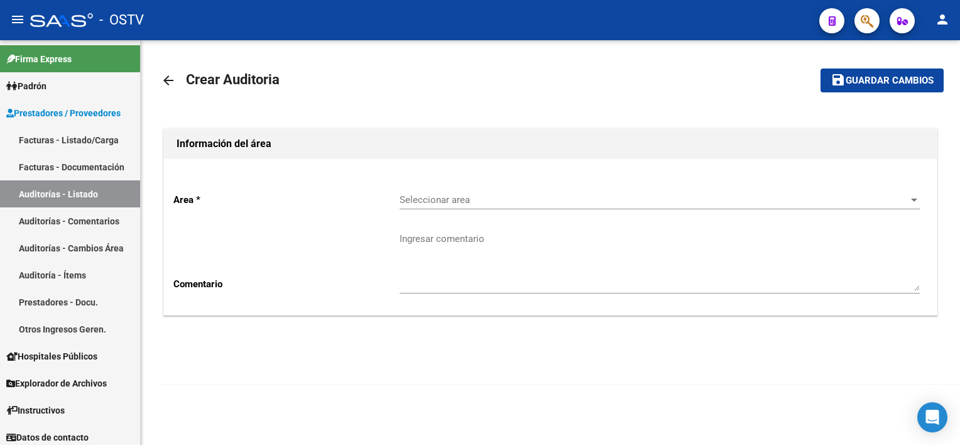
click at [419, 187] on div "Seleccionar area Seleccionar area" at bounding box center [659, 195] width 520 height 27
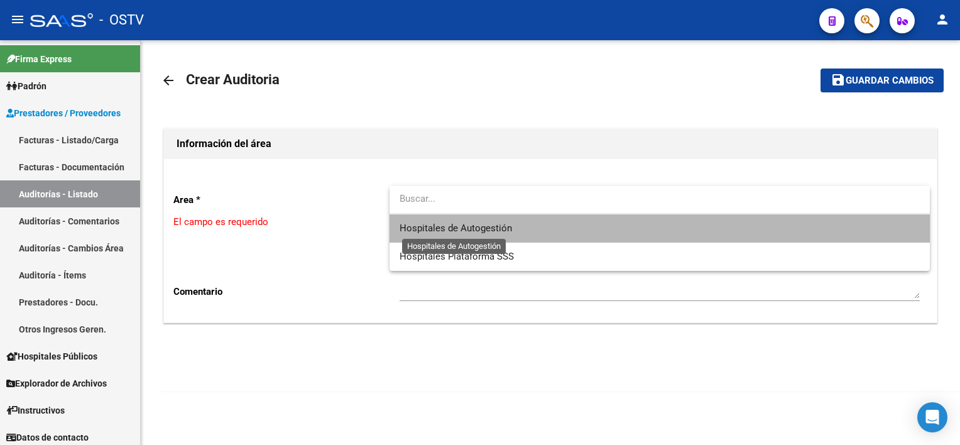
click at [425, 222] on span "Hospitales de Autogestión" at bounding box center [455, 227] width 112 height 11
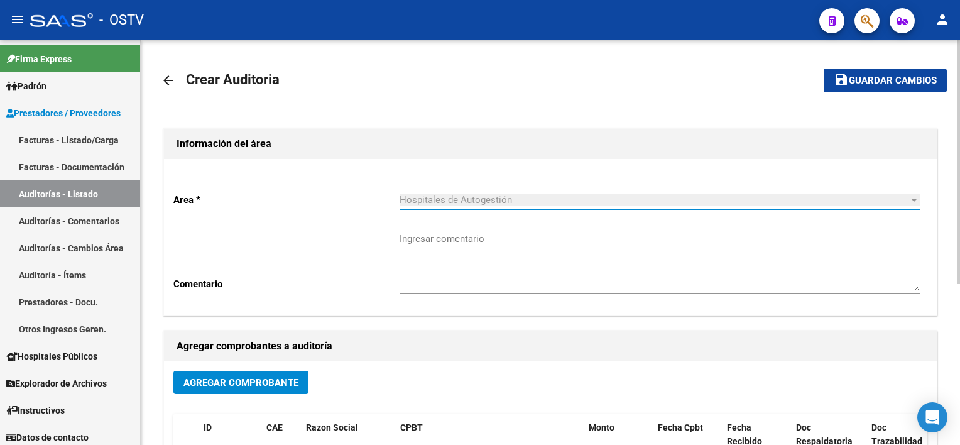
click at [266, 380] on span "Agregar Comprobante" at bounding box center [240, 382] width 115 height 11
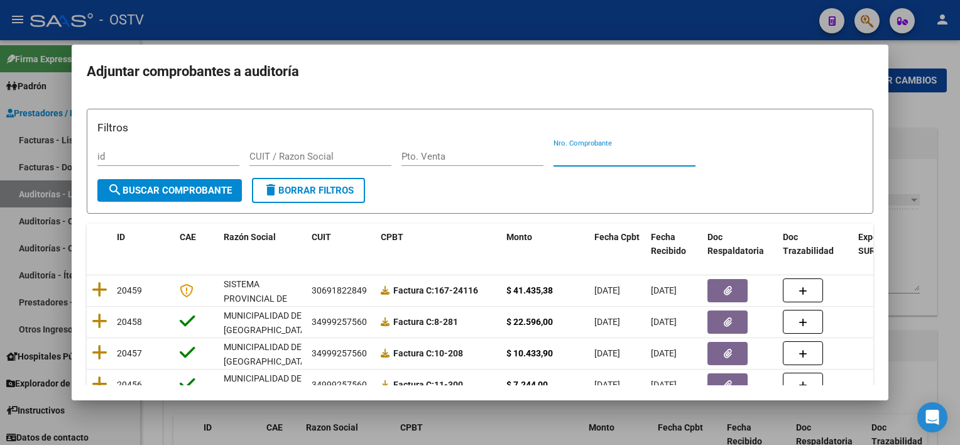
click at [619, 153] on input "Nro. Comprobante" at bounding box center [624, 156] width 142 height 11
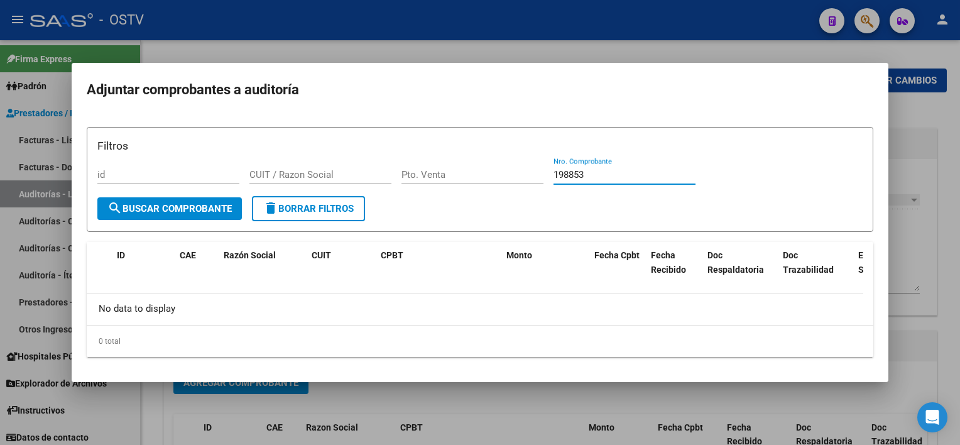
click at [576, 171] on input "198853" at bounding box center [624, 174] width 142 height 11
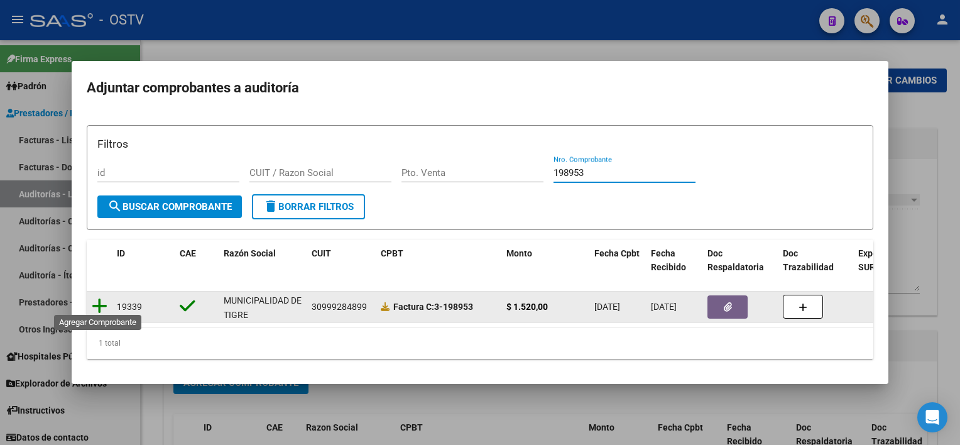
type input "198953"
click at [99, 301] on icon at bounding box center [100, 306] width 16 height 18
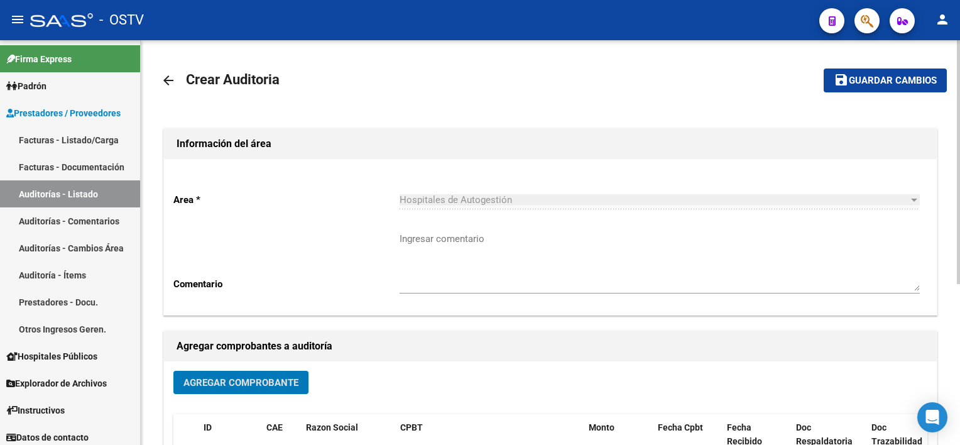
click at [916, 83] on span "Guardar cambios" at bounding box center [892, 80] width 88 height 11
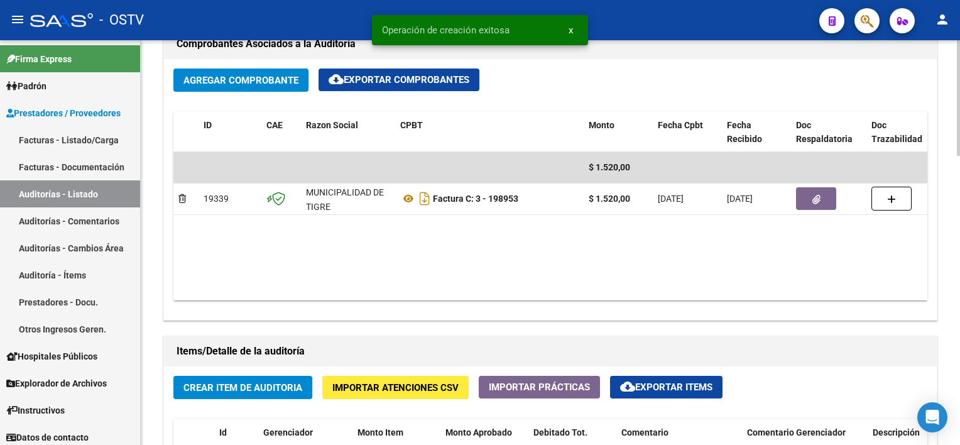
scroll to position [628, 0]
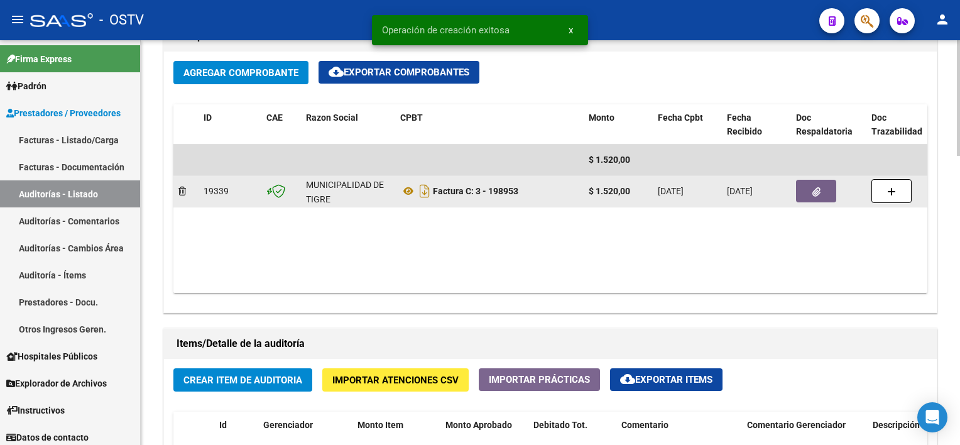
click at [810, 201] on button "button" at bounding box center [816, 191] width 40 height 23
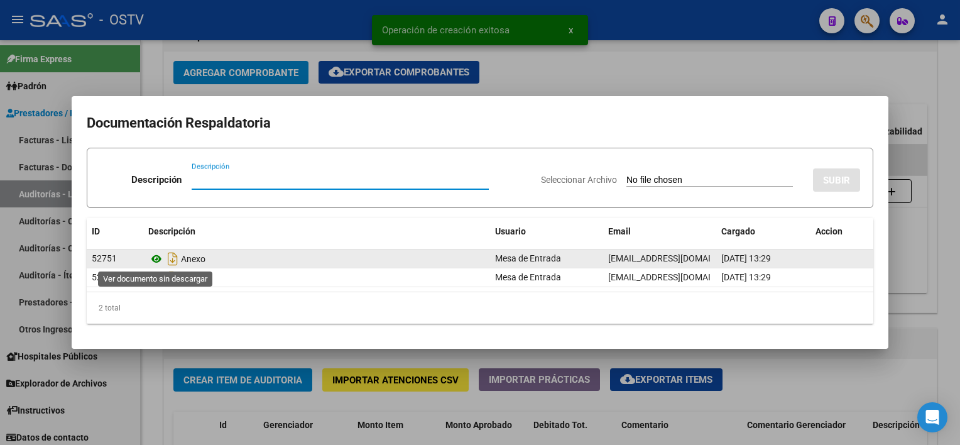
click at [156, 257] on icon at bounding box center [156, 258] width 16 height 15
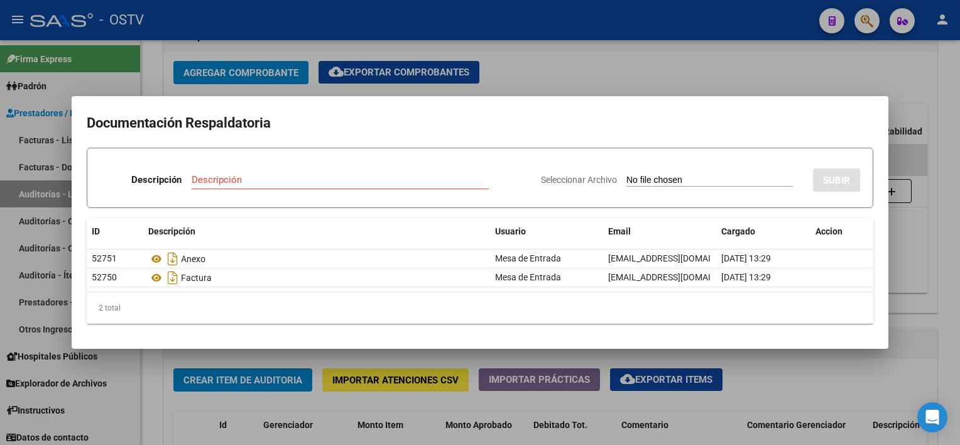
click at [851, 367] on div at bounding box center [480, 222] width 960 height 445
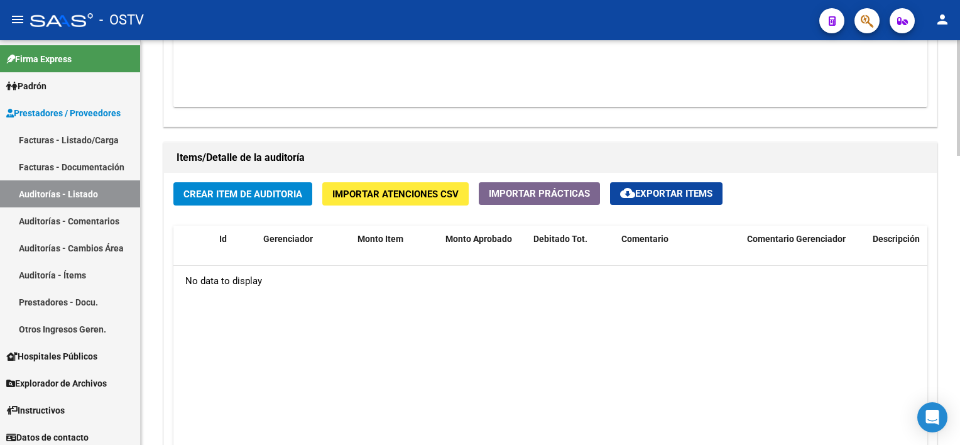
scroll to position [816, 0]
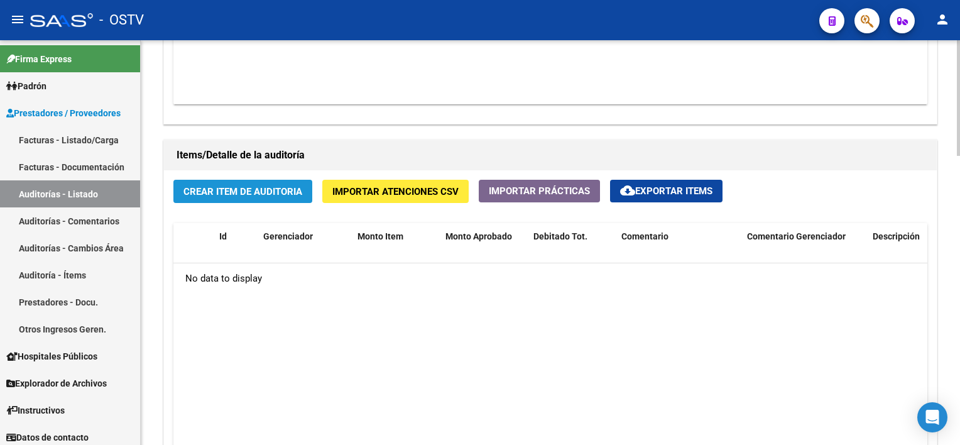
click at [208, 186] on span "Crear Item de Auditoria" at bounding box center [242, 191] width 119 height 11
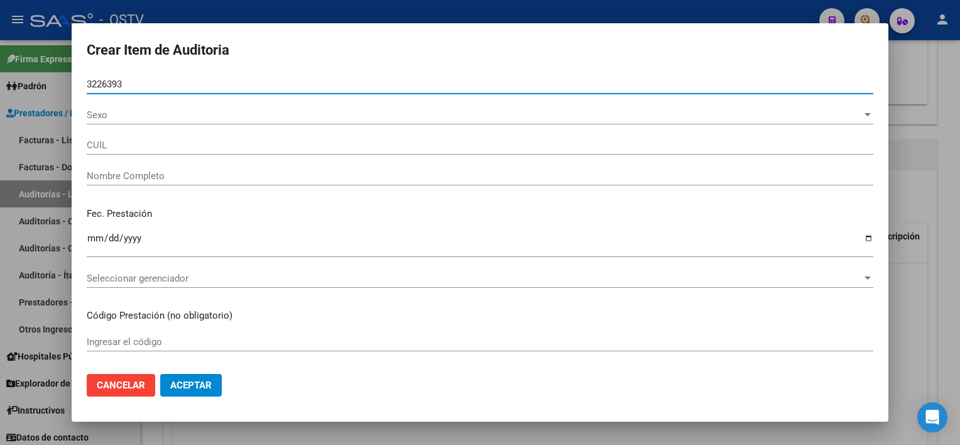
type input "32263930"
type input "27322639304"
type input "SINIANI CINTIA MICAELA"
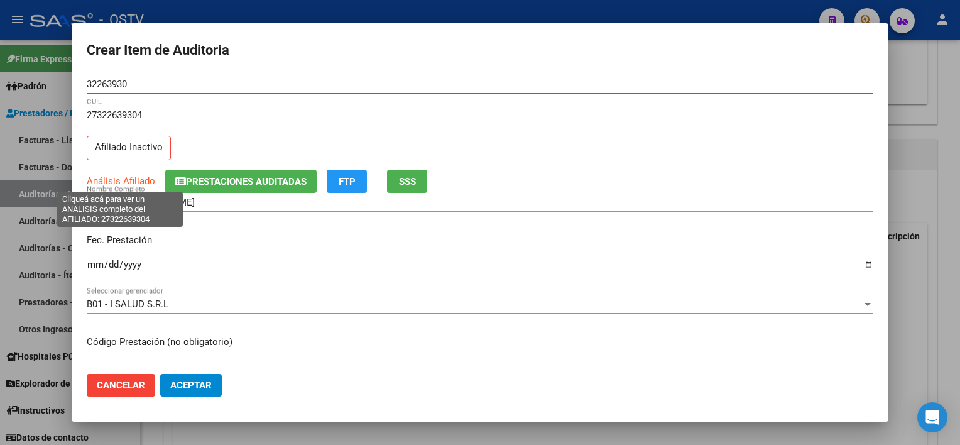
type input "32263930"
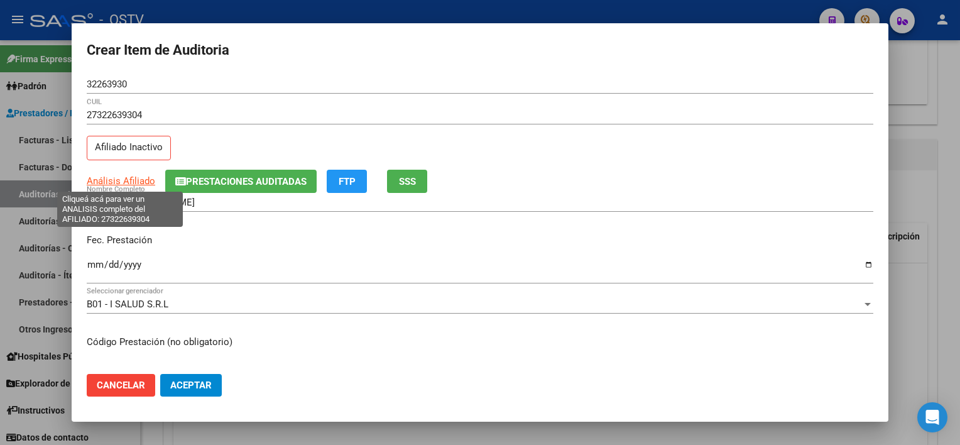
click at [99, 179] on span "Análisis Afiliado" at bounding box center [121, 180] width 68 height 11
type textarea "27322639304"
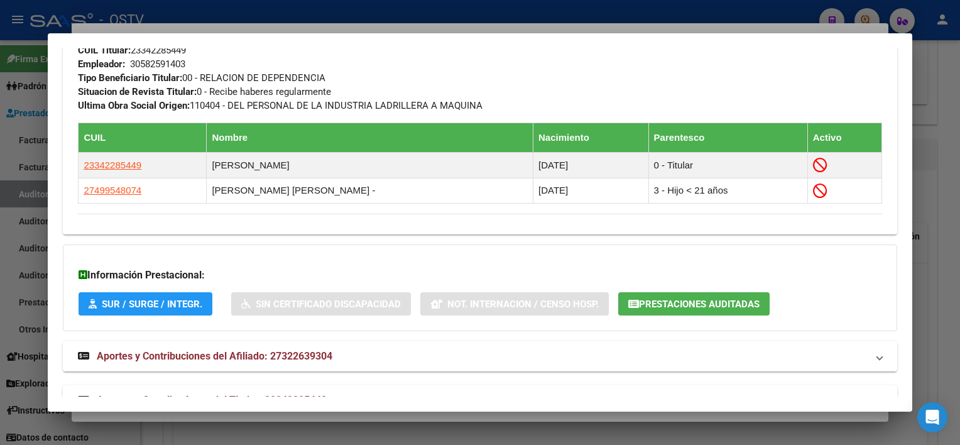
scroll to position [702, 0]
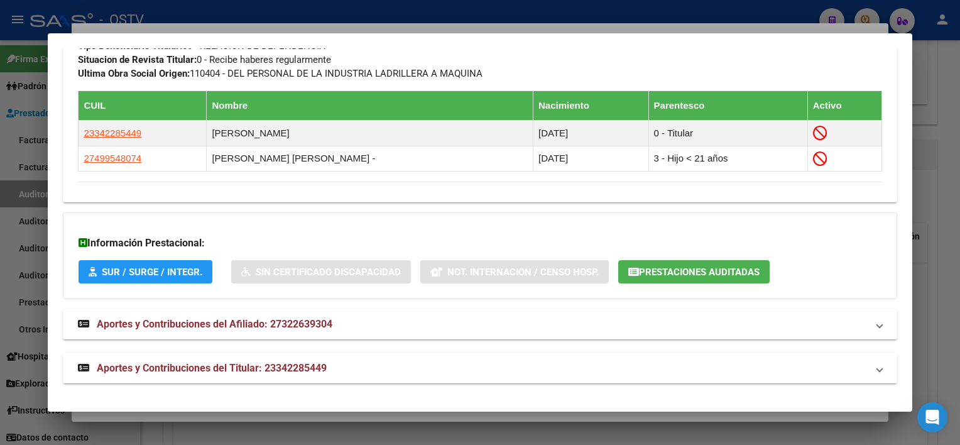
click at [431, 375] on mat-expansion-panel-header "Aportes y Contribuciones del Titular: 23342285449" at bounding box center [479, 368] width 833 height 30
click at [703, 276] on span "Prestaciones Auditadas" at bounding box center [699, 271] width 121 height 11
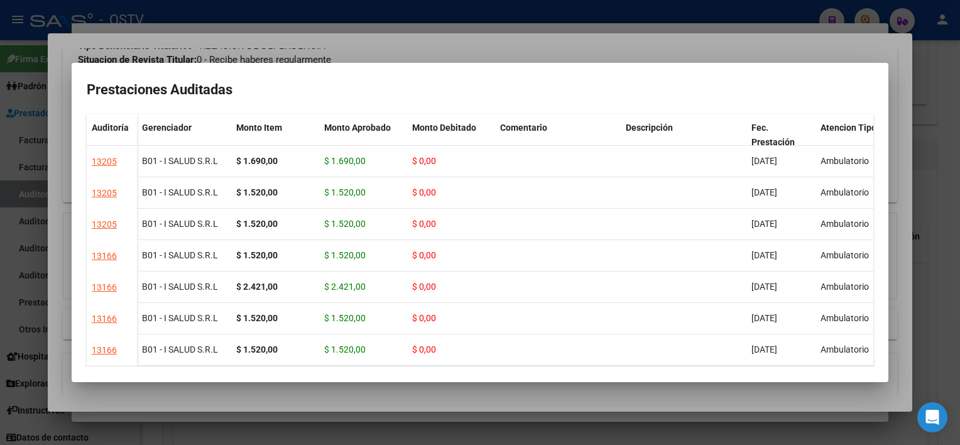
drag, startPoint x: 720, startPoint y: 393, endPoint x: 519, endPoint y: 159, distance: 308.6
click at [720, 392] on div at bounding box center [480, 222] width 960 height 445
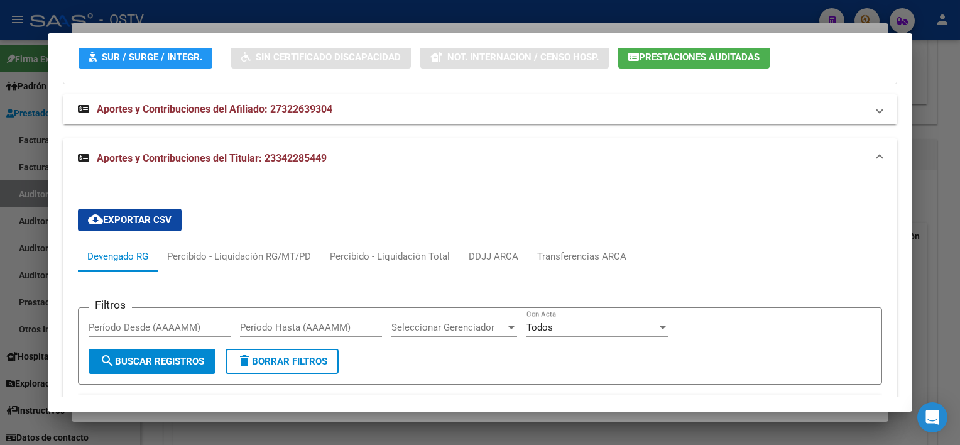
scroll to position [1205, 0]
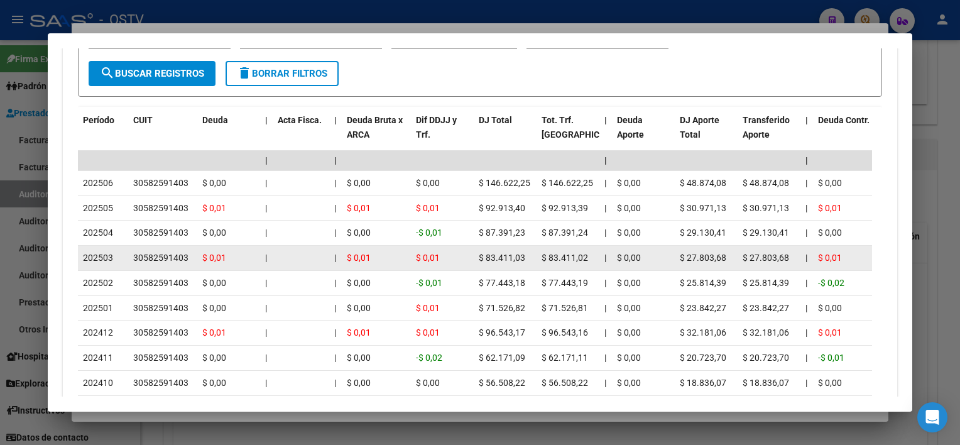
drag, startPoint x: 264, startPoint y: 257, endPoint x: 409, endPoint y: 257, distance: 145.7
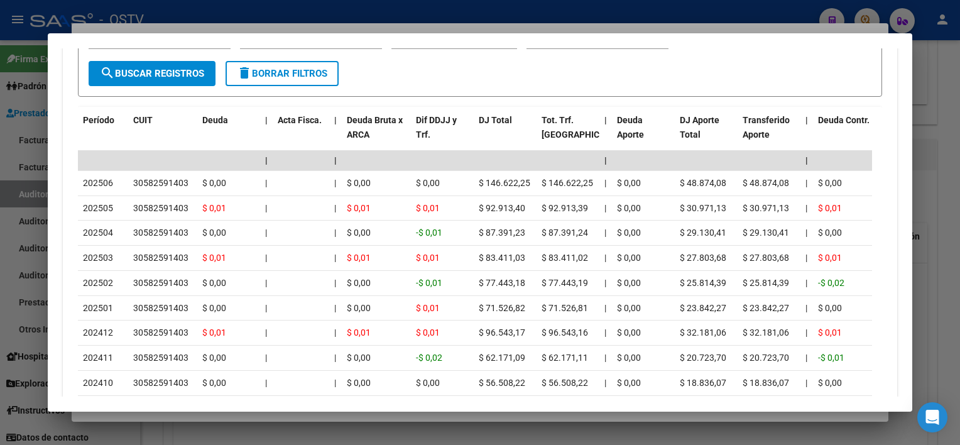
click at [443, 421] on div at bounding box center [480, 222] width 960 height 445
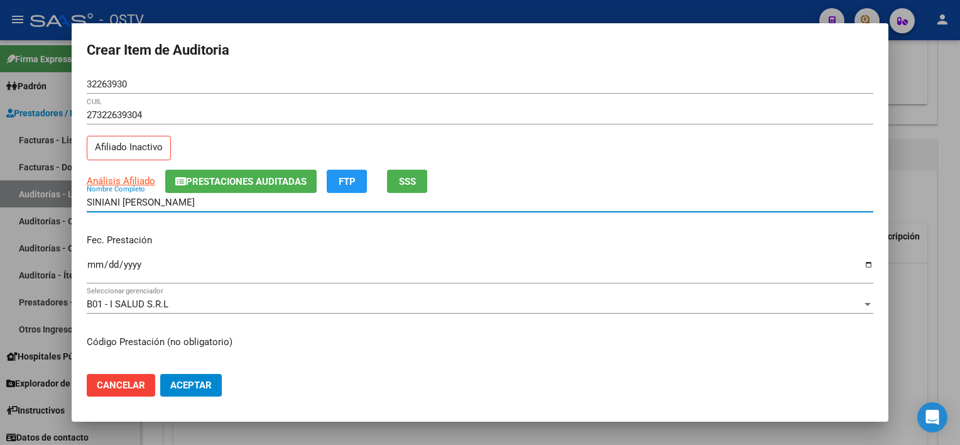
click at [257, 207] on input "SINIANI CINTIA MICAELA" at bounding box center [480, 202] width 786 height 11
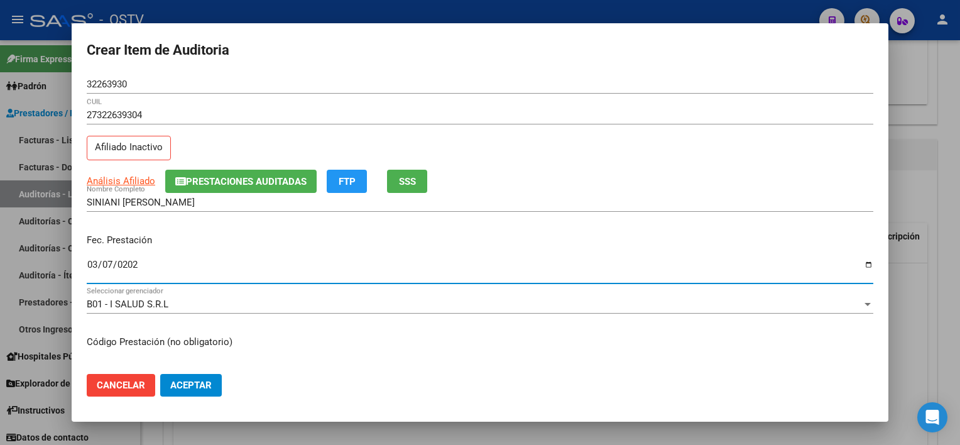
type input "2025-03-07"
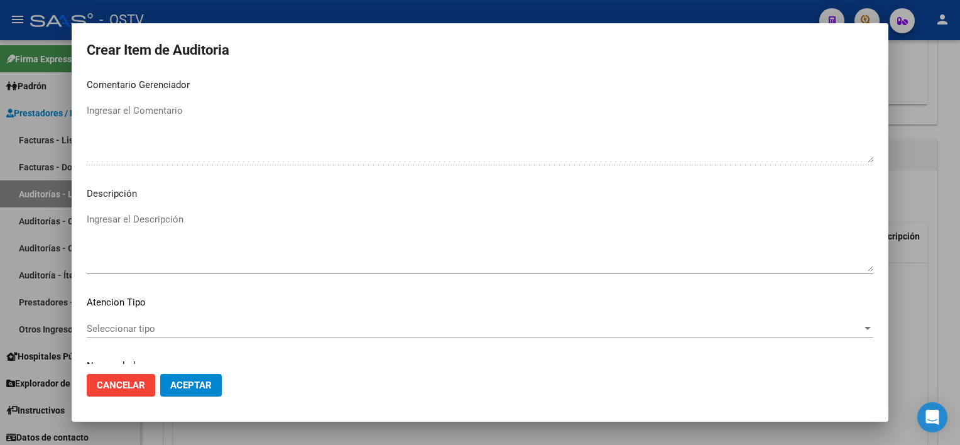
scroll to position [733, 0]
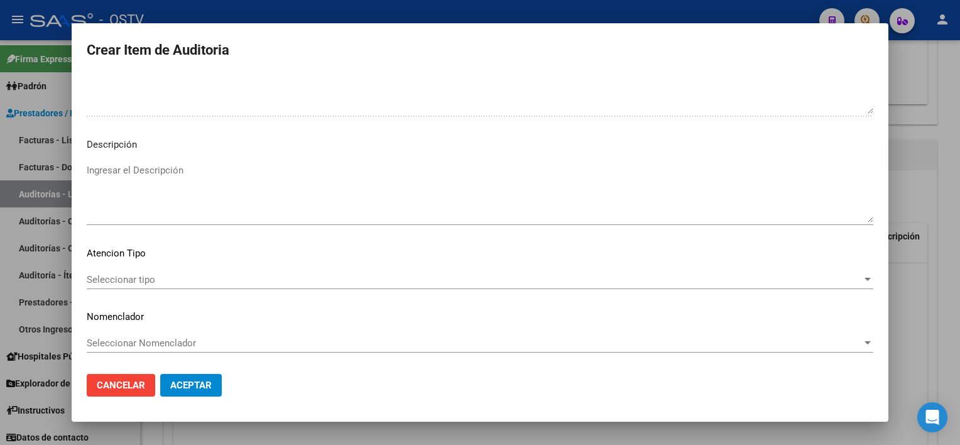
click at [172, 290] on div "Seleccionar tipo Seleccionar tipo" at bounding box center [480, 285] width 786 height 31
click at [172, 281] on span "Seleccionar tipo" at bounding box center [474, 279] width 775 height 11
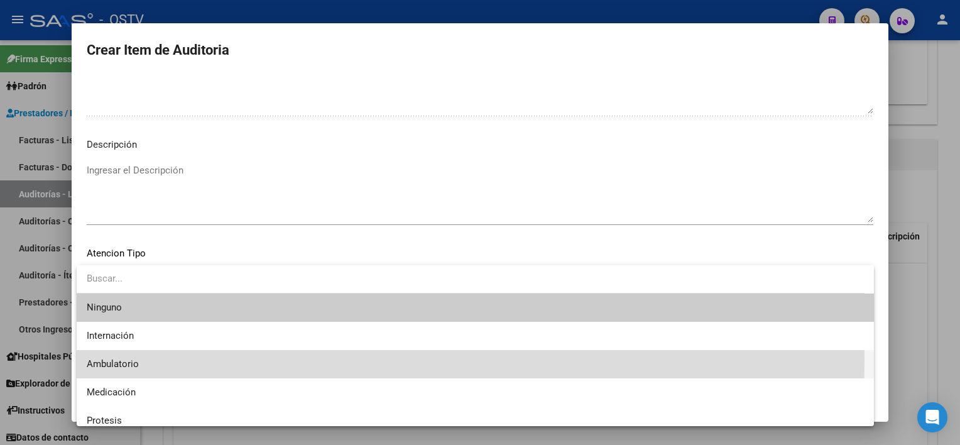
drag, startPoint x: 164, startPoint y: 359, endPoint x: 166, endPoint y: 371, distance: 11.5
click at [163, 360] on span "Ambulatorio" at bounding box center [475, 364] width 777 height 28
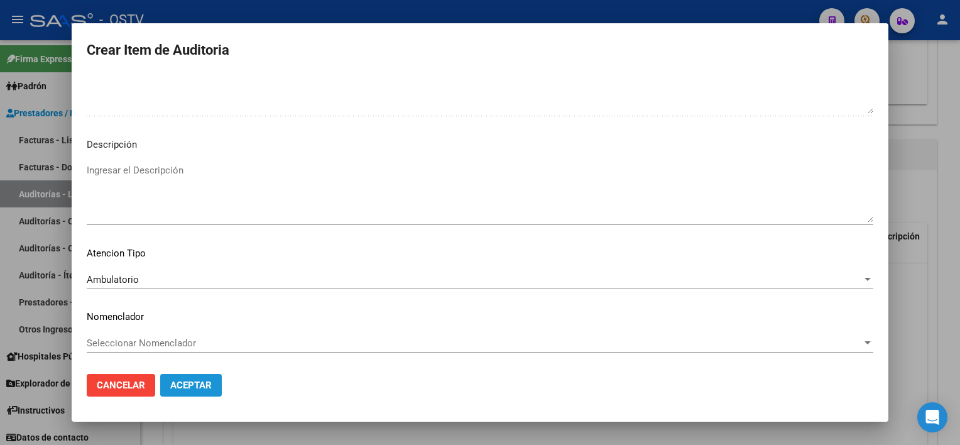
click at [193, 382] on span "Aceptar" at bounding box center [190, 384] width 41 height 11
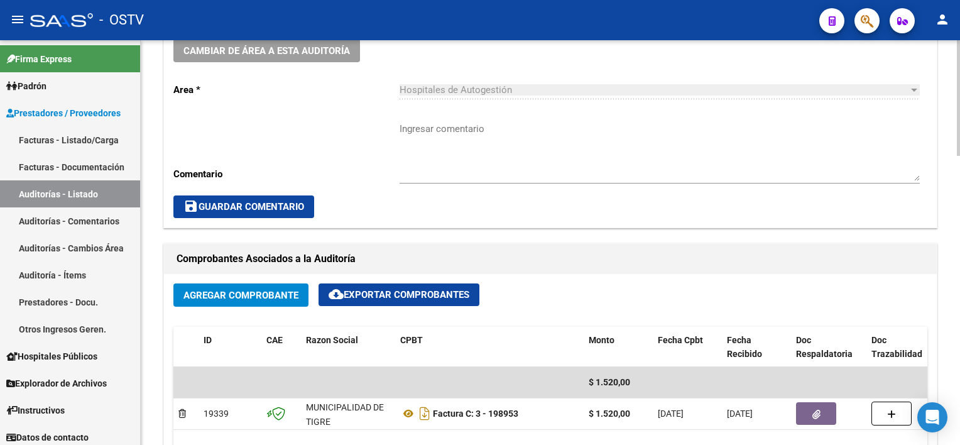
scroll to position [377, 0]
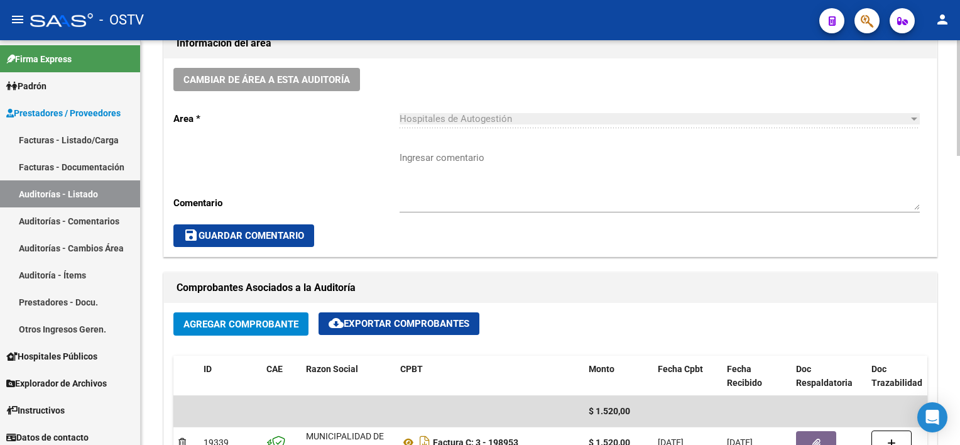
click at [470, 194] on textarea "Ingresar comentario" at bounding box center [659, 180] width 520 height 59
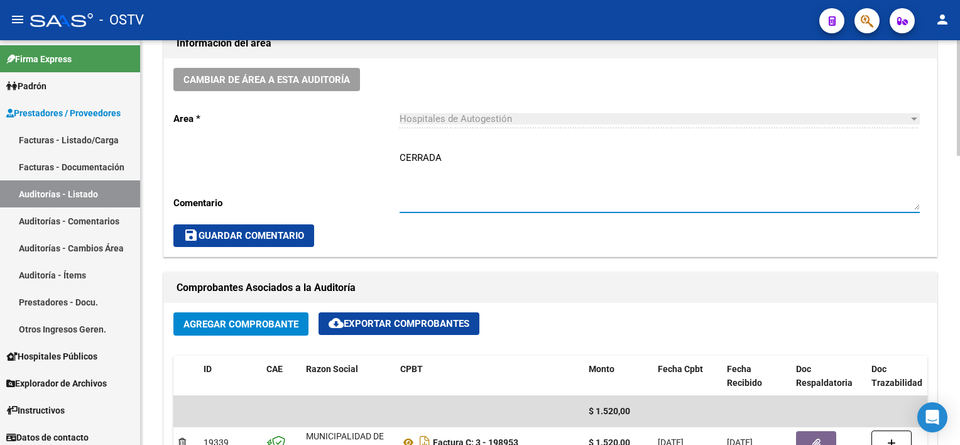
type textarea "CERRADA"
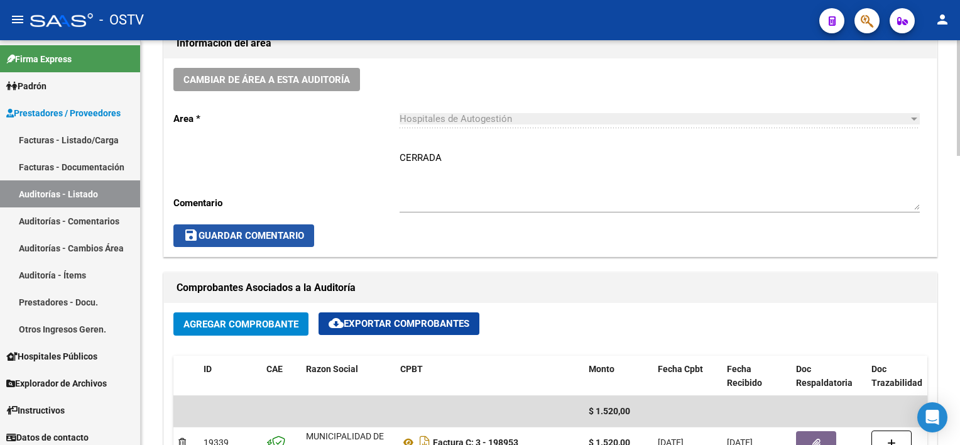
click at [247, 235] on span "save Guardar Comentario" at bounding box center [243, 235] width 121 height 11
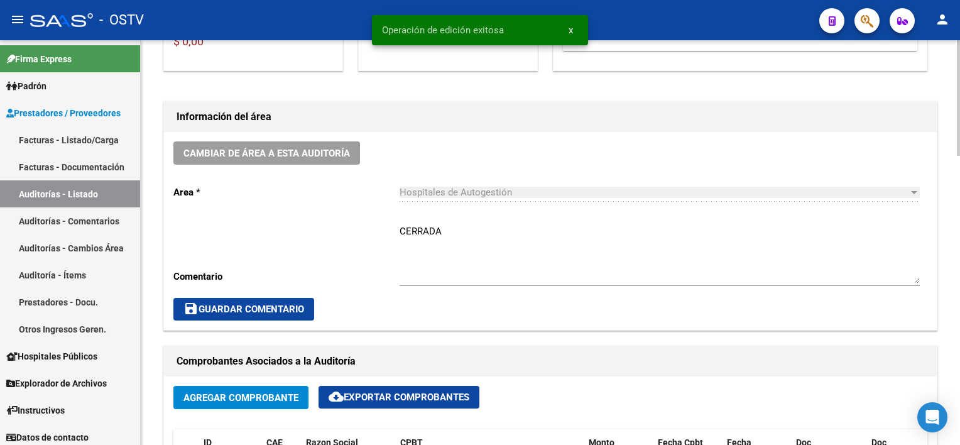
scroll to position [0, 0]
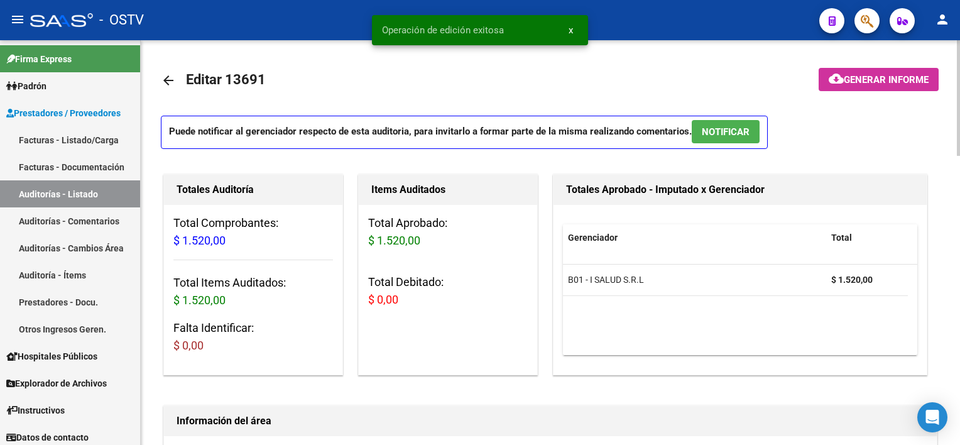
click at [163, 82] on mat-icon "arrow_back" at bounding box center [168, 80] width 15 height 15
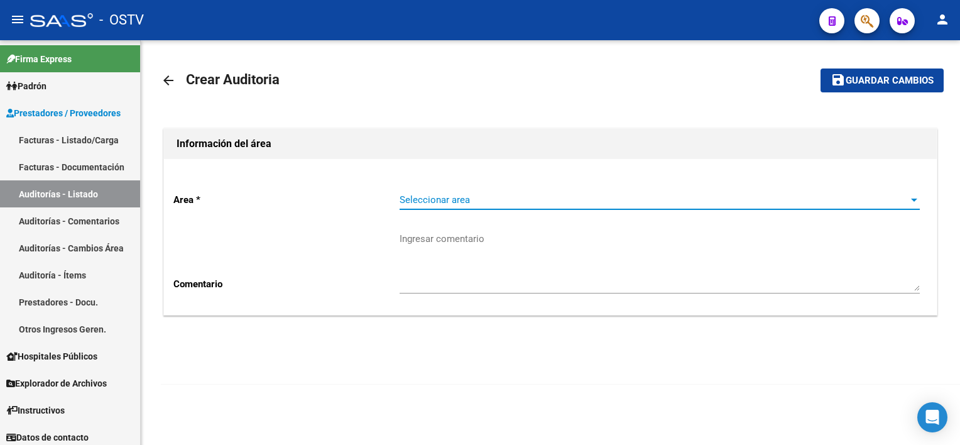
click at [399, 195] on span "Seleccionar area" at bounding box center [653, 199] width 509 height 11
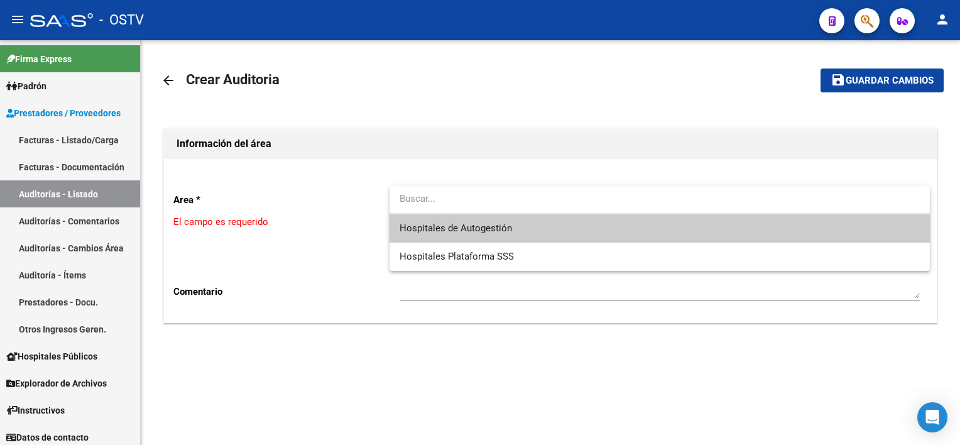
click at [432, 210] on input "dropdown search" at bounding box center [659, 199] width 540 height 28
click at [430, 224] on span "Hospitales de Autogestión" at bounding box center [455, 227] width 112 height 11
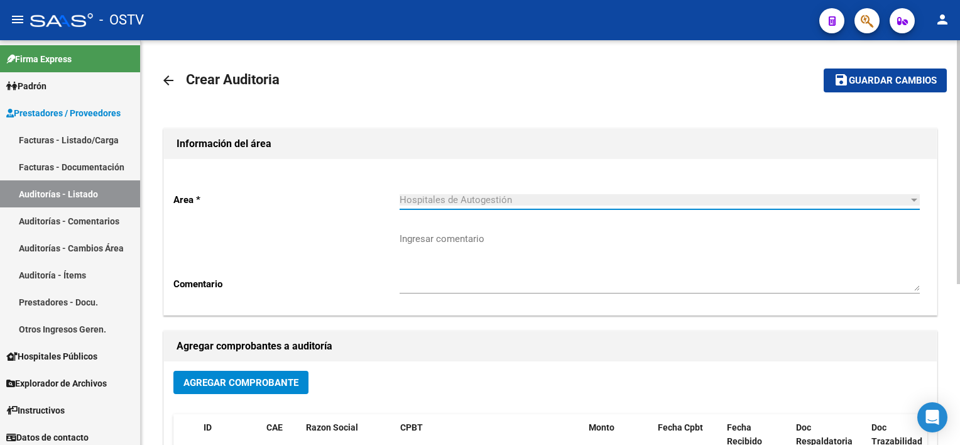
click at [283, 377] on span "Agregar Comprobante" at bounding box center [240, 382] width 115 height 11
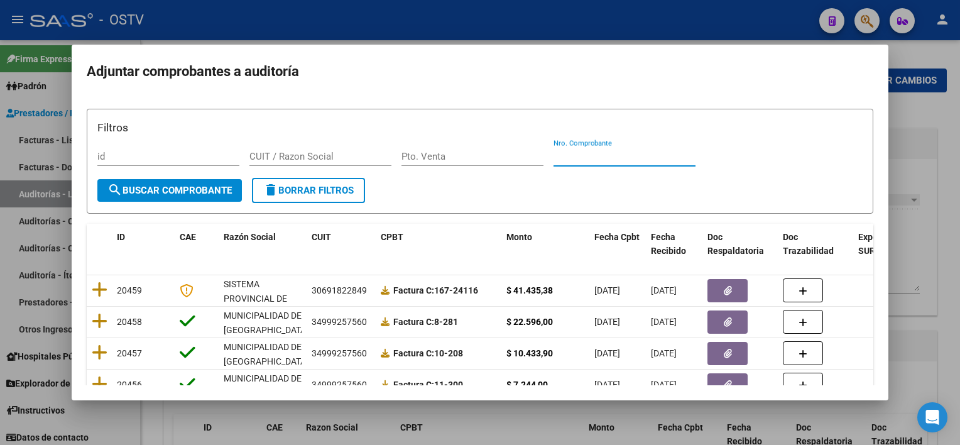
click at [627, 161] on input "Nro. Comprobante" at bounding box center [624, 156] width 142 height 11
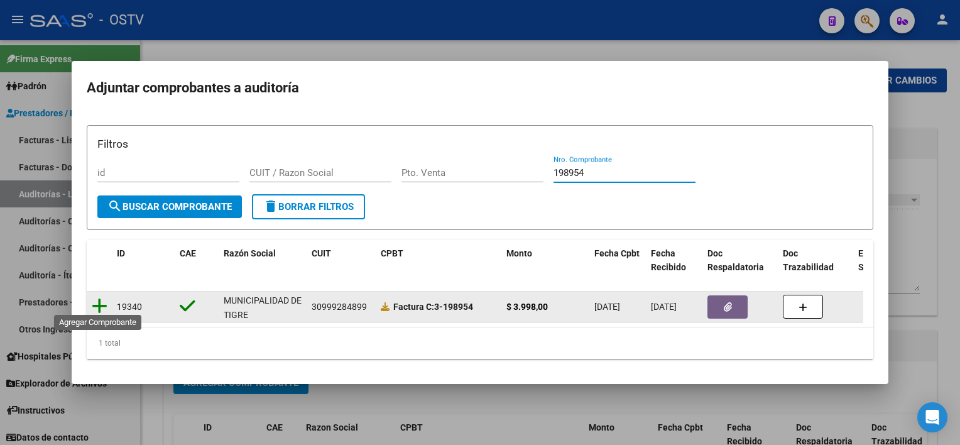
type input "198954"
click at [95, 301] on icon at bounding box center [100, 306] width 16 height 18
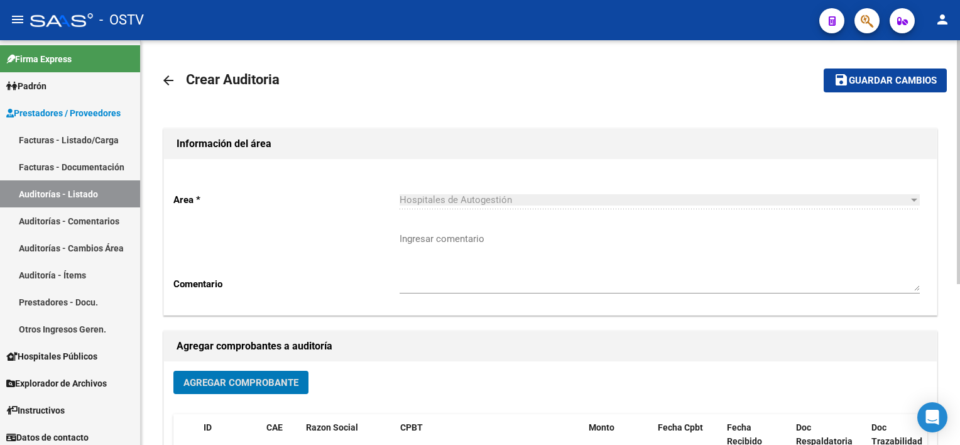
click at [919, 82] on span "Guardar cambios" at bounding box center [892, 80] width 88 height 11
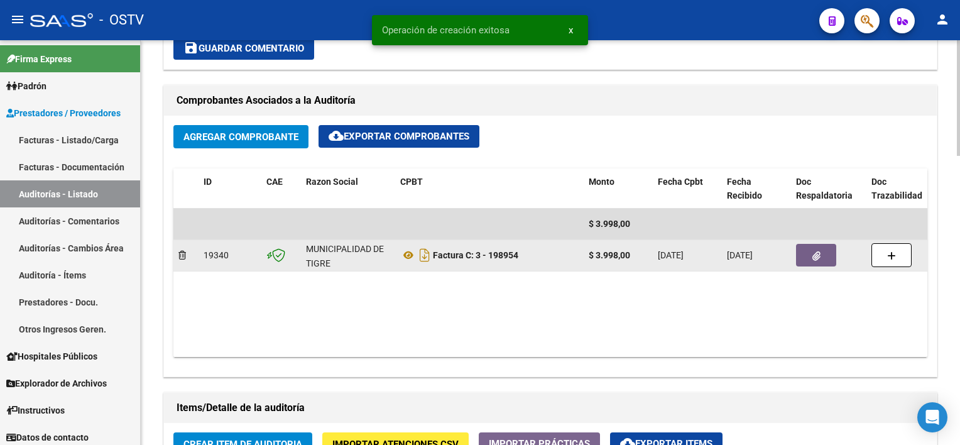
scroll to position [565, 0]
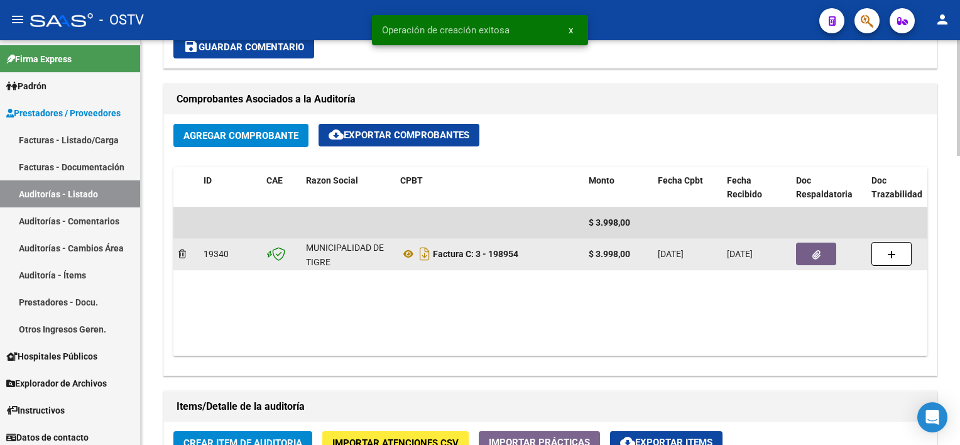
click at [816, 251] on icon "button" at bounding box center [816, 254] width 8 height 9
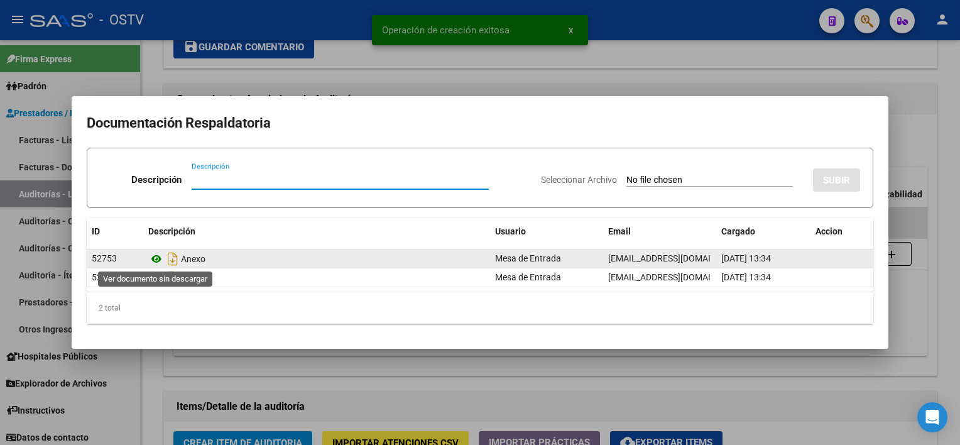
click at [152, 257] on icon at bounding box center [156, 258] width 16 height 15
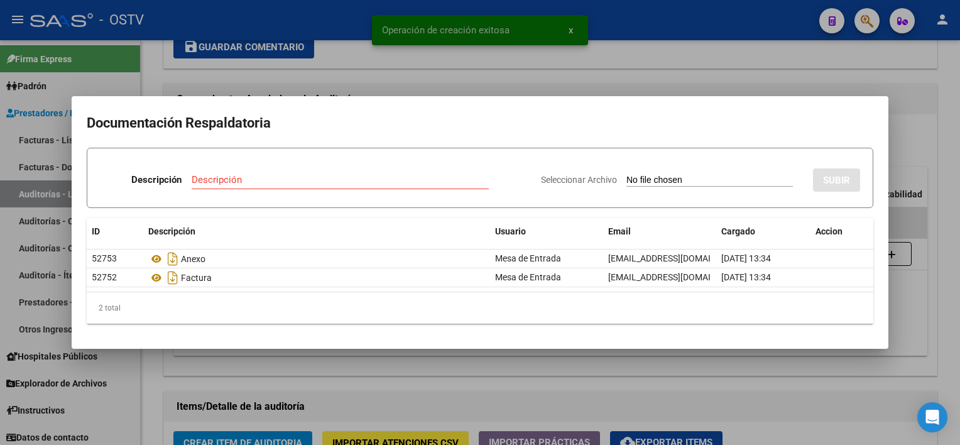
click at [413, 354] on div at bounding box center [480, 222] width 960 height 445
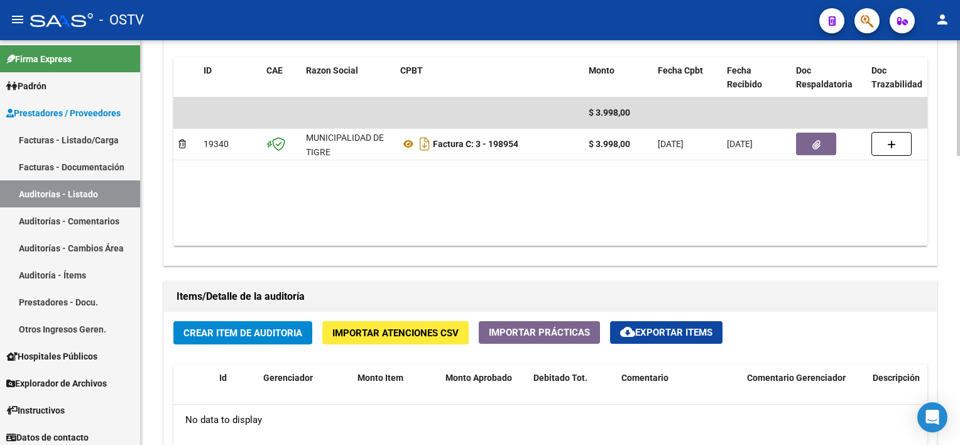
scroll to position [691, 0]
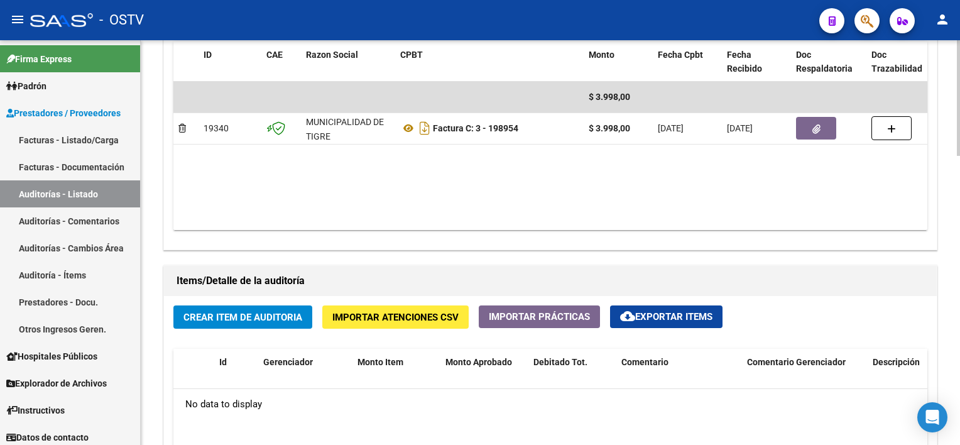
click at [270, 323] on button "Crear Item de Auditoria" at bounding box center [242, 316] width 139 height 23
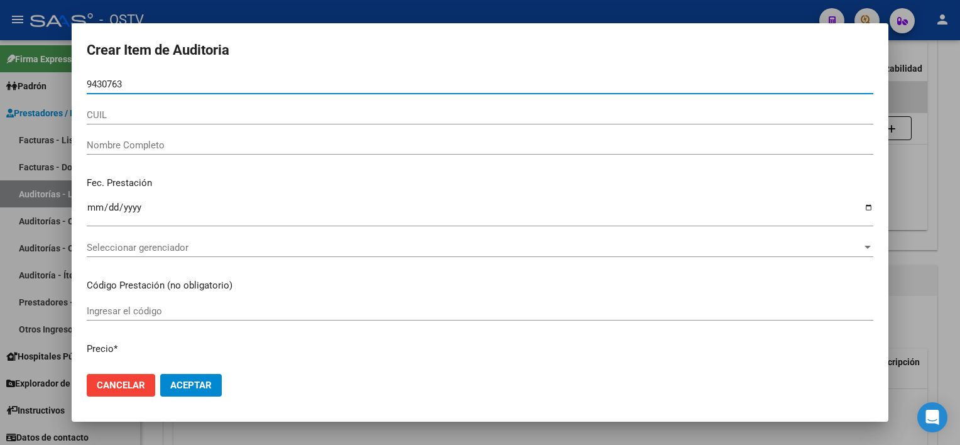
type input "94307639"
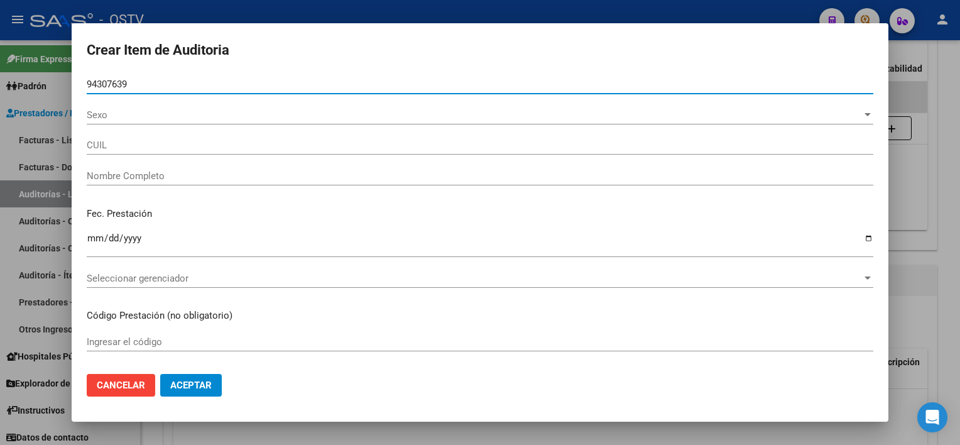
type input "27943076397"
type input "FIGUEREDO LUGO NIDIA ESTER"
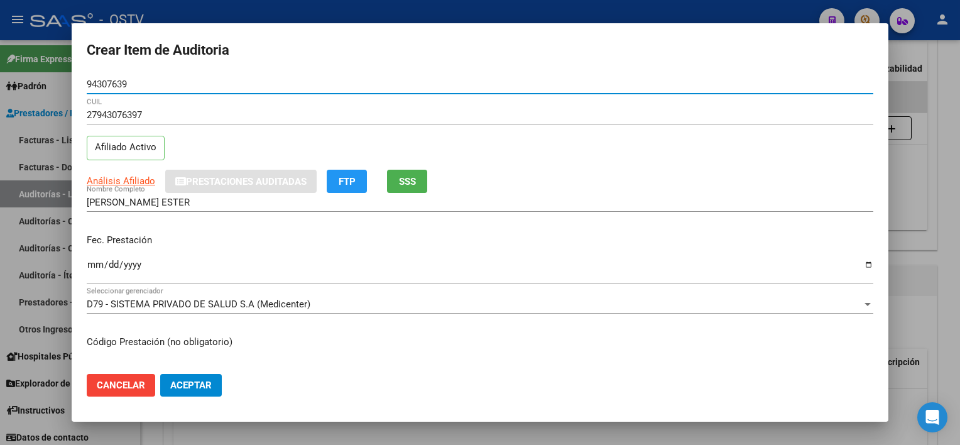
type input "94307639"
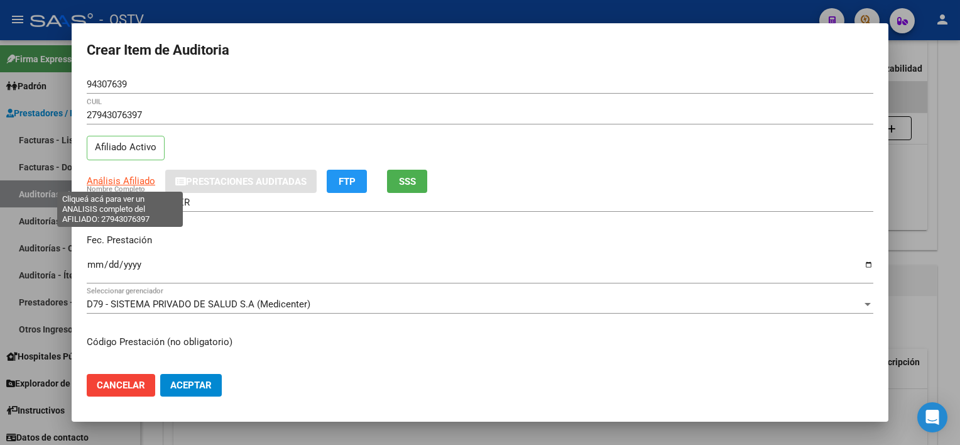
click at [132, 176] on span "Análisis Afiliado" at bounding box center [121, 180] width 68 height 11
type textarea "27943076397"
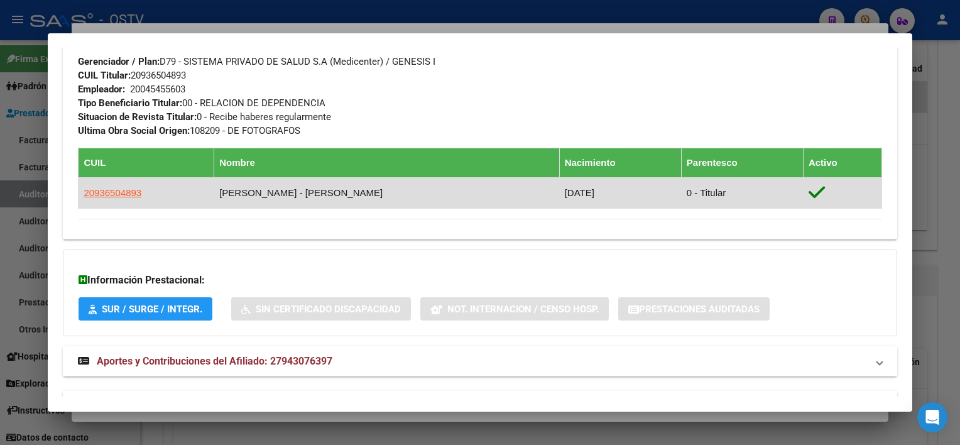
scroll to position [655, 0]
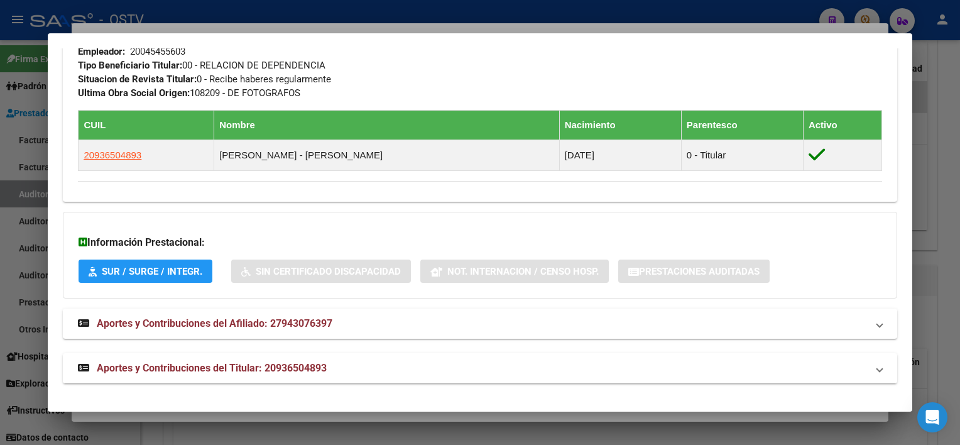
click at [376, 369] on mat-panel-title "Aportes y Contribuciones del Titular: 20936504893" at bounding box center [472, 367] width 788 height 15
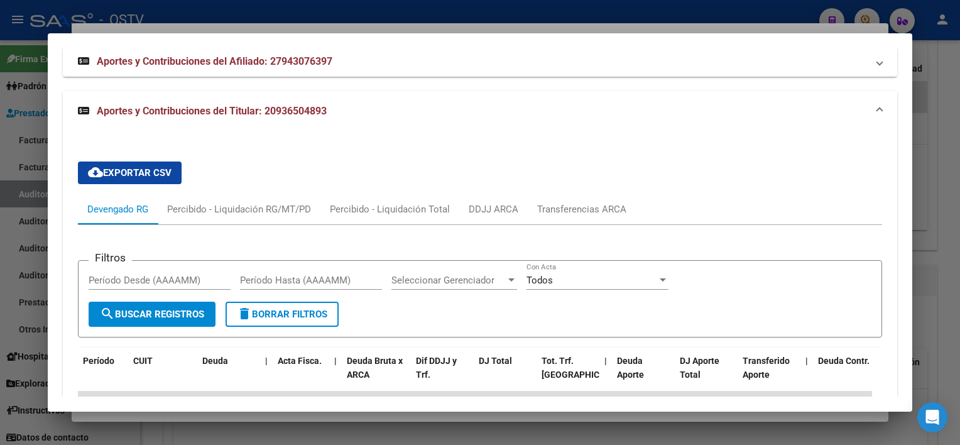
scroll to position [1193, 0]
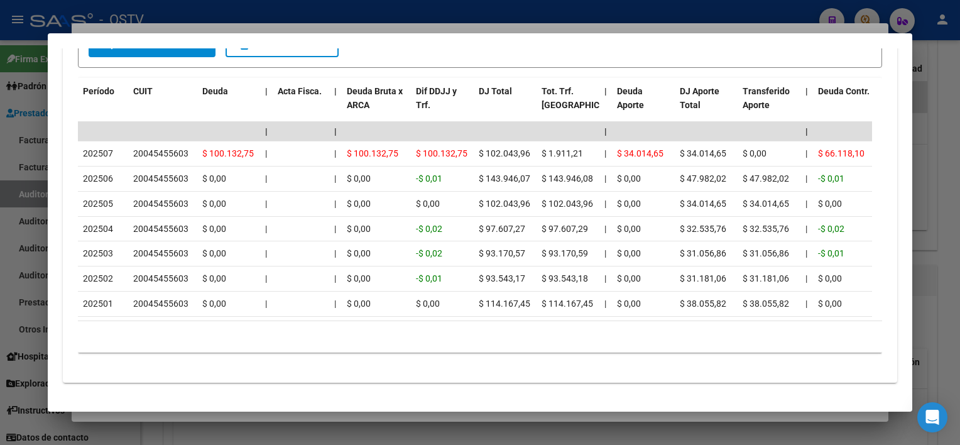
click at [386, 414] on div at bounding box center [480, 222] width 960 height 445
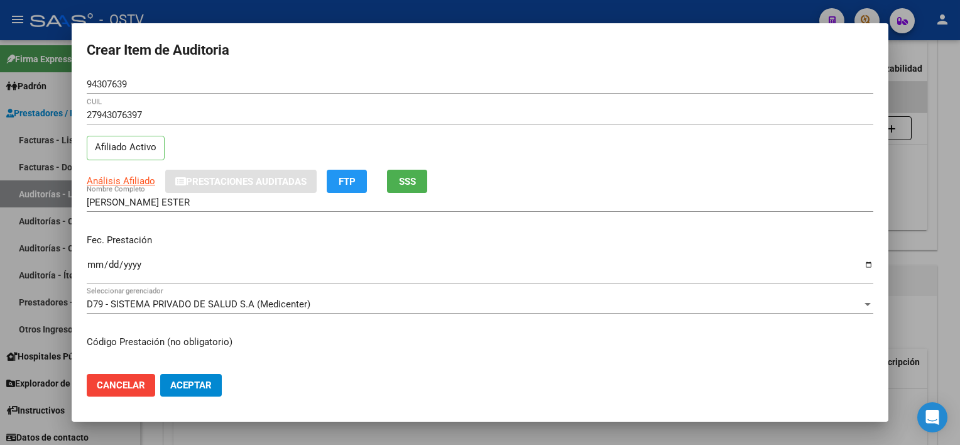
click at [252, 198] on input "FIGUEREDO LUGO NIDIA ESTER" at bounding box center [480, 202] width 786 height 11
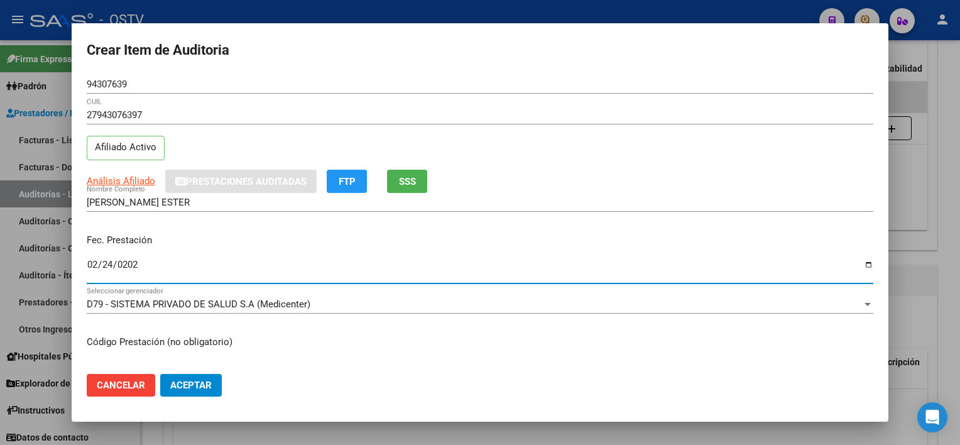
type input "2025-02-24"
click at [395, 183] on button "SSS" at bounding box center [407, 181] width 40 height 23
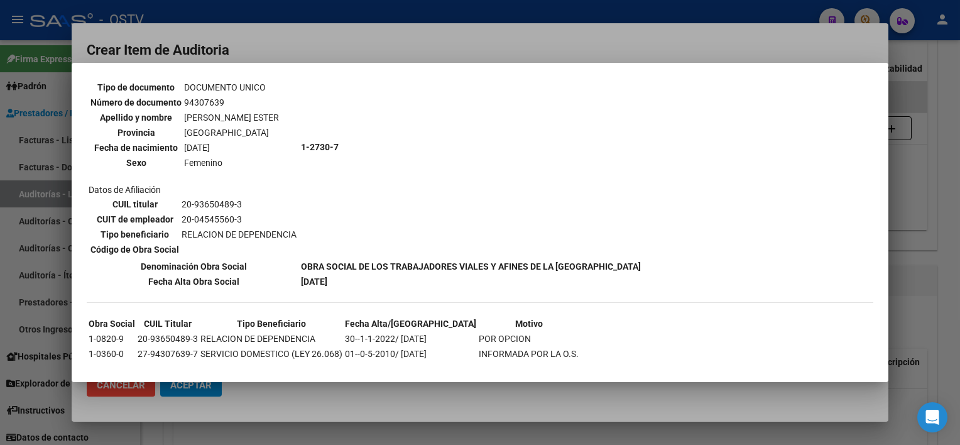
scroll to position [497, 0]
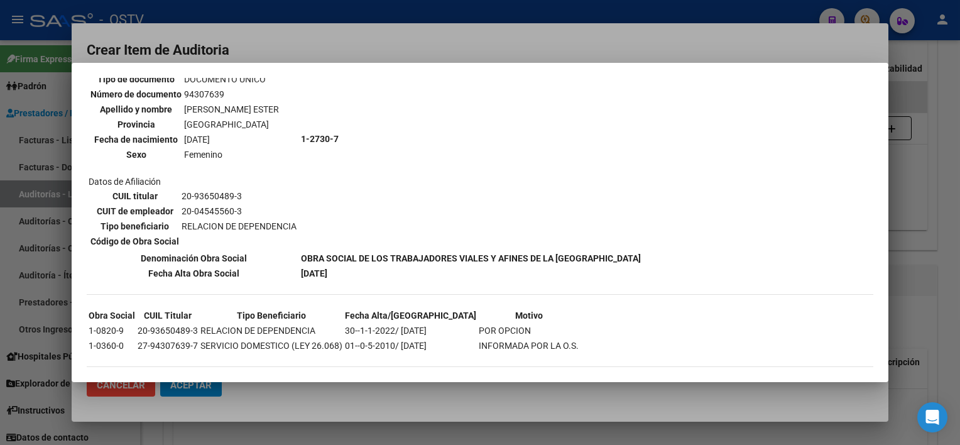
click at [412, 393] on div at bounding box center [480, 222] width 960 height 445
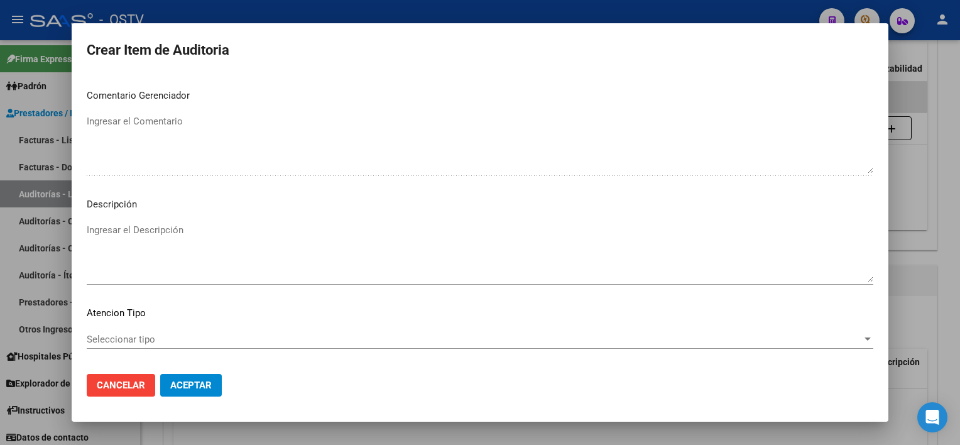
scroll to position [733, 0]
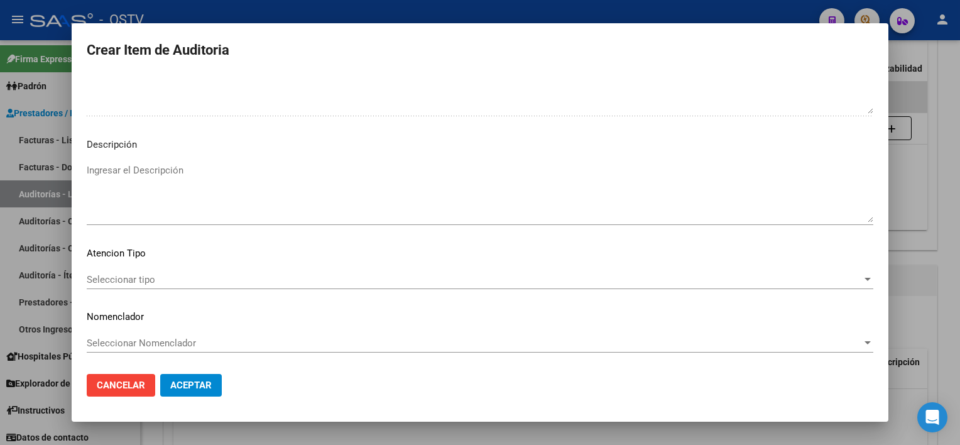
click at [176, 276] on span "Seleccionar tipo" at bounding box center [474, 279] width 775 height 11
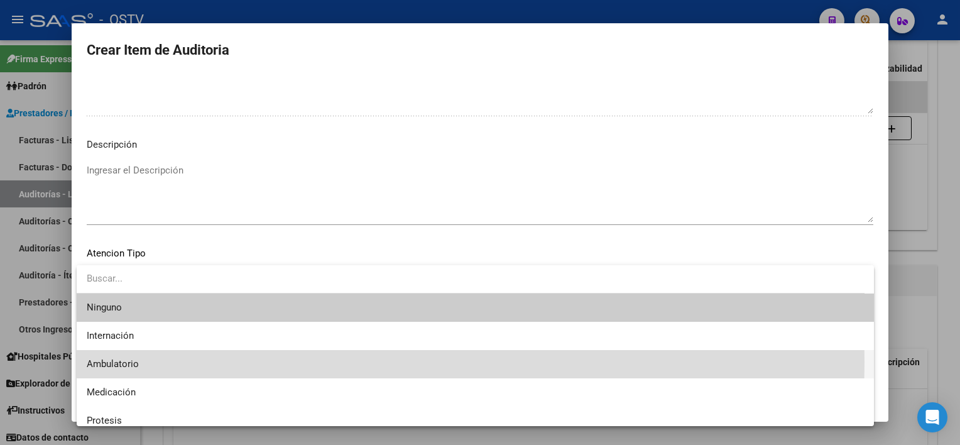
click at [151, 362] on span "Ambulatorio" at bounding box center [475, 364] width 777 height 28
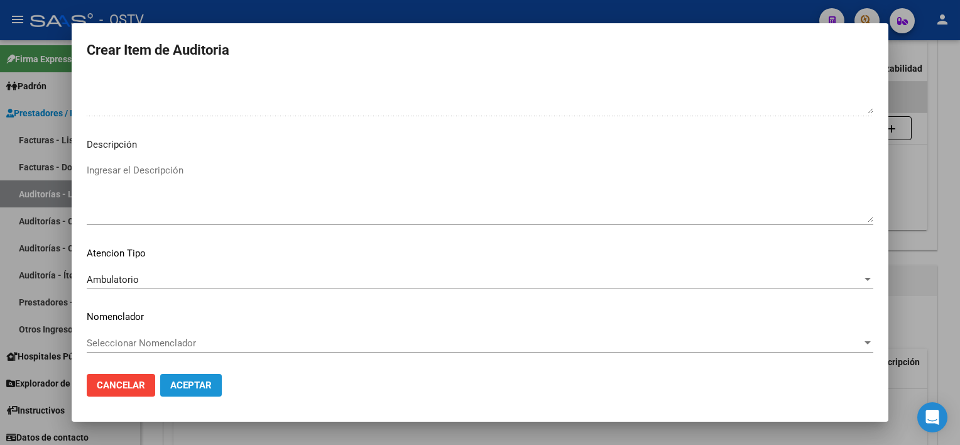
click at [191, 386] on span "Aceptar" at bounding box center [190, 384] width 41 height 11
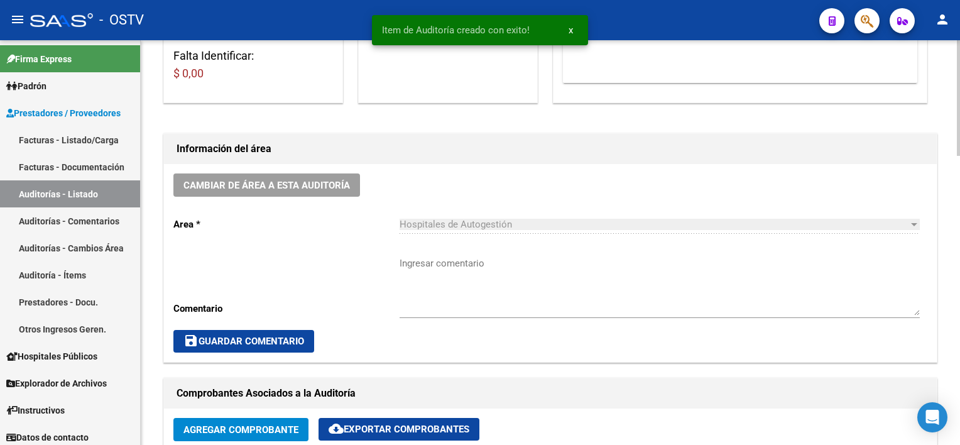
scroll to position [251, 0]
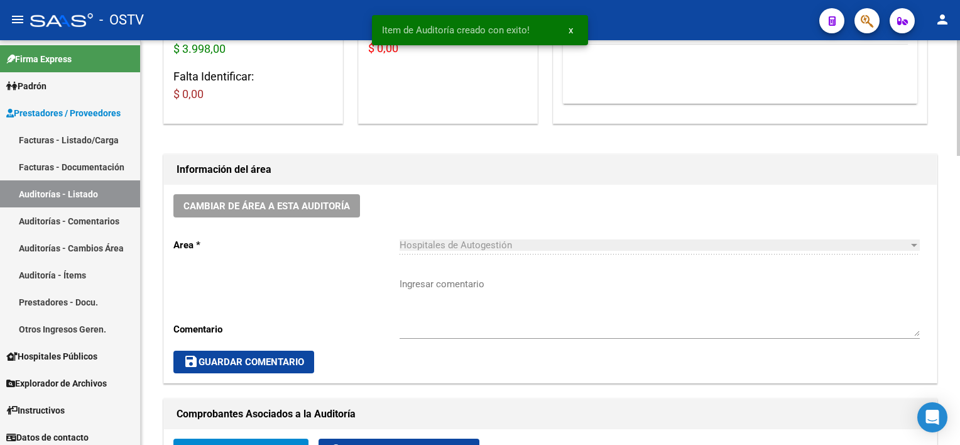
click at [523, 307] on textarea "Ingresar comentario" at bounding box center [659, 306] width 520 height 59
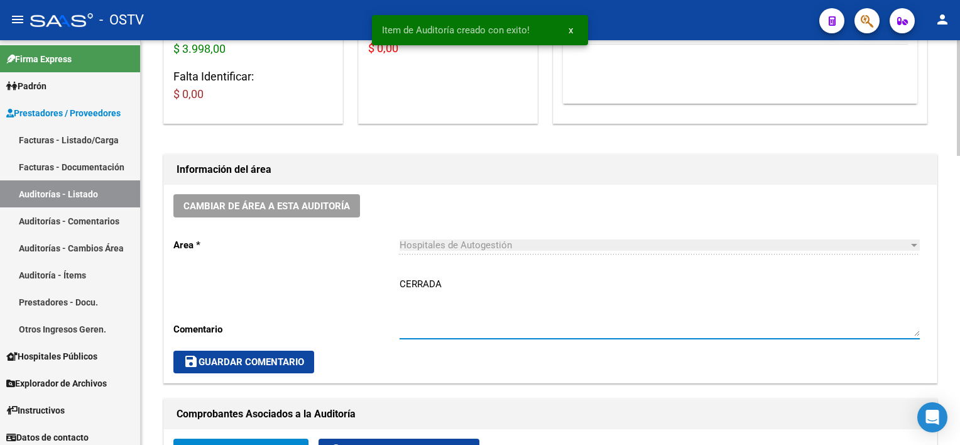
type textarea "CERRADA"
click at [252, 366] on button "save Guardar Comentario" at bounding box center [243, 361] width 141 height 23
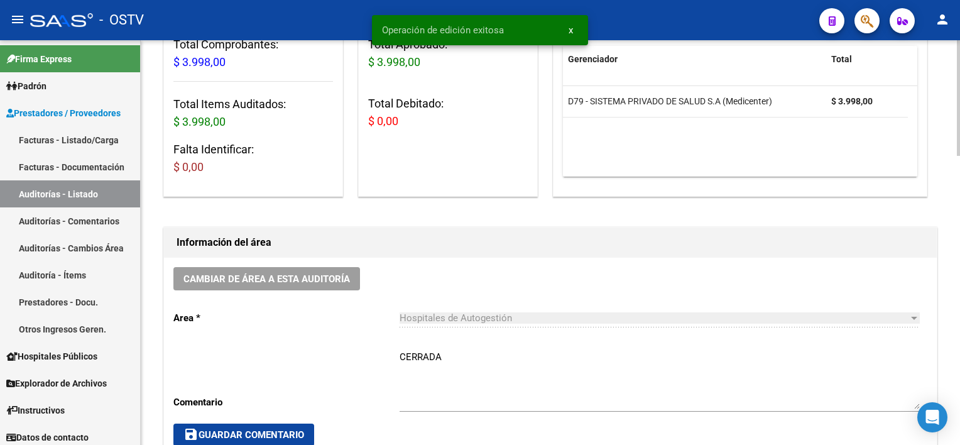
scroll to position [0, 0]
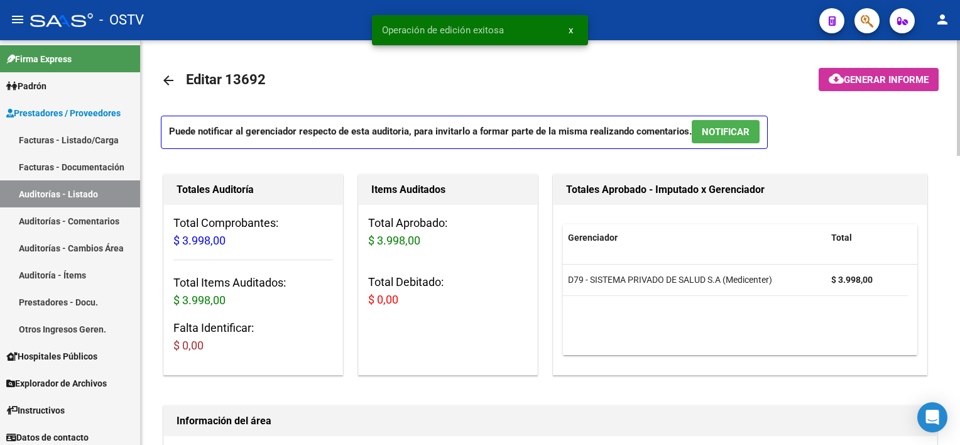
click at [168, 75] on mat-icon "arrow_back" at bounding box center [168, 80] width 15 height 15
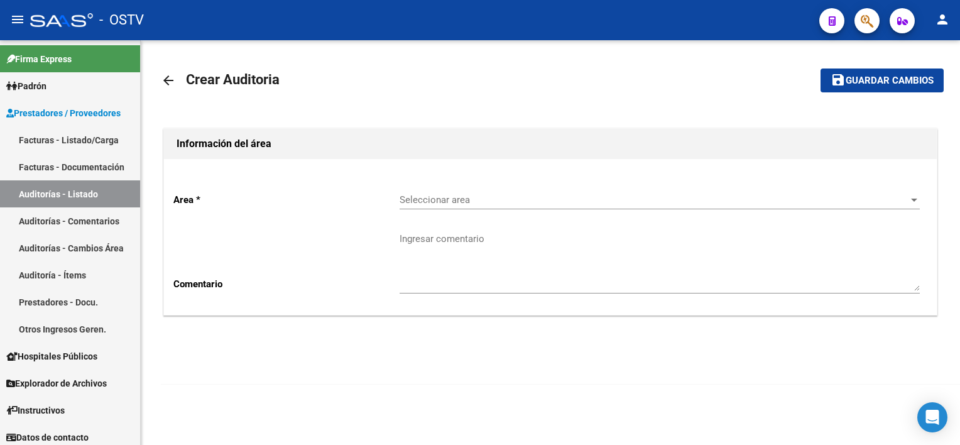
click at [441, 204] on span "Seleccionar area" at bounding box center [653, 199] width 509 height 11
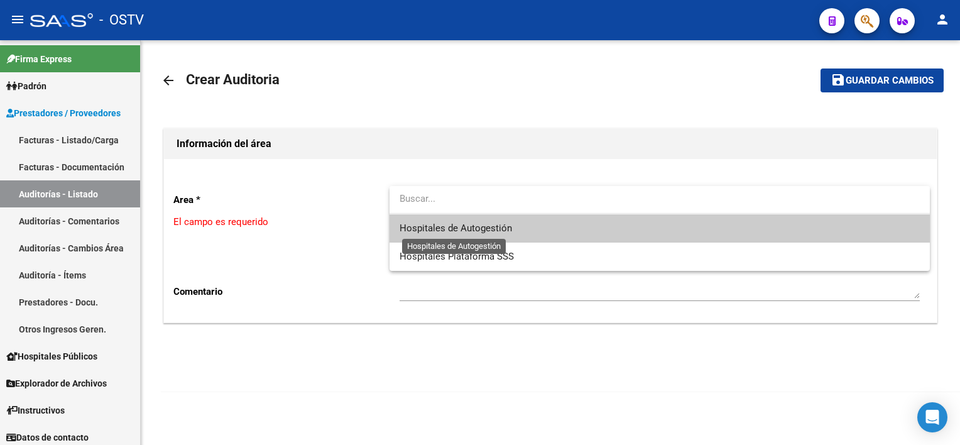
click at [437, 228] on span "Hospitales de Autogestión" at bounding box center [455, 227] width 112 height 11
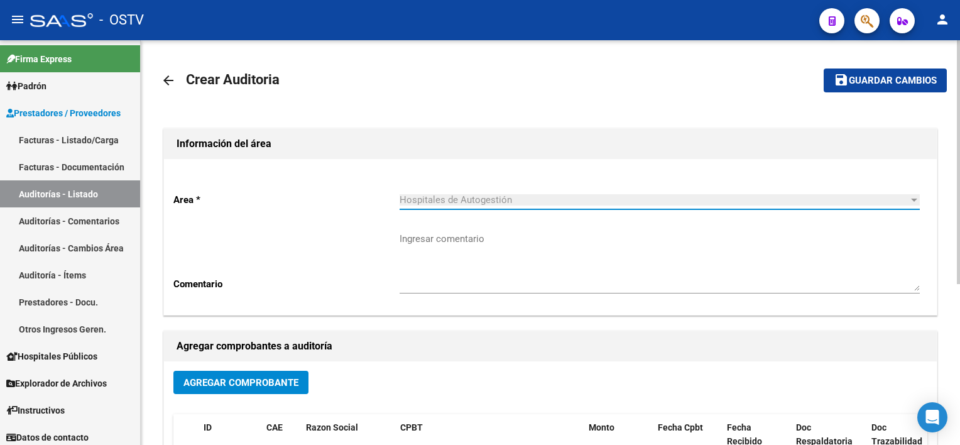
click at [274, 377] on span "Agregar Comprobante" at bounding box center [240, 382] width 115 height 11
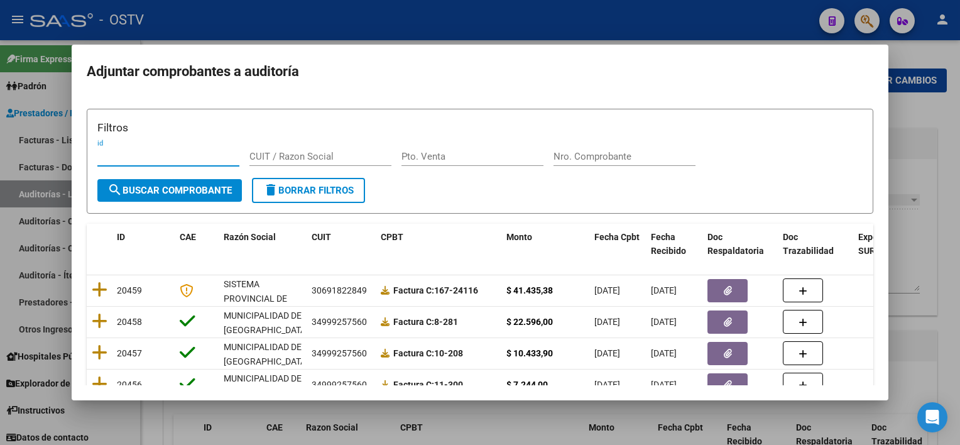
click at [598, 160] on input "Nro. Comprobante" at bounding box center [624, 156] width 142 height 11
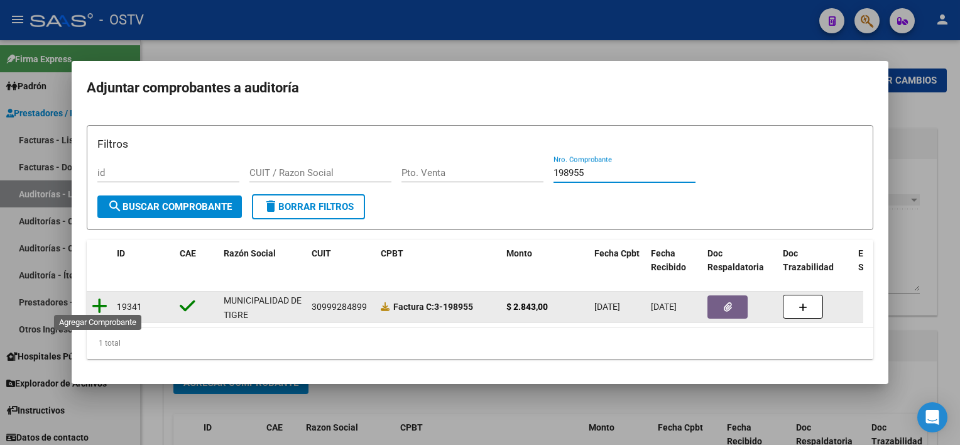
type input "198955"
click at [98, 299] on icon at bounding box center [100, 306] width 16 height 18
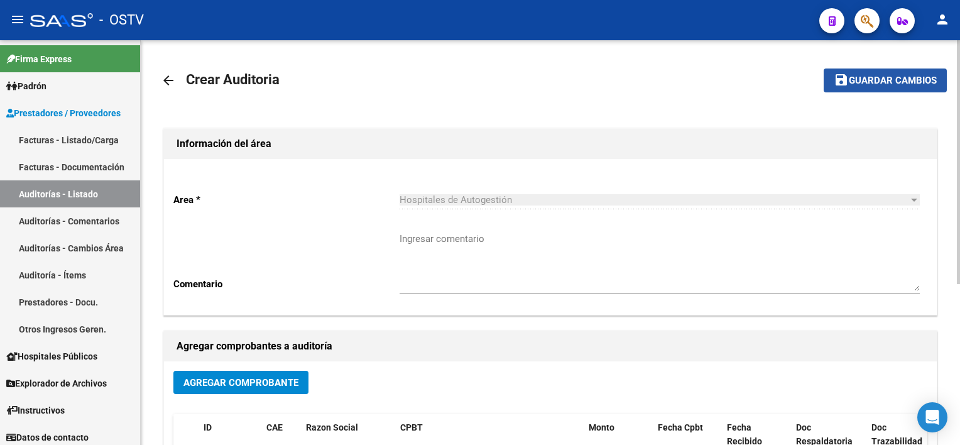
click at [928, 79] on span "Guardar cambios" at bounding box center [892, 80] width 88 height 11
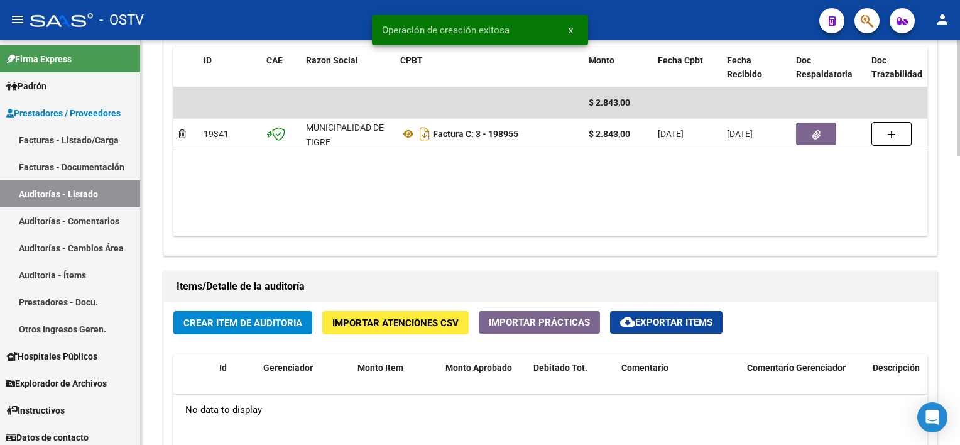
scroll to position [691, 0]
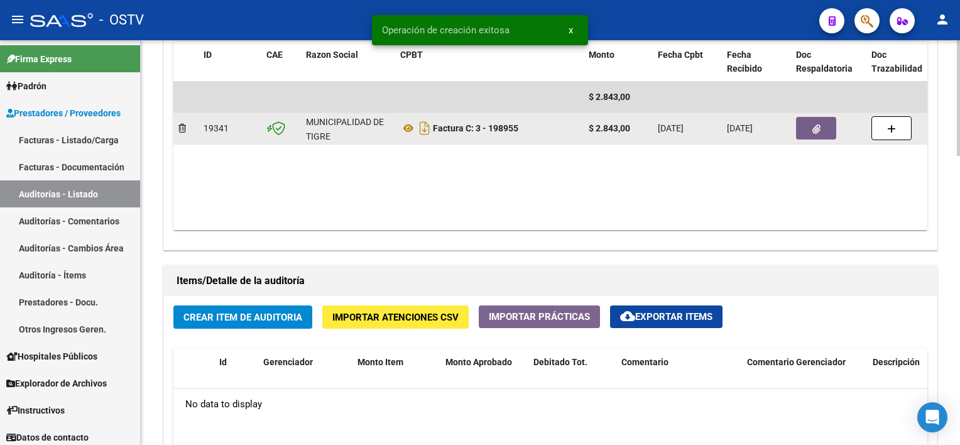
click at [827, 114] on datatable-body-cell at bounding box center [828, 128] width 75 height 31
click at [824, 127] on button "button" at bounding box center [816, 128] width 40 height 23
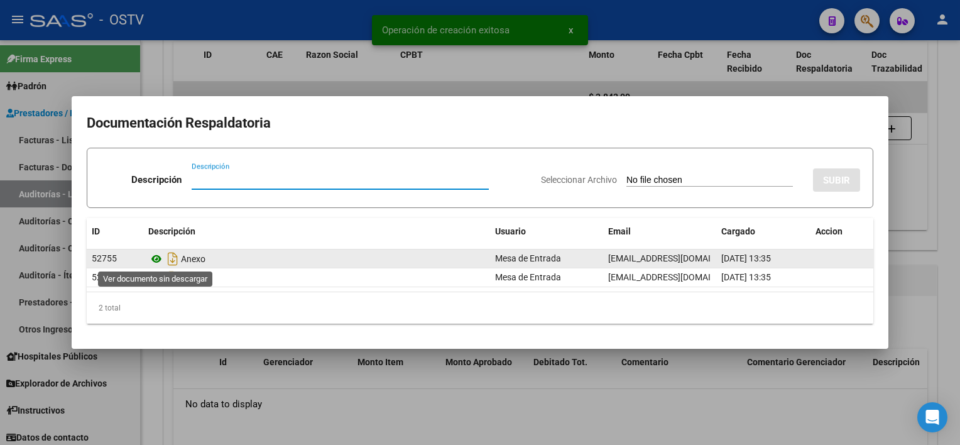
click at [156, 259] on icon at bounding box center [156, 258] width 16 height 15
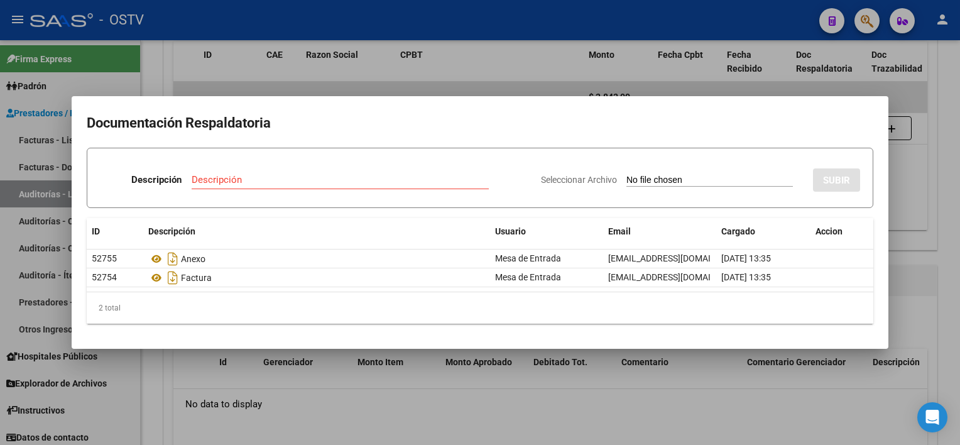
click at [442, 398] on div at bounding box center [480, 222] width 960 height 445
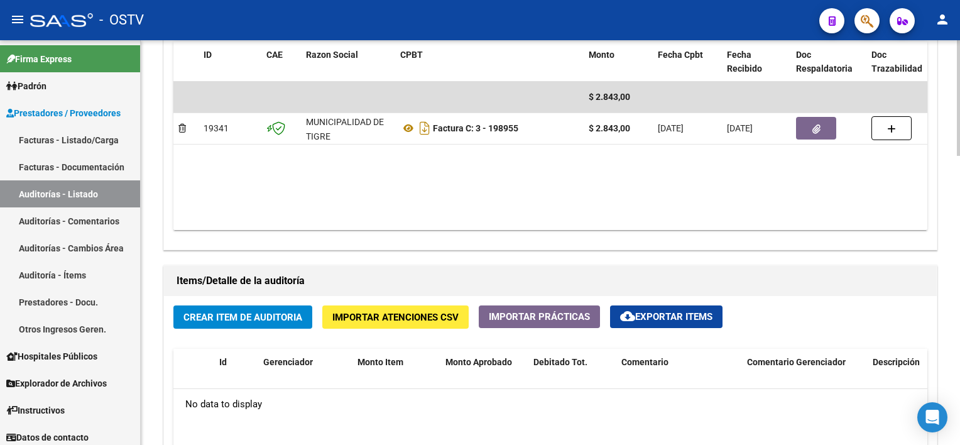
click at [290, 312] on span "Crear Item de Auditoria" at bounding box center [242, 316] width 119 height 11
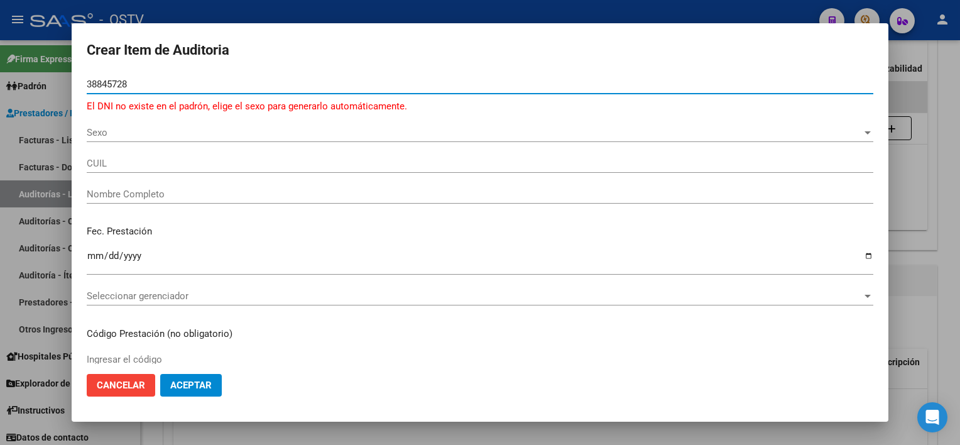
type input "38845728"
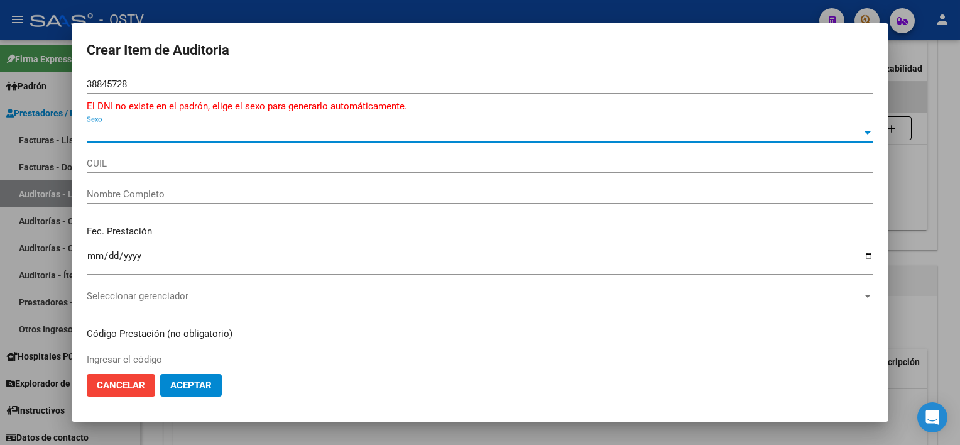
click at [107, 132] on span "Sexo" at bounding box center [474, 132] width 775 height 11
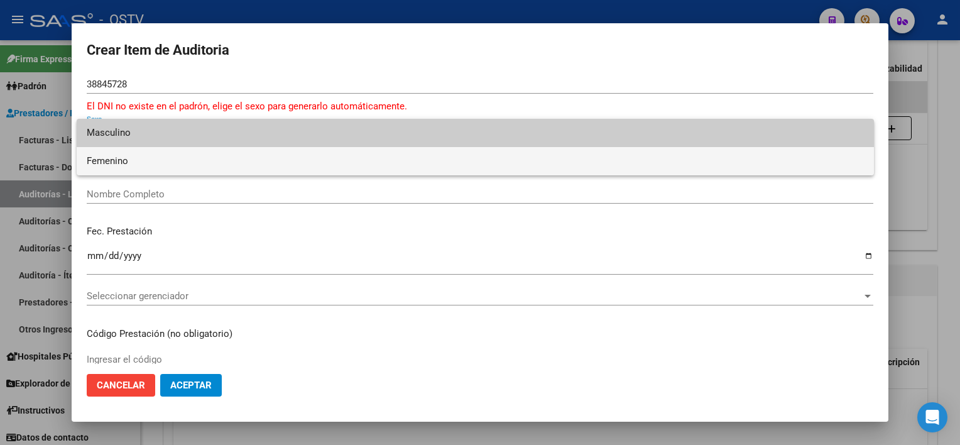
click at [114, 161] on span "Femenino" at bounding box center [475, 161] width 777 height 28
type input "27388457282"
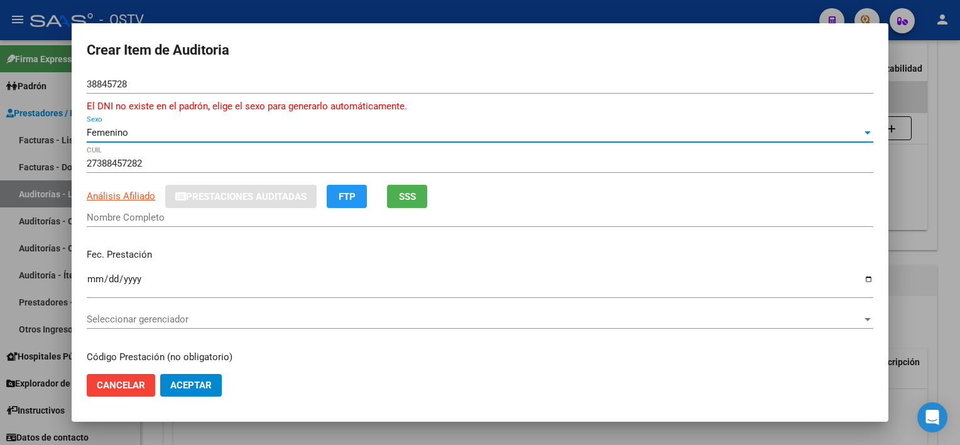
type input "ROBLES SALOME SUSANA"
click at [414, 205] on button "SSS" at bounding box center [407, 196] width 40 height 23
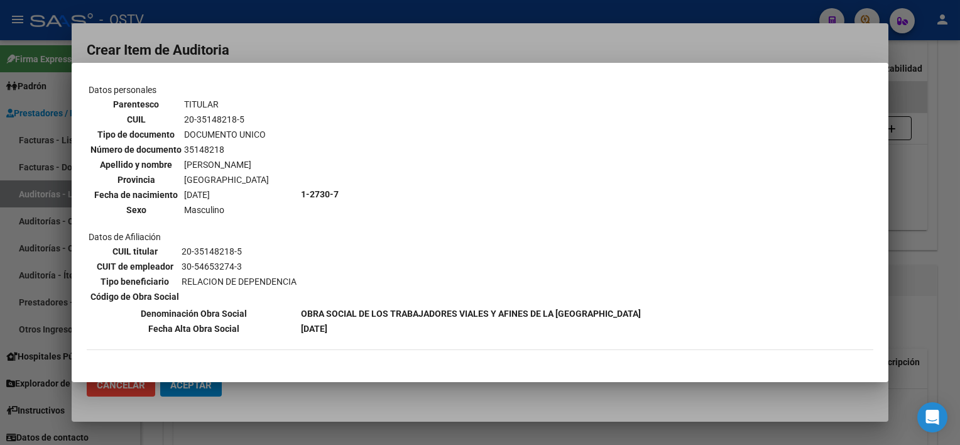
scroll to position [0, 0]
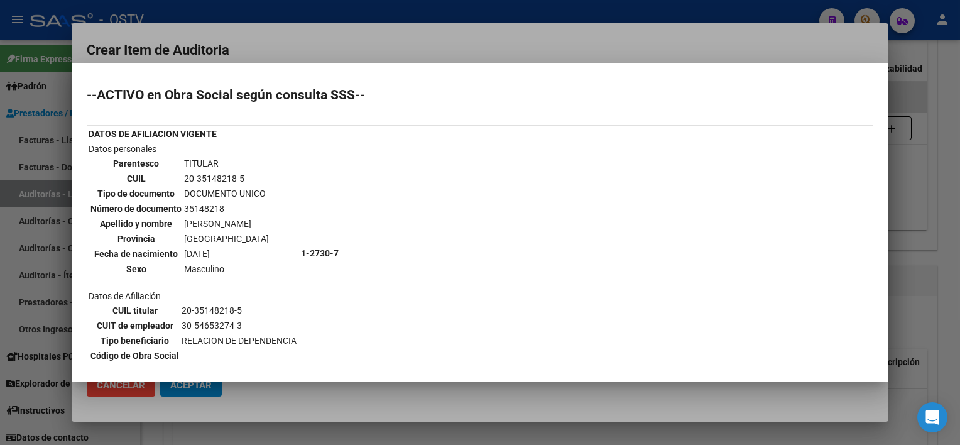
click at [186, 205] on td "35148218" at bounding box center [226, 209] width 86 height 14
drag, startPoint x: 186, startPoint y: 205, endPoint x: 193, endPoint y: 219, distance: 16.3
click at [193, 219] on td "GONZALEZ JOSE FERNANDO" at bounding box center [226, 224] width 86 height 14
drag, startPoint x: 182, startPoint y: 203, endPoint x: 240, endPoint y: 206, distance: 57.8
click at [240, 206] on td "35148218" at bounding box center [226, 209] width 86 height 14
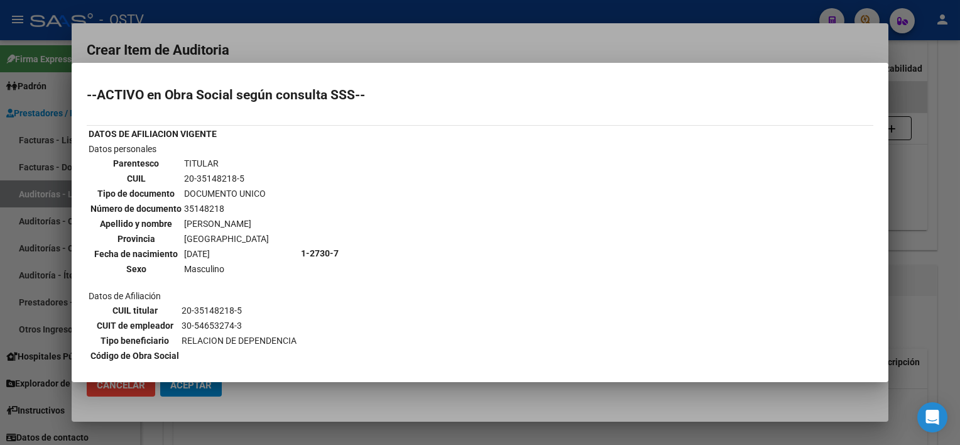
copy td "35148218"
click at [274, 411] on div at bounding box center [480, 222] width 960 height 445
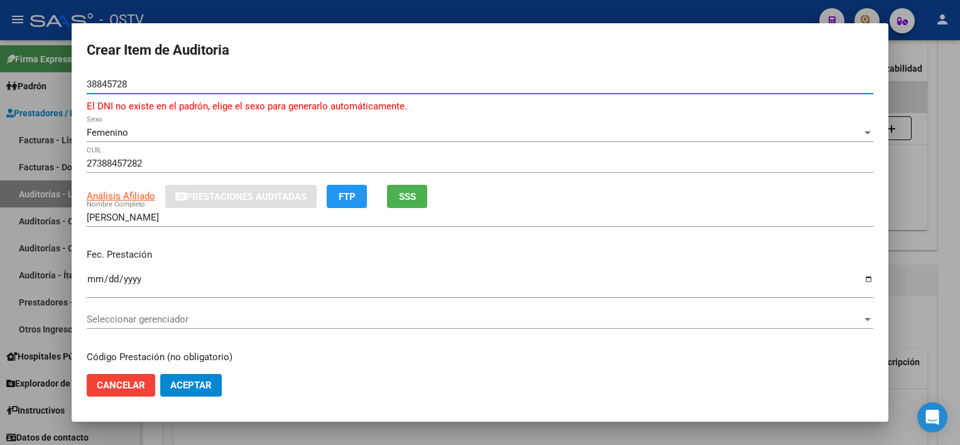
drag, startPoint x: 156, startPoint y: 83, endPoint x: 40, endPoint y: 79, distance: 115.6
click at [40, 79] on div "Crear Item de Auditoria 38845728 Nro Documento El DNI no existe en el padrón, e…" at bounding box center [480, 222] width 960 height 445
paste input "514821"
type input "35148218"
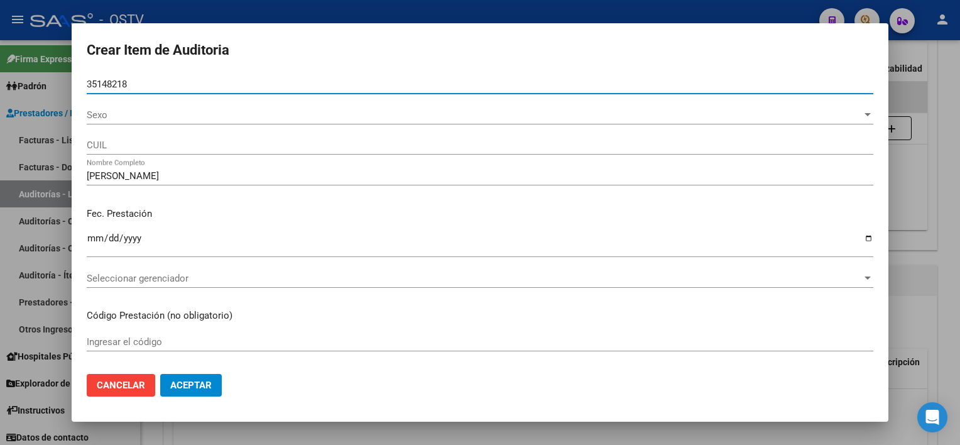
type input "20351482185"
type input "GONZALEZ JOSE FERNANDO"
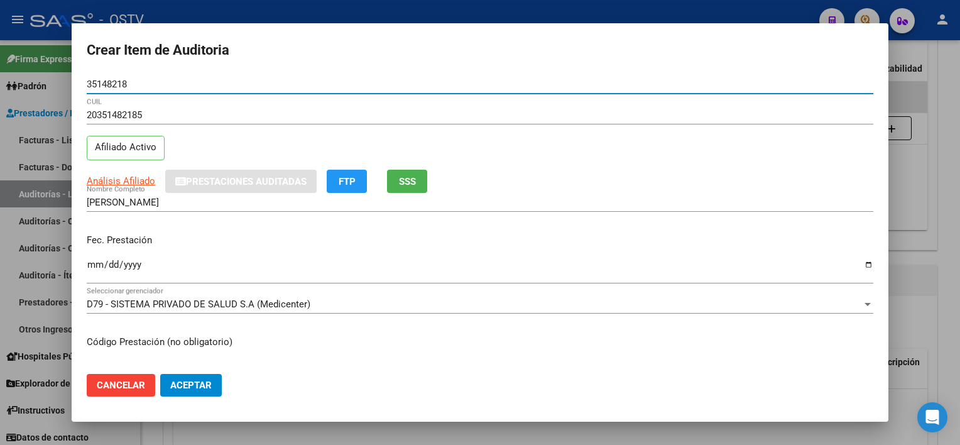
type input "35148218"
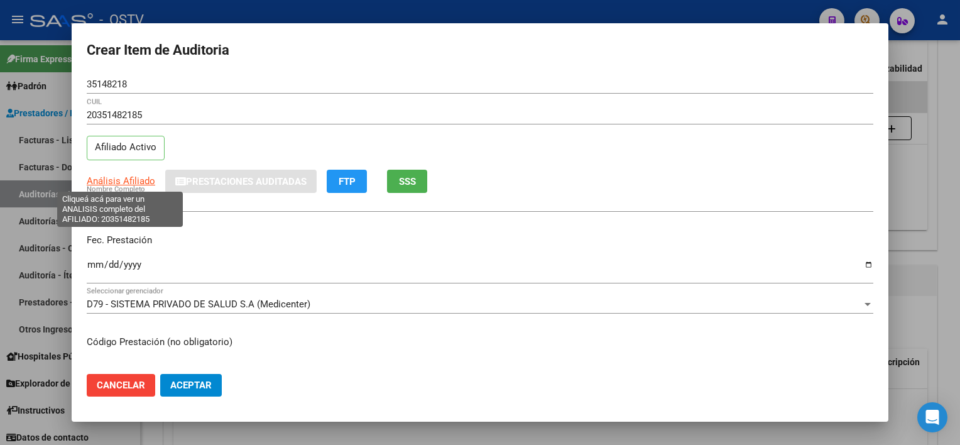
click at [131, 178] on span "Análisis Afiliado" at bounding box center [121, 180] width 68 height 11
type textarea "20351482185"
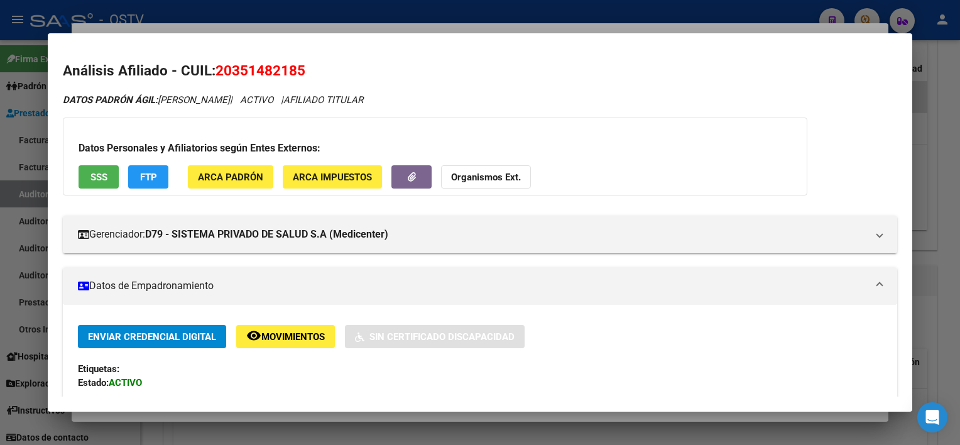
click at [104, 168] on button "SSS" at bounding box center [99, 176] width 40 height 23
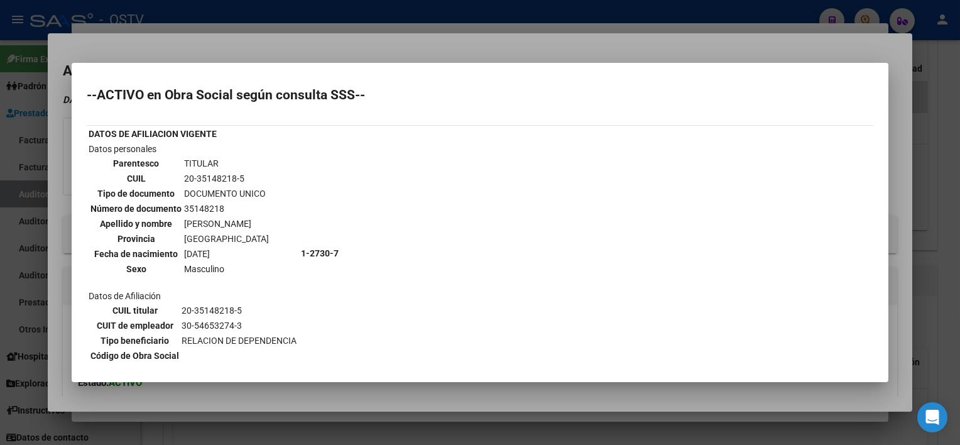
click at [318, 394] on div at bounding box center [480, 222] width 960 height 445
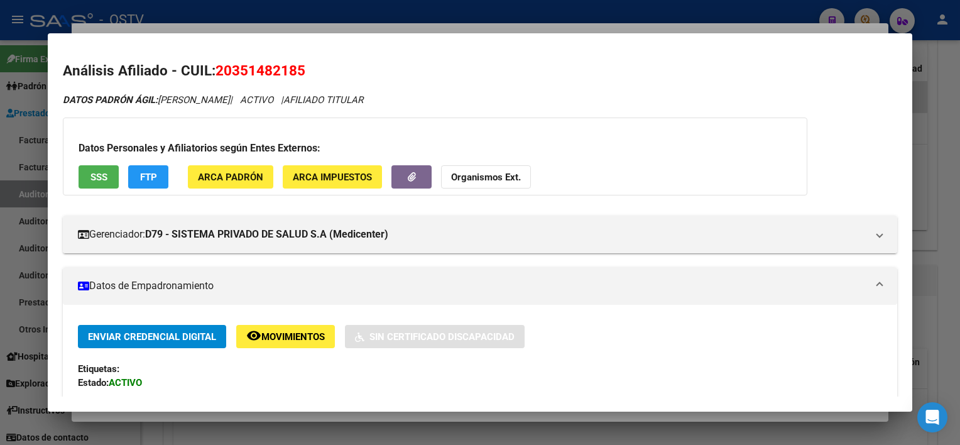
drag, startPoint x: 275, startPoint y: 417, endPoint x: 242, endPoint y: 352, distance: 72.5
click at [274, 417] on div at bounding box center [480, 222] width 960 height 445
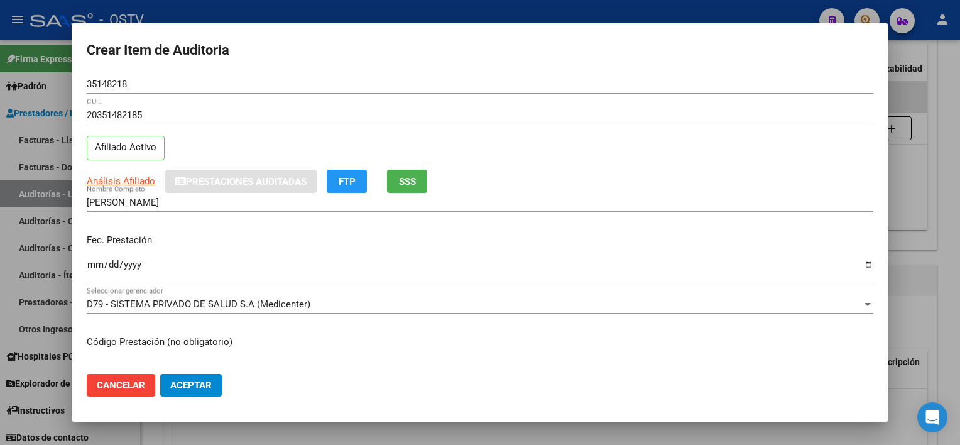
click at [227, 201] on input "GONZALEZ JOSE FERNANDO" at bounding box center [480, 202] width 786 height 11
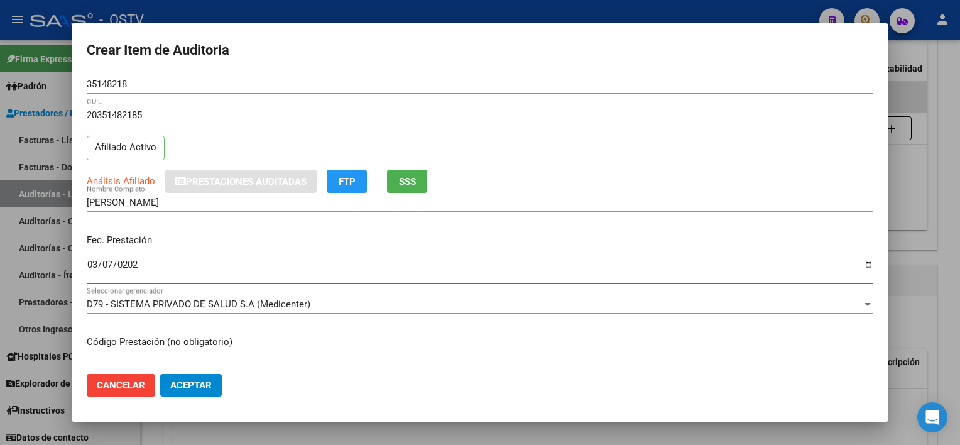
type input "2025-03-07"
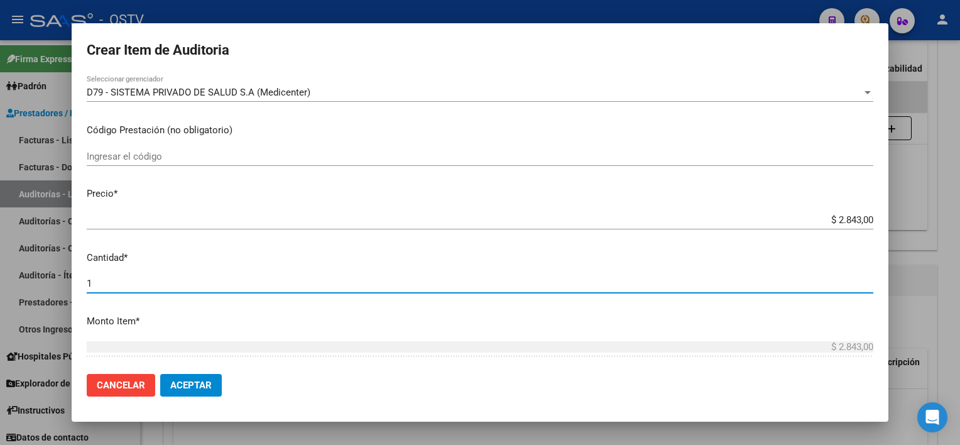
scroll to position [403, 0]
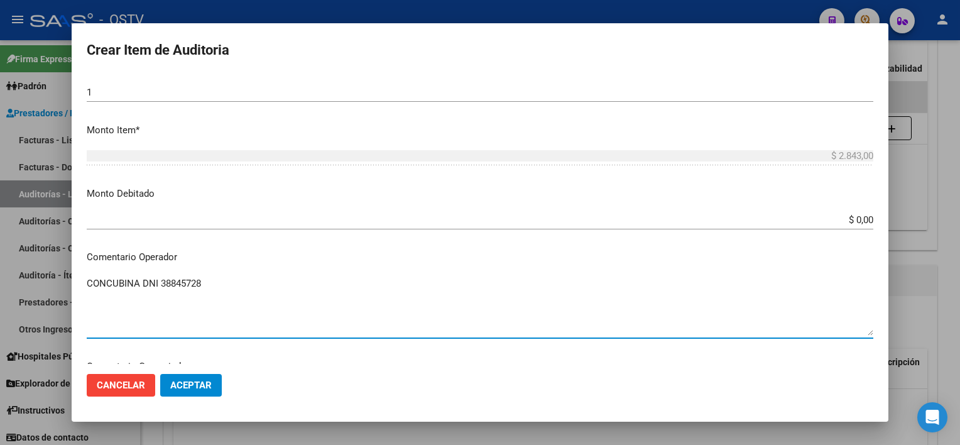
type textarea "CONCUBINA DNI 38845728"
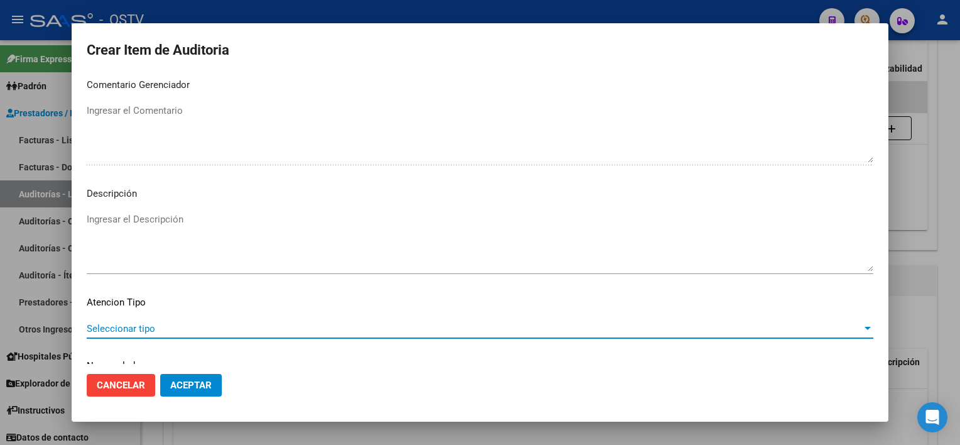
scroll to position [733, 0]
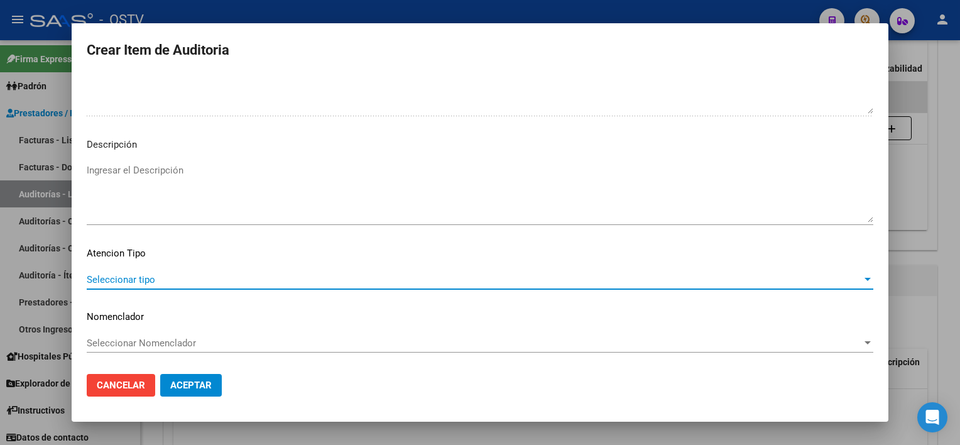
click at [141, 276] on span "Seleccionar tipo" at bounding box center [474, 279] width 775 height 11
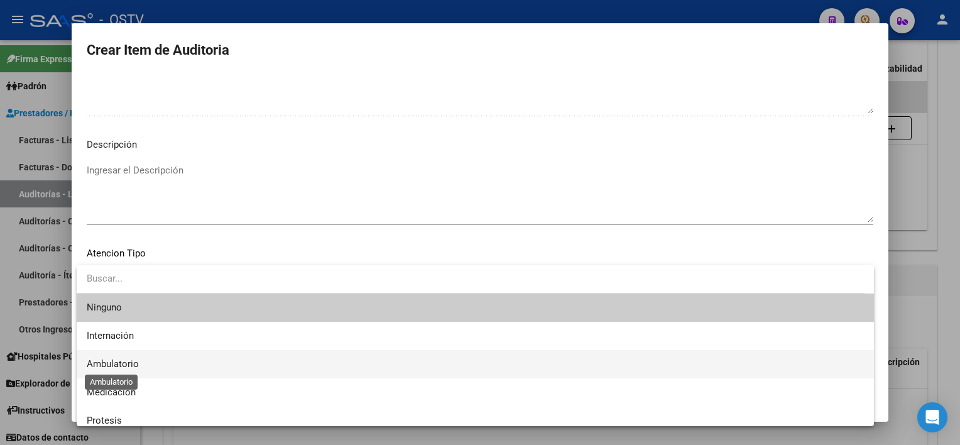
click at [135, 365] on span "Ambulatorio" at bounding box center [113, 363] width 52 height 11
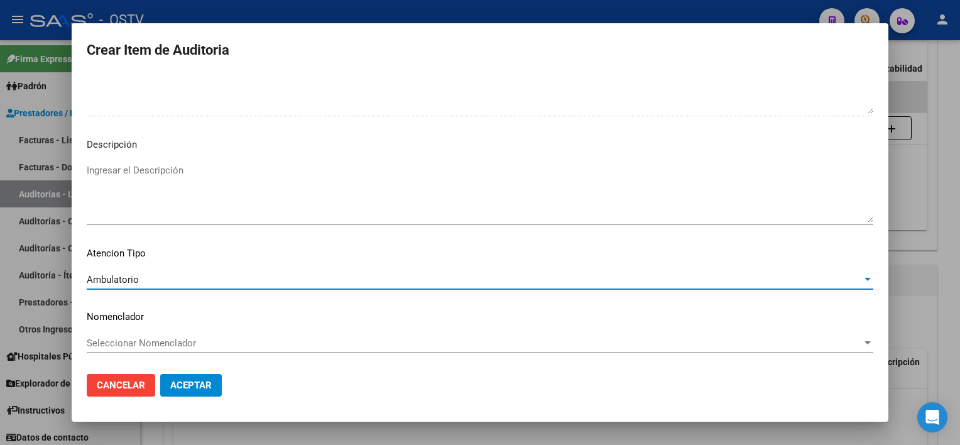
click at [197, 387] on span "Aceptar" at bounding box center [190, 384] width 41 height 11
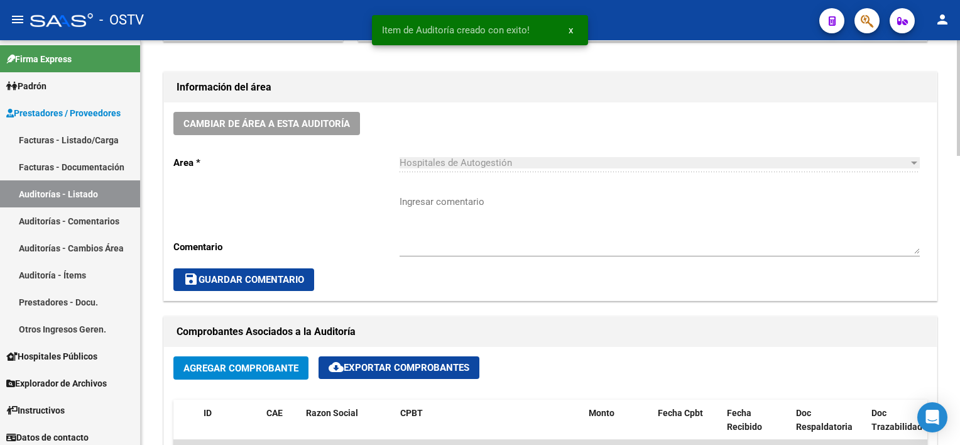
scroll to position [252, 0]
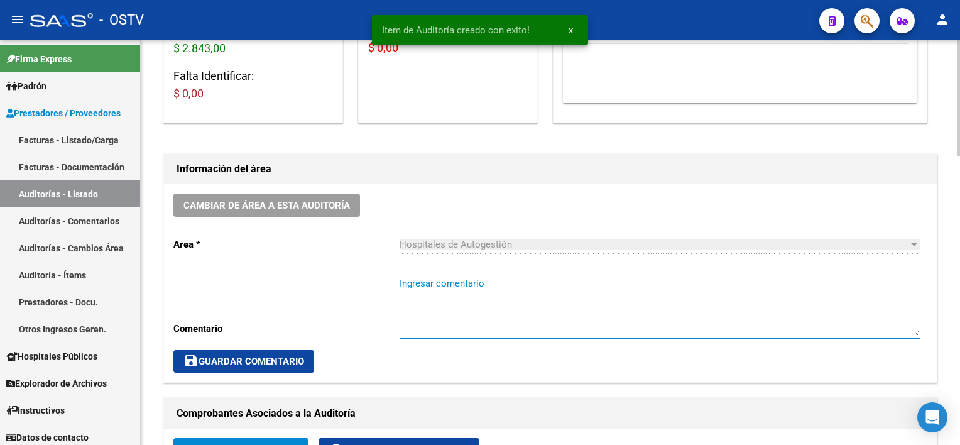
click at [458, 304] on textarea "Ingresar comentario" at bounding box center [659, 305] width 520 height 59
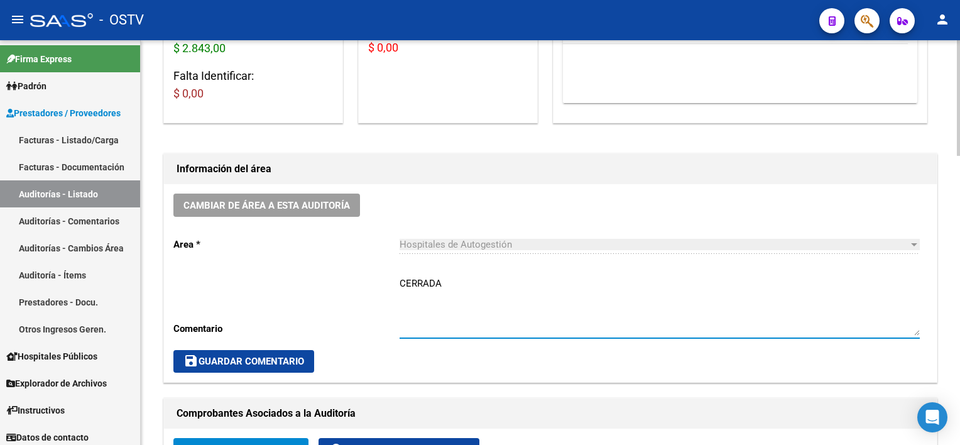
type textarea "CERRADA"
click at [266, 355] on span "save Guardar Comentario" at bounding box center [243, 360] width 121 height 11
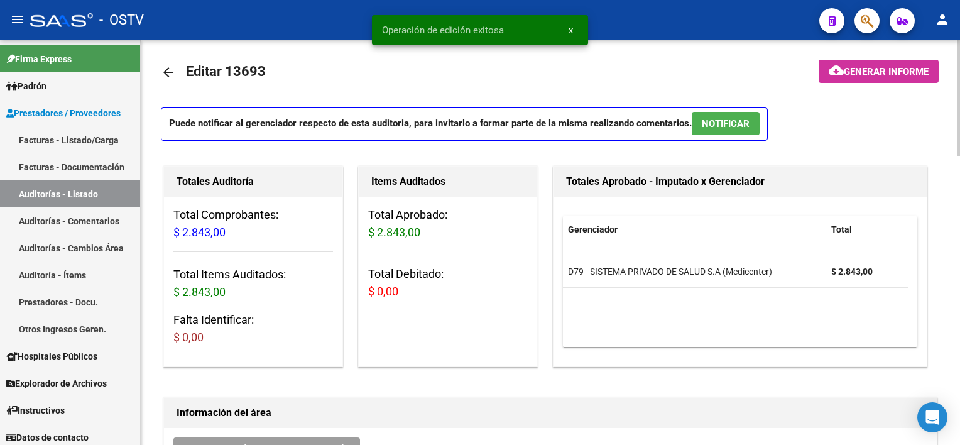
scroll to position [0, 0]
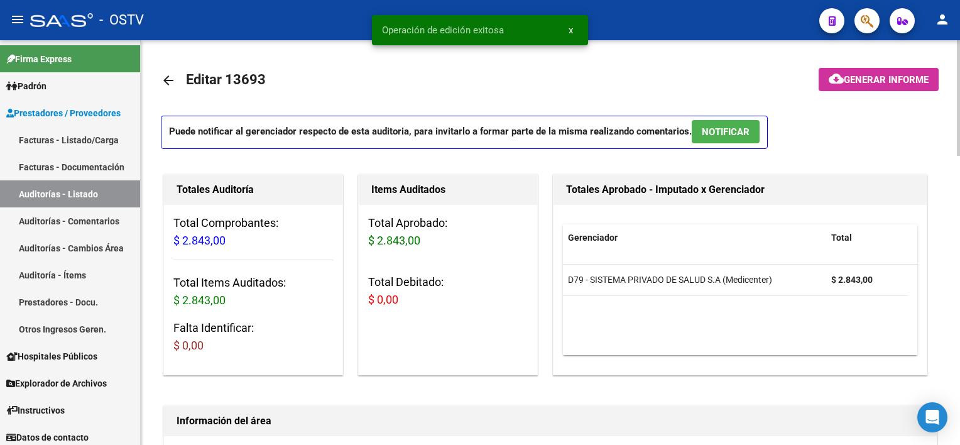
click at [171, 75] on mat-icon "arrow_back" at bounding box center [168, 80] width 15 height 15
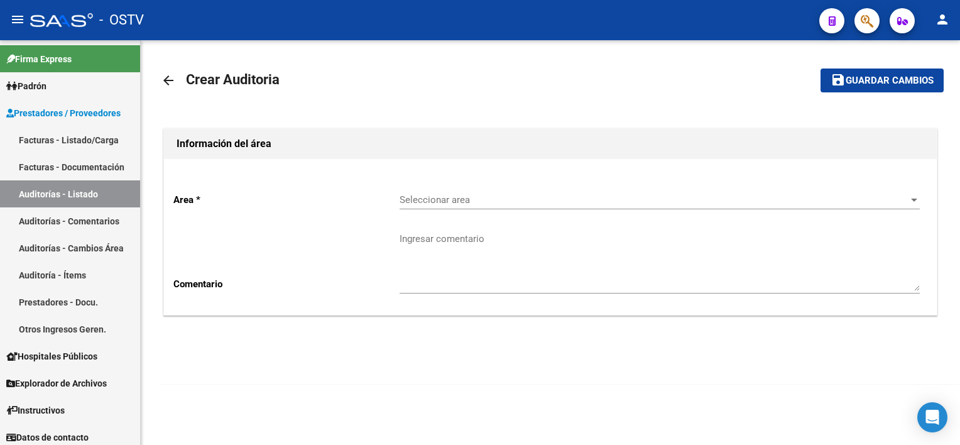
click at [454, 208] on div "Seleccionar area Seleccionar area" at bounding box center [659, 195] width 520 height 27
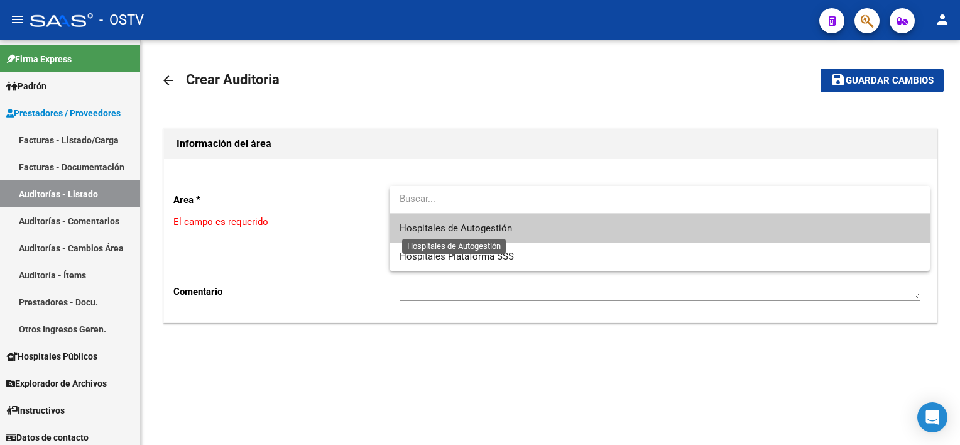
click at [456, 226] on span "Hospitales de Autogestión" at bounding box center [455, 227] width 112 height 11
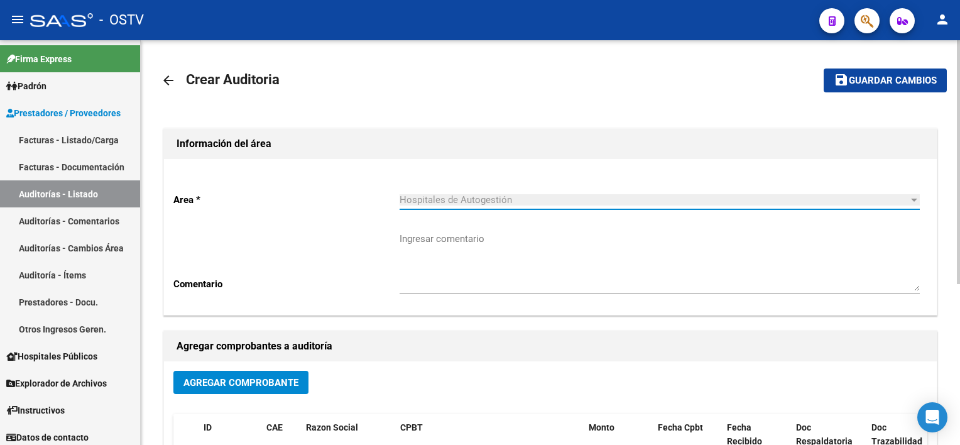
click at [281, 379] on span "Agregar Comprobante" at bounding box center [240, 382] width 115 height 11
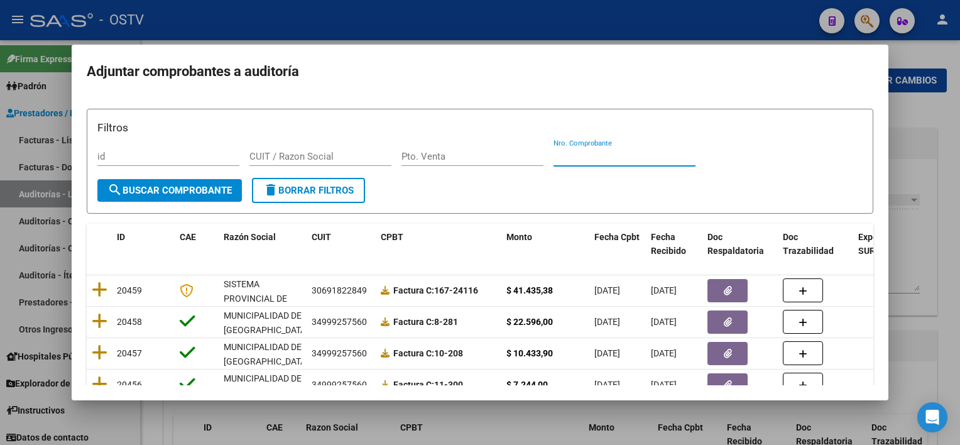
click at [636, 158] on input "Nro. Comprobante" at bounding box center [624, 156] width 142 height 11
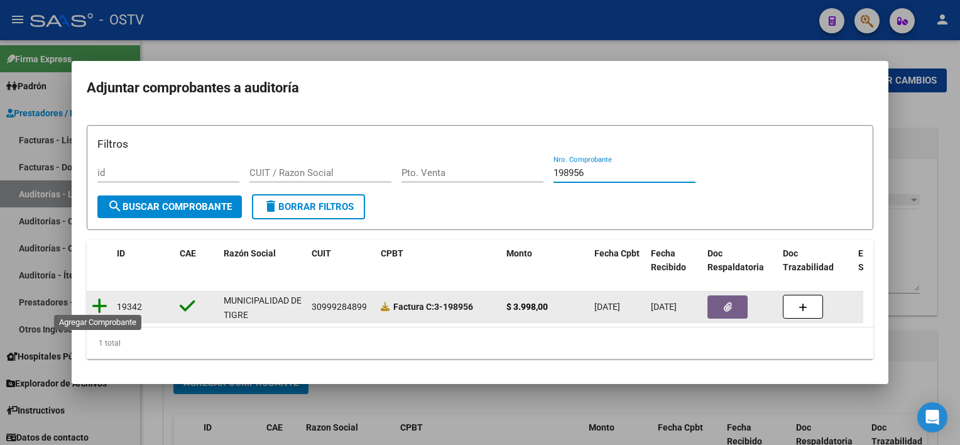
type input "198956"
click at [99, 297] on icon at bounding box center [100, 306] width 16 height 18
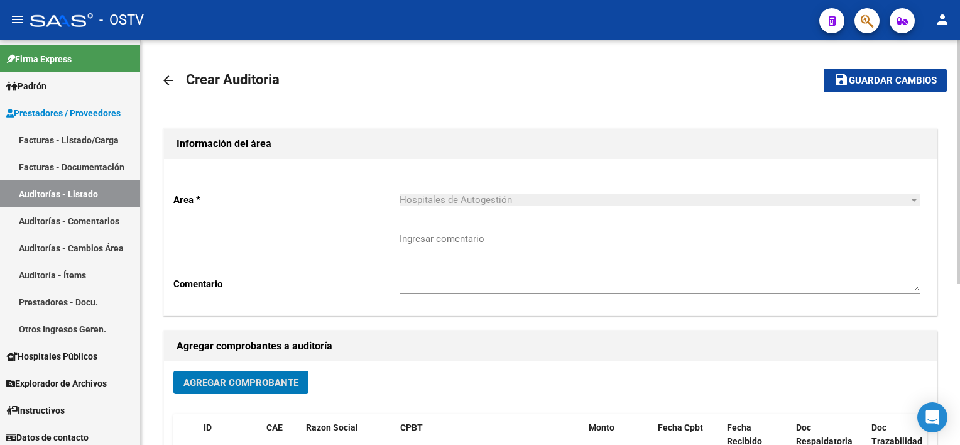
click at [844, 73] on mat-icon "save" at bounding box center [840, 79] width 15 height 15
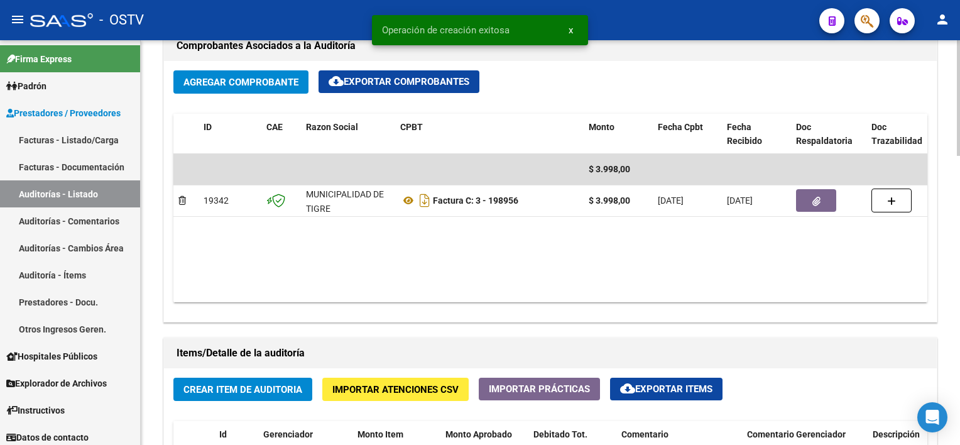
scroll to position [628, 0]
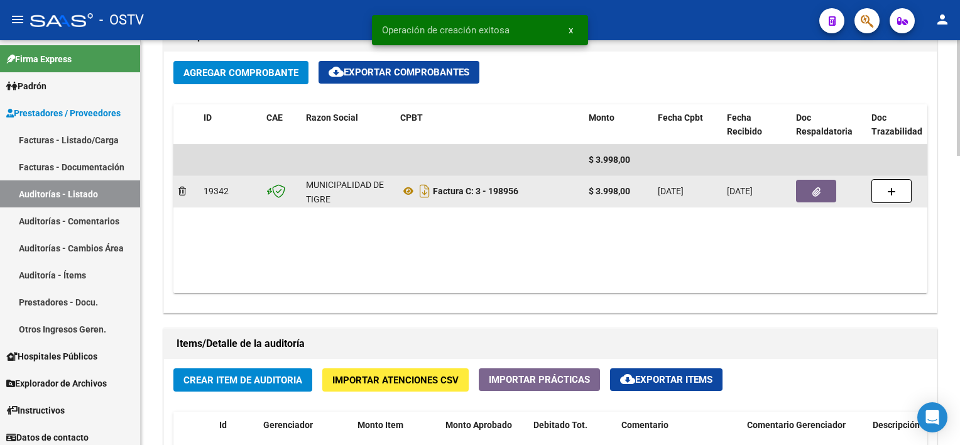
click at [822, 189] on button "button" at bounding box center [816, 191] width 40 height 23
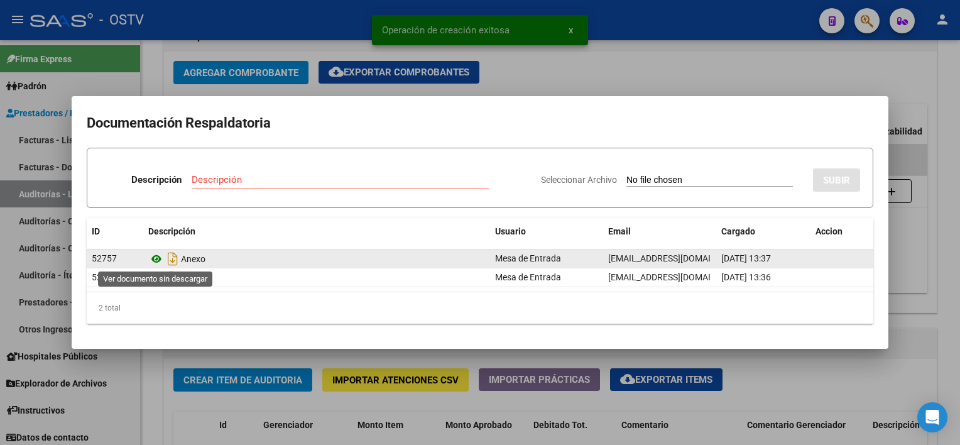
click at [154, 259] on icon at bounding box center [156, 258] width 16 height 15
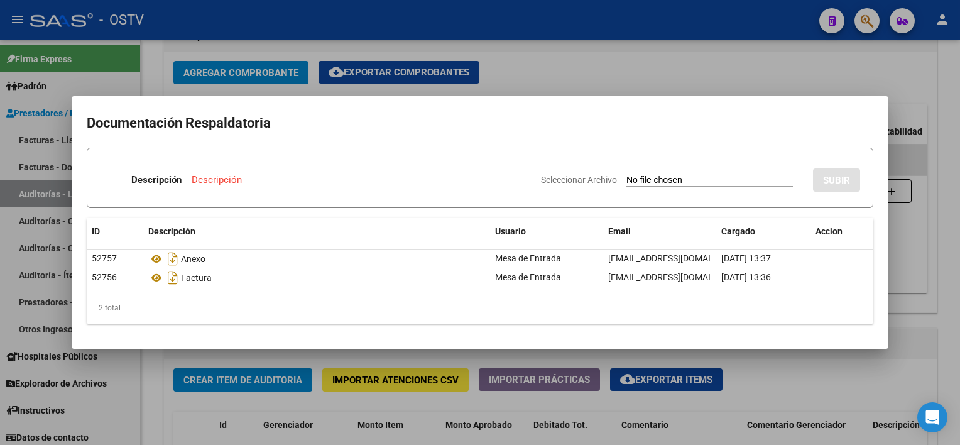
click at [857, 364] on div at bounding box center [480, 222] width 960 height 445
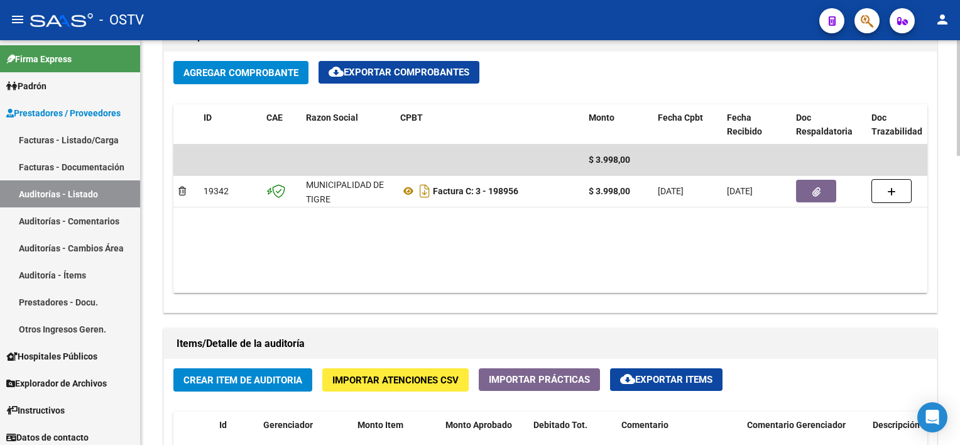
scroll to position [879, 0]
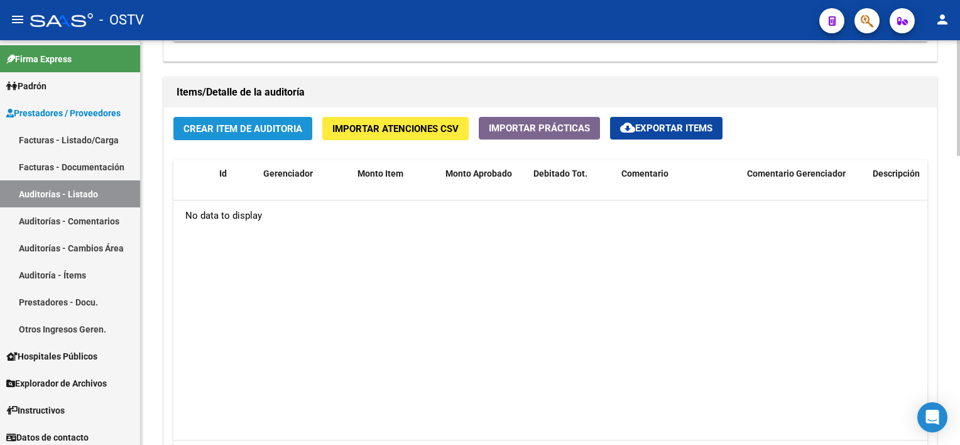
click at [262, 124] on span "Crear Item de Auditoria" at bounding box center [242, 128] width 119 height 11
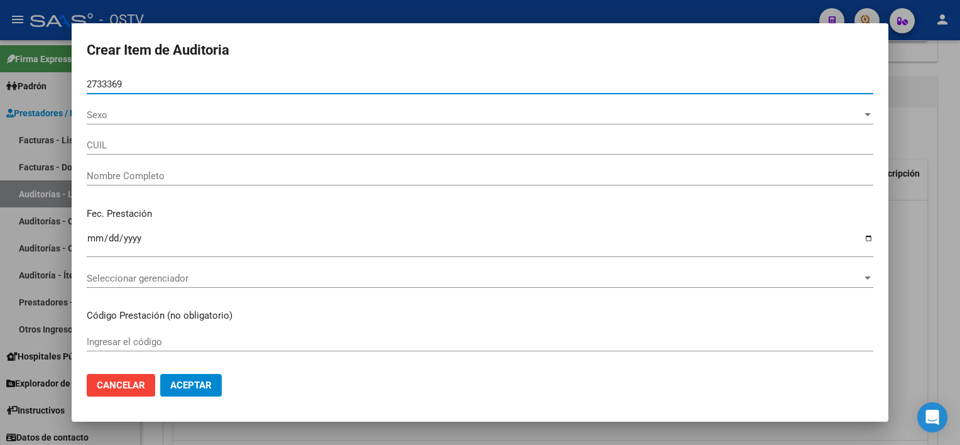
type input "27333691"
type input "27273336910"
type input "CARABAJAL MARIA FERNANDA"
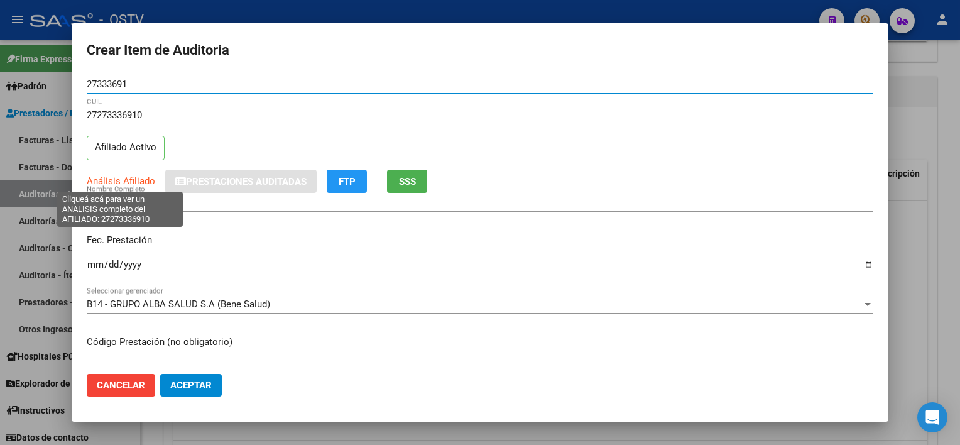
type input "27333691"
click at [96, 181] on span "Análisis Afiliado" at bounding box center [121, 180] width 68 height 11
type textarea "27273336910"
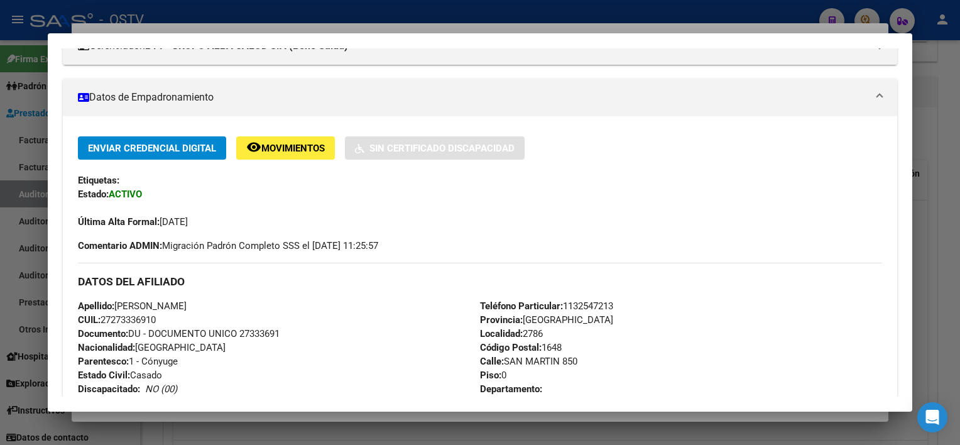
scroll to position [126, 0]
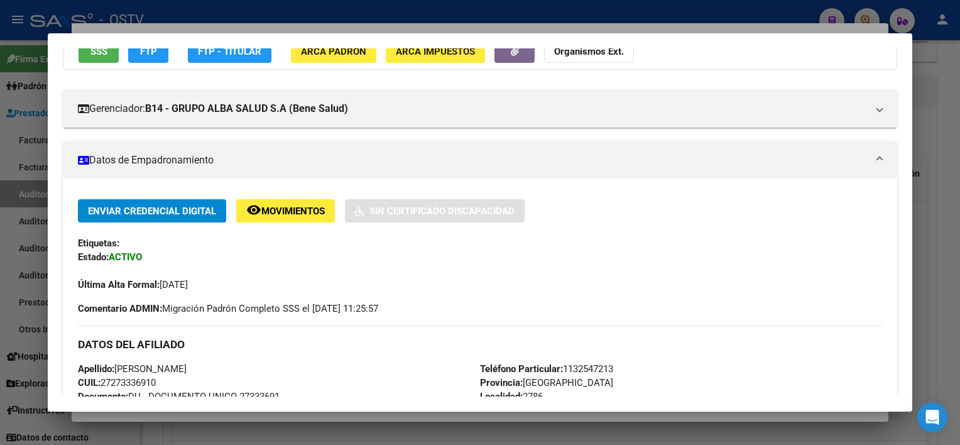
click at [92, 52] on span "SSS" at bounding box center [98, 51] width 17 height 11
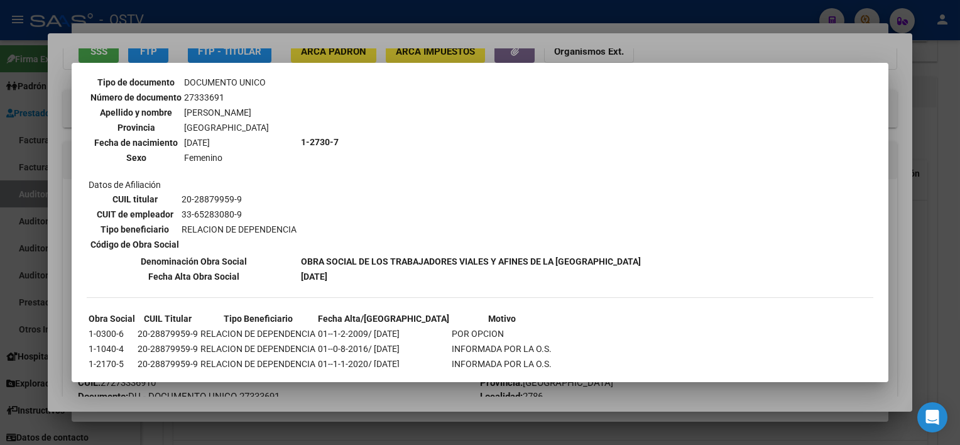
scroll to position [556, 0]
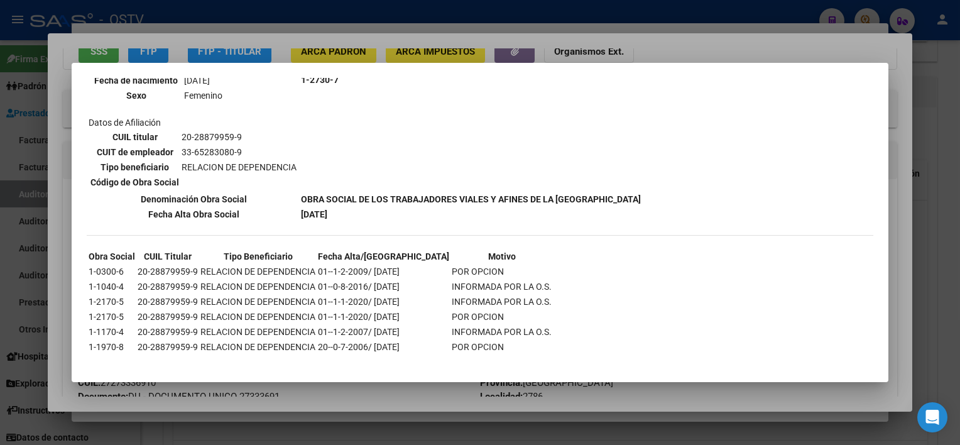
click at [373, 402] on div at bounding box center [480, 222] width 960 height 445
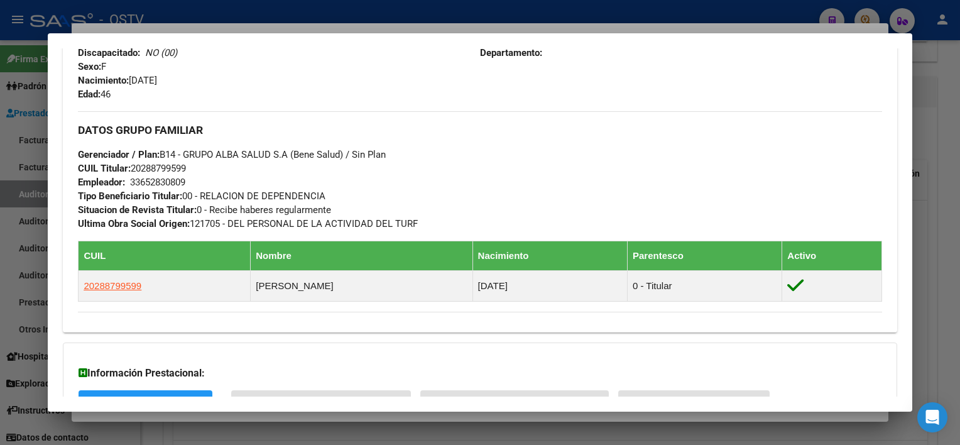
scroll to position [655, 0]
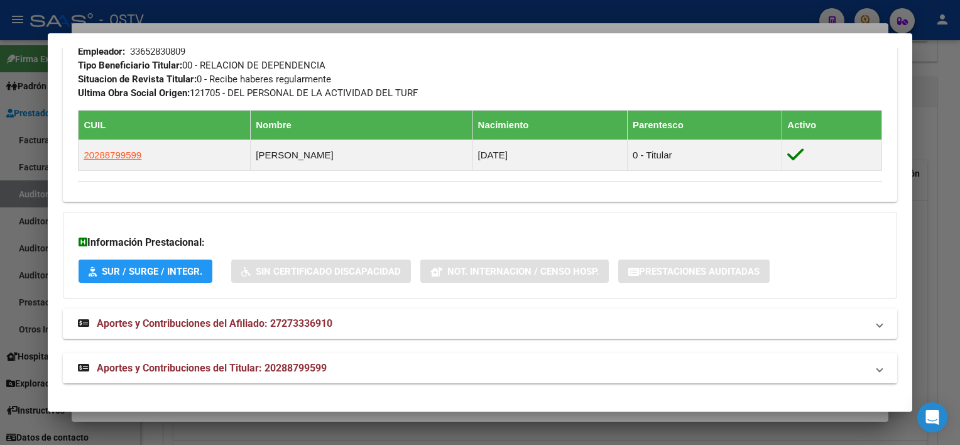
click at [359, 365] on mat-panel-title "Aportes y Contribuciones del Titular: 20288799599" at bounding box center [472, 367] width 788 height 15
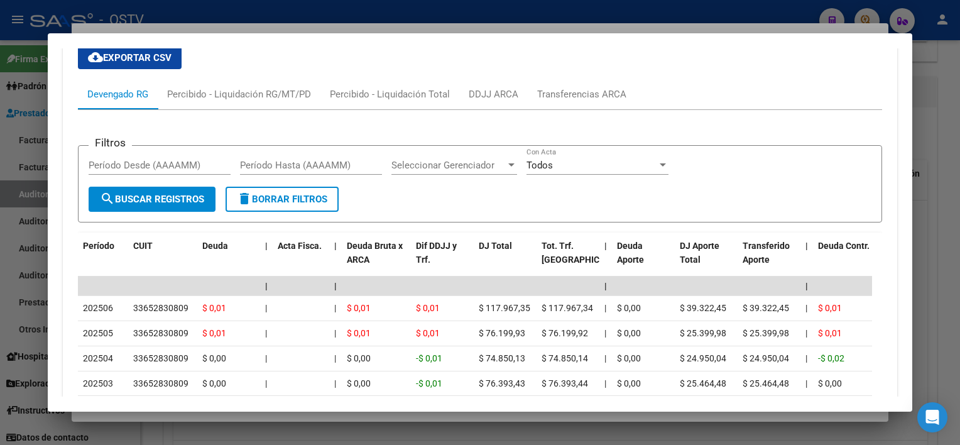
scroll to position [1220, 0]
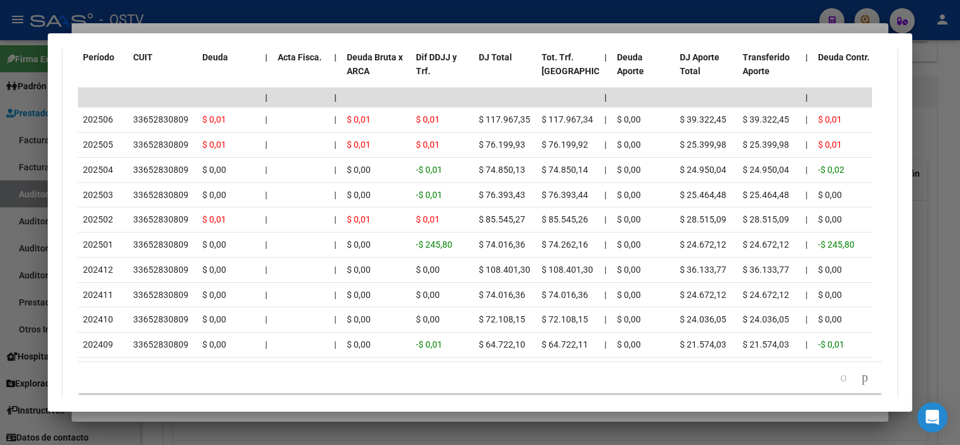
click at [284, 418] on div at bounding box center [480, 222] width 960 height 445
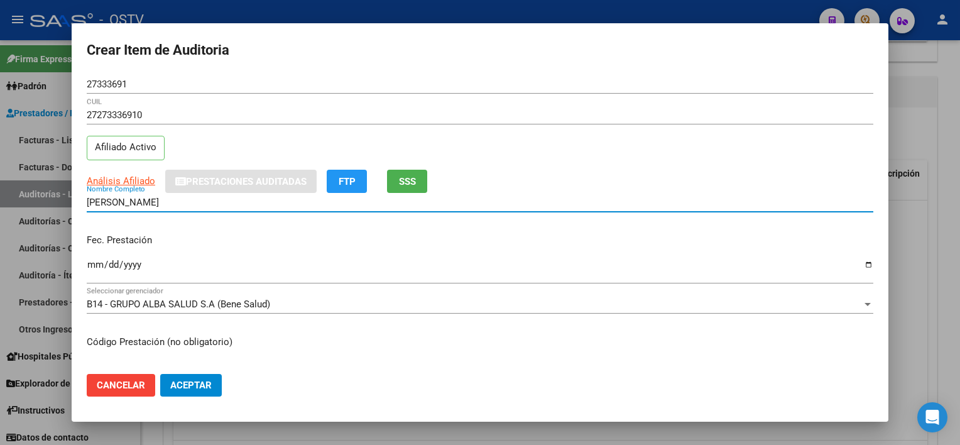
click at [241, 206] on input "CARABAJAL MARIA FERNANDA" at bounding box center [480, 202] width 786 height 11
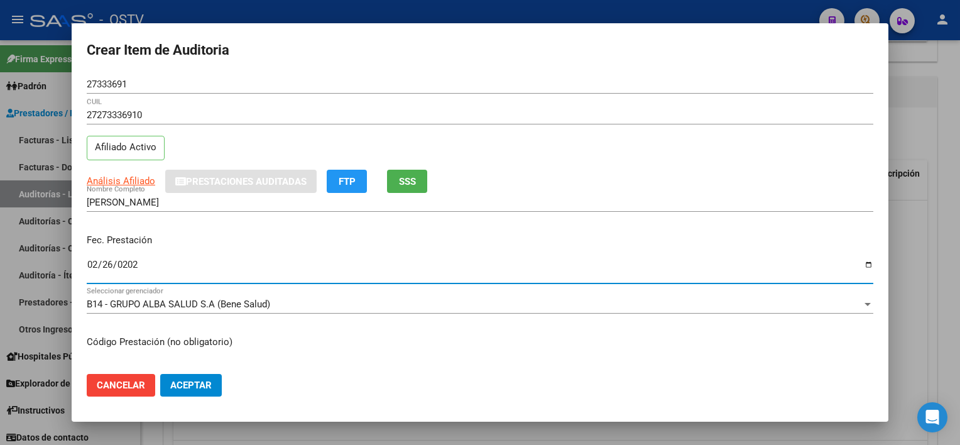
type input "2025-02-26"
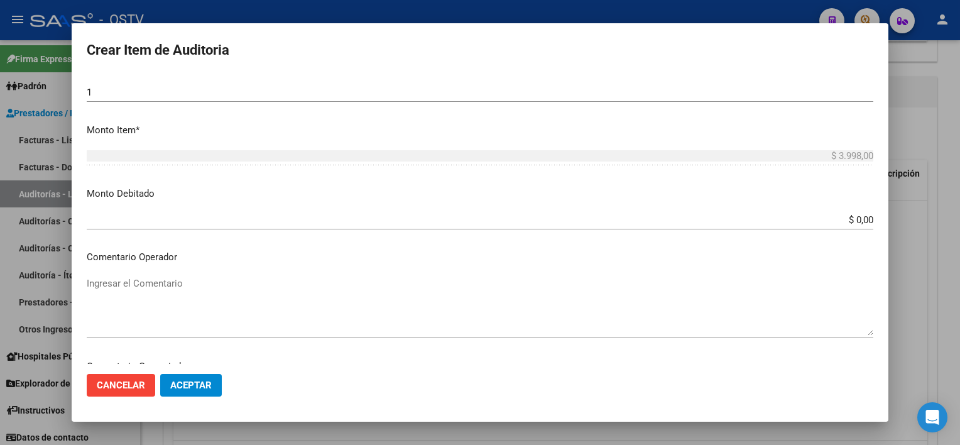
scroll to position [684, 0]
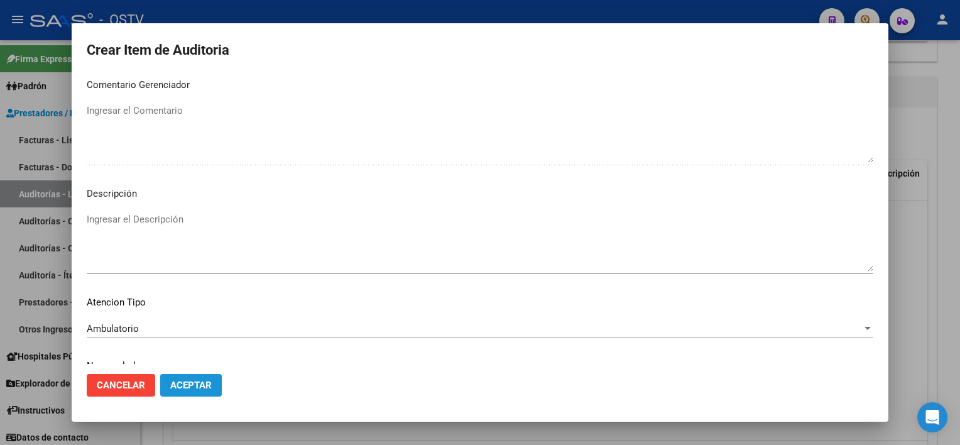
click at [208, 381] on span "Aceptar" at bounding box center [190, 384] width 41 height 11
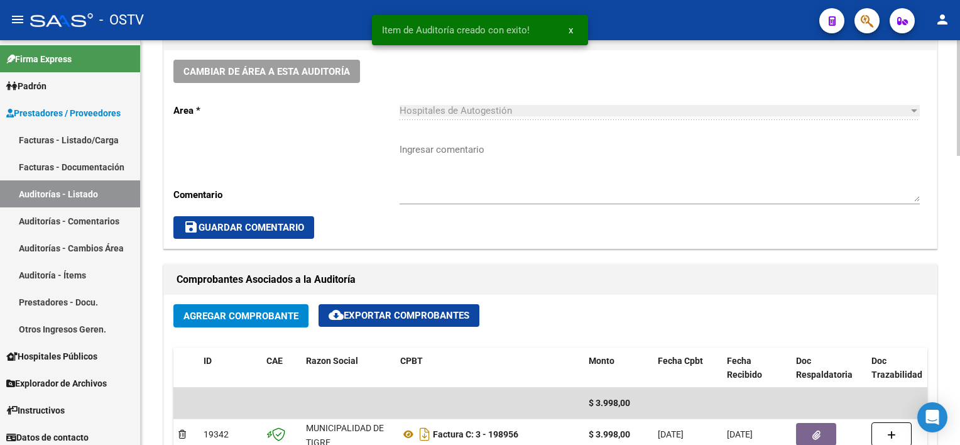
scroll to position [377, 0]
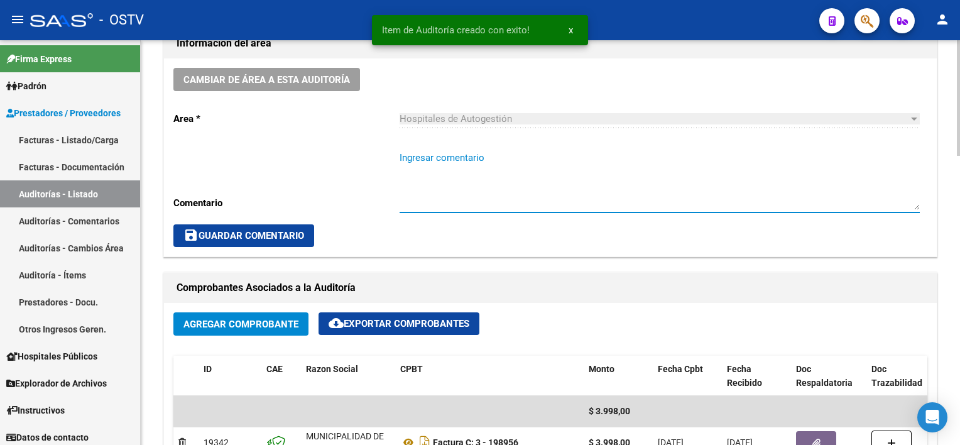
click at [516, 185] on textarea "Ingresar comentario" at bounding box center [659, 180] width 520 height 59
type textarea "CERRADA"
click at [242, 239] on span "save Guardar Comentario" at bounding box center [243, 235] width 121 height 11
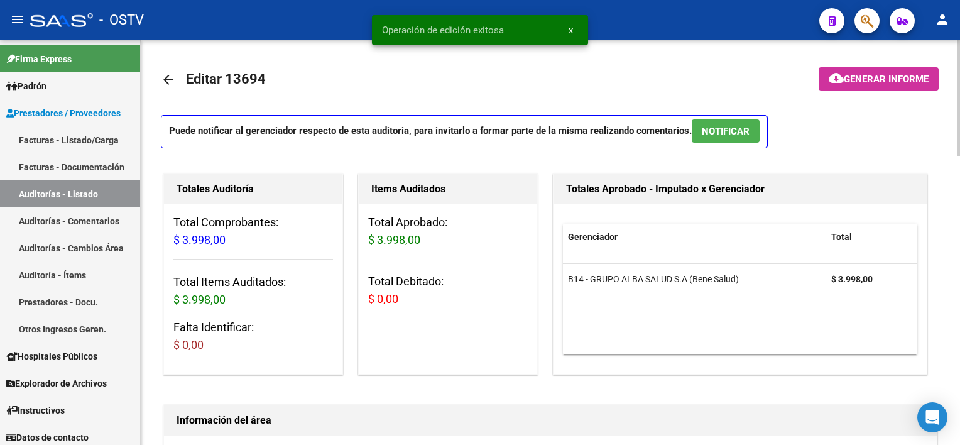
scroll to position [0, 0]
click at [165, 79] on mat-icon "arrow_back" at bounding box center [168, 80] width 15 height 15
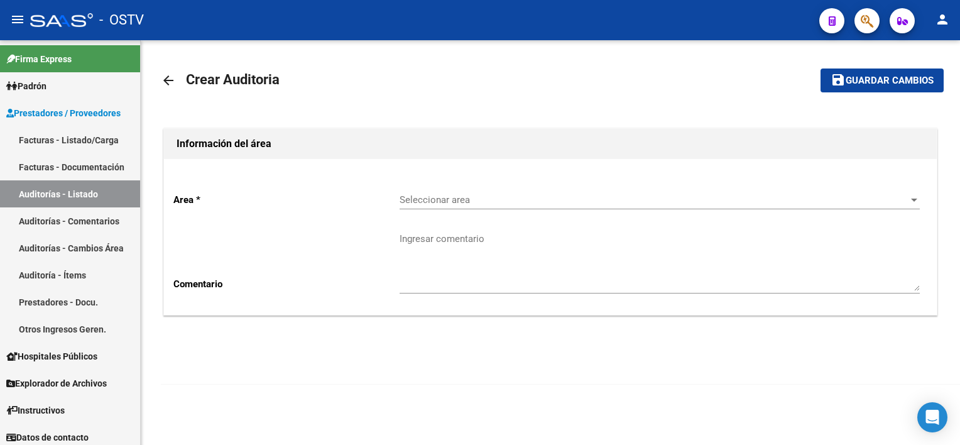
click at [433, 202] on span "Seleccionar area" at bounding box center [653, 199] width 509 height 11
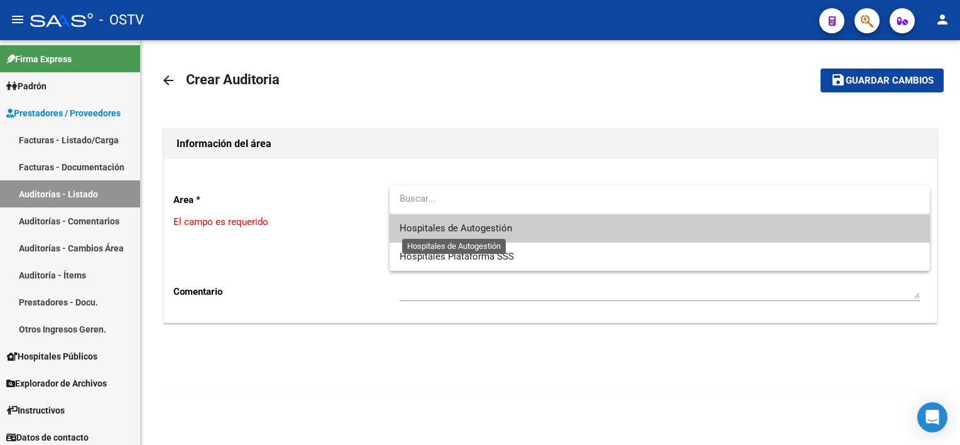
drag, startPoint x: 435, startPoint y: 224, endPoint x: 440, endPoint y: 215, distance: 10.5
click at [435, 224] on span "Hospitales de Autogestión" at bounding box center [455, 227] width 112 height 11
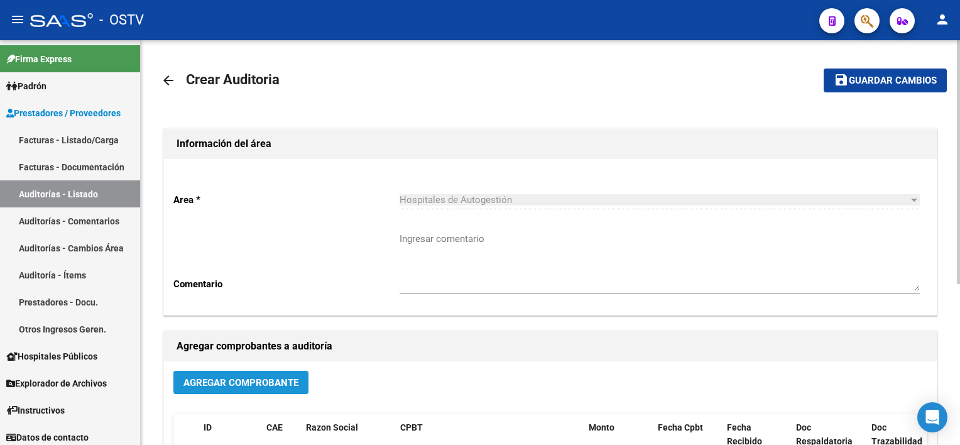
click at [261, 387] on span "Agregar Comprobante" at bounding box center [240, 382] width 115 height 11
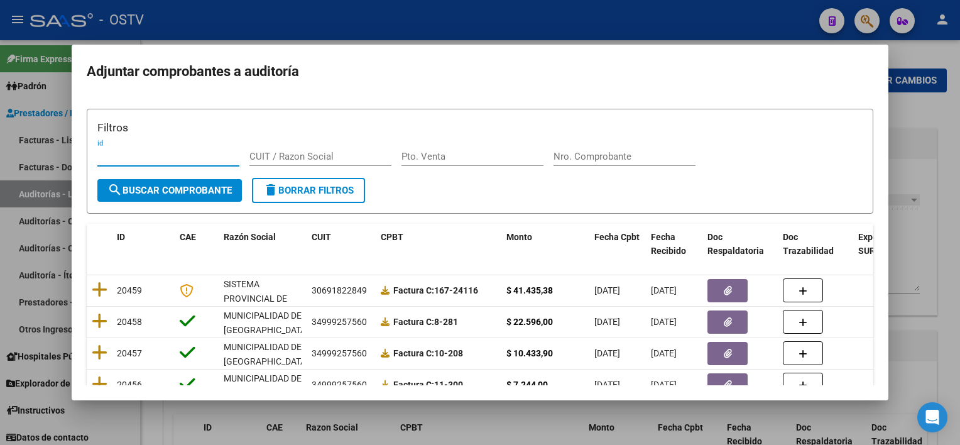
click at [615, 155] on input "Nro. Comprobante" at bounding box center [624, 156] width 142 height 11
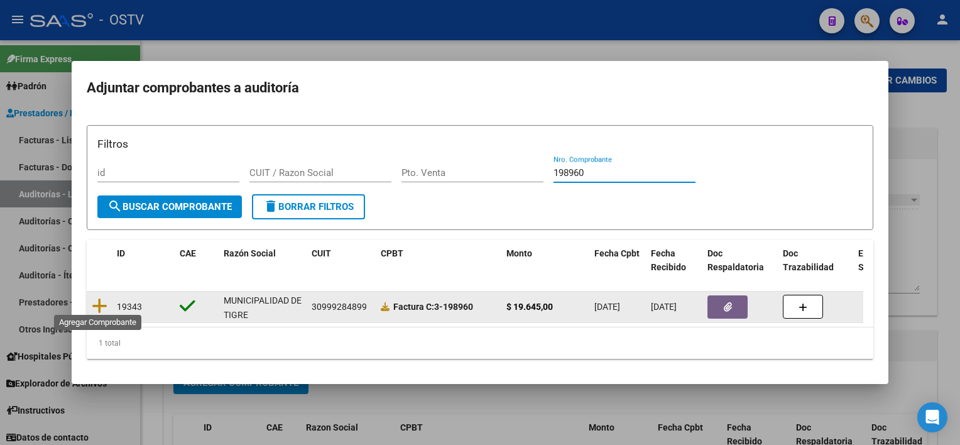
type input "198960"
click at [99, 291] on datatable-body-cell at bounding box center [99, 306] width 25 height 31
click at [101, 297] on icon at bounding box center [100, 306] width 16 height 18
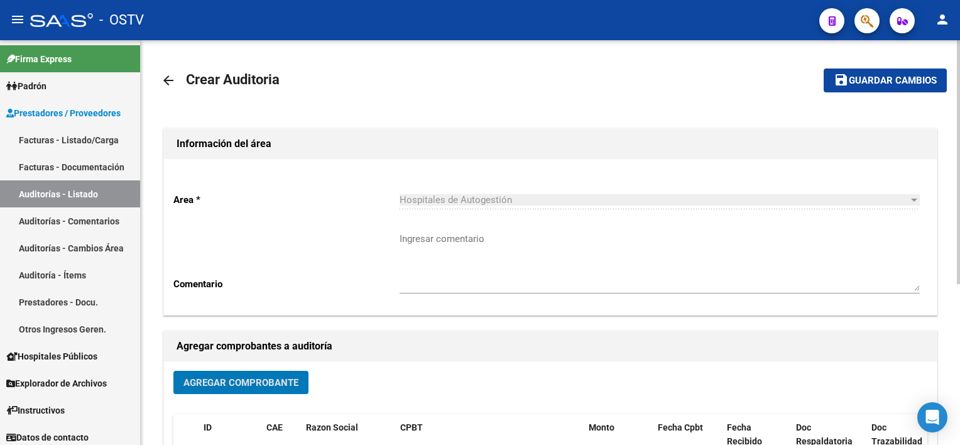
click at [916, 84] on span "Guardar cambios" at bounding box center [892, 80] width 88 height 11
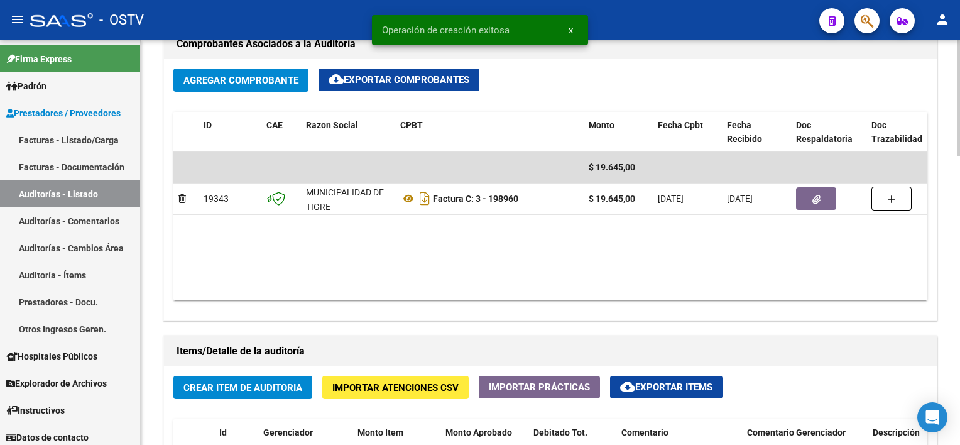
scroll to position [628, 0]
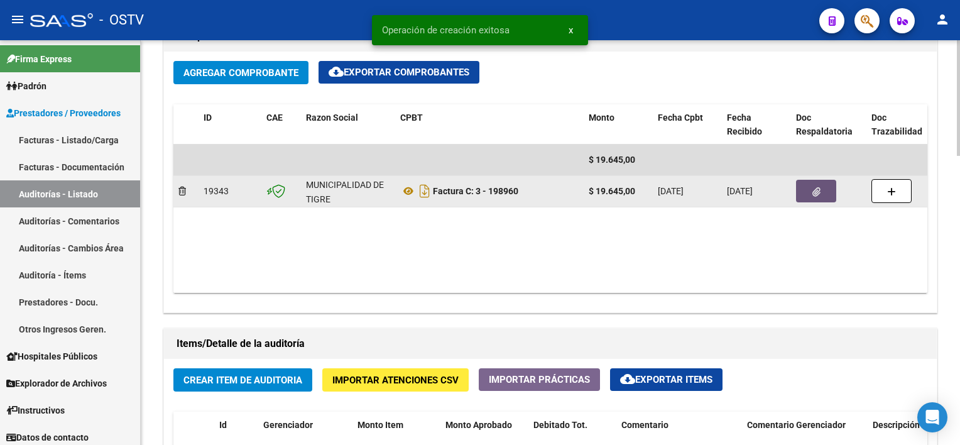
click at [812, 192] on icon "button" at bounding box center [816, 191] width 8 height 9
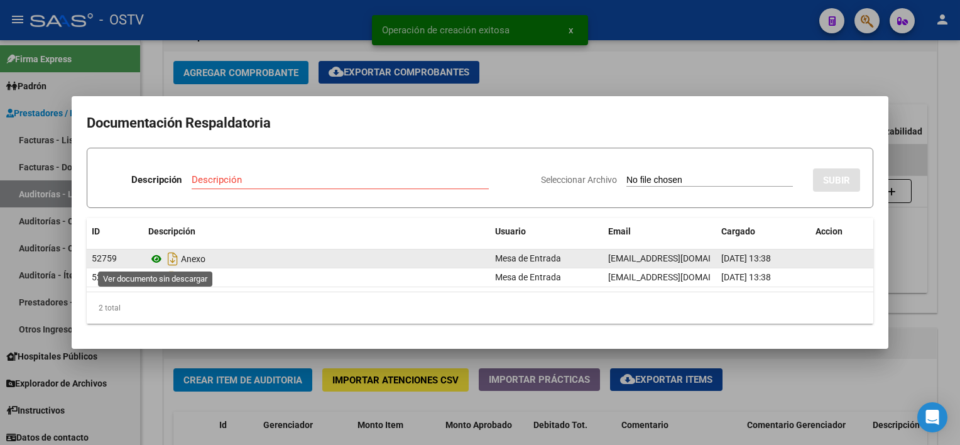
click at [154, 261] on icon at bounding box center [156, 258] width 16 height 15
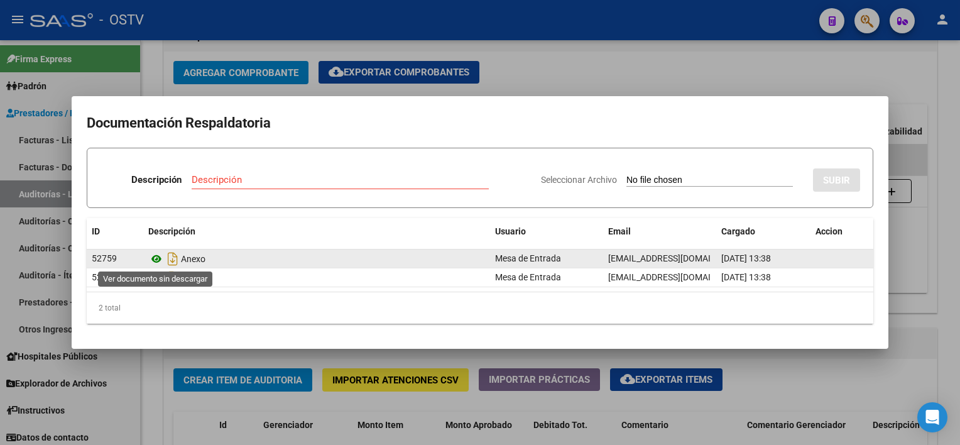
click at [156, 259] on icon at bounding box center [156, 258] width 16 height 15
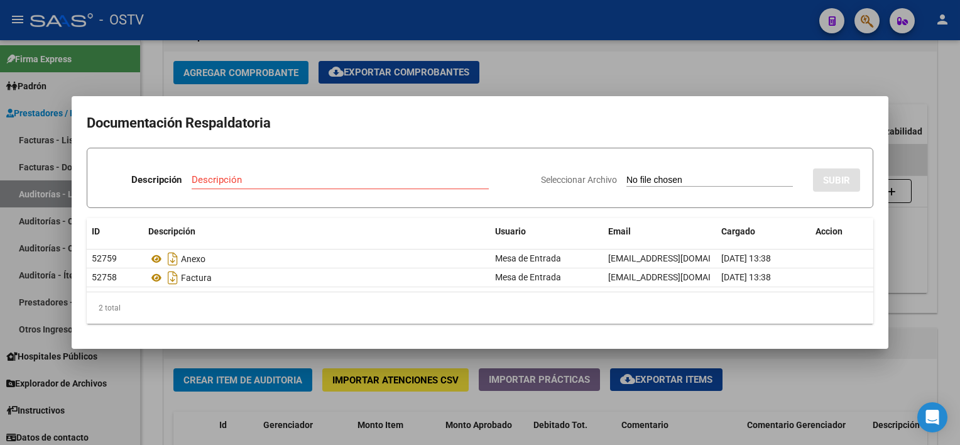
click at [879, 377] on div at bounding box center [480, 222] width 960 height 445
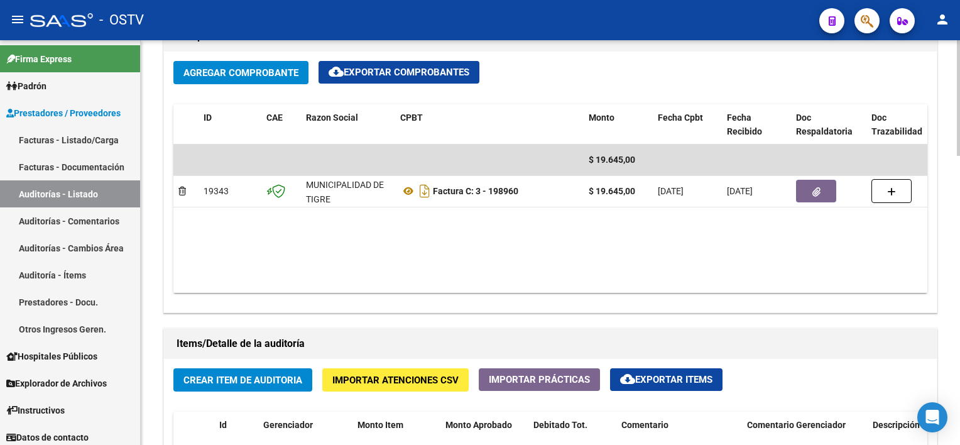
scroll to position [879, 0]
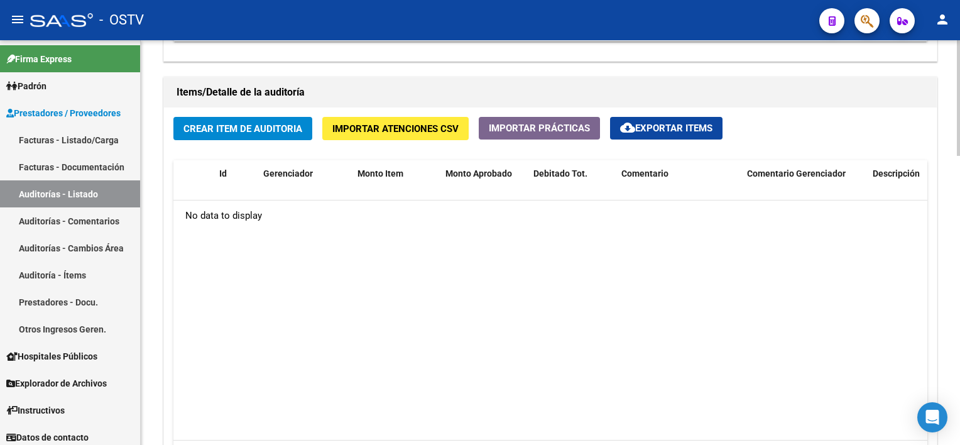
click at [267, 123] on span "Crear Item de Auditoria" at bounding box center [242, 128] width 119 height 11
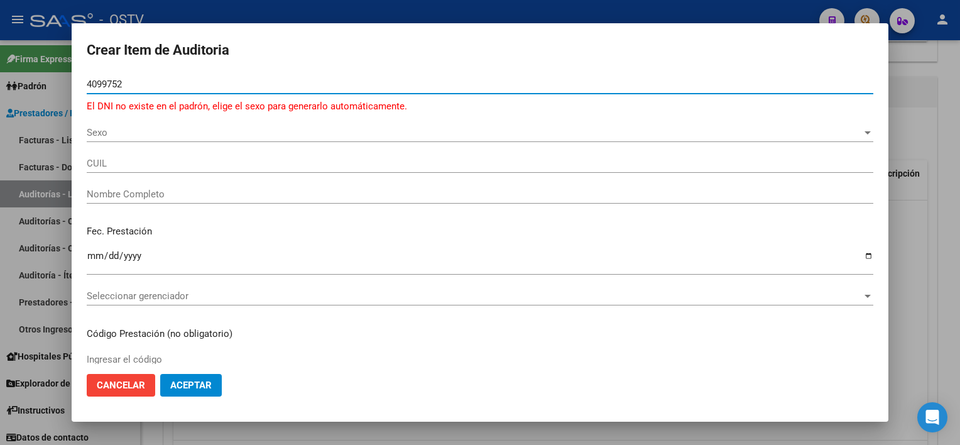
type input "40997522"
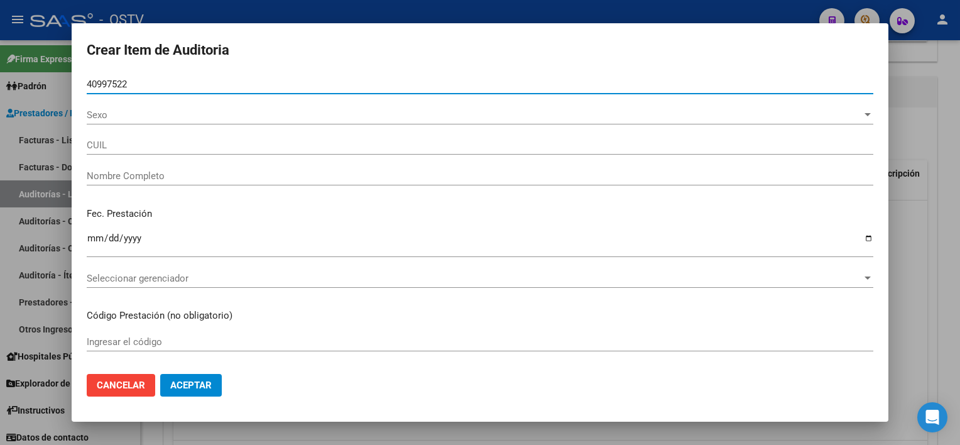
type input "23409975224"
type input "NIEVA ACEVEDO IVANA ANTONELLA"
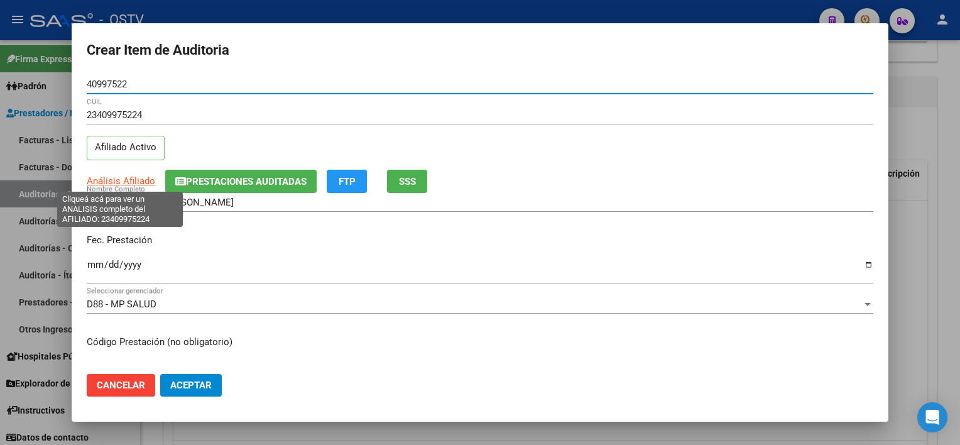
type input "40997522"
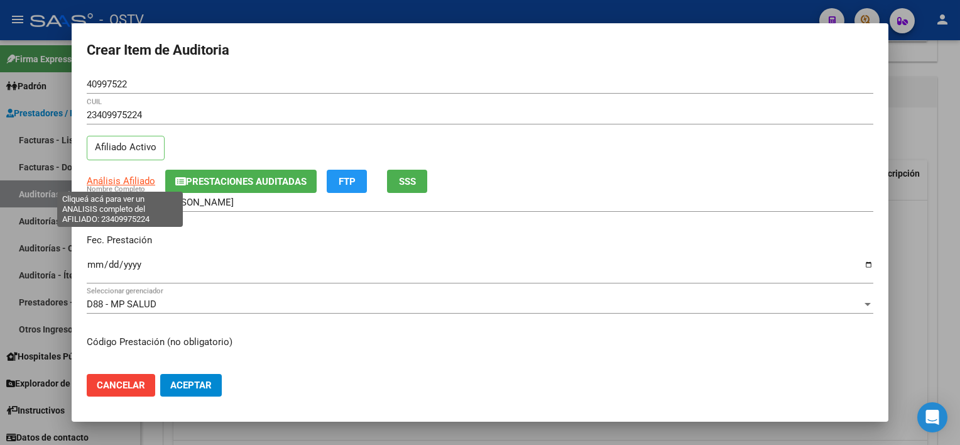
click at [133, 180] on span "Análisis Afiliado" at bounding box center [121, 180] width 68 height 11
type textarea "23409975224"
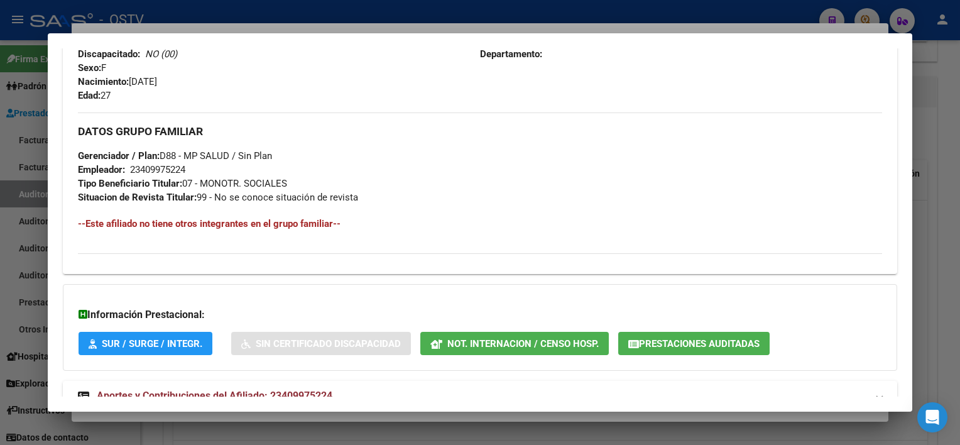
scroll to position [593, 0]
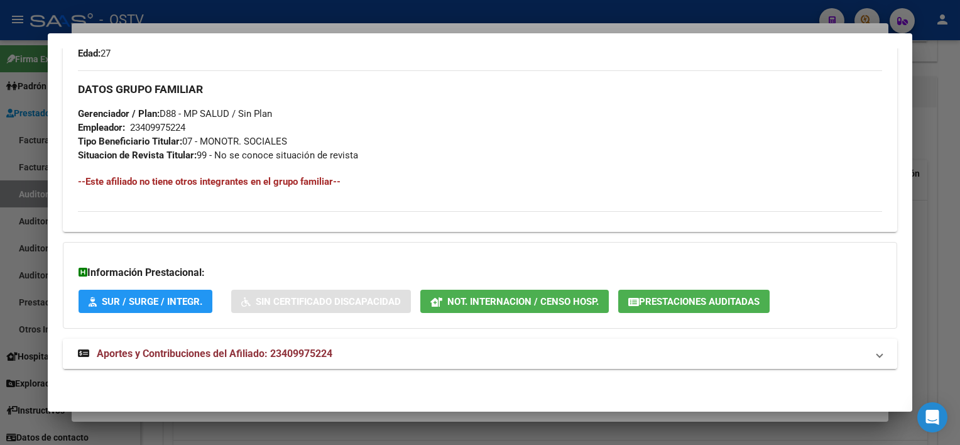
click at [398, 361] on mat-expansion-panel-header "Aportes y Contribuciones del Afiliado: 23409975224" at bounding box center [479, 353] width 833 height 30
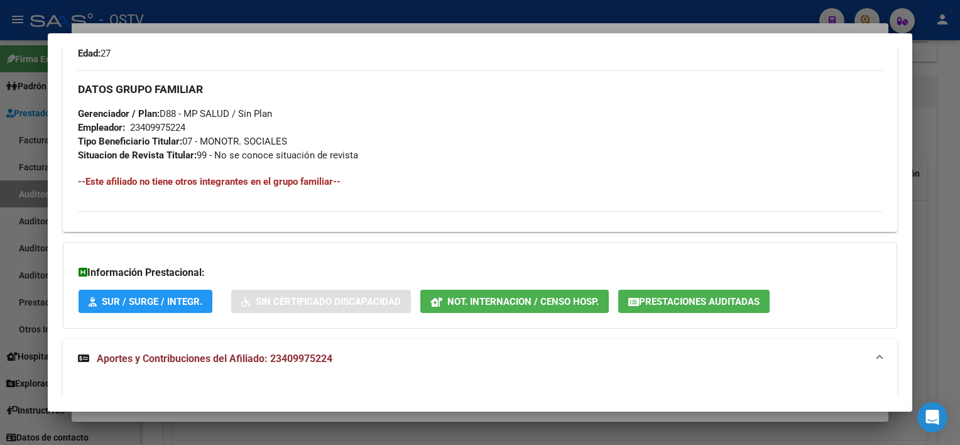
click at [686, 319] on div "Información Prestacional: SUR / SURGE / INTEGR. Sin Certificado Discapacidad No…" at bounding box center [479, 285] width 833 height 87
click at [697, 307] on button "Prestaciones Auditadas" at bounding box center [693, 301] width 151 height 23
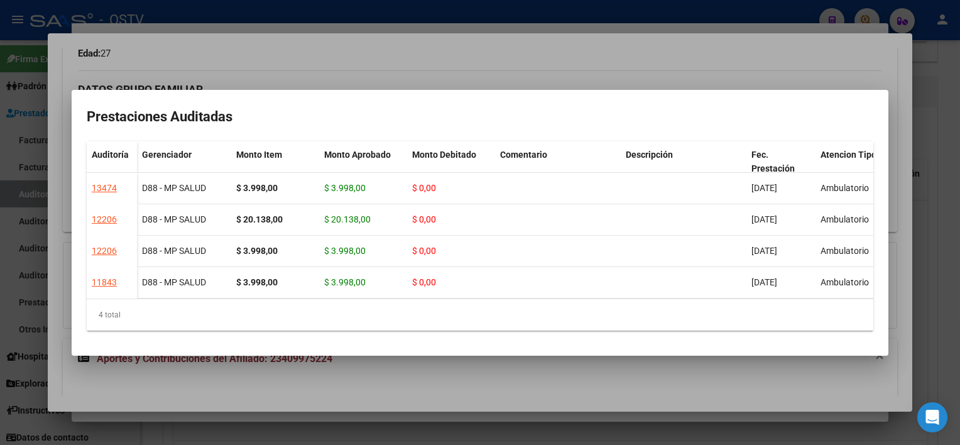
click at [696, 376] on div at bounding box center [480, 222] width 960 height 445
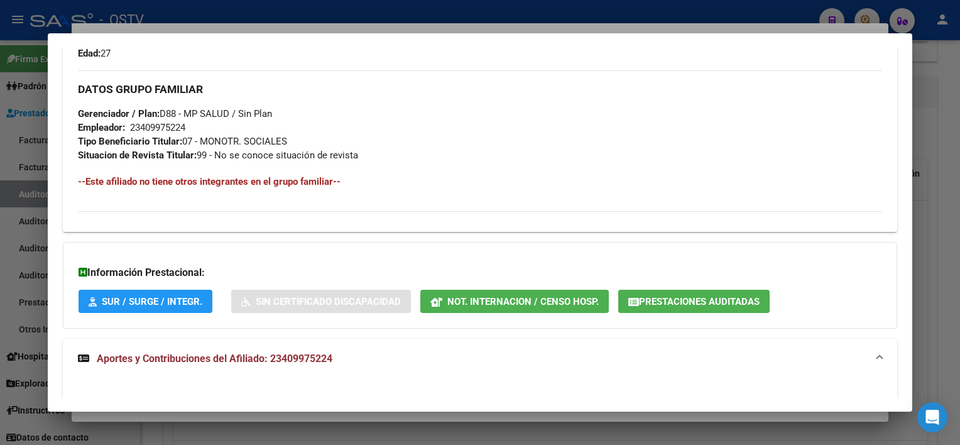
click at [608, 411] on div "Crear Item de Auditoria 40997522 Nro Documento 23409975224 CUIL Afiliado Activo…" at bounding box center [480, 222] width 960 height 445
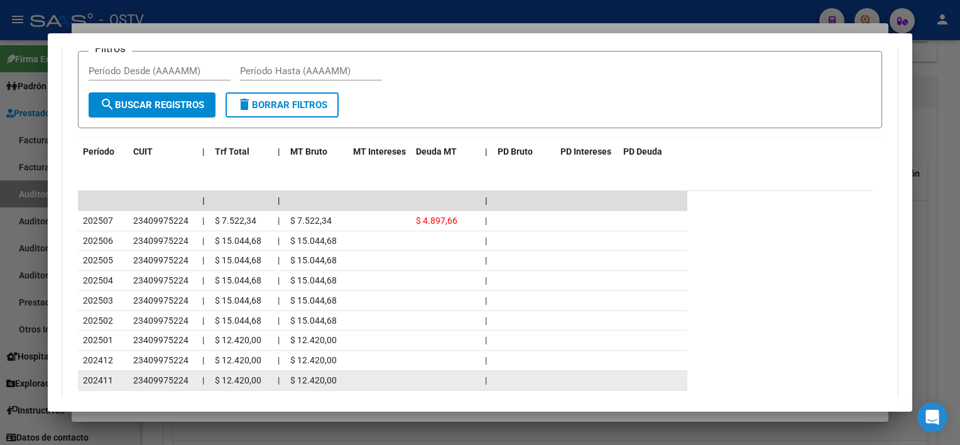
scroll to position [1154, 0]
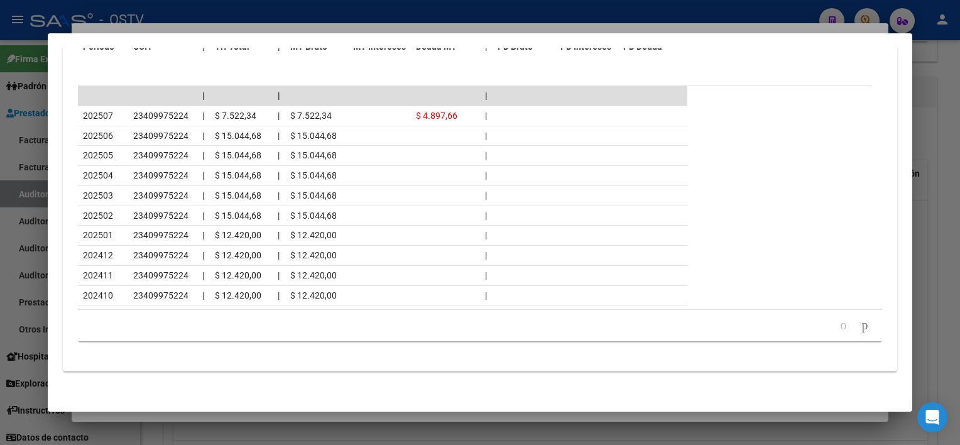
click at [404, 416] on div at bounding box center [480, 222] width 960 height 445
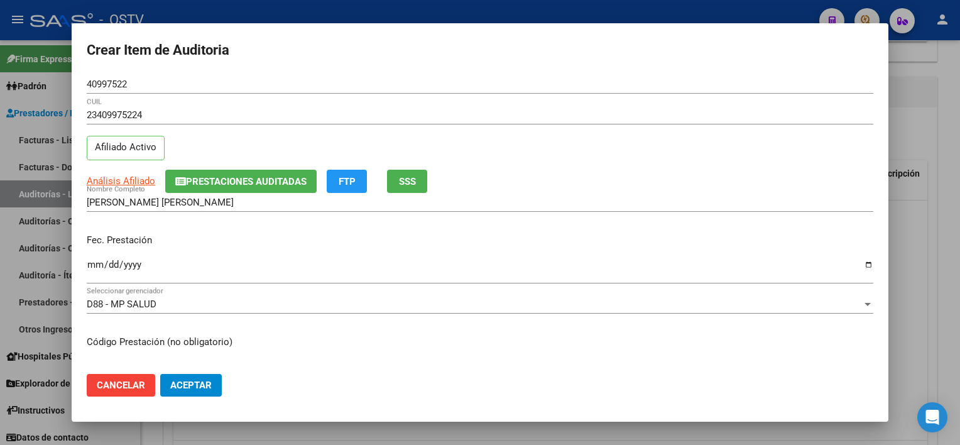
click at [263, 205] on input "NIEVA ACEVEDO IVANA ANTONELLA" at bounding box center [480, 202] width 786 height 11
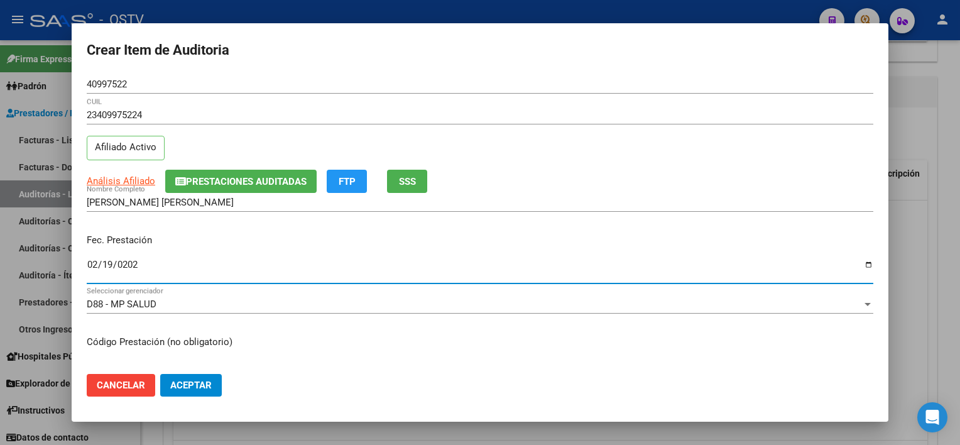
type input "2025-02-19"
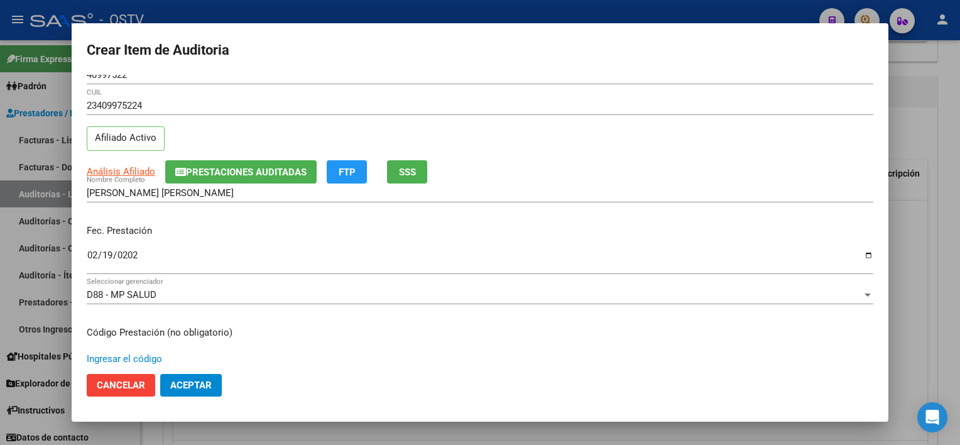
scroll to position [212, 0]
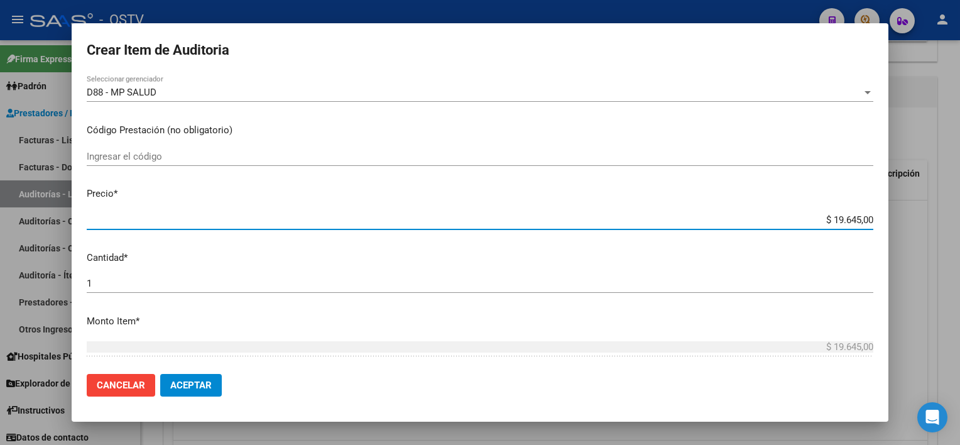
type input "$ 0,03"
type input "$ 0,39"
type input "$ 3,99"
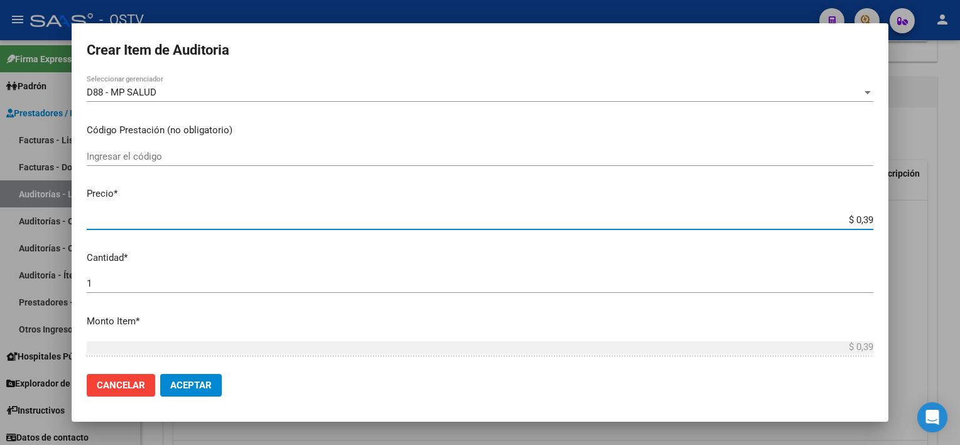
type input "$ 3,99"
type input "$ 39,98"
type input "$ 399,80"
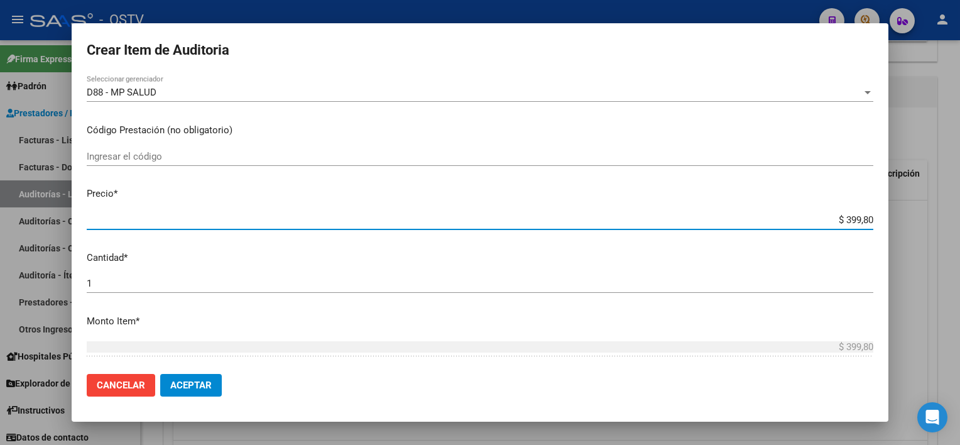
type input "$ 3.998,00"
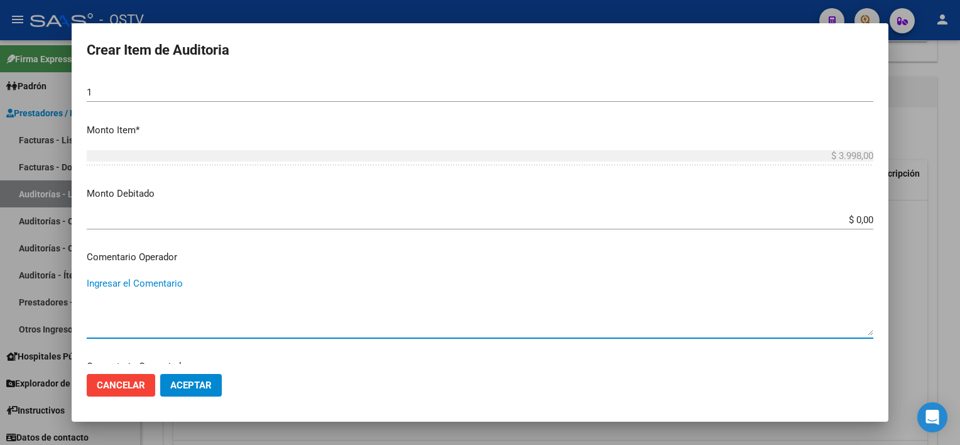
scroll to position [684, 0]
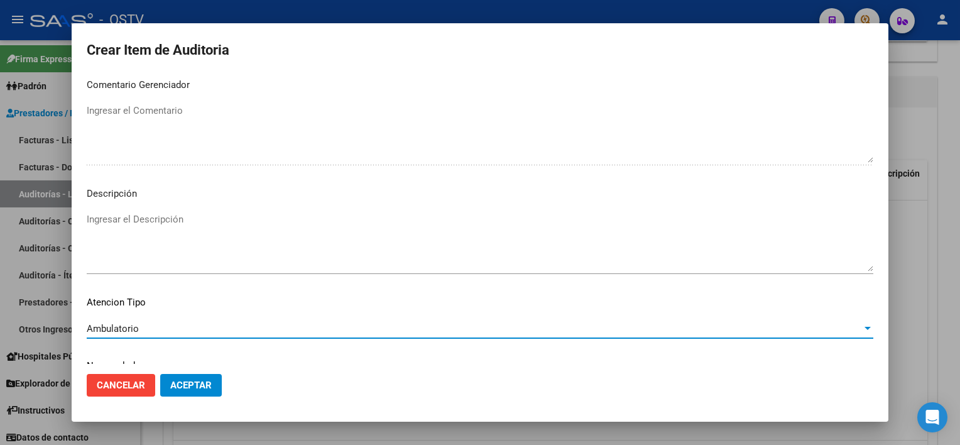
click at [191, 385] on span "Aceptar" at bounding box center [190, 384] width 41 height 11
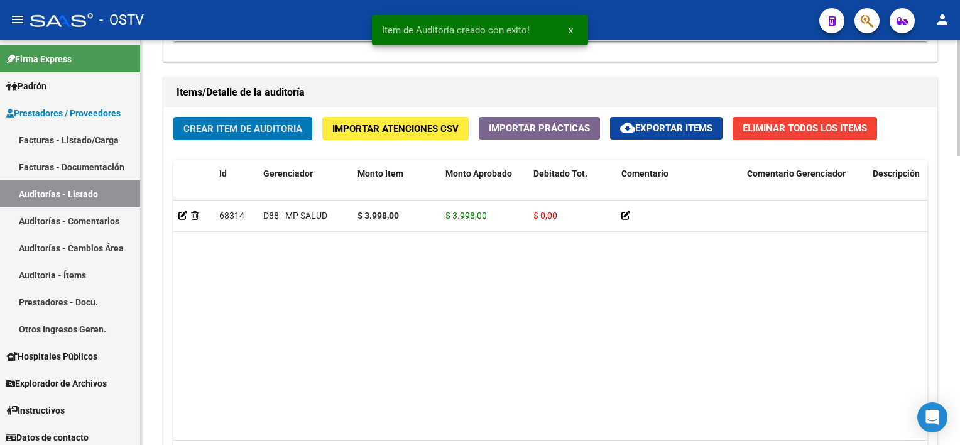
scroll to position [880, 0]
click at [221, 133] on span "Crear Item de Auditoria" at bounding box center [242, 128] width 119 height 11
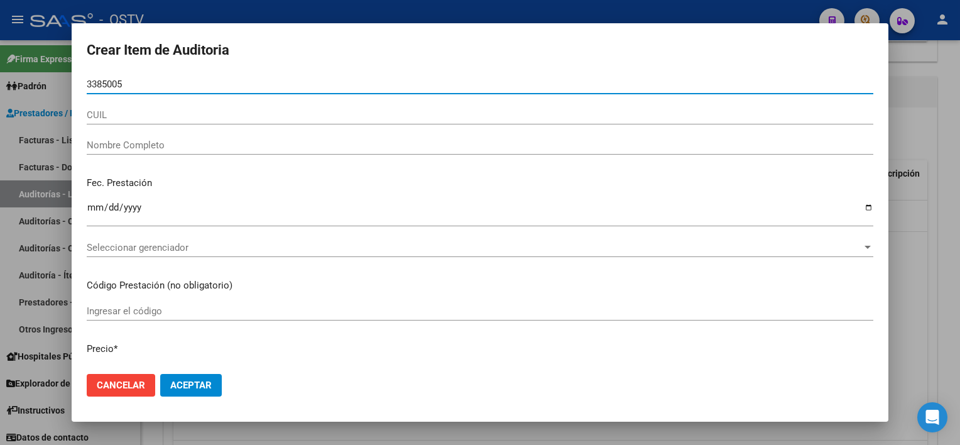
type input "33850059"
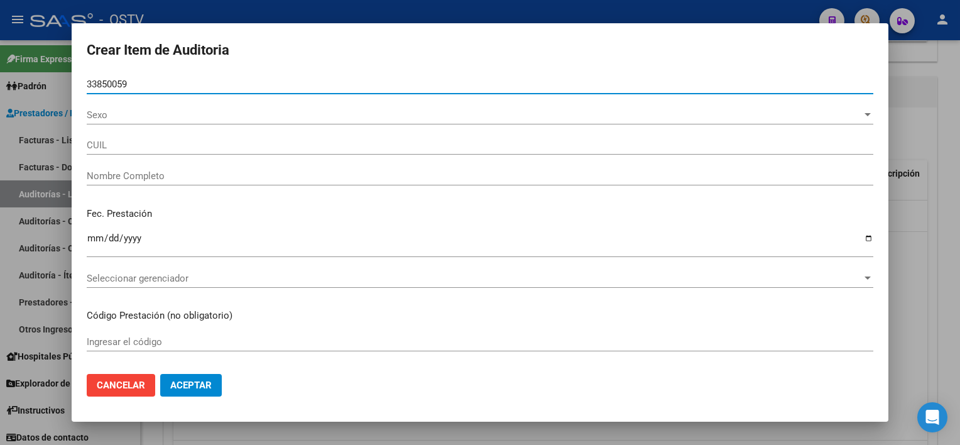
type input "27338500594"
type input "VILLEGAS ROMINA SOLEDAD"
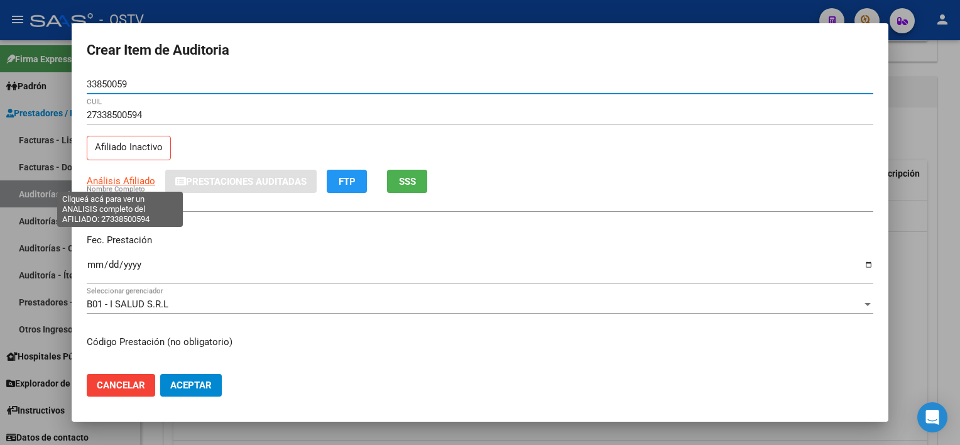
type input "33850059"
click at [127, 183] on span "Análisis Afiliado" at bounding box center [121, 180] width 68 height 11
type textarea "27338500594"
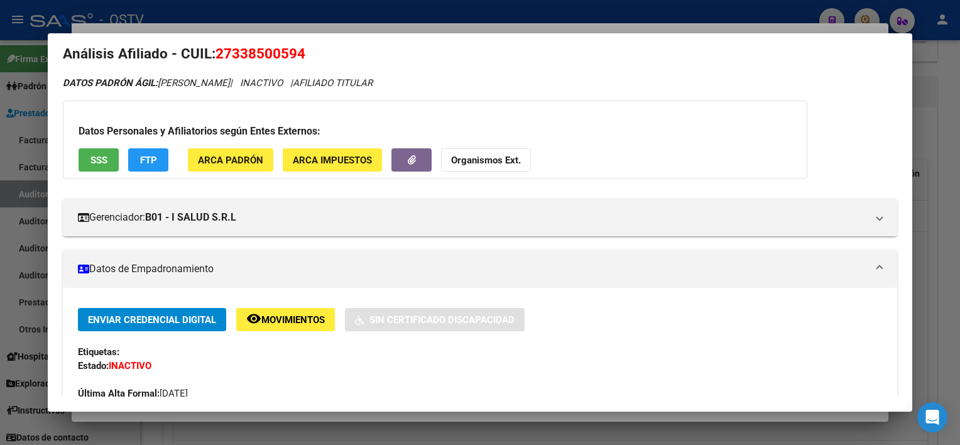
scroll to position [0, 0]
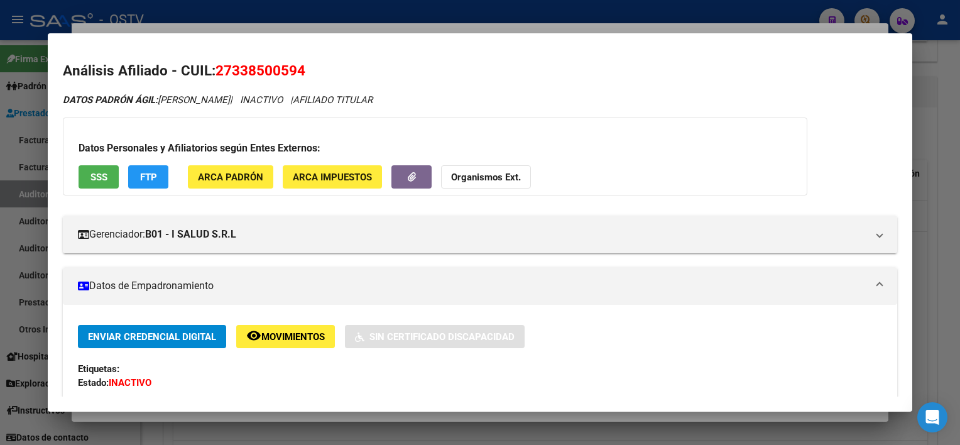
click at [93, 177] on span "SSS" at bounding box center [98, 176] width 17 height 11
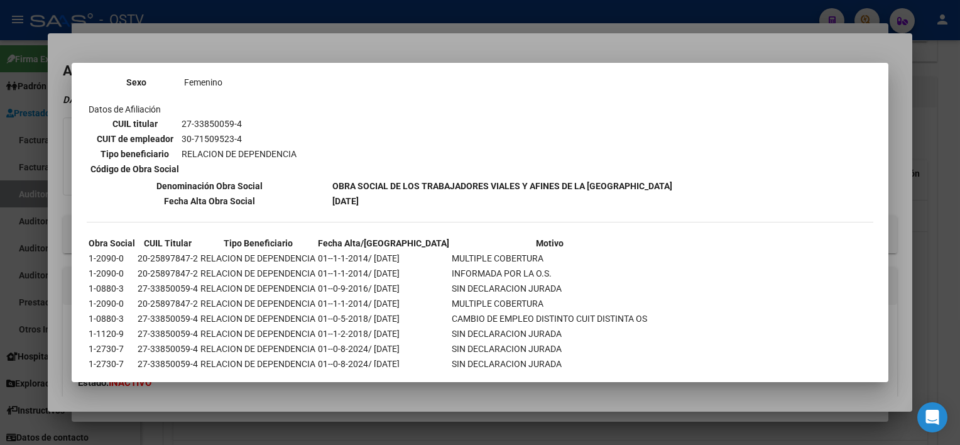
scroll to position [936, 0]
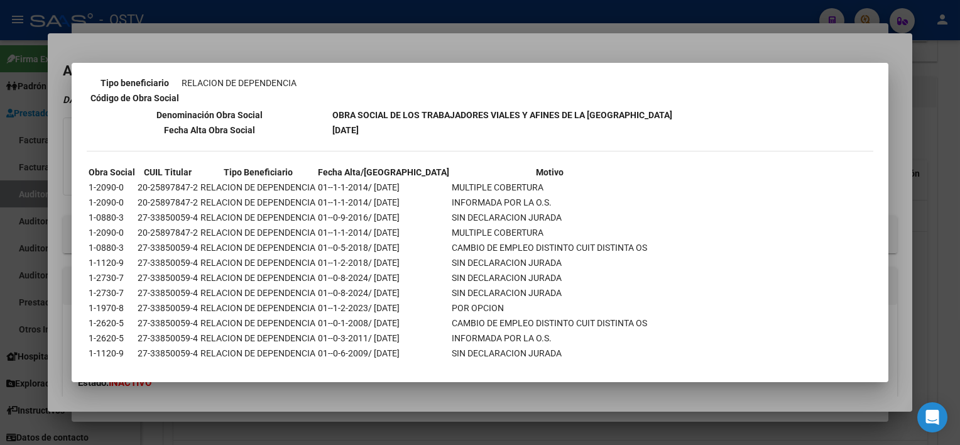
click at [460, 404] on div at bounding box center [480, 222] width 960 height 445
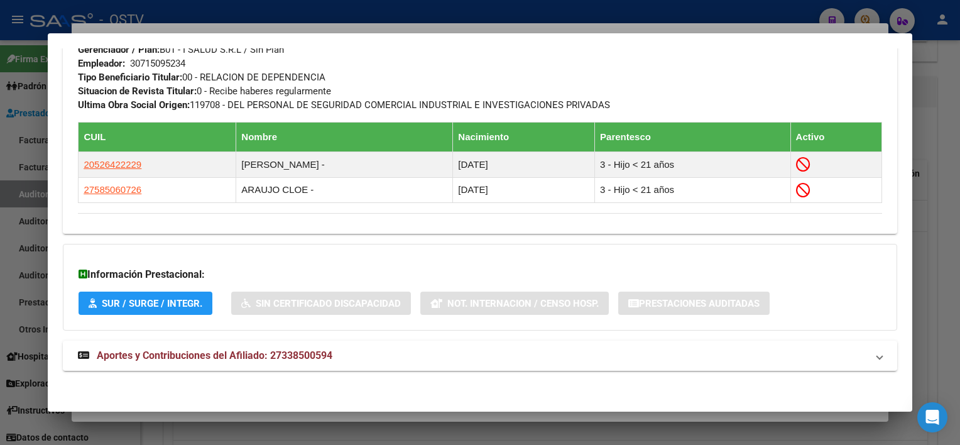
scroll to position [672, 0]
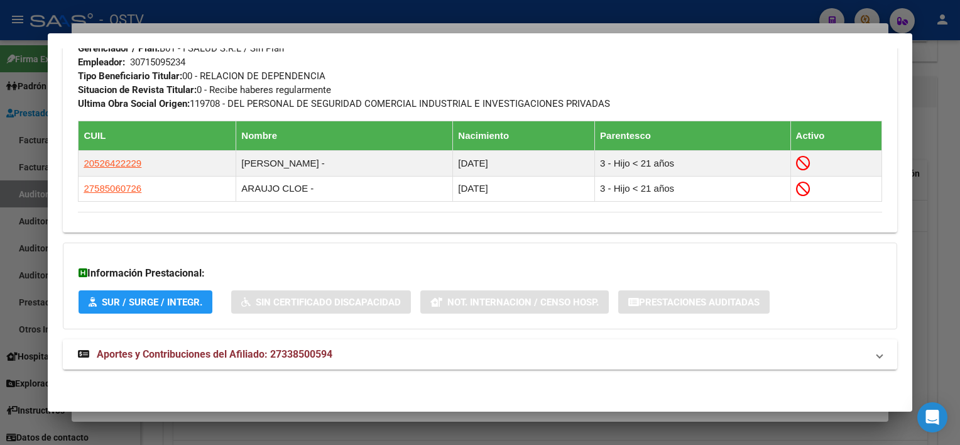
click at [445, 352] on mat-panel-title "Aportes y Contribuciones del Afiliado: 27338500594" at bounding box center [472, 354] width 788 height 15
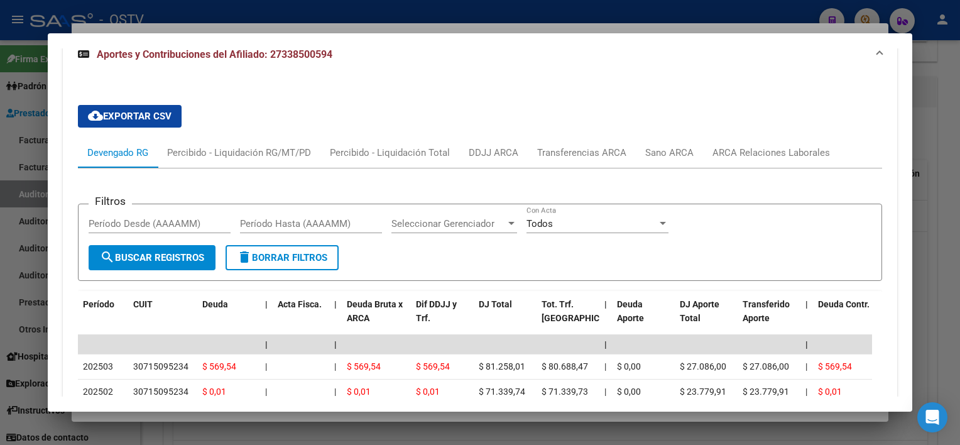
scroll to position [1059, 0]
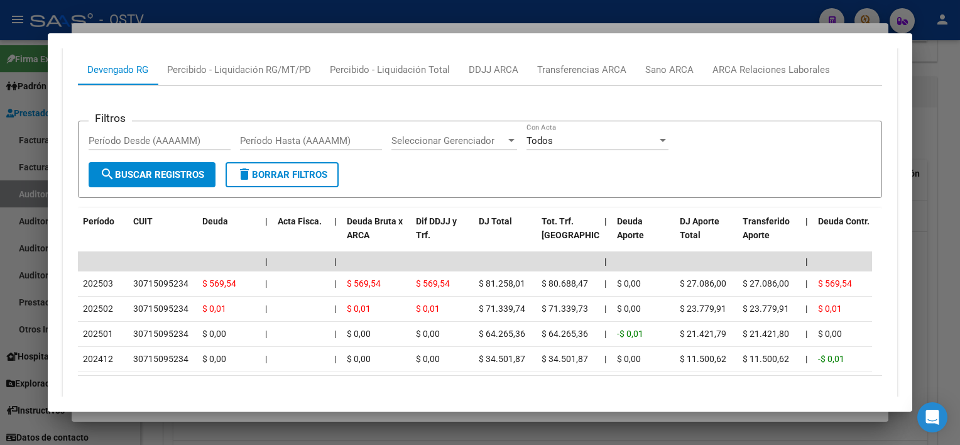
click at [403, 415] on div at bounding box center [480, 222] width 960 height 445
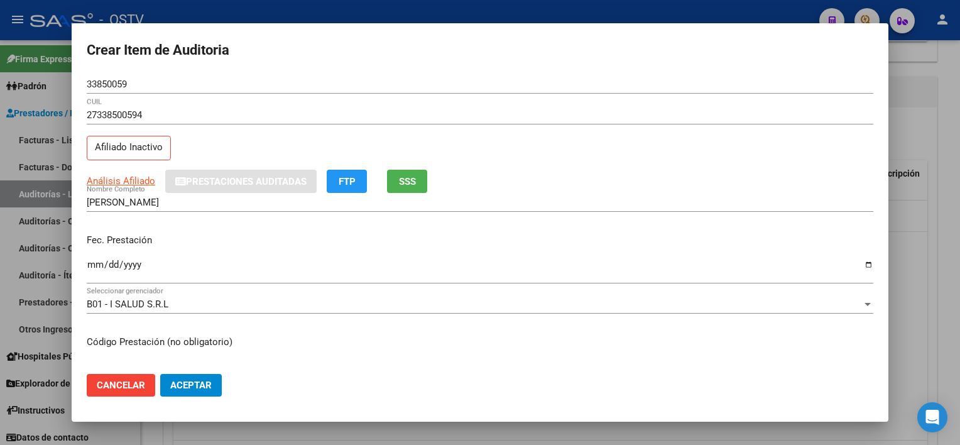
click at [224, 205] on input "VILLEGAS ROMINA SOLEDAD" at bounding box center [480, 202] width 786 height 11
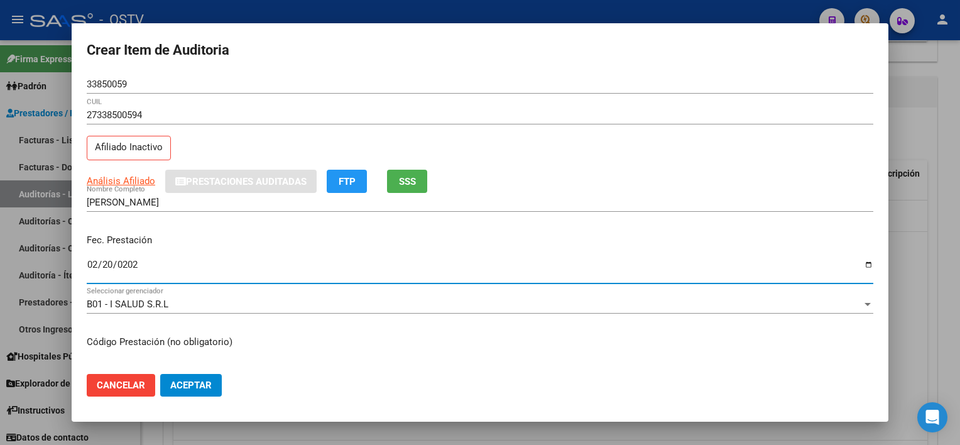
type input "2025-02-20"
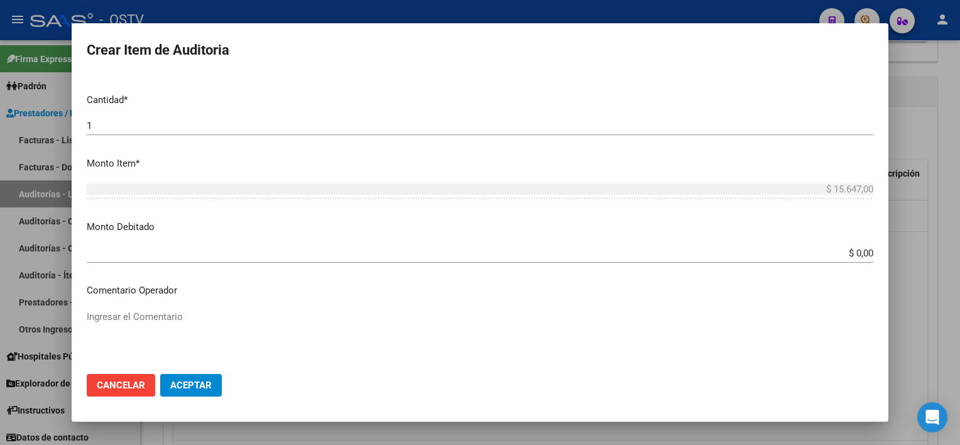
scroll to position [377, 0]
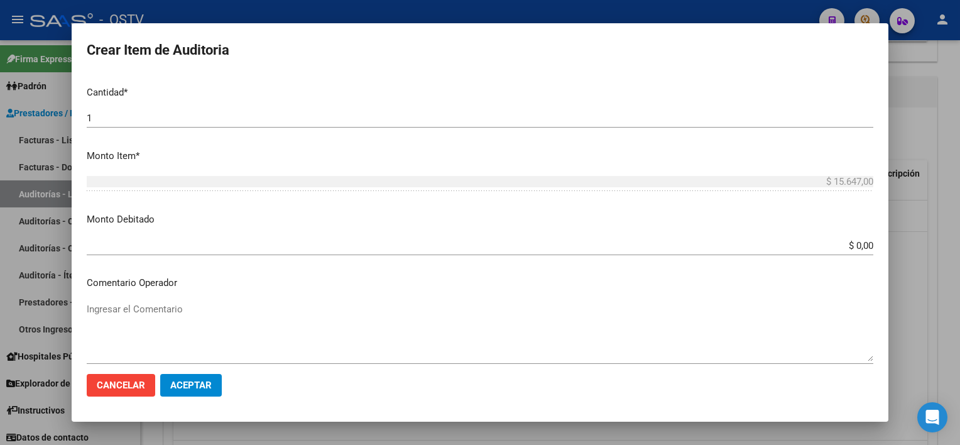
type input "$ 0,01"
type input "$ 0,11"
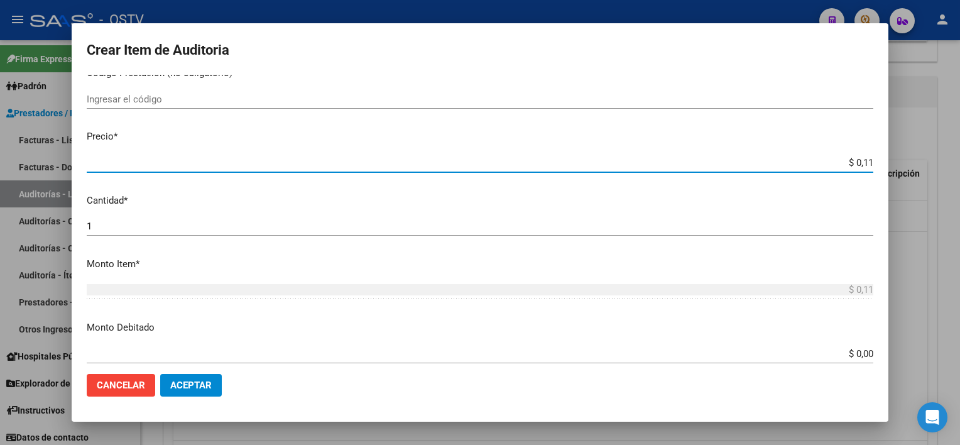
scroll to position [251, 0]
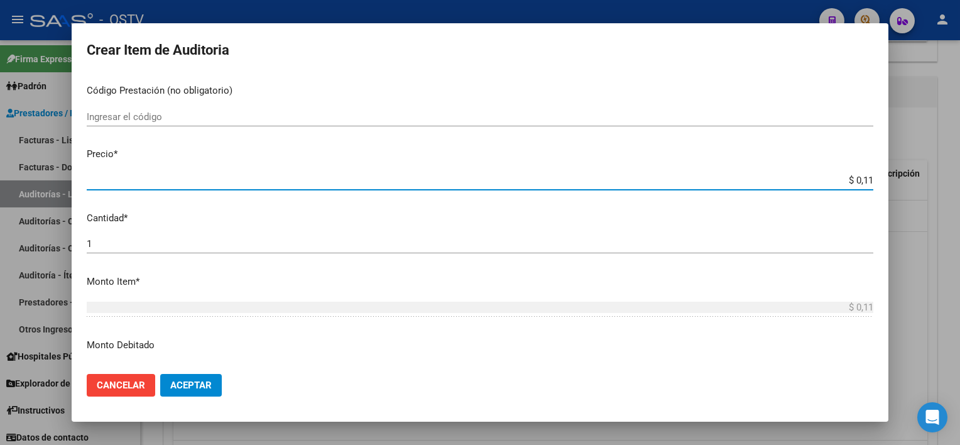
type input "$ 1,16"
type input "$ 11,64"
type input "$ 116,49"
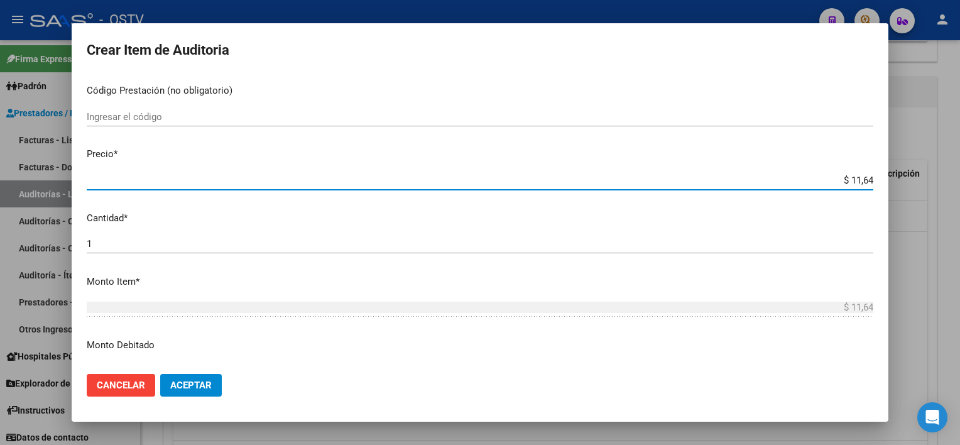
type input "$ 116,49"
type input "$ 1.164,90"
type input "$ 11.649,00"
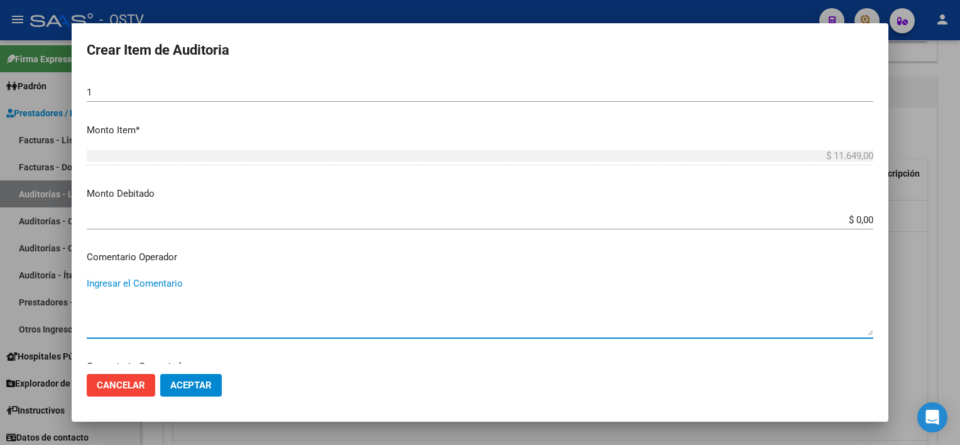
scroll to position [684, 0]
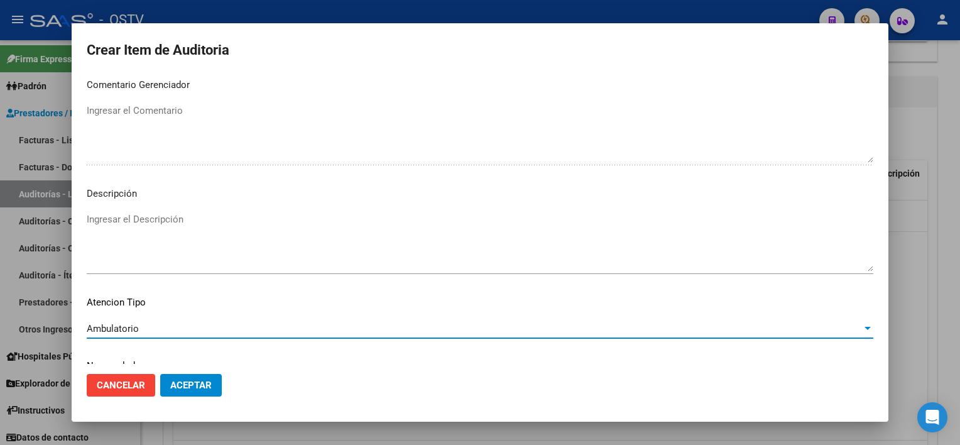
click at [214, 392] on button "Aceptar" at bounding box center [191, 385] width 62 height 23
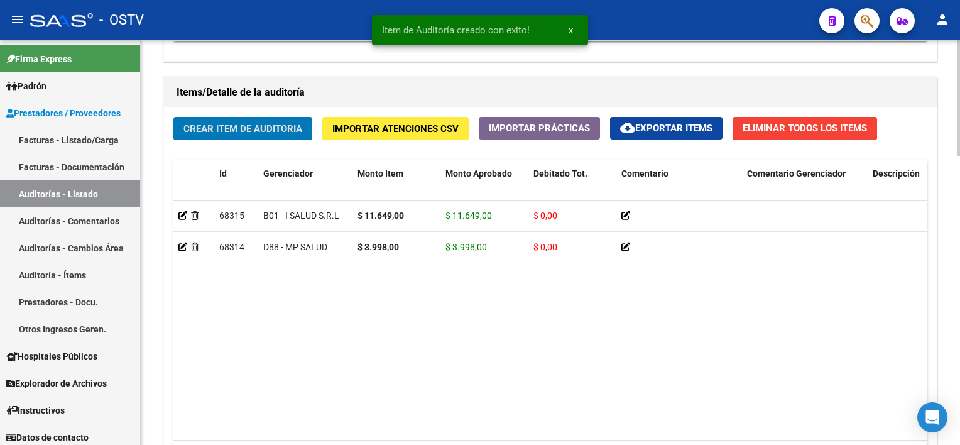
click at [256, 124] on span "Crear Item de Auditoria" at bounding box center [242, 128] width 119 height 11
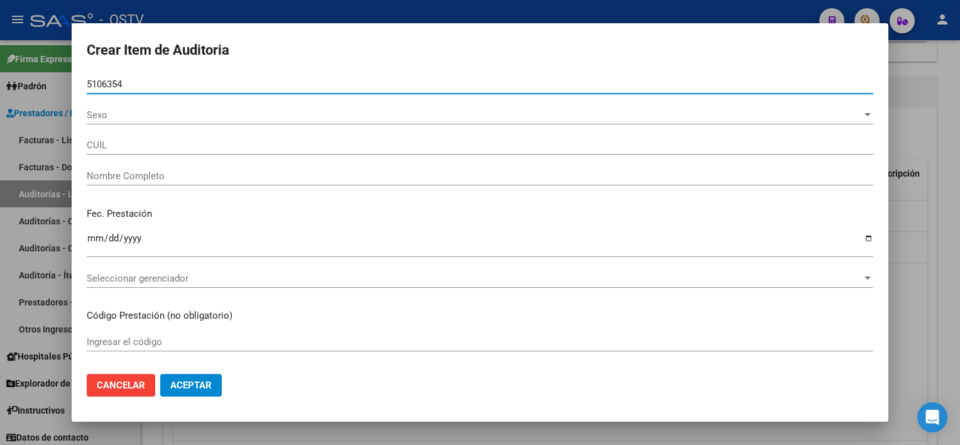
type input "51063549"
type input "27510635499"
type input "COGHI ZOE VALENTINA"
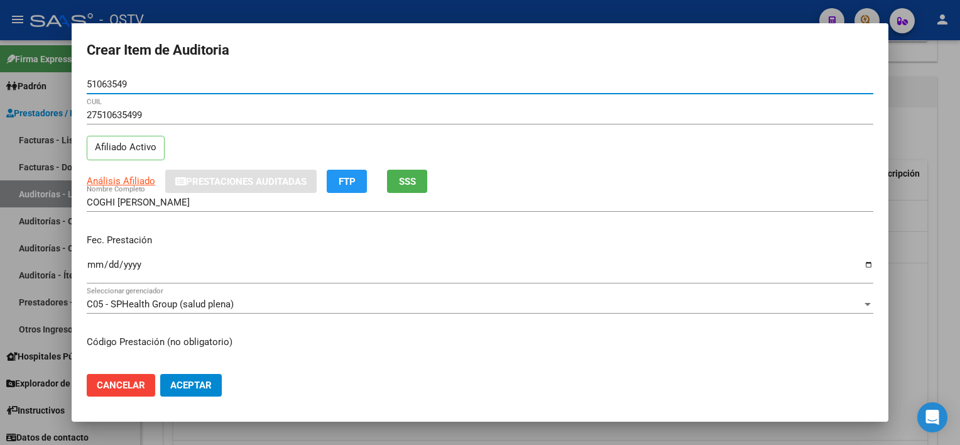
type input "51063549"
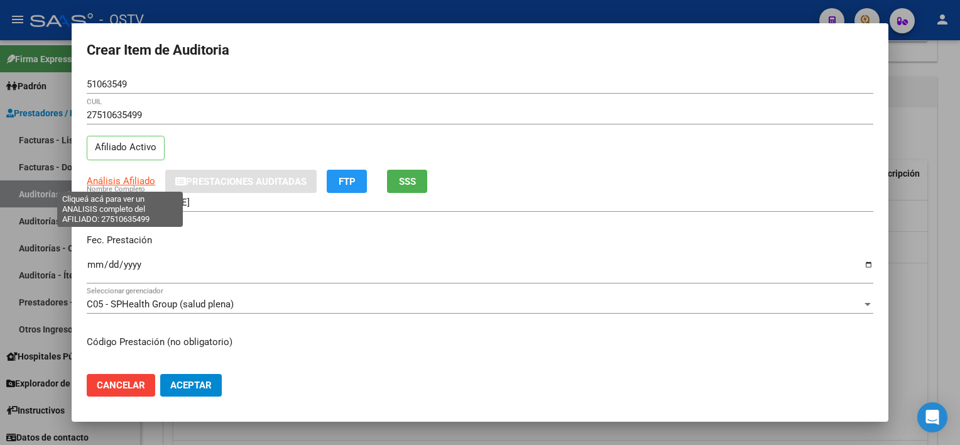
click at [143, 185] on span "Análisis Afiliado" at bounding box center [121, 180] width 68 height 11
type textarea "27510635499"
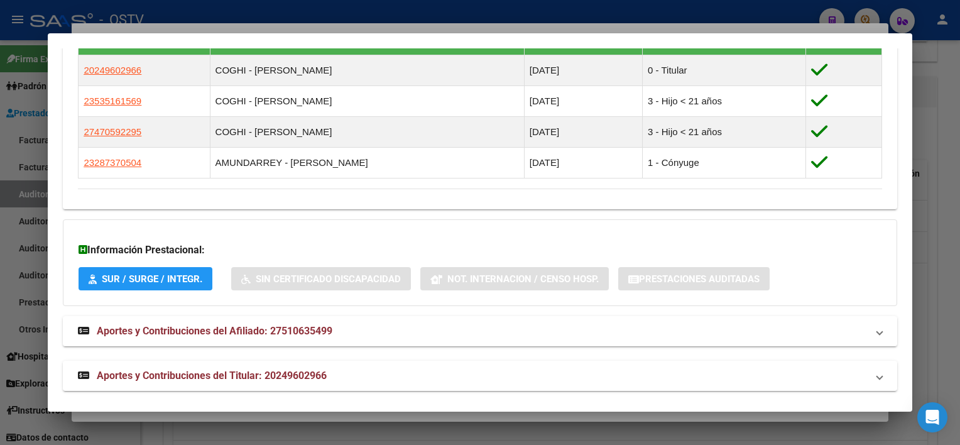
scroll to position [761, 0]
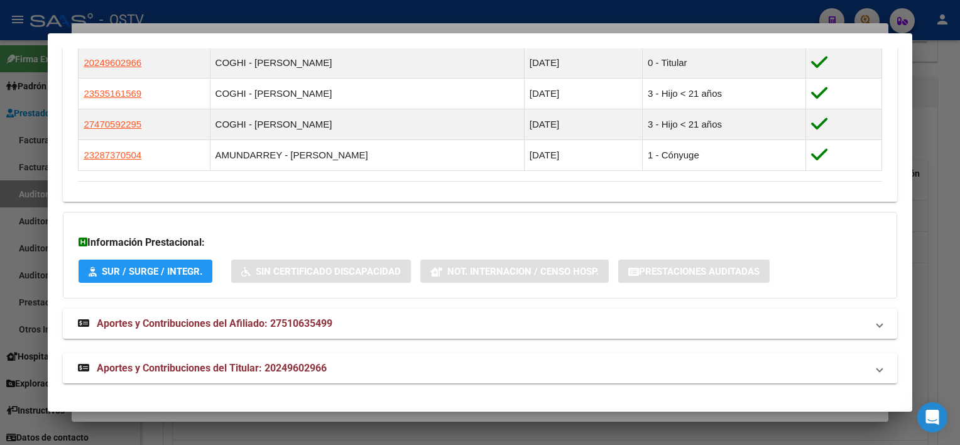
click at [286, 357] on mat-expansion-panel-header "Aportes y Contribuciones del Titular: 20249602966" at bounding box center [479, 368] width 833 height 30
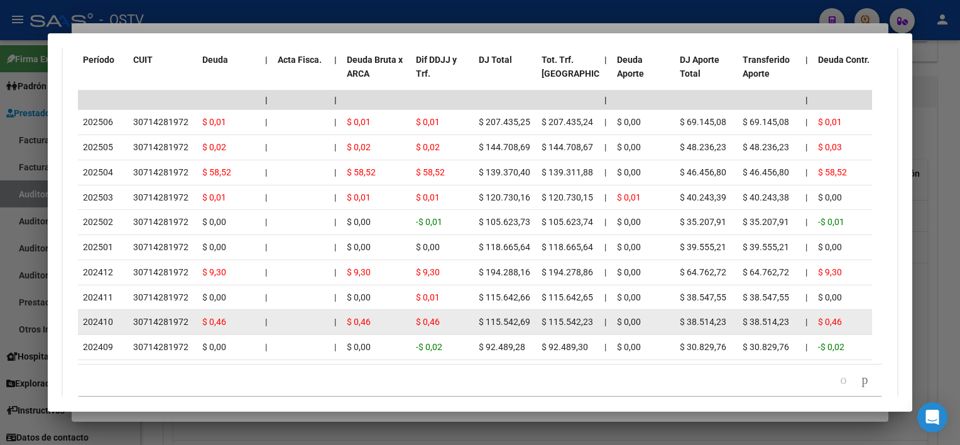
scroll to position [1326, 0]
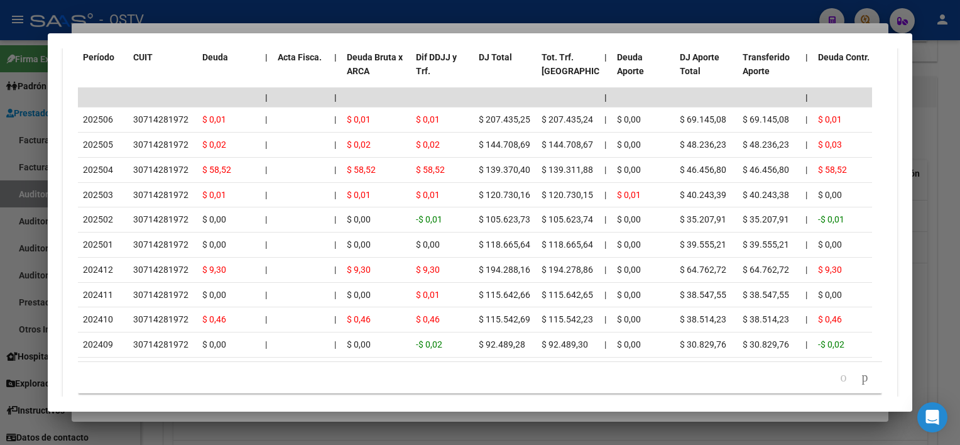
click at [377, 416] on div at bounding box center [480, 222] width 960 height 445
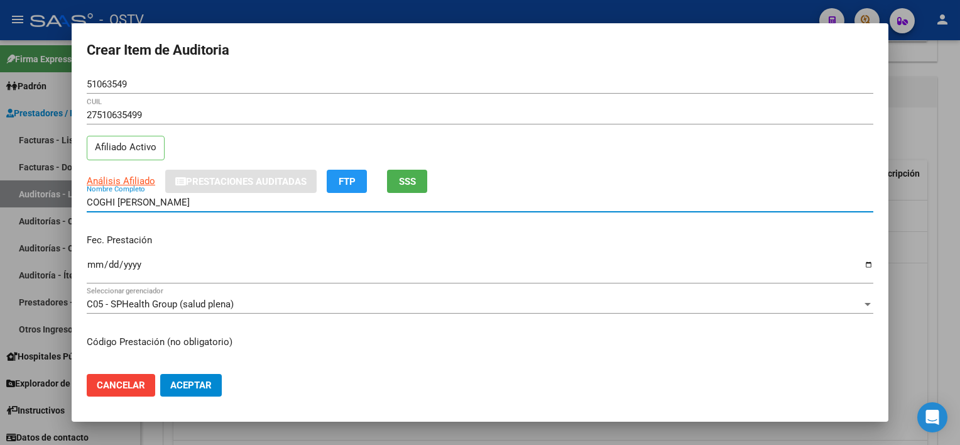
click at [241, 199] on input "COGHI ZOE VALENTINA" at bounding box center [480, 202] width 786 height 11
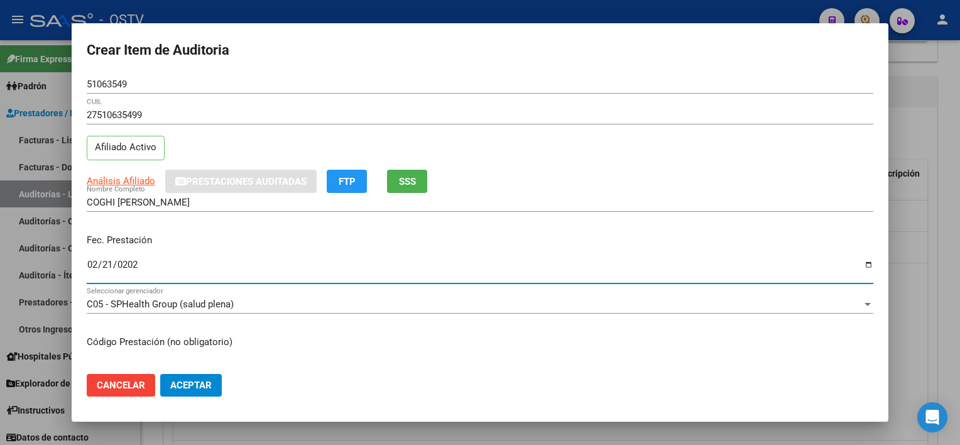
type input "2025-02-21"
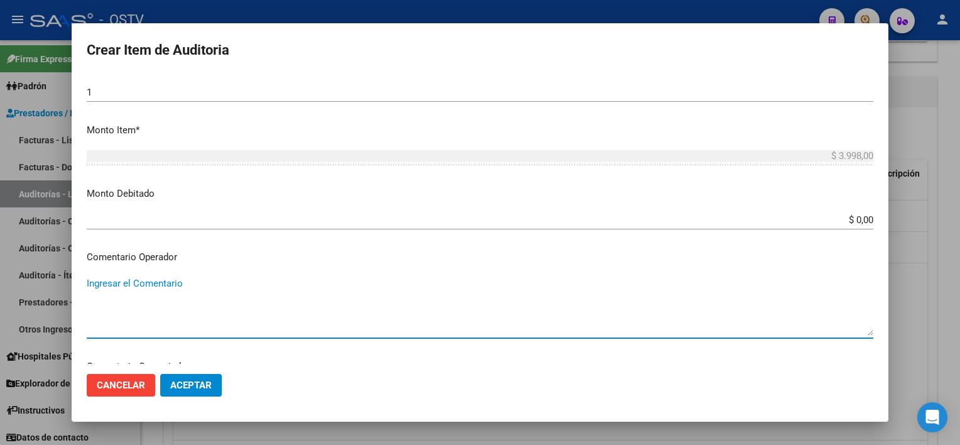
scroll to position [684, 0]
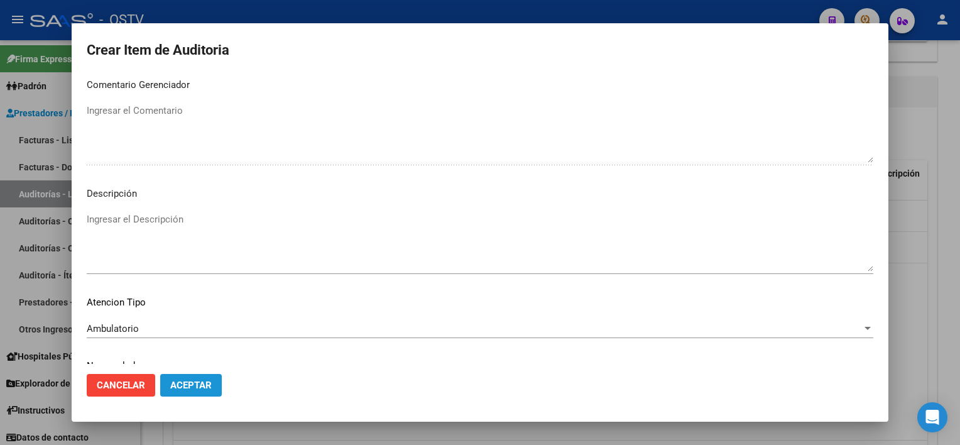
click at [202, 382] on span "Aceptar" at bounding box center [190, 384] width 41 height 11
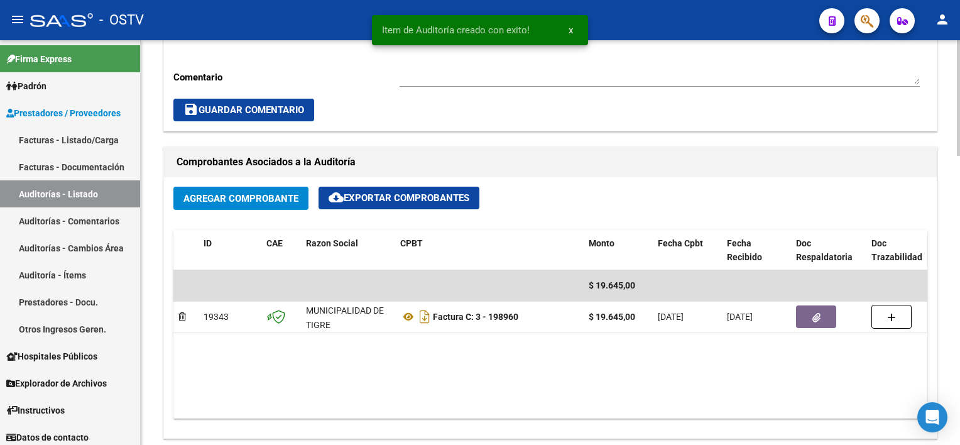
scroll to position [315, 0]
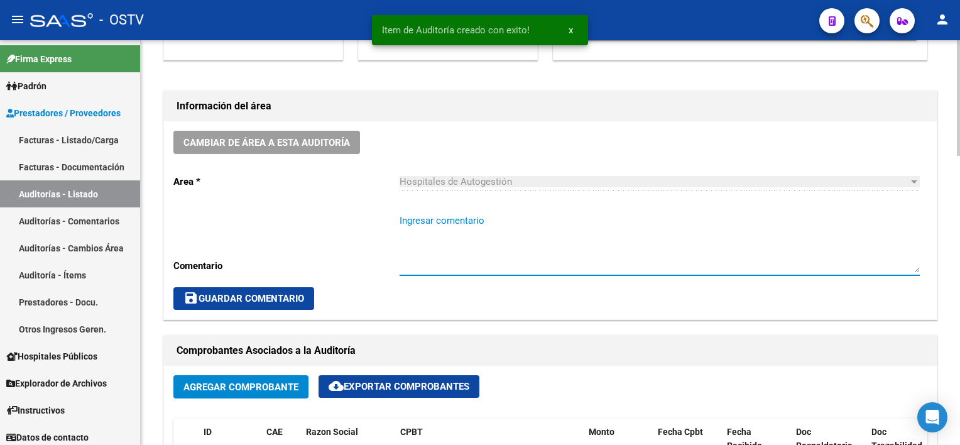
click at [490, 233] on textarea "Ingresar comentario" at bounding box center [659, 243] width 520 height 59
type textarea "CERRADA"
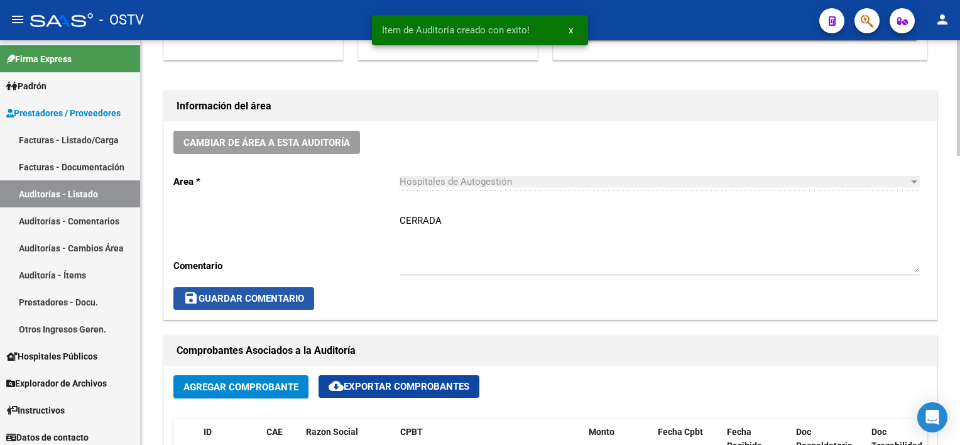
click at [265, 298] on span "save Guardar Comentario" at bounding box center [243, 298] width 121 height 11
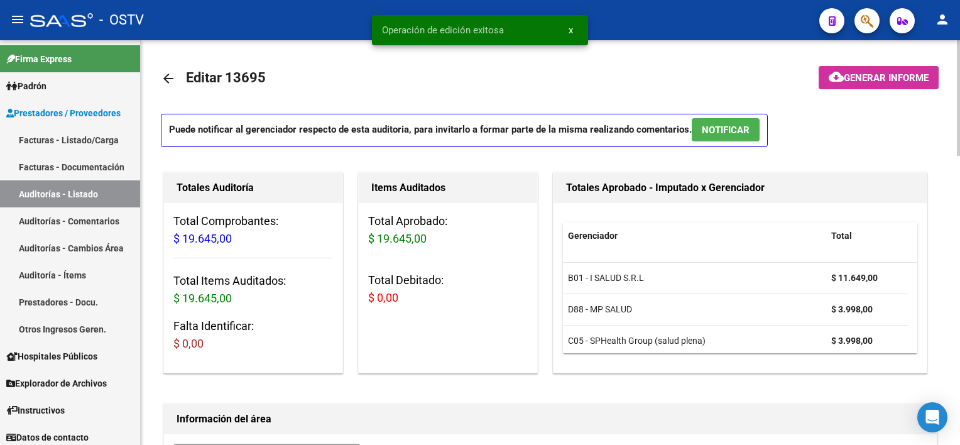
scroll to position [0, 0]
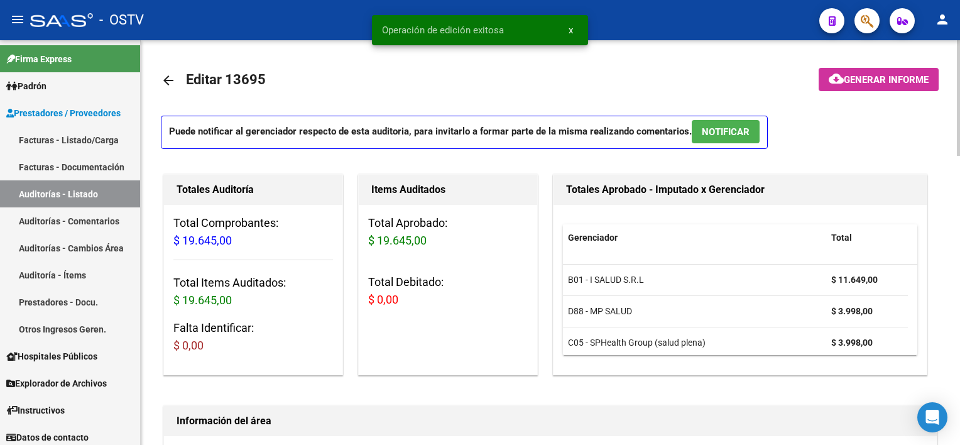
click at [166, 82] on mat-icon "arrow_back" at bounding box center [168, 80] width 15 height 15
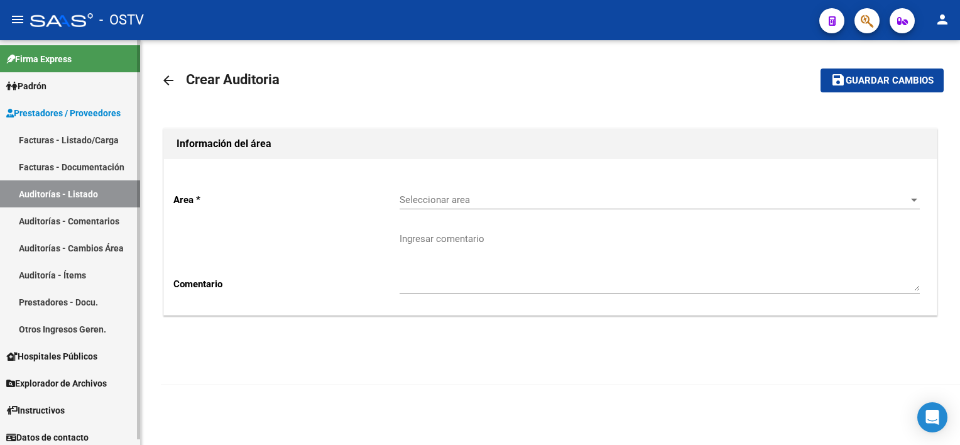
click at [55, 199] on link "Auditorías - Listado" at bounding box center [70, 193] width 140 height 27
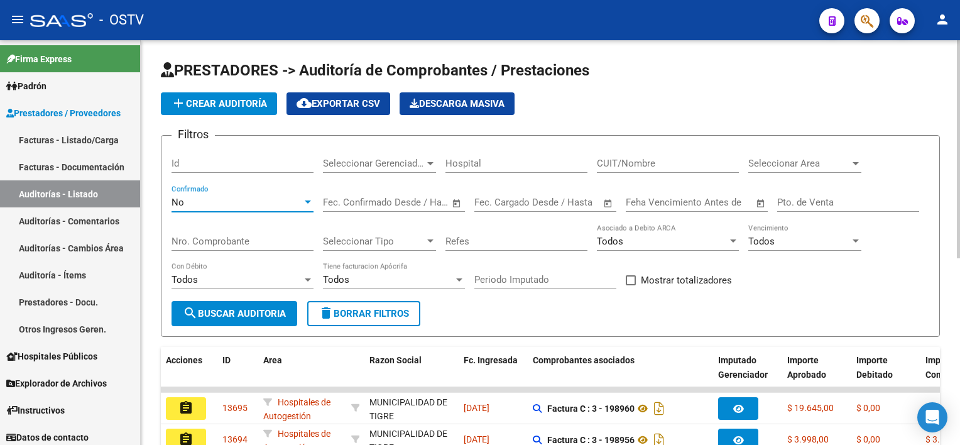
click at [264, 200] on div "No" at bounding box center [236, 202] width 131 height 11
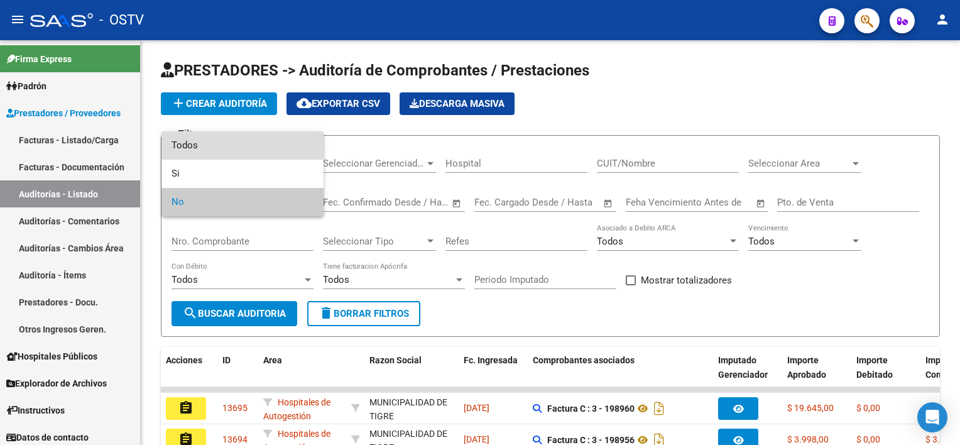
click at [215, 141] on span "Todos" at bounding box center [242, 145] width 142 height 28
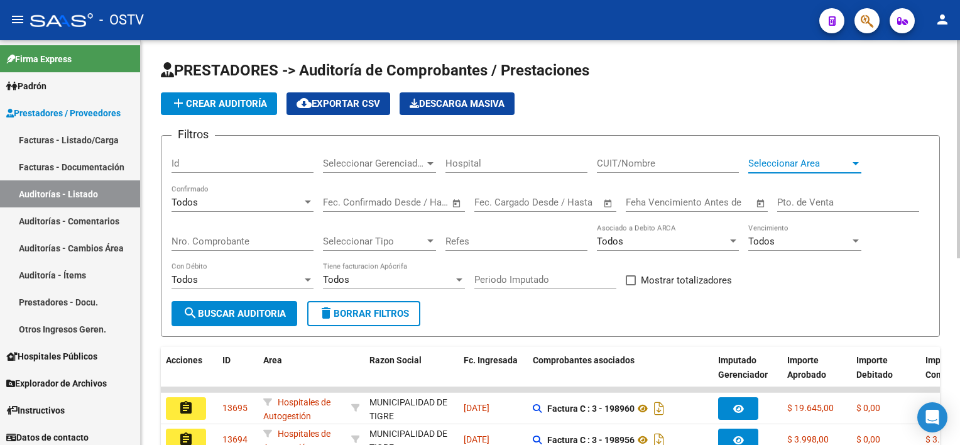
click at [801, 163] on span "Seleccionar Area" at bounding box center [799, 163] width 102 height 11
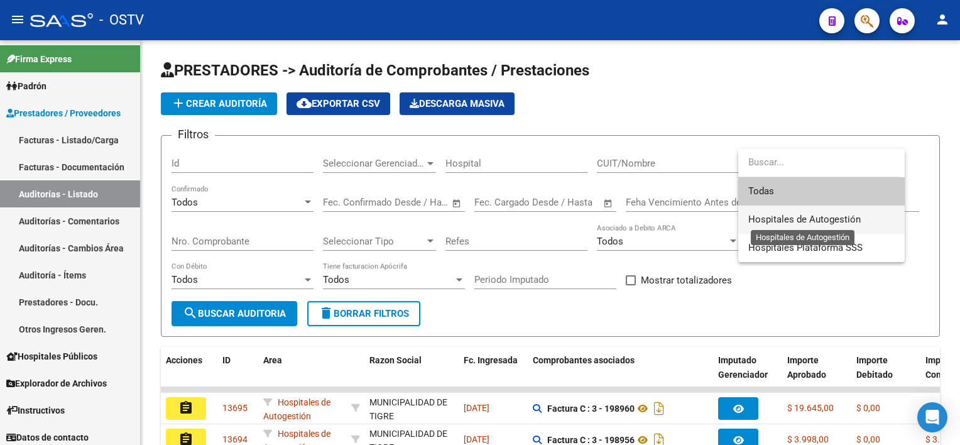
click at [769, 214] on span "Hospitales de Autogestión" at bounding box center [804, 219] width 112 height 11
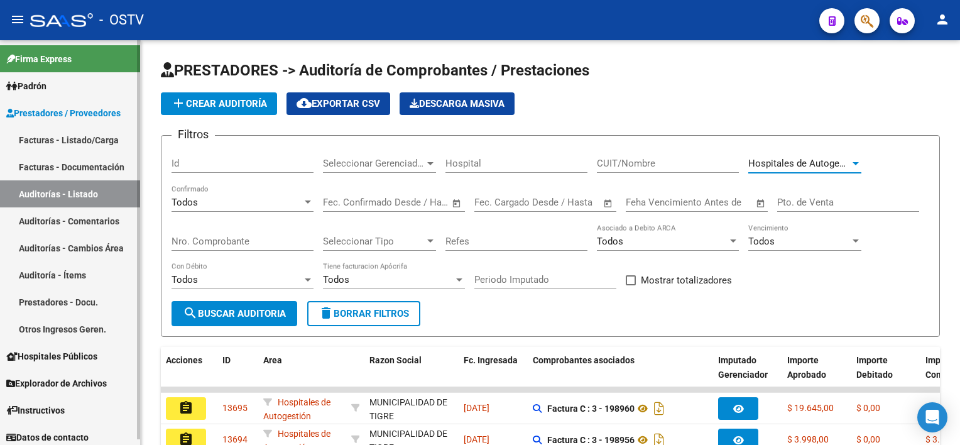
click at [50, 148] on link "Facturas - Listado/Carga" at bounding box center [70, 139] width 140 height 27
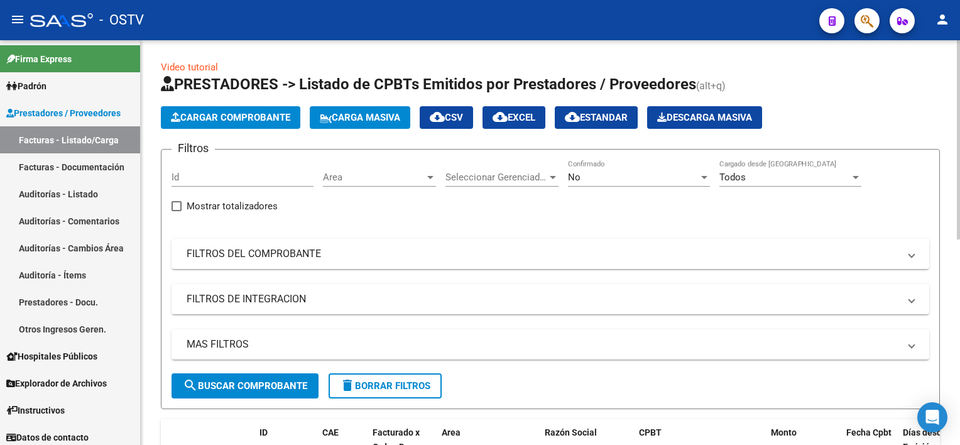
click at [603, 178] on div "No" at bounding box center [633, 176] width 131 height 11
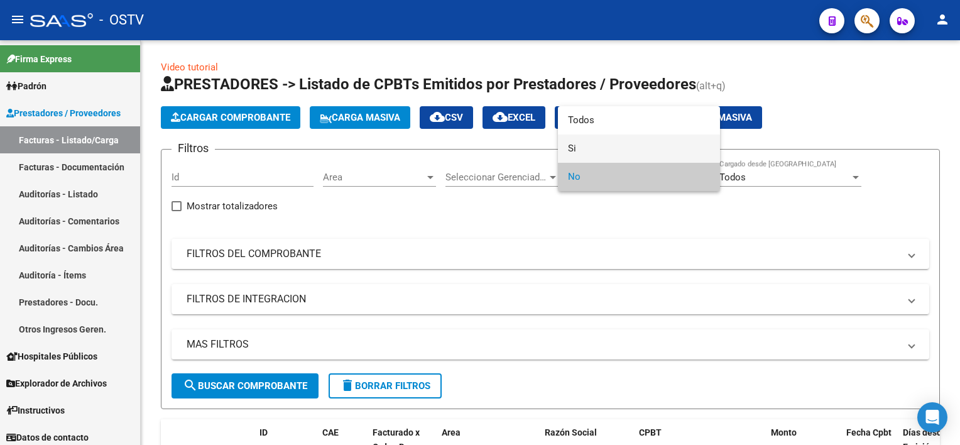
click at [594, 149] on span "Si" at bounding box center [639, 148] width 142 height 28
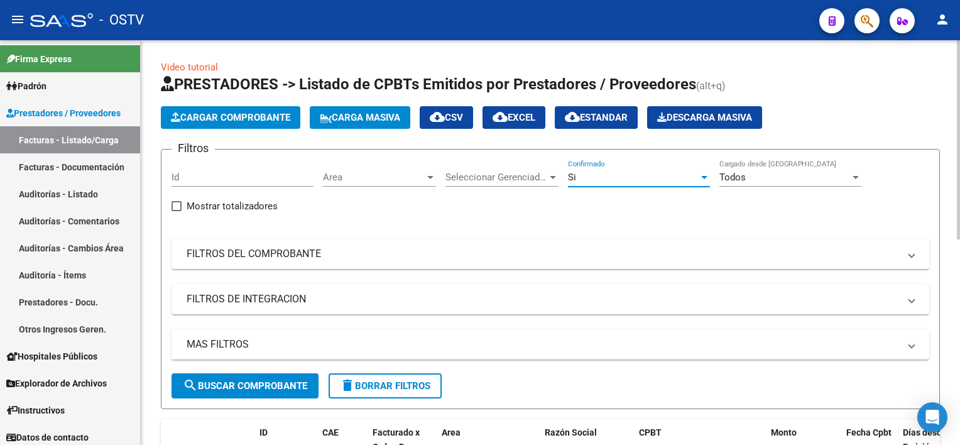
click at [386, 176] on span "Area" at bounding box center [374, 176] width 102 height 11
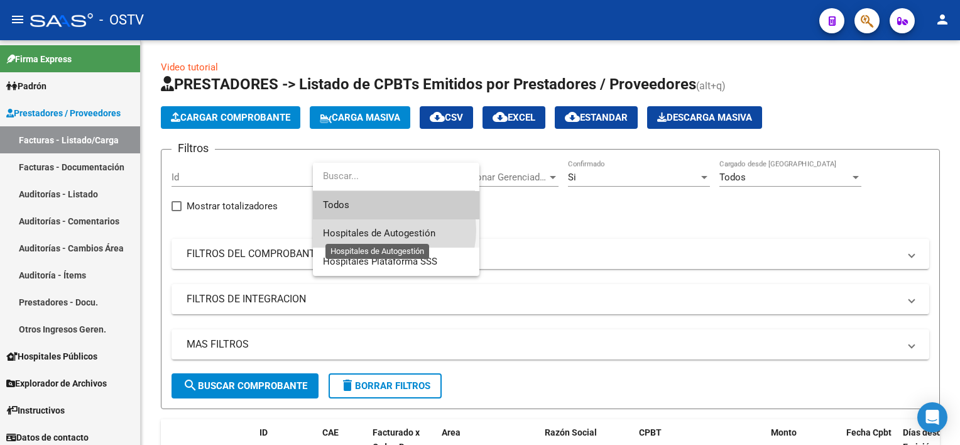
click at [382, 230] on span "Hospitales de Autogestión" at bounding box center [379, 232] width 112 height 11
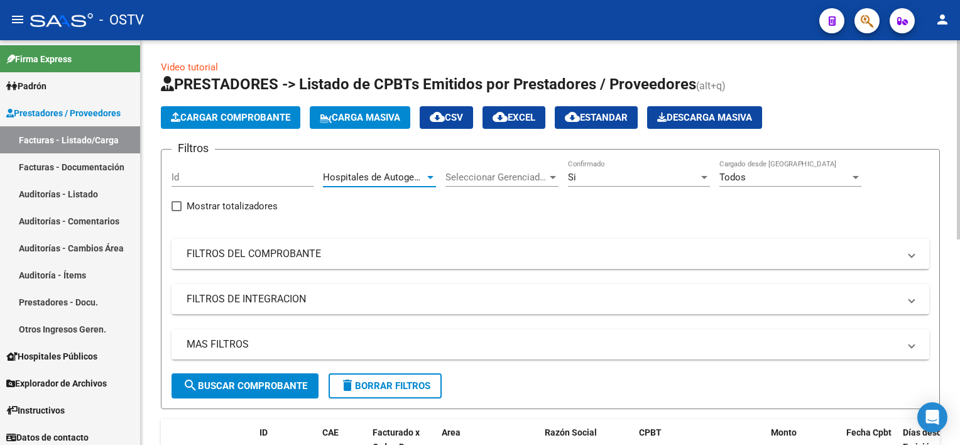
click at [317, 347] on mat-panel-title "MAS FILTROS" at bounding box center [543, 344] width 712 height 14
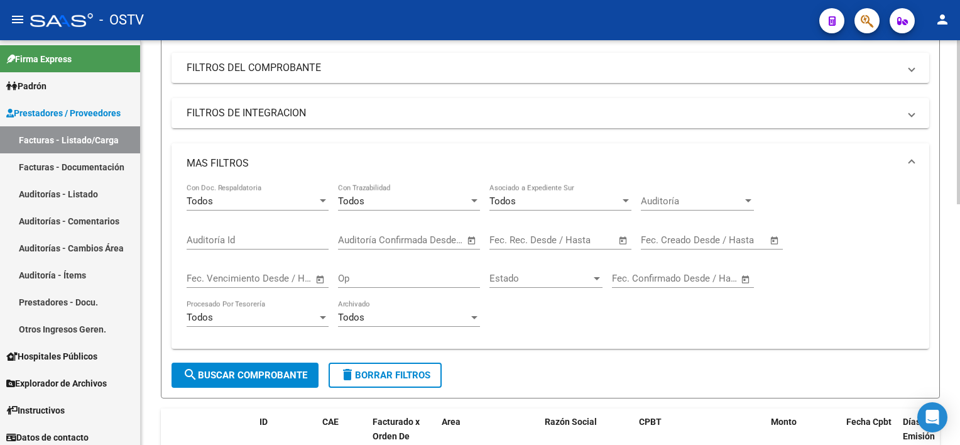
scroll to position [188, 0]
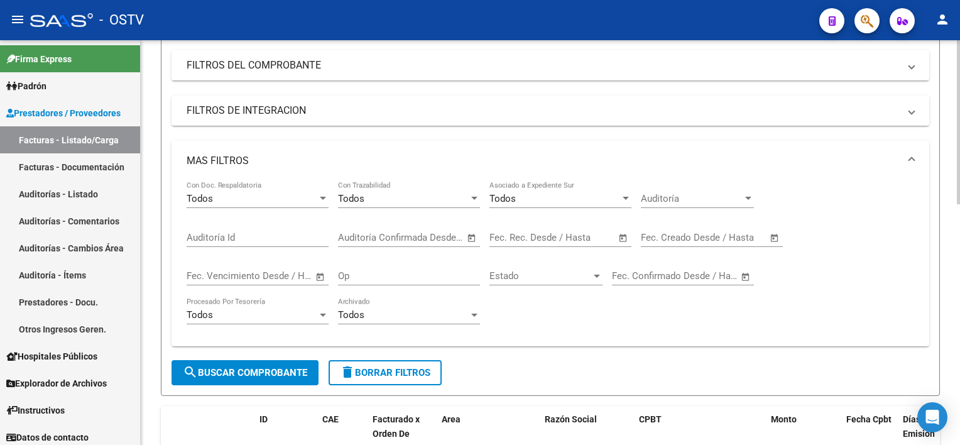
click at [682, 193] on span "Auditoría" at bounding box center [692, 198] width 102 height 11
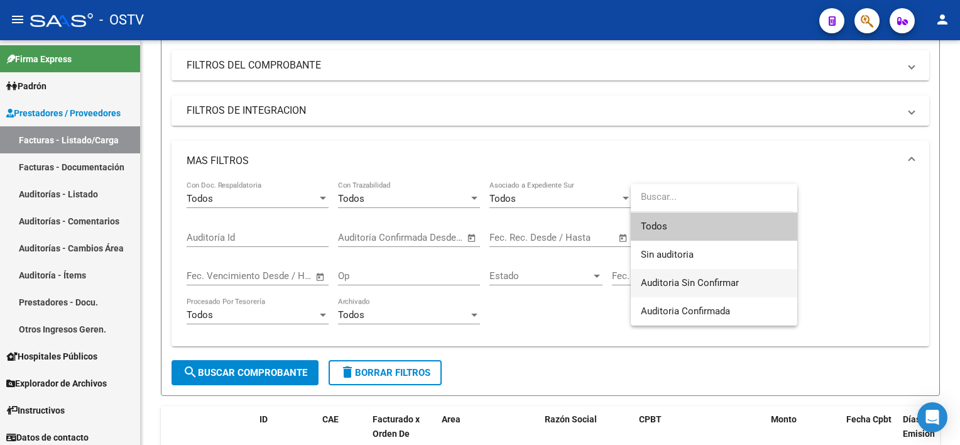
click at [742, 277] on span "Auditoria Sin Confirmar" at bounding box center [714, 283] width 146 height 28
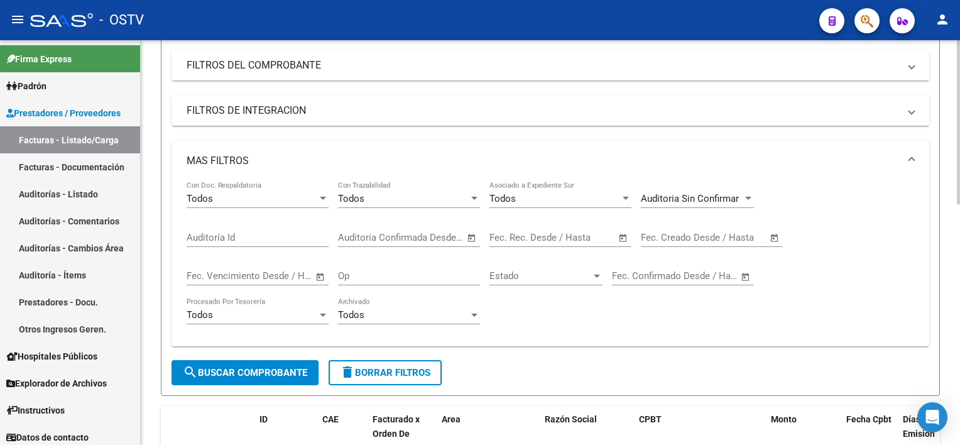
click at [776, 237] on span "Open calendar" at bounding box center [774, 238] width 30 height 30
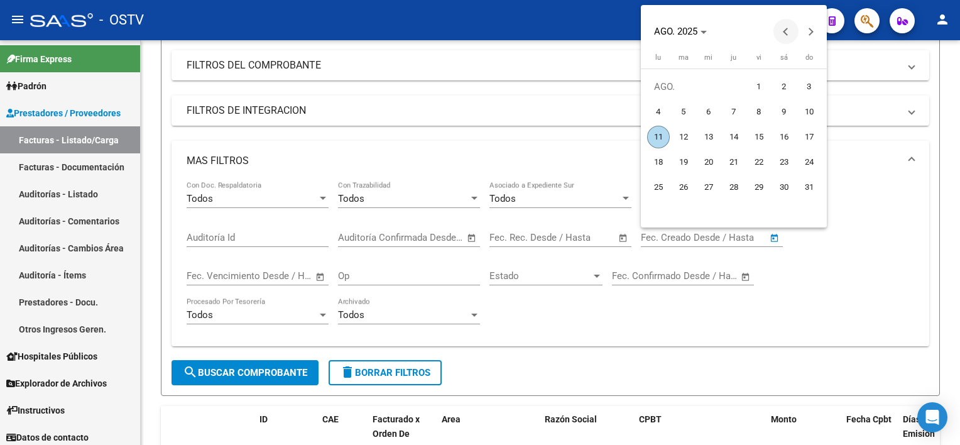
click at [787, 30] on button "Previous month" at bounding box center [785, 31] width 25 height 25
click at [681, 111] on span "1" at bounding box center [683, 111] width 23 height 23
type input "1/7/2025"
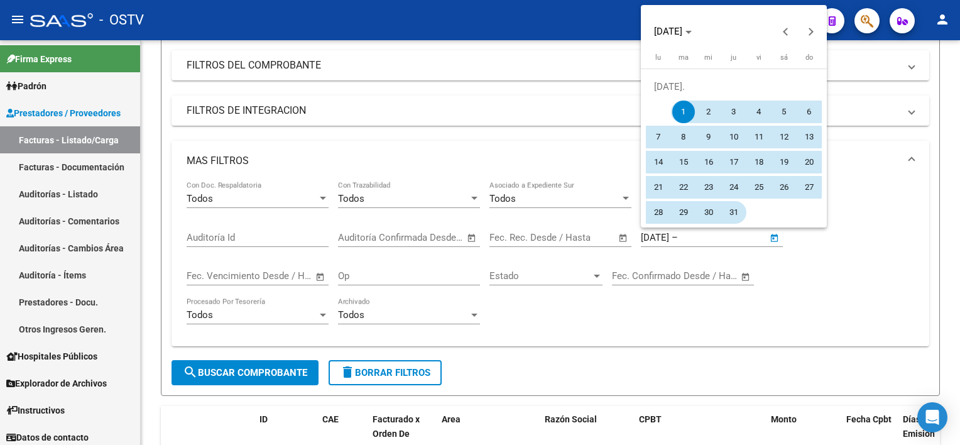
click at [733, 215] on span "31" at bounding box center [733, 212] width 23 height 23
type input "31/7/2025"
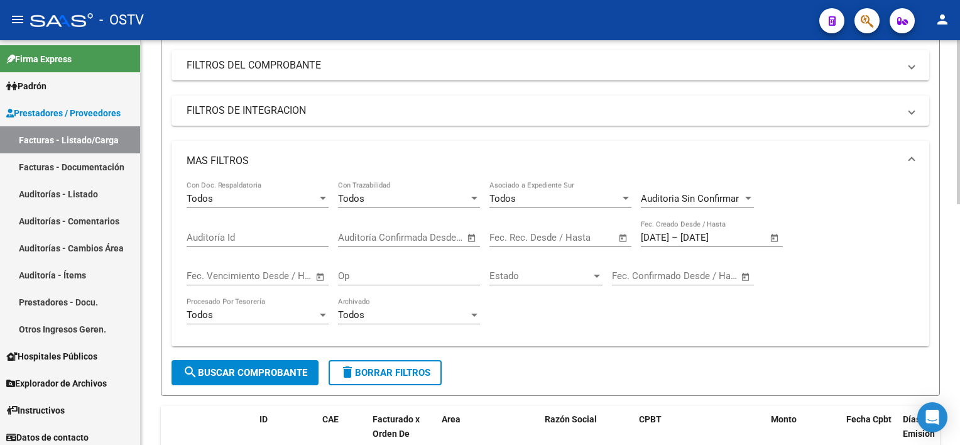
click at [284, 371] on span "search Buscar Comprobante" at bounding box center [245, 372] width 124 height 11
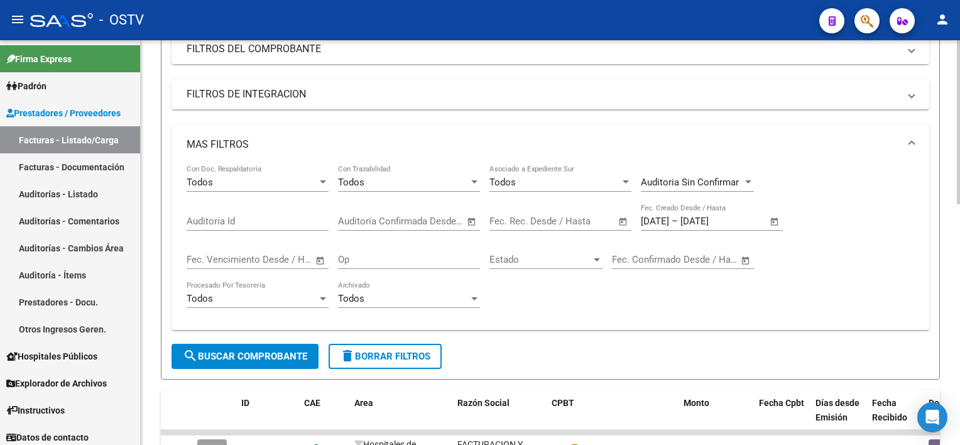
scroll to position [251, 0]
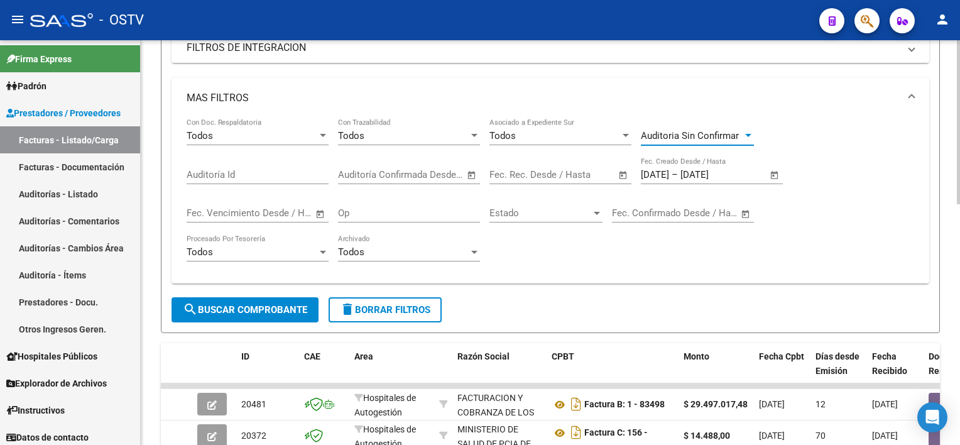
click at [734, 135] on span "Auditoria Sin Confirmar" at bounding box center [690, 135] width 98 height 11
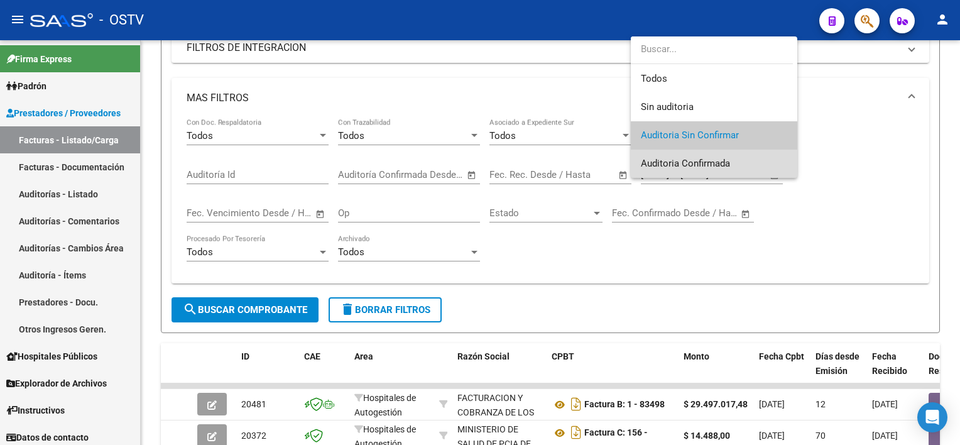
click at [736, 158] on span "Auditoria Confirmada" at bounding box center [714, 163] width 146 height 28
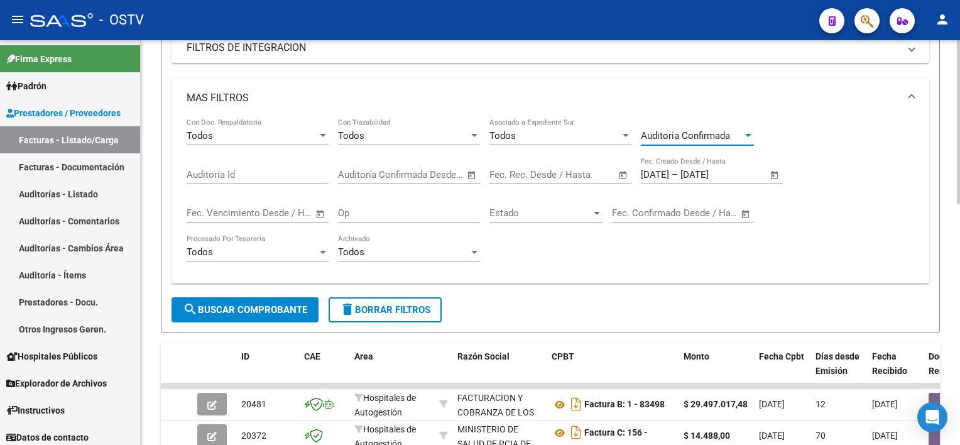
click at [241, 305] on span "search Buscar Comprobante" at bounding box center [245, 309] width 124 height 11
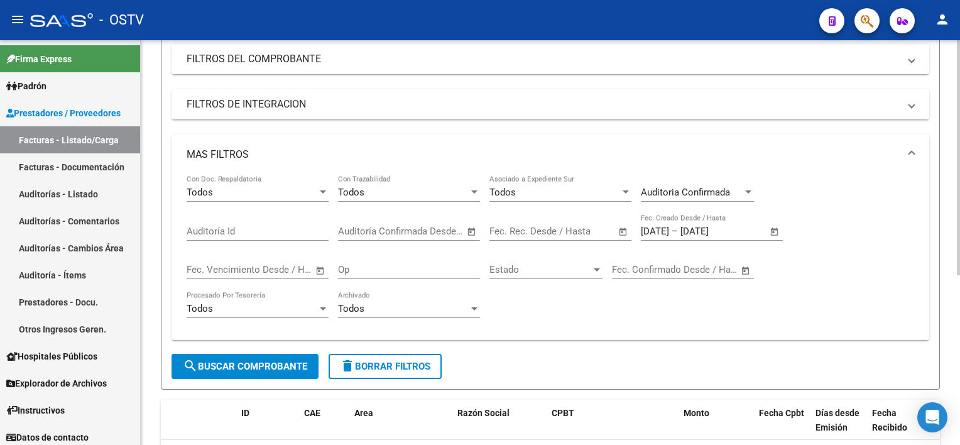
scroll to position [229, 0]
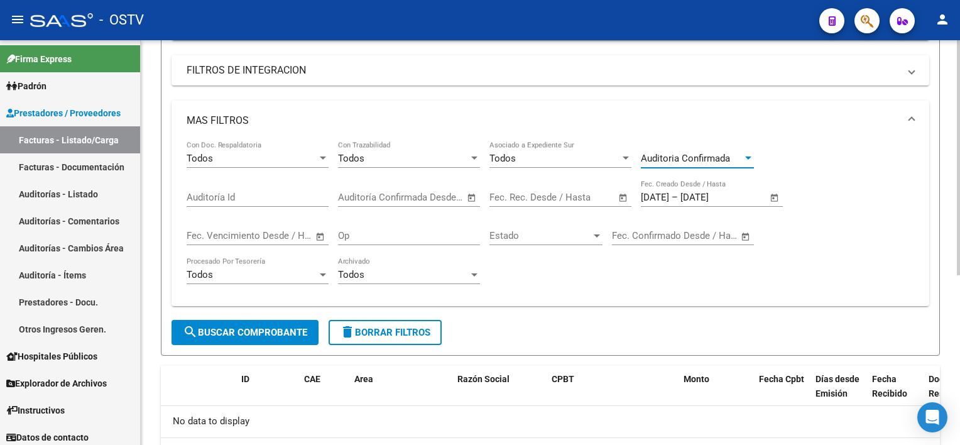
click at [733, 158] on div "Auditoria Confirmada" at bounding box center [692, 158] width 102 height 11
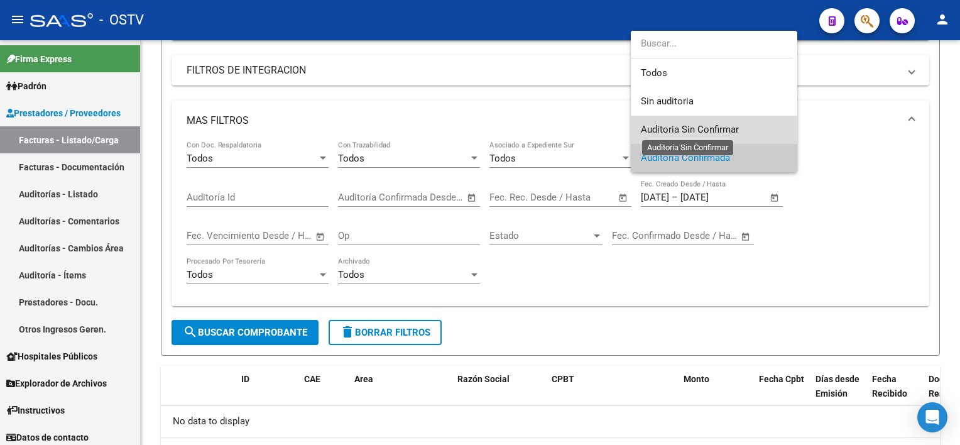
click at [734, 124] on span "Auditoria Sin Confirmar" at bounding box center [690, 129] width 98 height 11
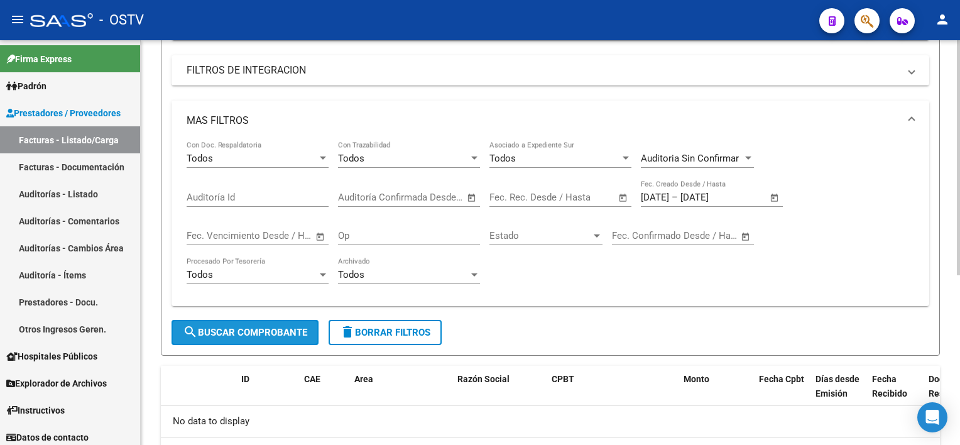
click at [246, 334] on span "search Buscar Comprobante" at bounding box center [245, 332] width 124 height 11
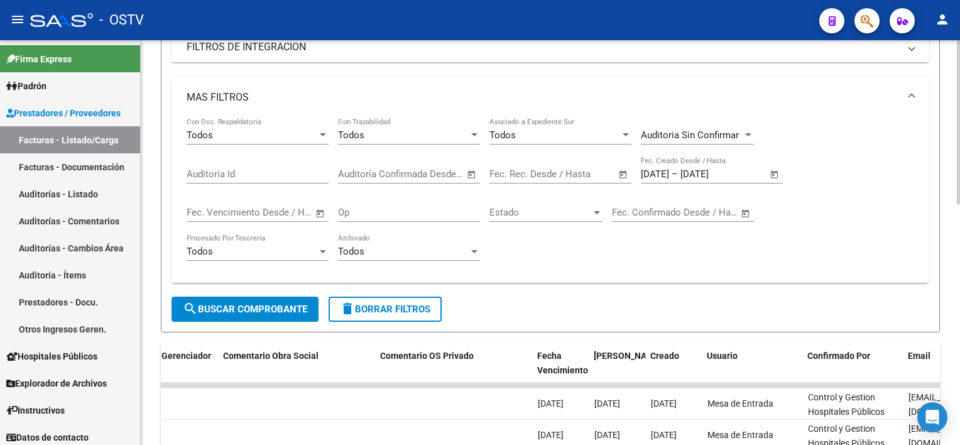
scroll to position [216, 0]
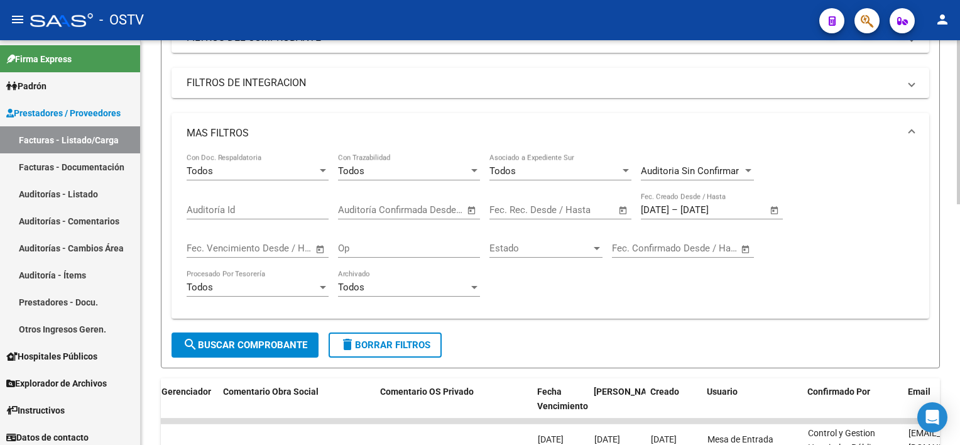
click at [742, 171] on div at bounding box center [747, 171] width 11 height 10
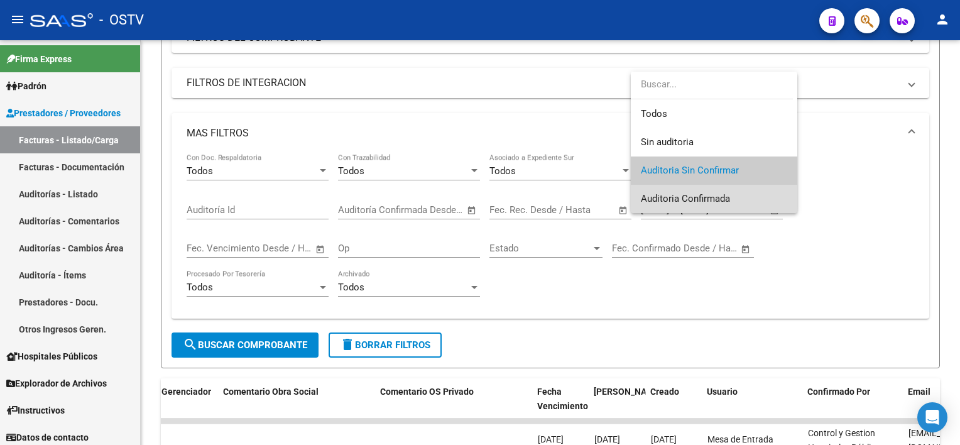
click at [730, 198] on span "Auditoria Confirmada" at bounding box center [714, 199] width 146 height 28
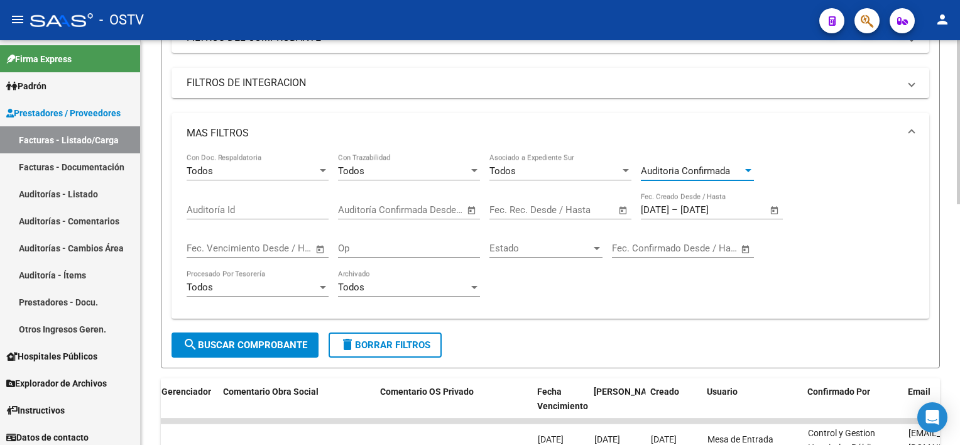
click at [215, 339] on span "search Buscar Comprobante" at bounding box center [245, 344] width 124 height 11
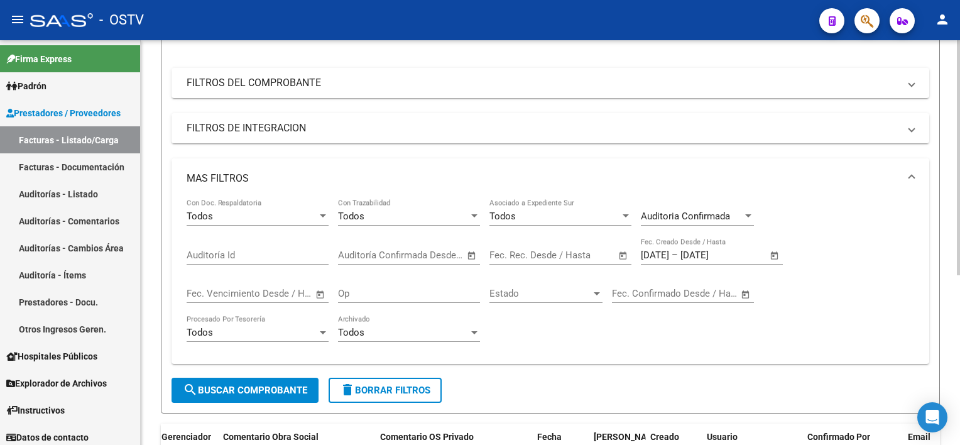
scroll to position [166, 0]
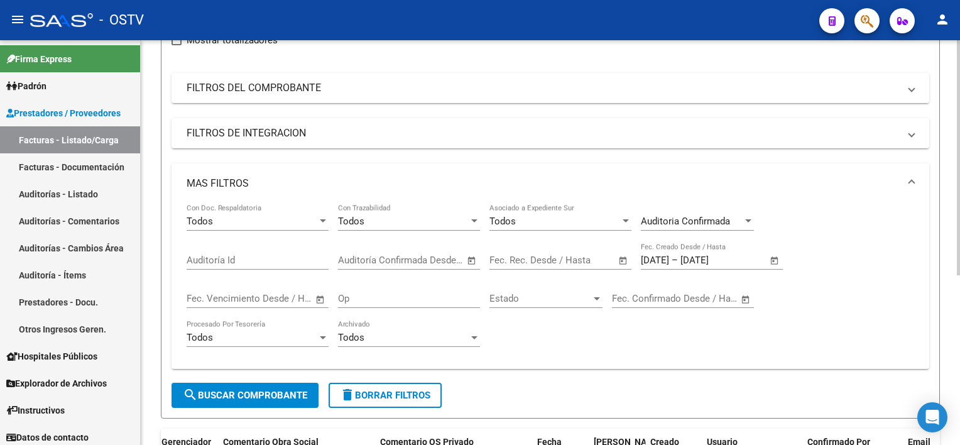
click at [671, 226] on div "Auditoria Confirmada Auditoría" at bounding box center [697, 216] width 113 height 27
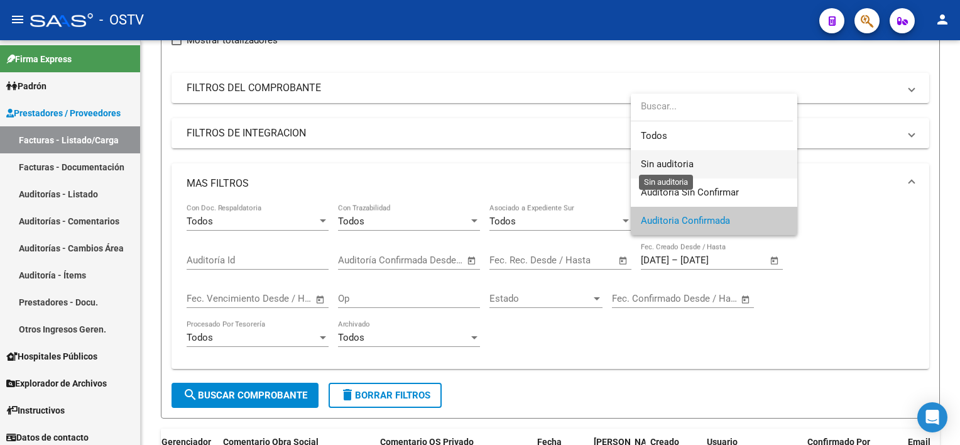
click at [680, 168] on span "Sin auditoria" at bounding box center [667, 163] width 53 height 11
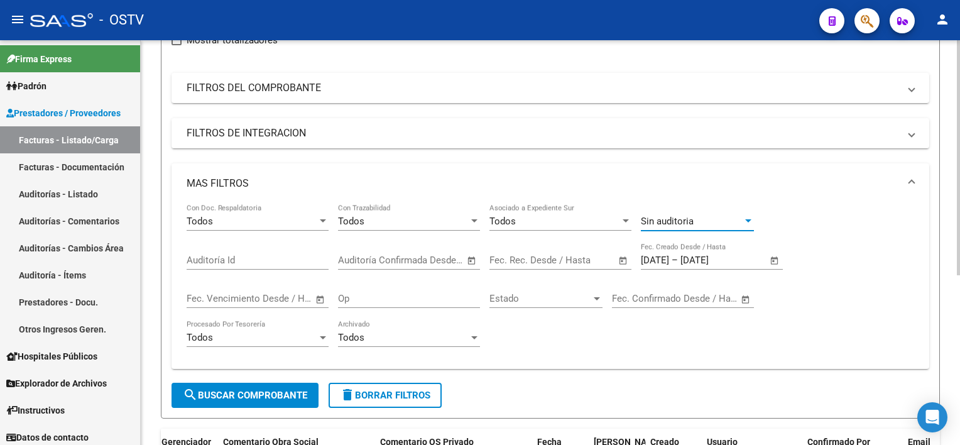
click at [239, 397] on span "search Buscar Comprobante" at bounding box center [245, 394] width 124 height 11
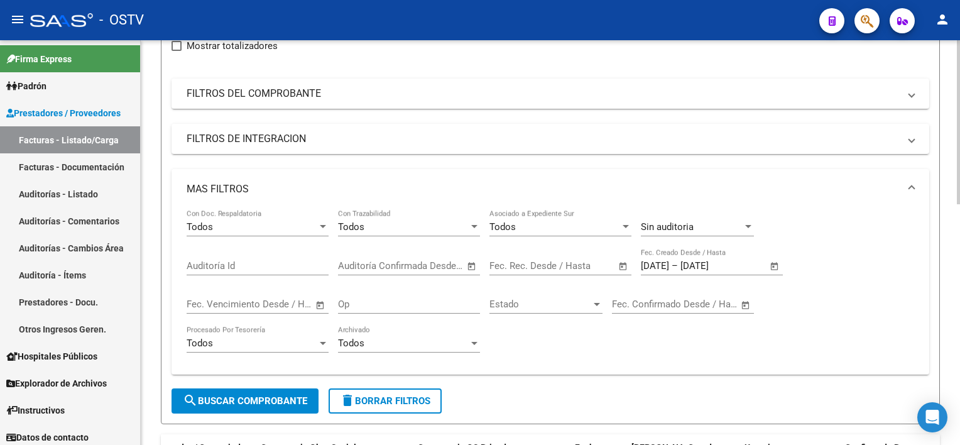
scroll to position [28, 0]
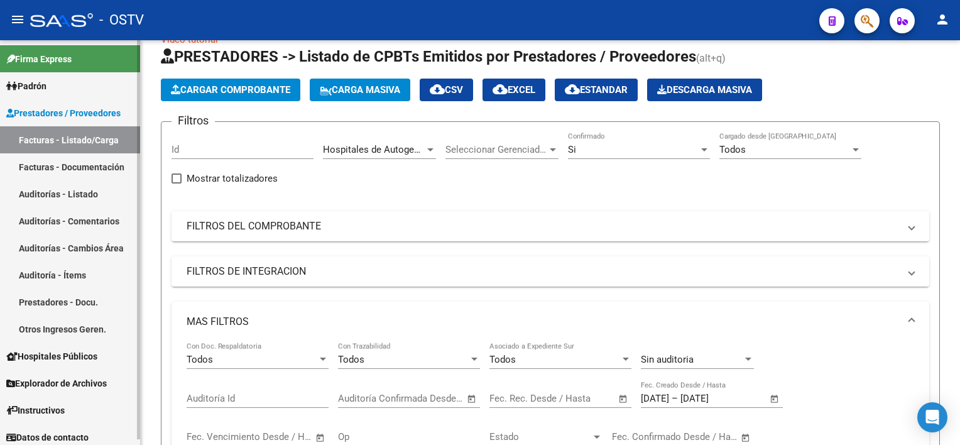
click at [72, 184] on link "Auditorías - Listado" at bounding box center [70, 193] width 140 height 27
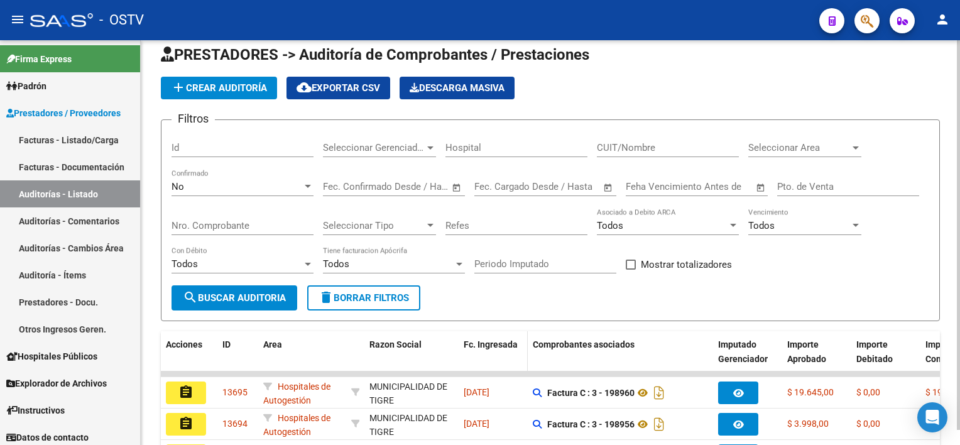
scroll to position [28, 0]
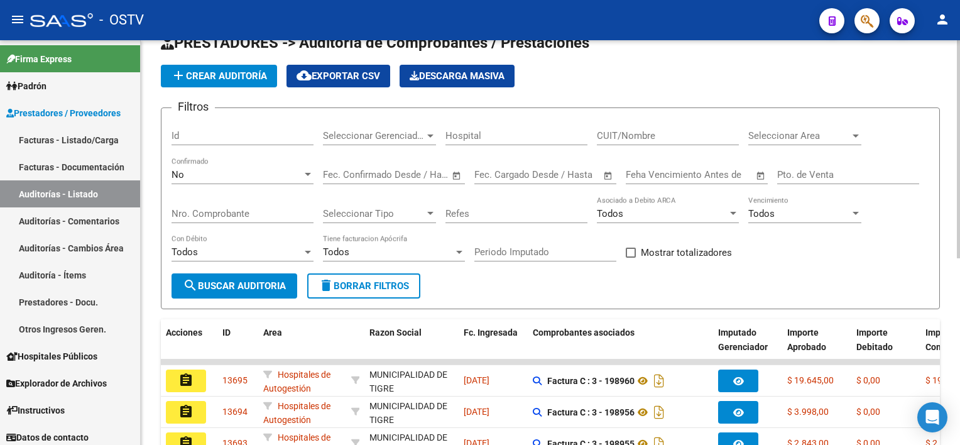
click at [363, 132] on span "Seleccionar Gerenciador" at bounding box center [374, 135] width 102 height 11
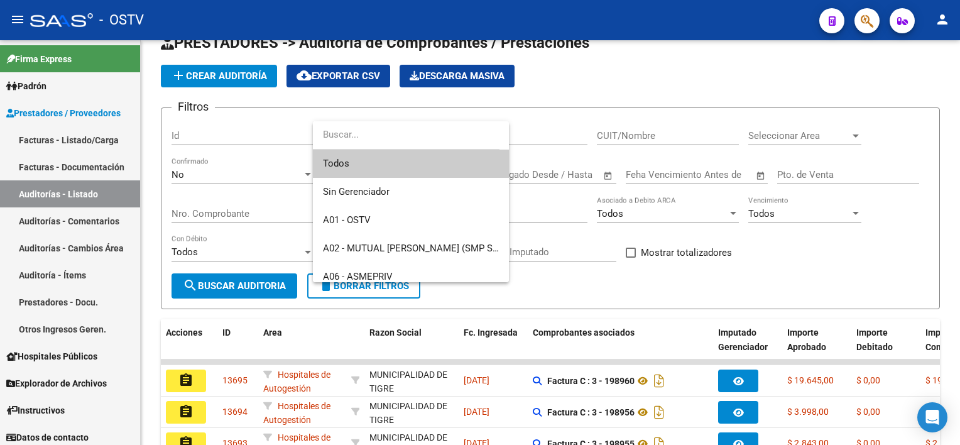
click at [364, 131] on input "dropdown search" at bounding box center [406, 135] width 187 height 28
click at [593, 117] on div at bounding box center [480, 222] width 960 height 445
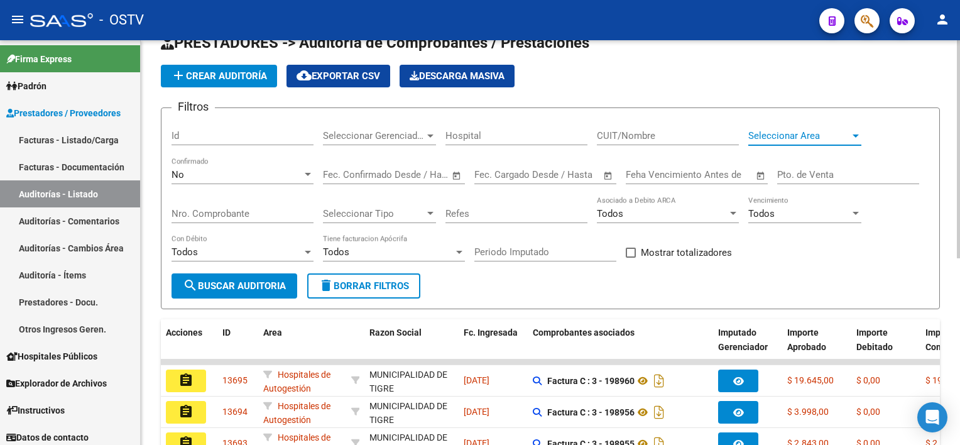
click at [803, 139] on span "Seleccionar Area" at bounding box center [799, 135] width 102 height 11
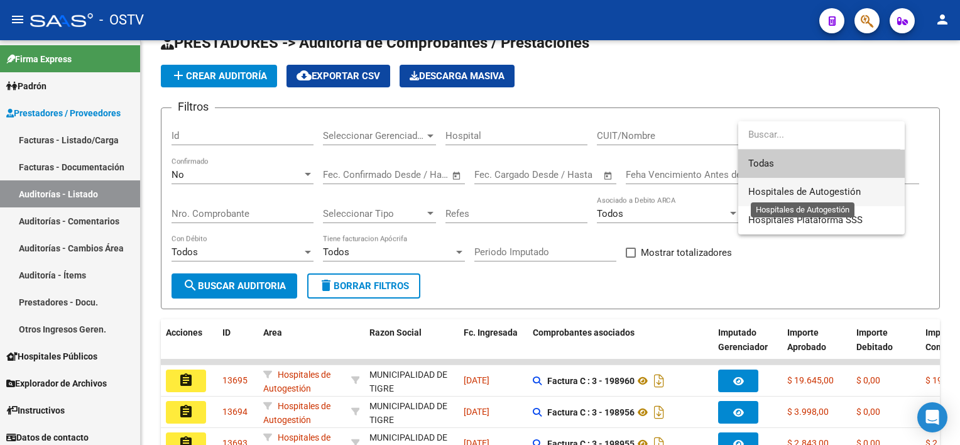
click at [781, 193] on span "Hospitales de Autogestión" at bounding box center [804, 191] width 112 height 11
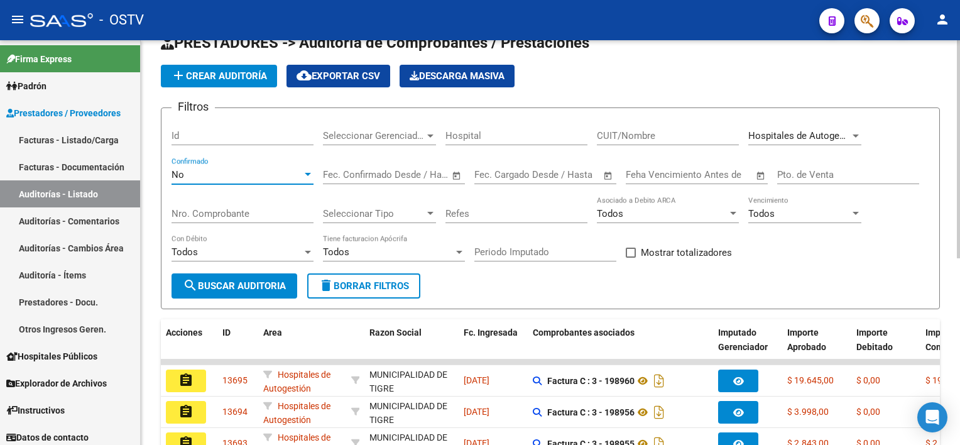
click at [197, 173] on div "No" at bounding box center [236, 174] width 131 height 11
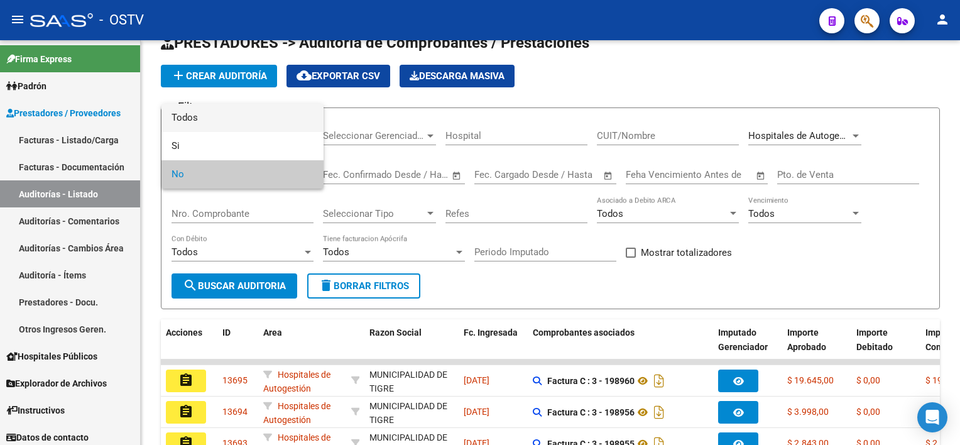
click at [188, 119] on span "Todos" at bounding box center [242, 118] width 142 height 28
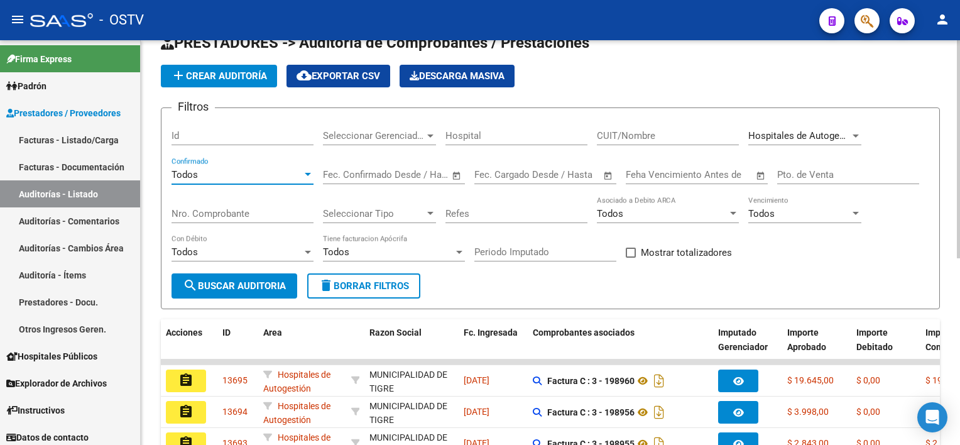
click at [234, 287] on span "search Buscar Auditoria" at bounding box center [234, 285] width 103 height 11
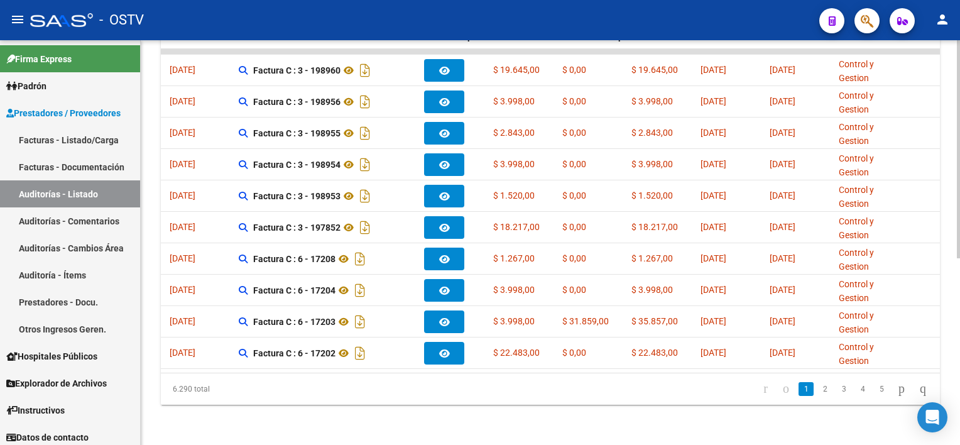
scroll to position [0, 325]
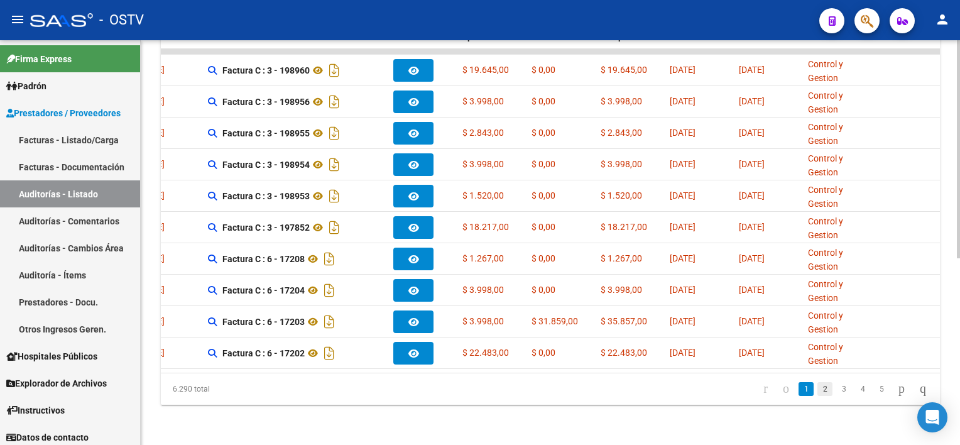
click at [817, 394] on link "2" at bounding box center [824, 389] width 15 height 14
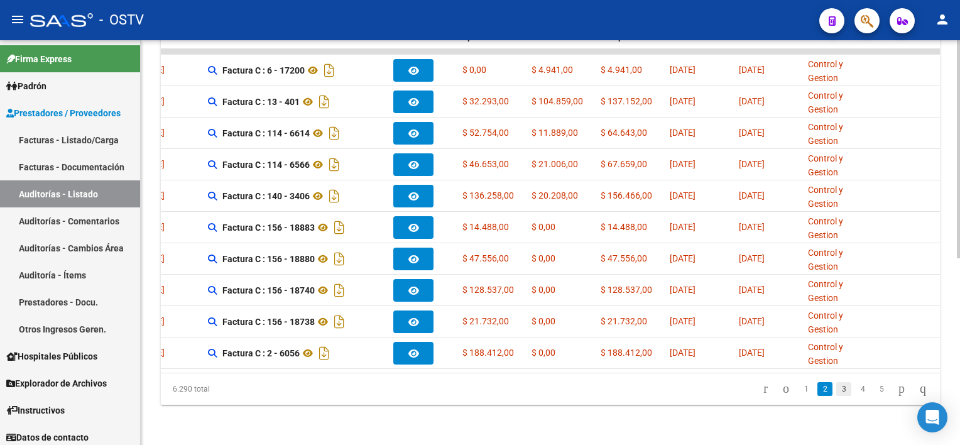
click at [836, 393] on link "3" at bounding box center [843, 389] width 15 height 14
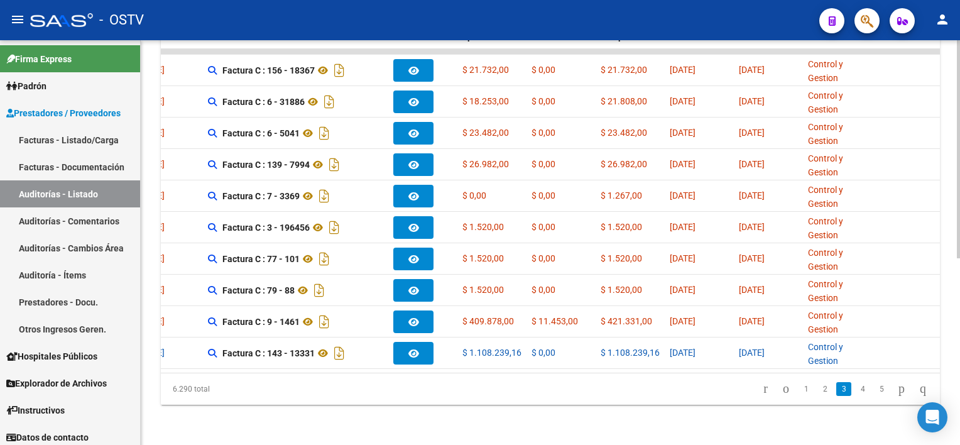
click at [855, 393] on link "4" at bounding box center [862, 389] width 15 height 14
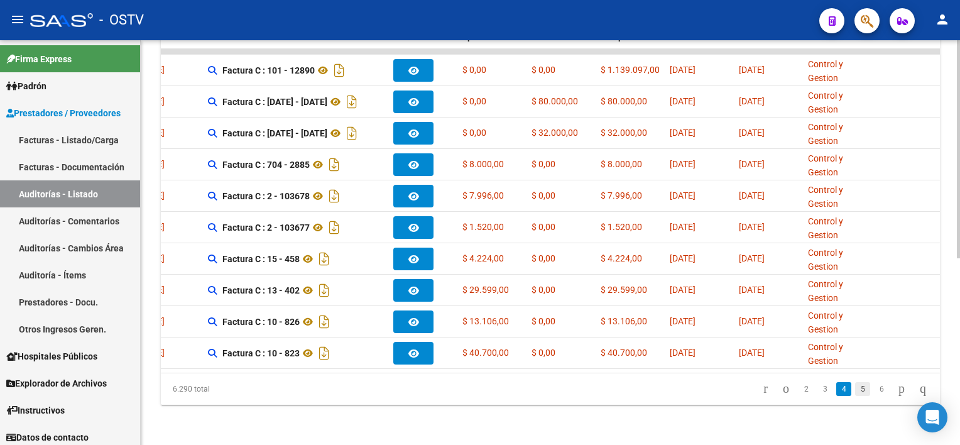
click at [855, 391] on link "5" at bounding box center [862, 389] width 15 height 14
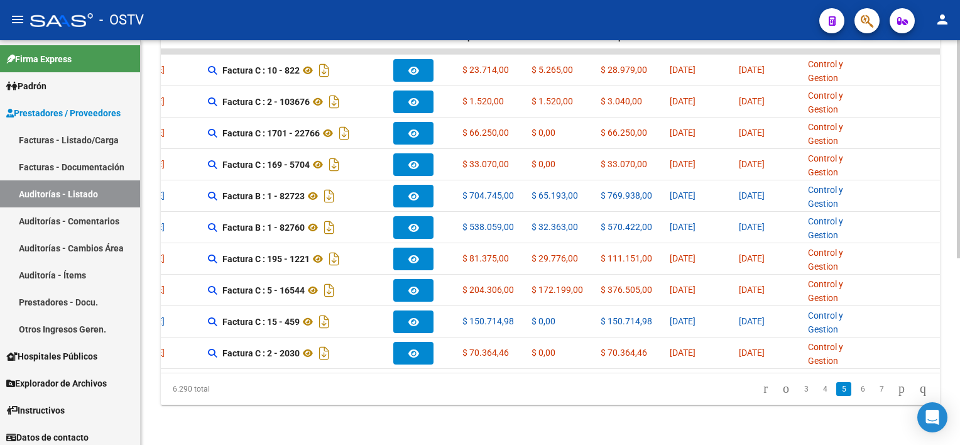
click at [855, 391] on link "6" at bounding box center [862, 389] width 15 height 14
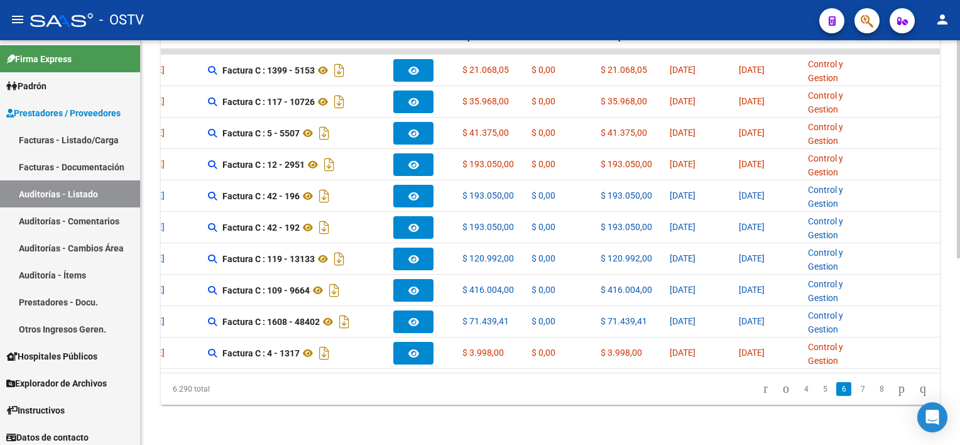
click at [855, 391] on link "7" at bounding box center [862, 389] width 15 height 14
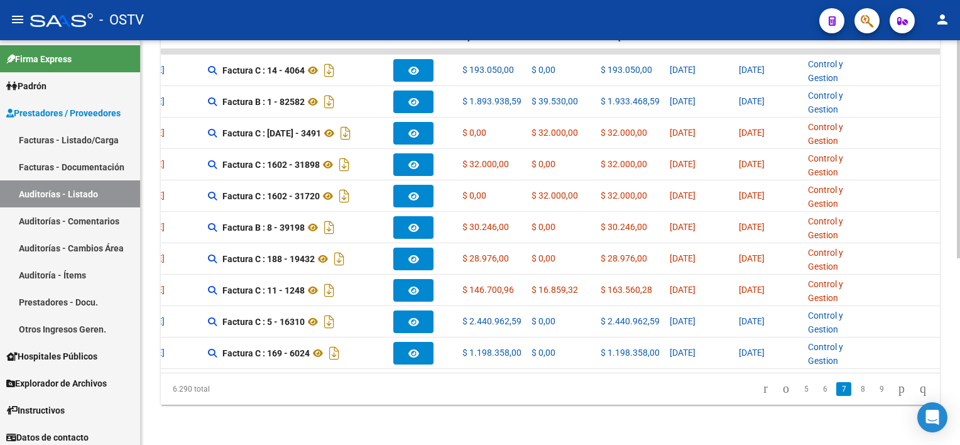
click at [855, 391] on link "8" at bounding box center [862, 389] width 15 height 14
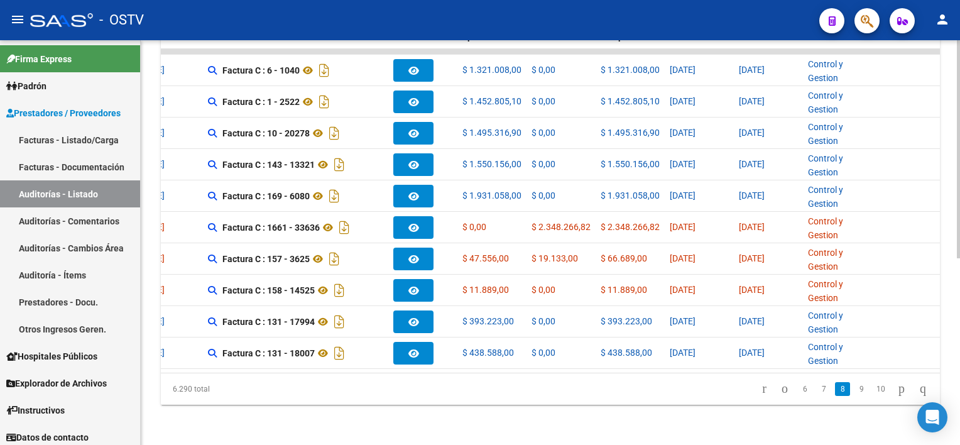
click at [853, 391] on link "9" at bounding box center [860, 389] width 15 height 14
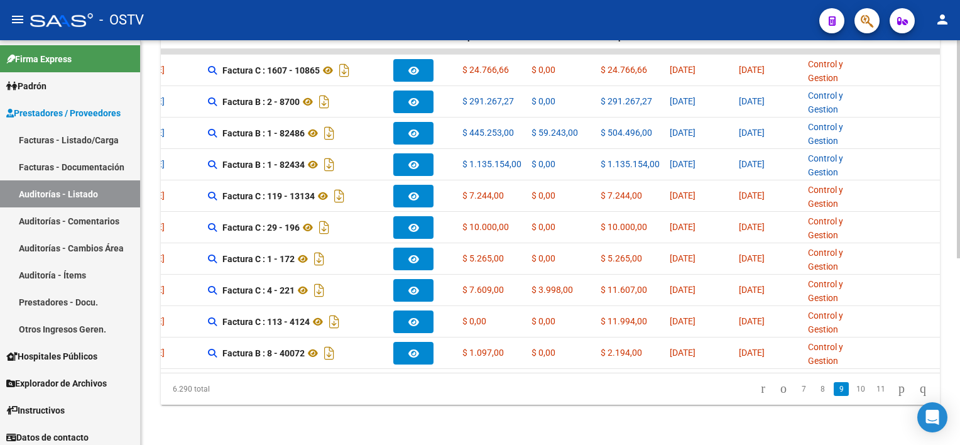
click at [852, 391] on link "10" at bounding box center [860, 389] width 16 height 14
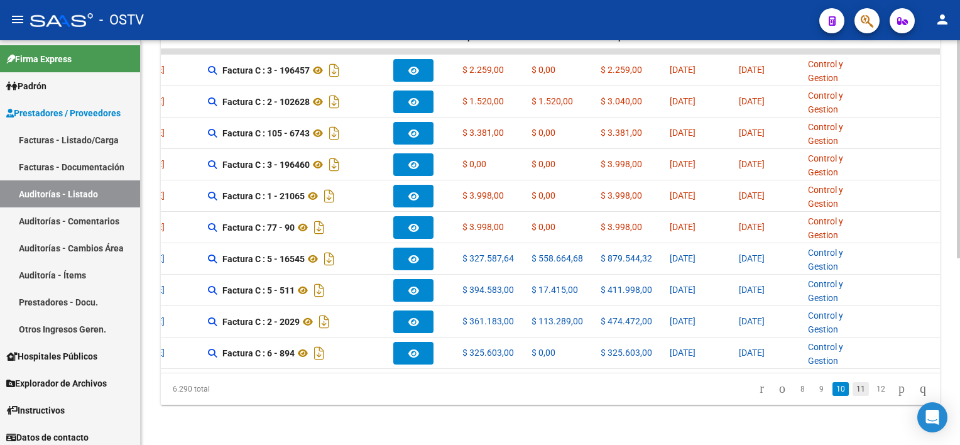
click at [852, 392] on link "11" at bounding box center [860, 389] width 16 height 14
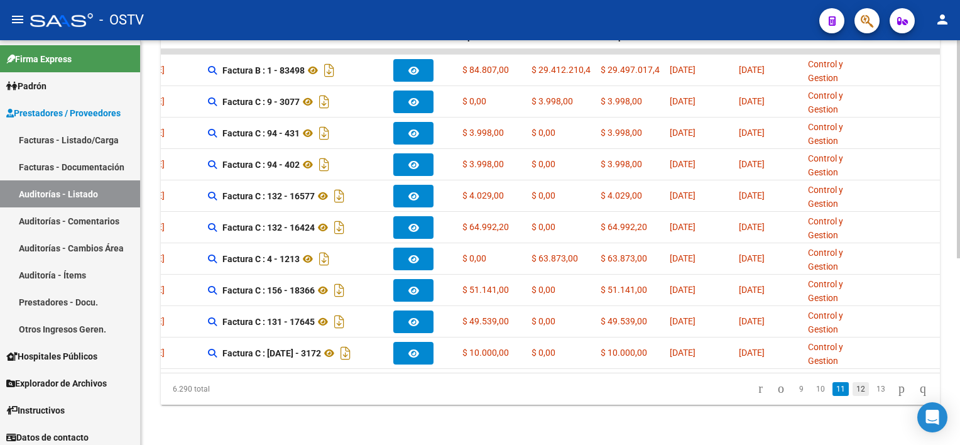
click at [852, 392] on link "12" at bounding box center [860, 389] width 16 height 14
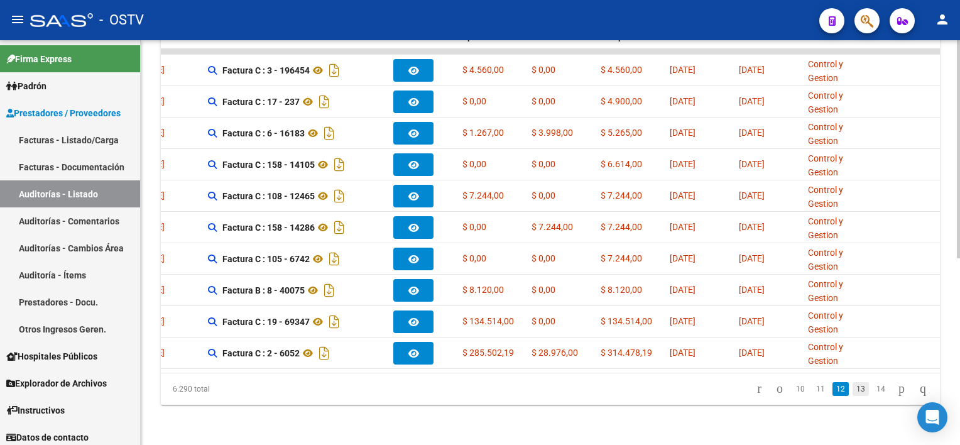
click at [852, 391] on link "13" at bounding box center [860, 389] width 16 height 14
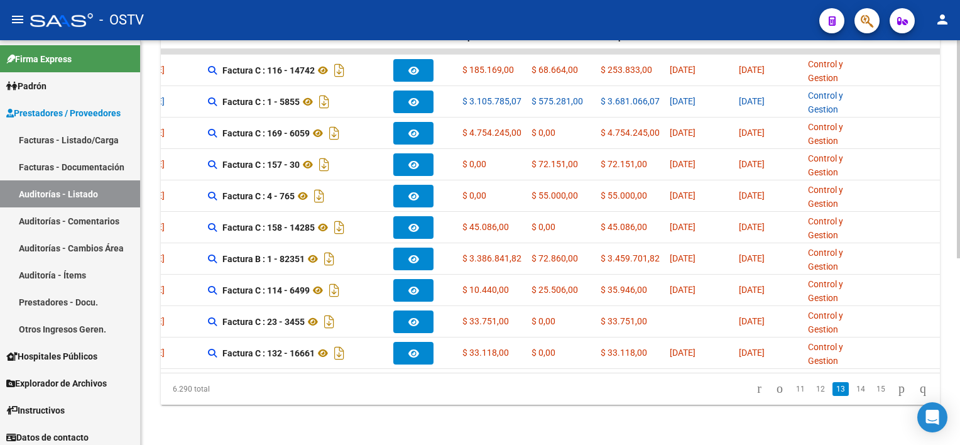
click at [852, 391] on link "14" at bounding box center [860, 389] width 16 height 14
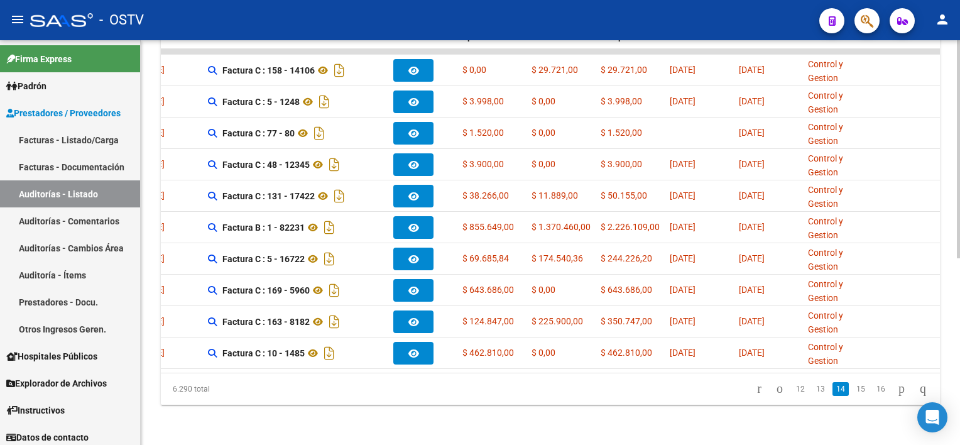
click at [852, 392] on link "15" at bounding box center [860, 389] width 16 height 14
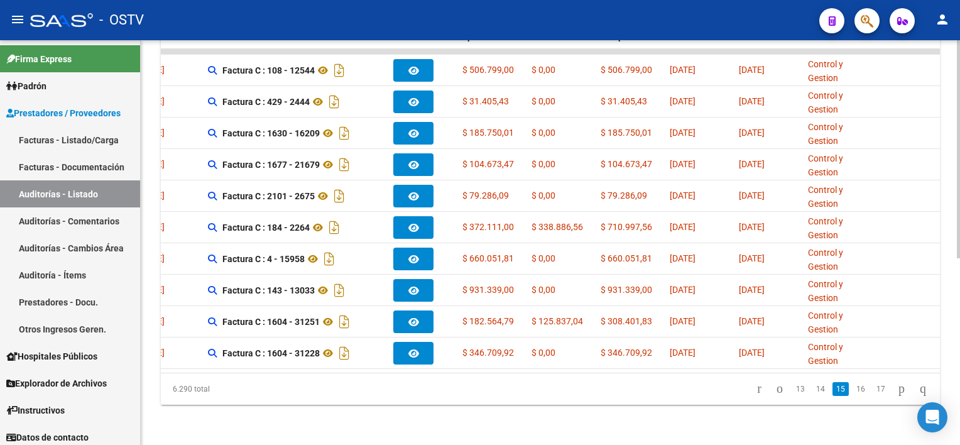
click at [852, 392] on link "16" at bounding box center [860, 389] width 16 height 14
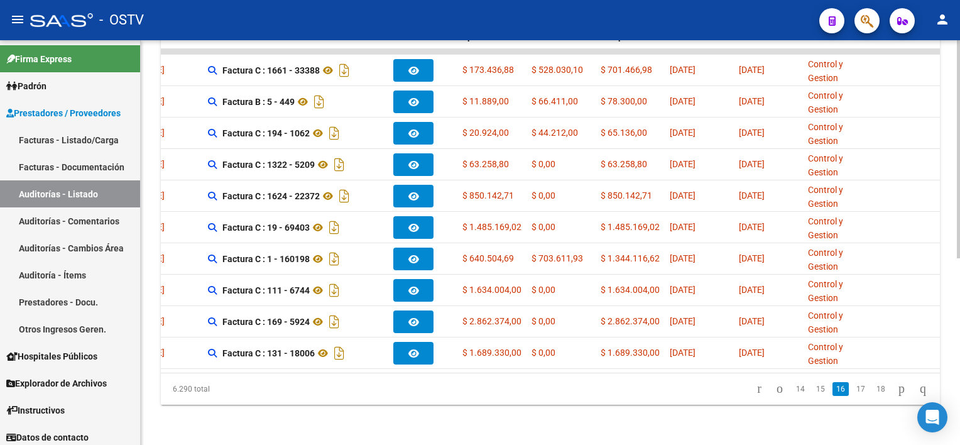
click at [852, 392] on link "17" at bounding box center [860, 389] width 16 height 14
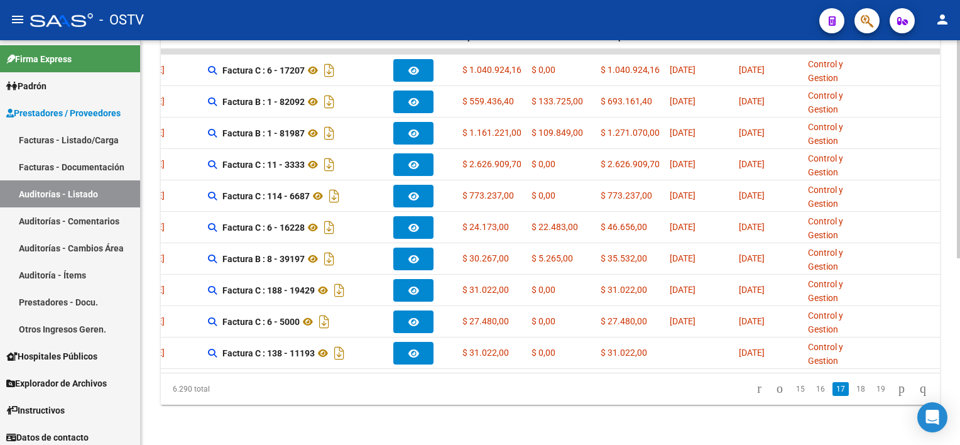
click at [852, 392] on link "18" at bounding box center [860, 389] width 16 height 14
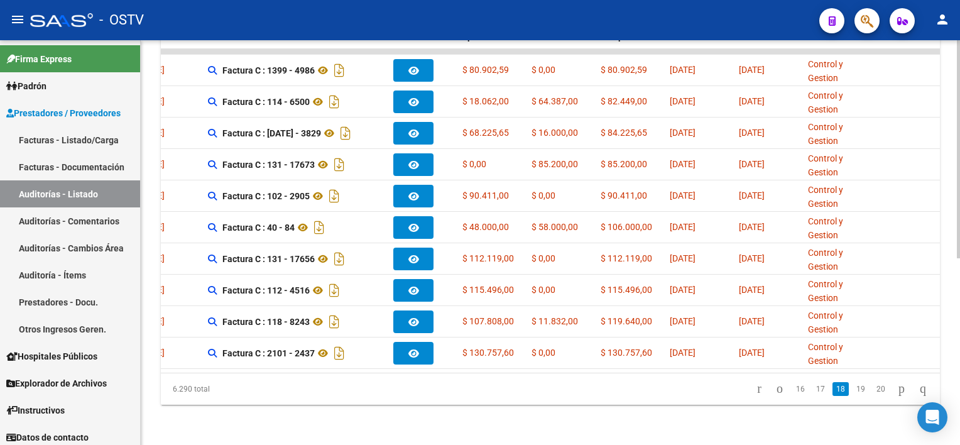
click at [852, 392] on link "19" at bounding box center [860, 389] width 16 height 14
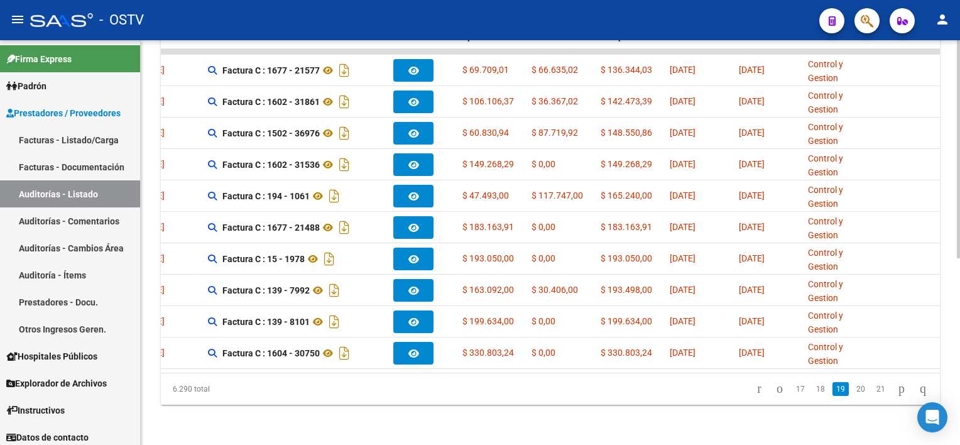
click at [852, 392] on link "20" at bounding box center [860, 389] width 16 height 14
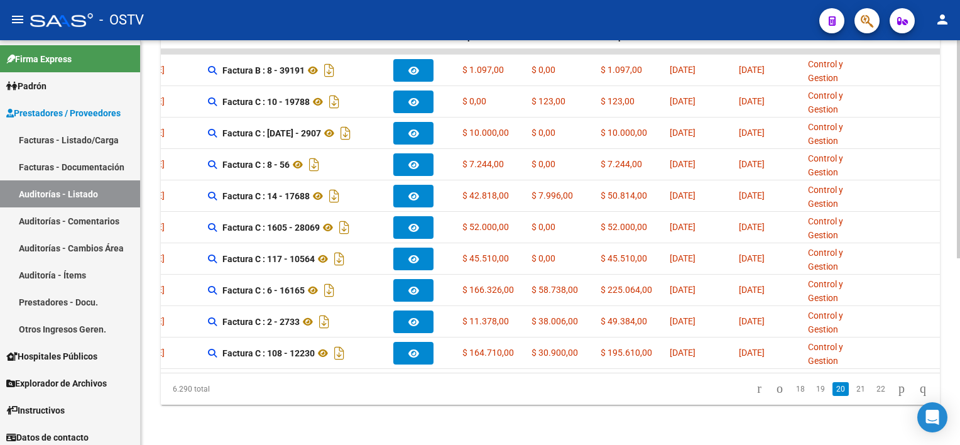
click at [852, 392] on link "21" at bounding box center [860, 389] width 16 height 14
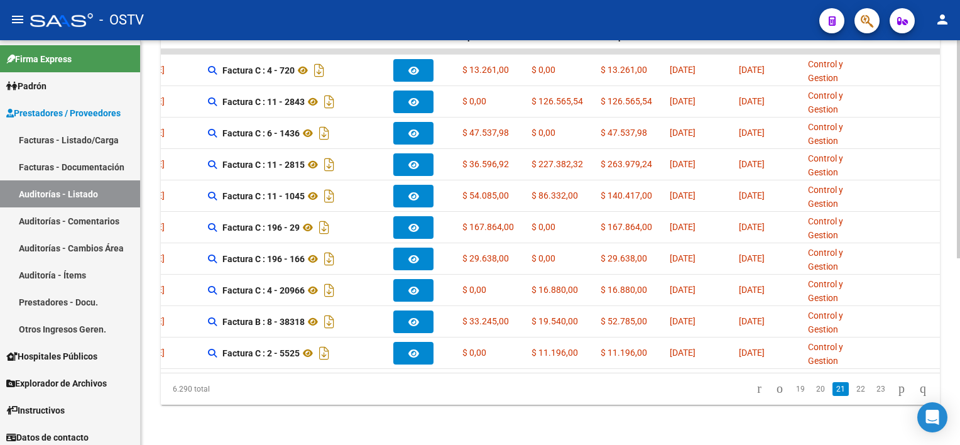
click at [852, 392] on link "22" at bounding box center [860, 389] width 16 height 14
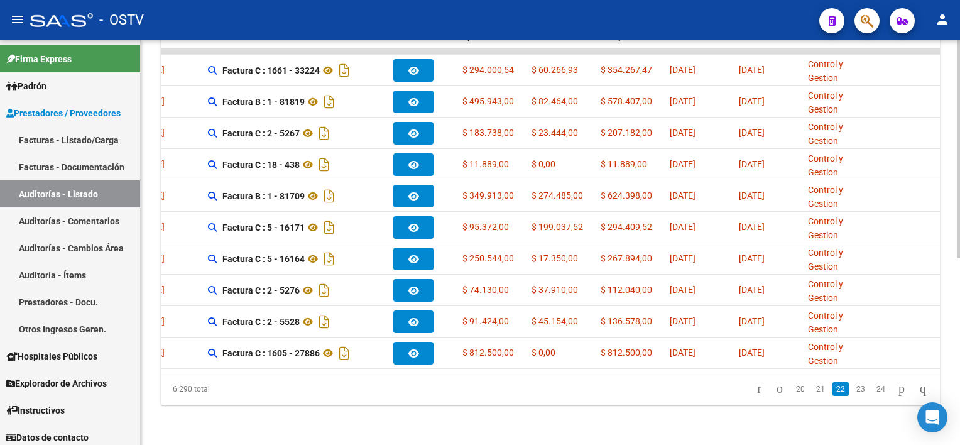
click at [852, 392] on link "23" at bounding box center [860, 389] width 16 height 14
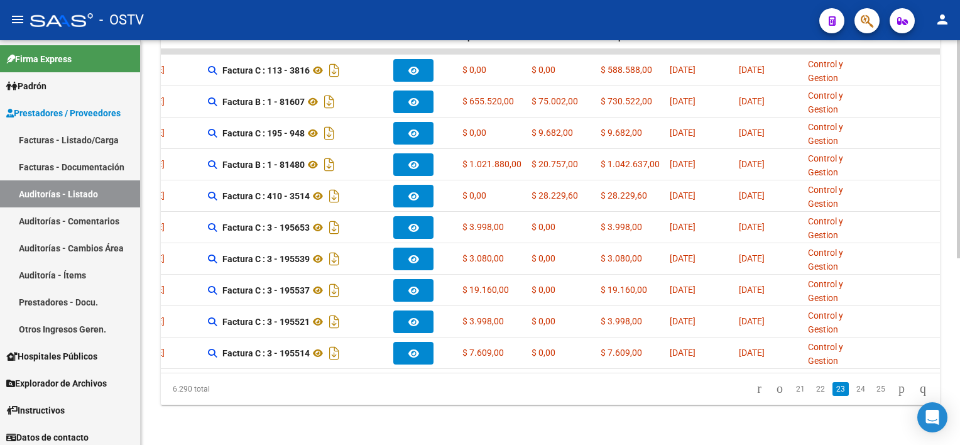
click at [852, 392] on link "24" at bounding box center [860, 389] width 16 height 14
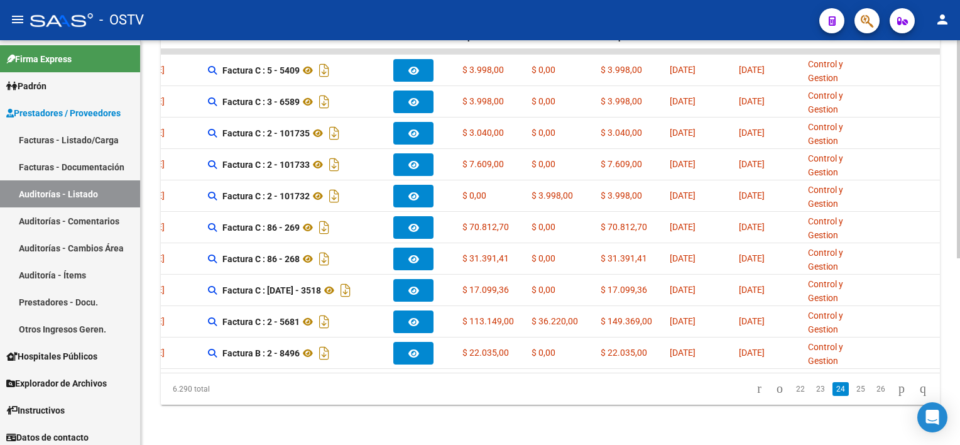
click at [852, 392] on link "25" at bounding box center [860, 389] width 16 height 14
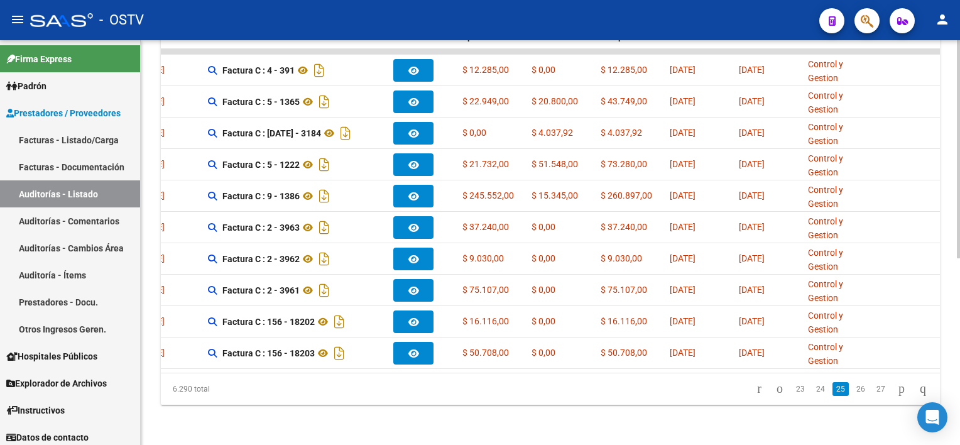
click at [852, 392] on link "26" at bounding box center [860, 389] width 16 height 14
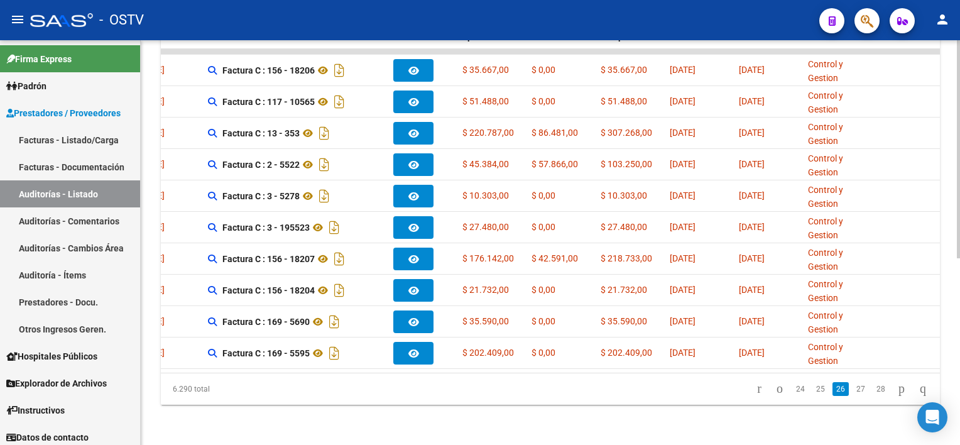
click at [852, 392] on link "27" at bounding box center [860, 389] width 16 height 14
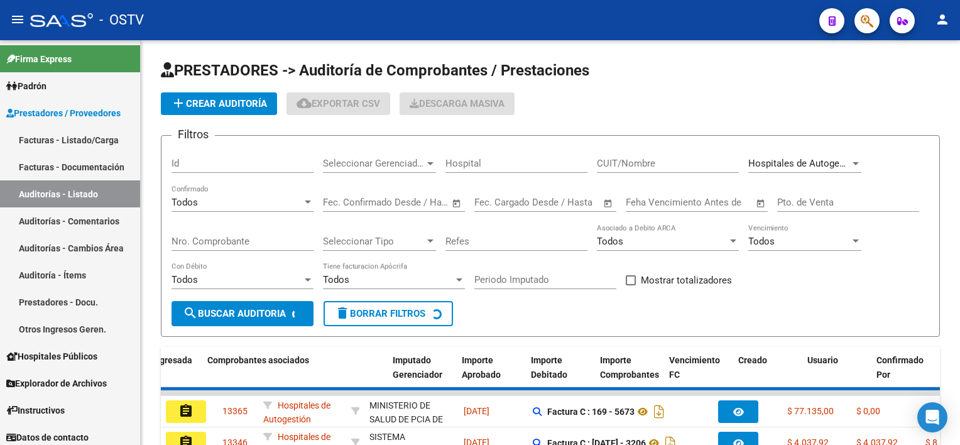
scroll to position [0, 325]
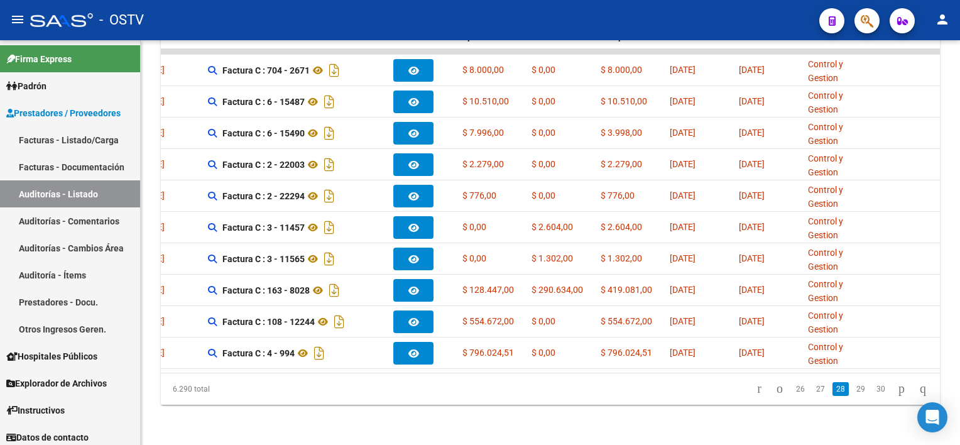
click at [852, 392] on link "29" at bounding box center [860, 389] width 16 height 14
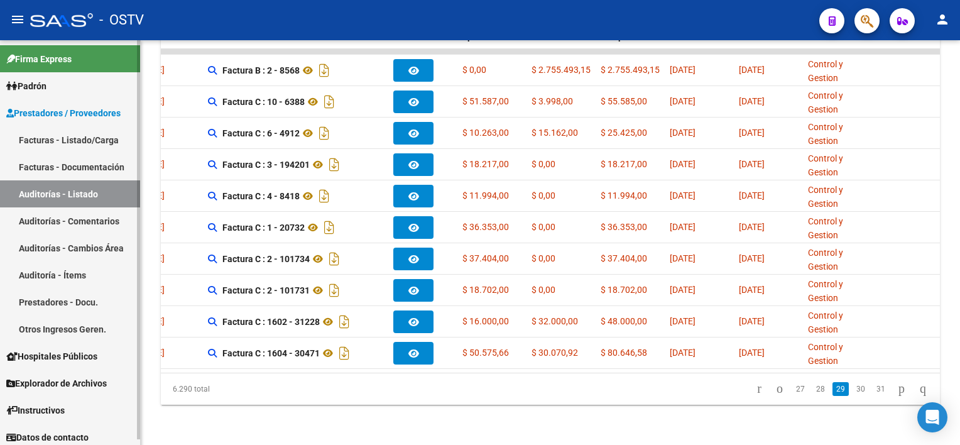
click at [25, 187] on link "Auditorías - Listado" at bounding box center [70, 193] width 140 height 27
